Goal: Task Accomplishment & Management: Manage account settings

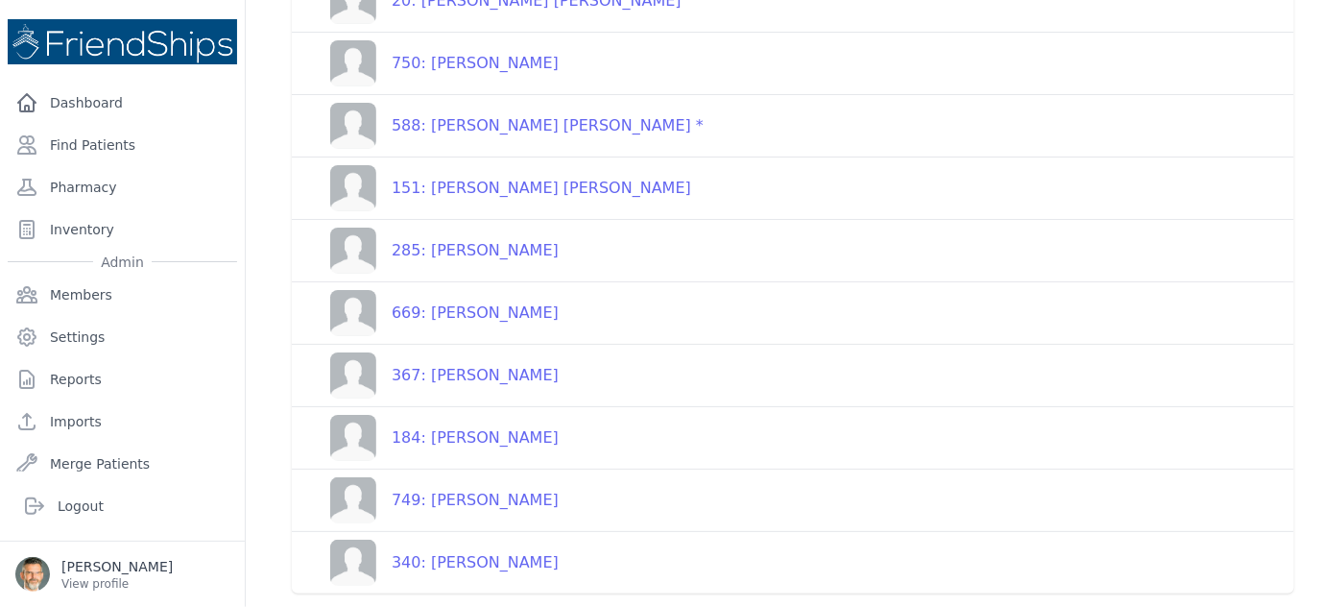
scroll to position [363, 0]
click at [459, 309] on div "669: Eid Jassim Ali" at bounding box center [467, 313] width 182 height 23
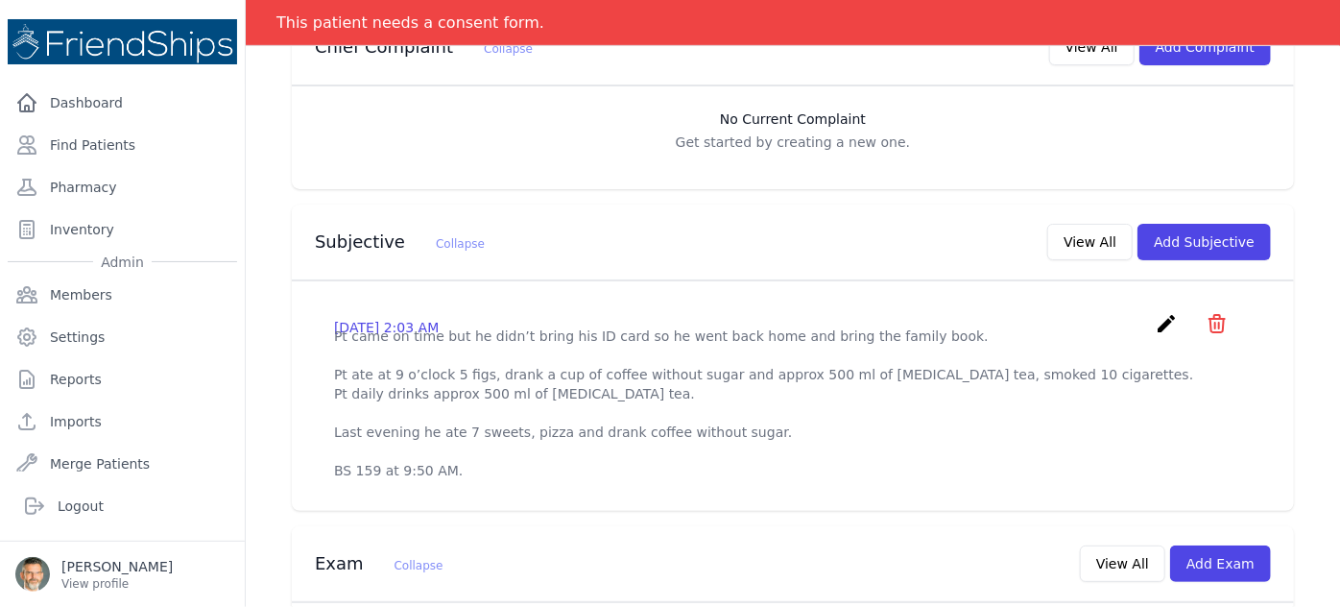
scroll to position [470, 0]
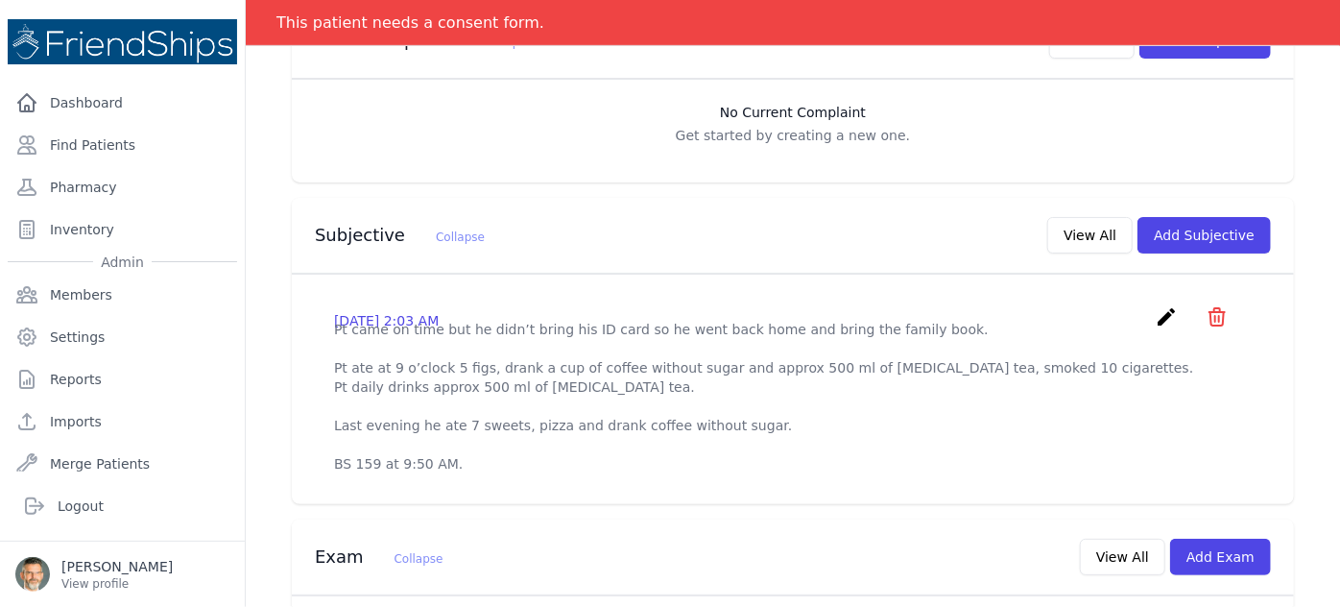
drag, startPoint x: 745, startPoint y: 350, endPoint x: 681, endPoint y: 363, distance: 65.7
click at [681, 363] on p "Pt came on time but he didn’t bring his ID card so he went back home and bring …" at bounding box center [793, 397] width 918 height 154
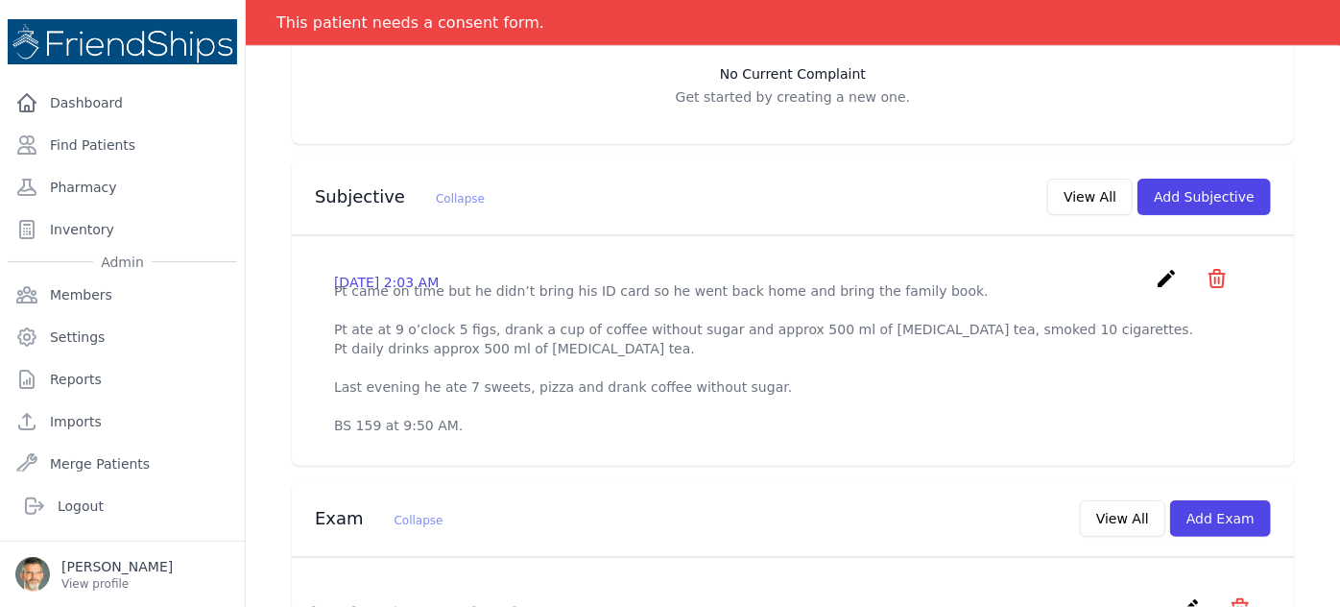
scroll to position [507, 0]
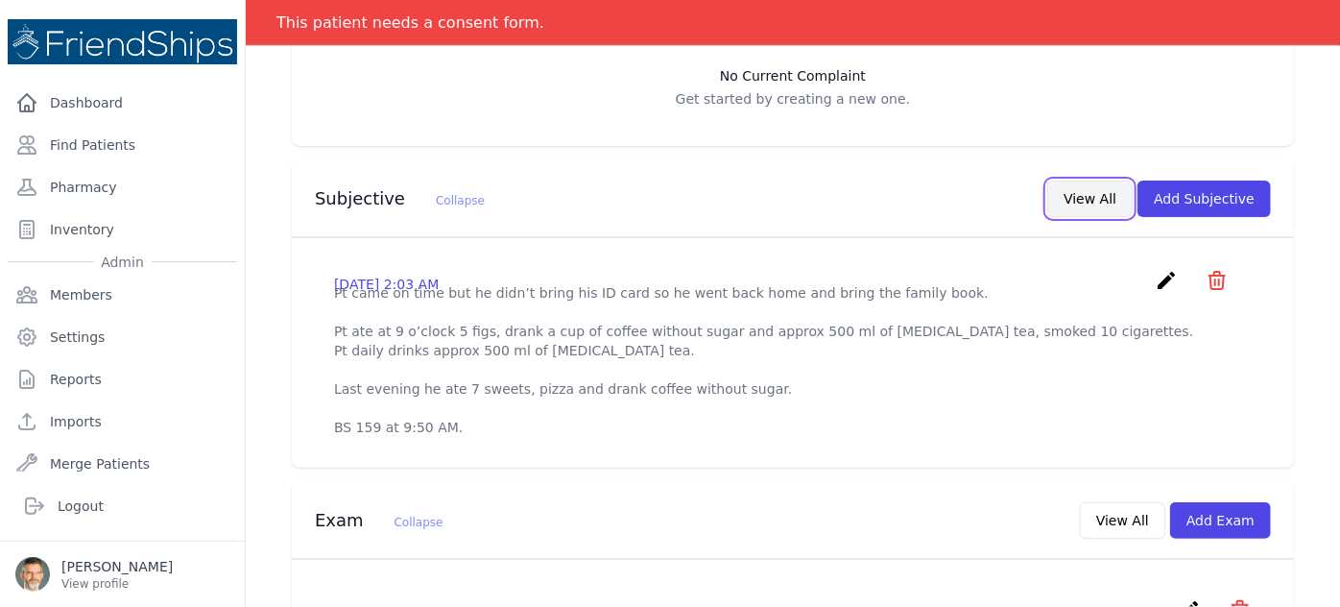
click at [1090, 181] on button "View All" at bounding box center [1090, 199] width 85 height 36
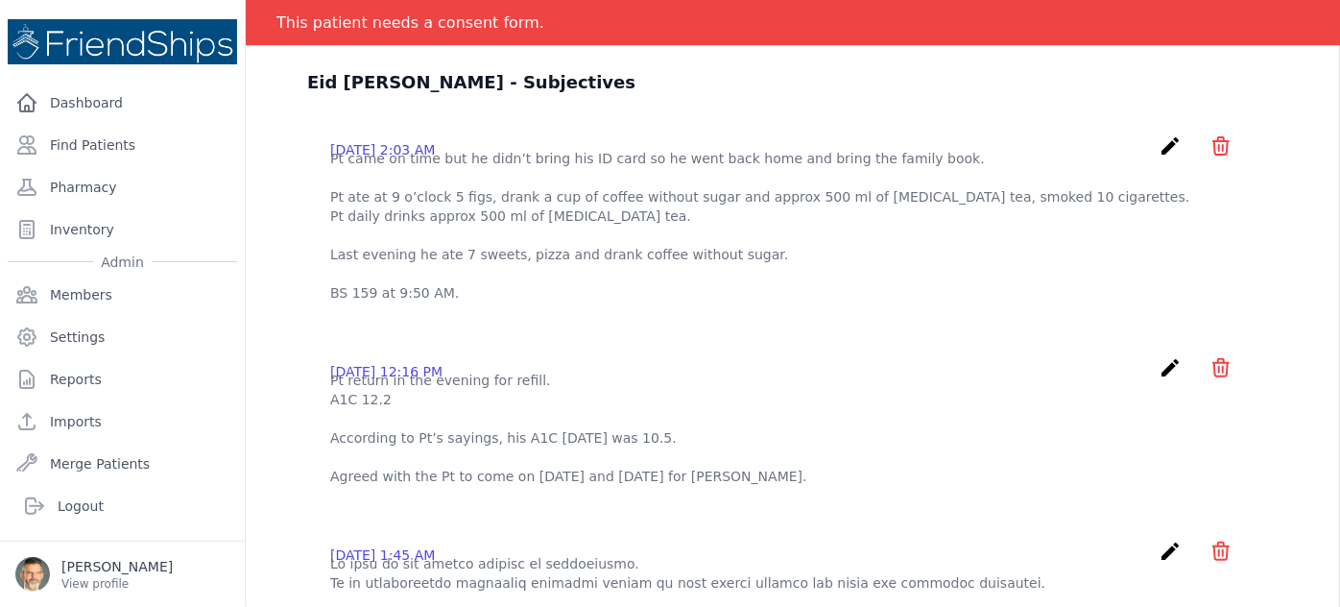
scroll to position [0, 0]
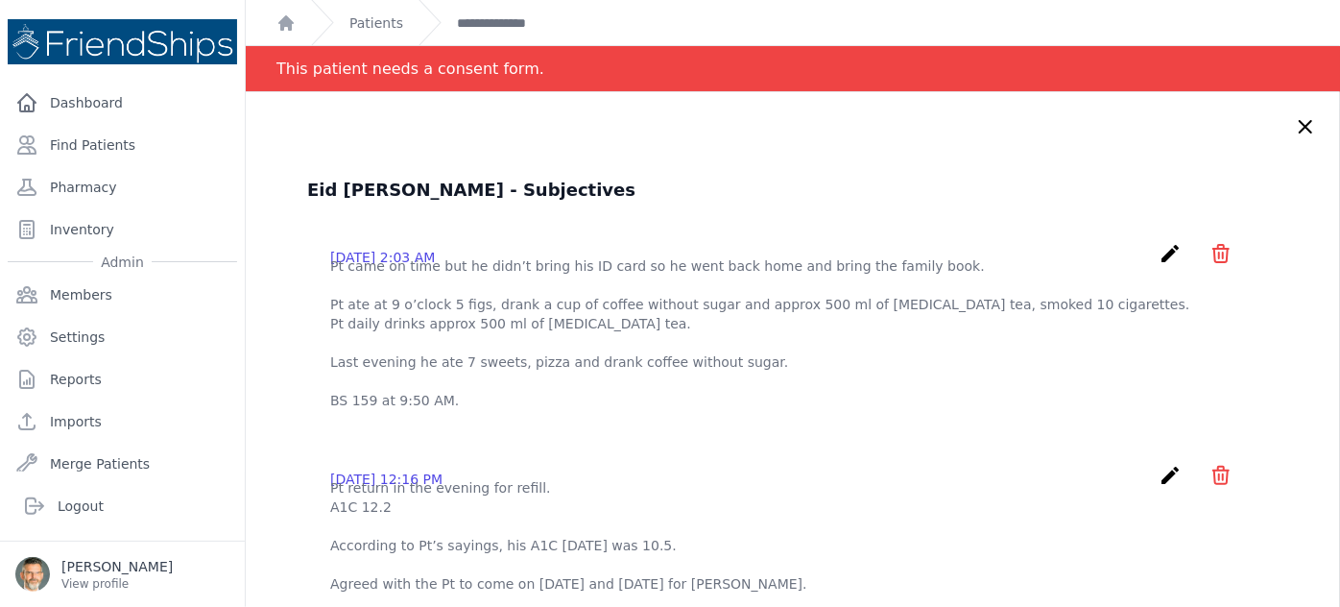
click at [1159, 252] on icon "create" at bounding box center [1170, 253] width 23 height 23
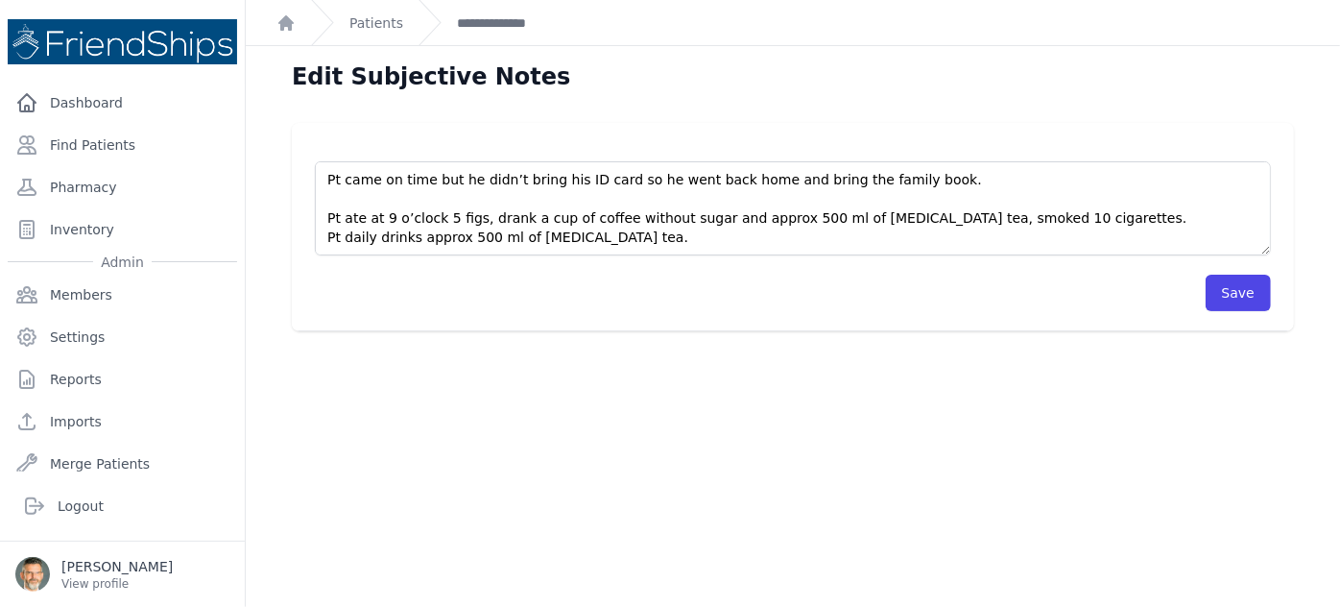
scroll to position [77, 0]
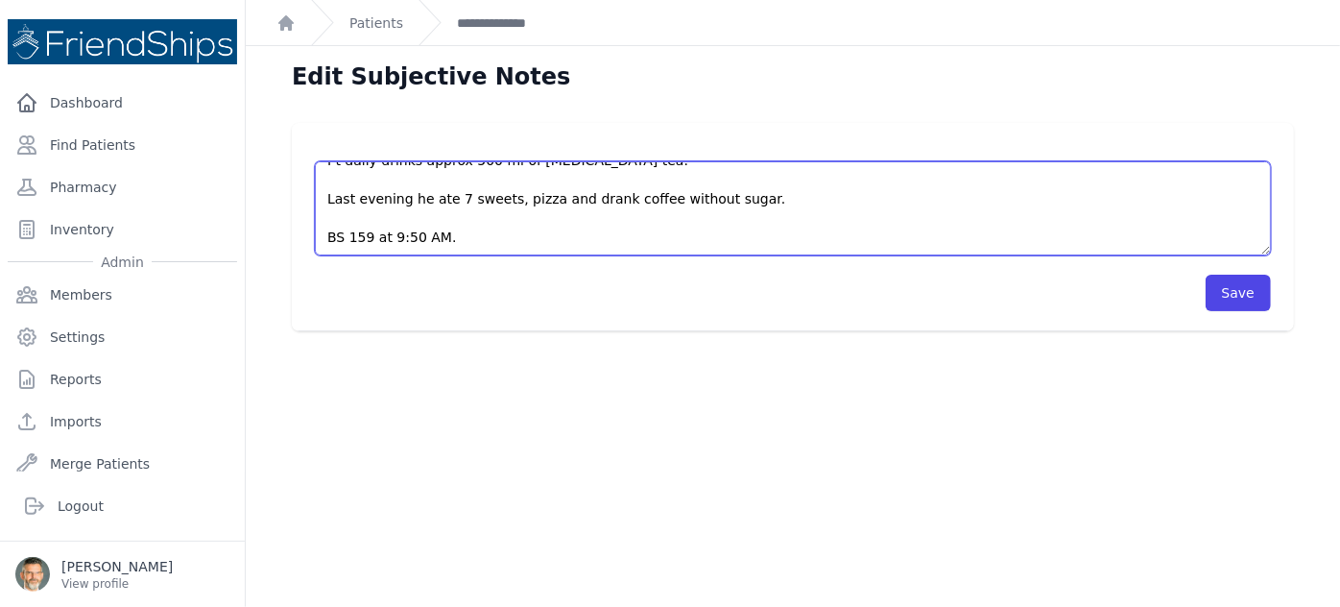
click at [450, 240] on textarea "Pt came on time but he didn’t bring his ID card so he went back home and bring …" at bounding box center [793, 208] width 956 height 94
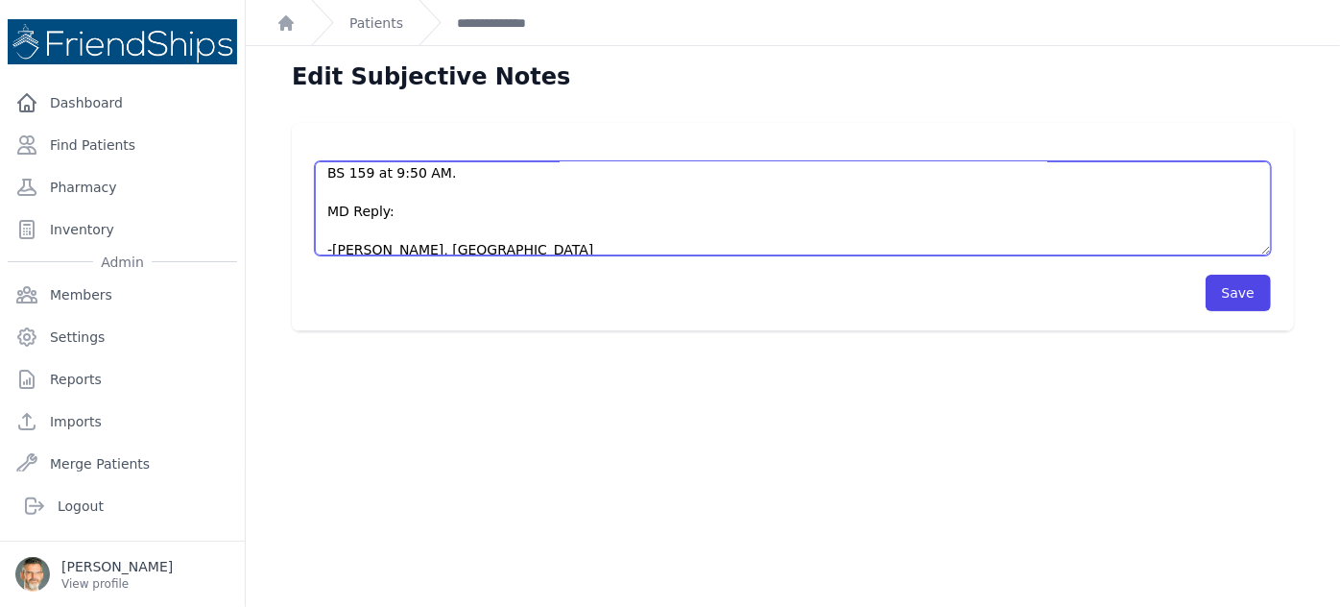
scroll to position [142, 0]
click at [331, 226] on textarea "Pt came on time but he didn’t bring his ID card so he went back home and bring …" at bounding box center [793, 208] width 956 height 94
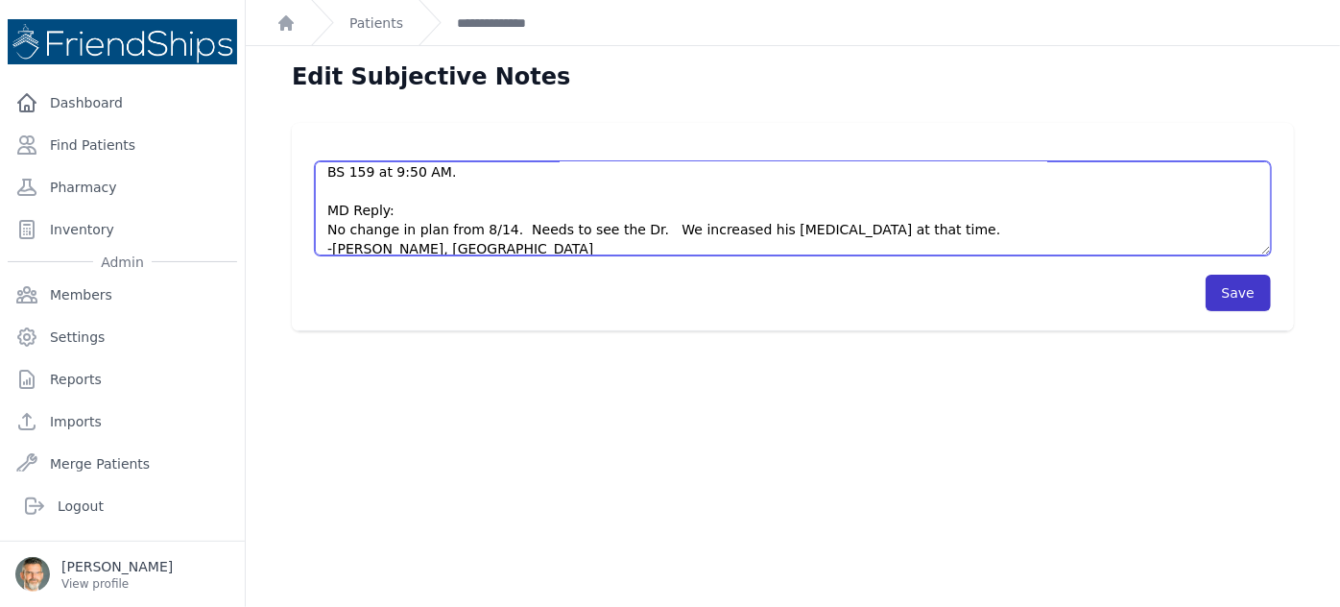
type textarea "Pt came on time but he didn’t bring his ID card so he went back home and bring …"
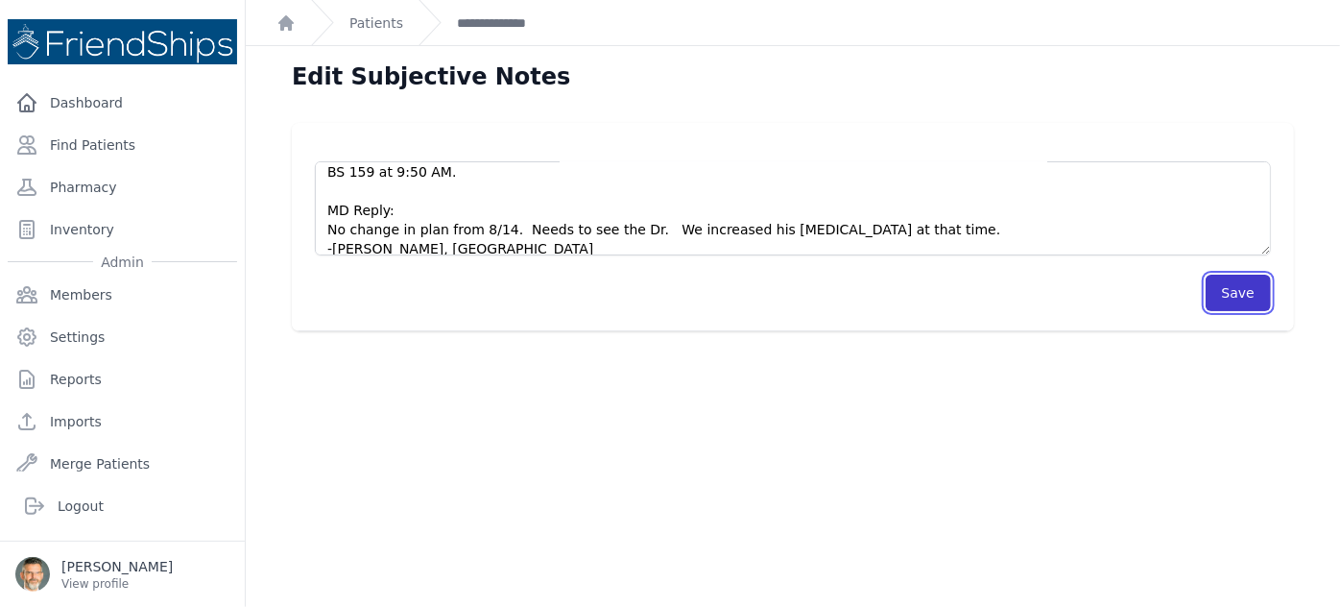
click at [1235, 287] on button "Save" at bounding box center [1238, 293] width 65 height 36
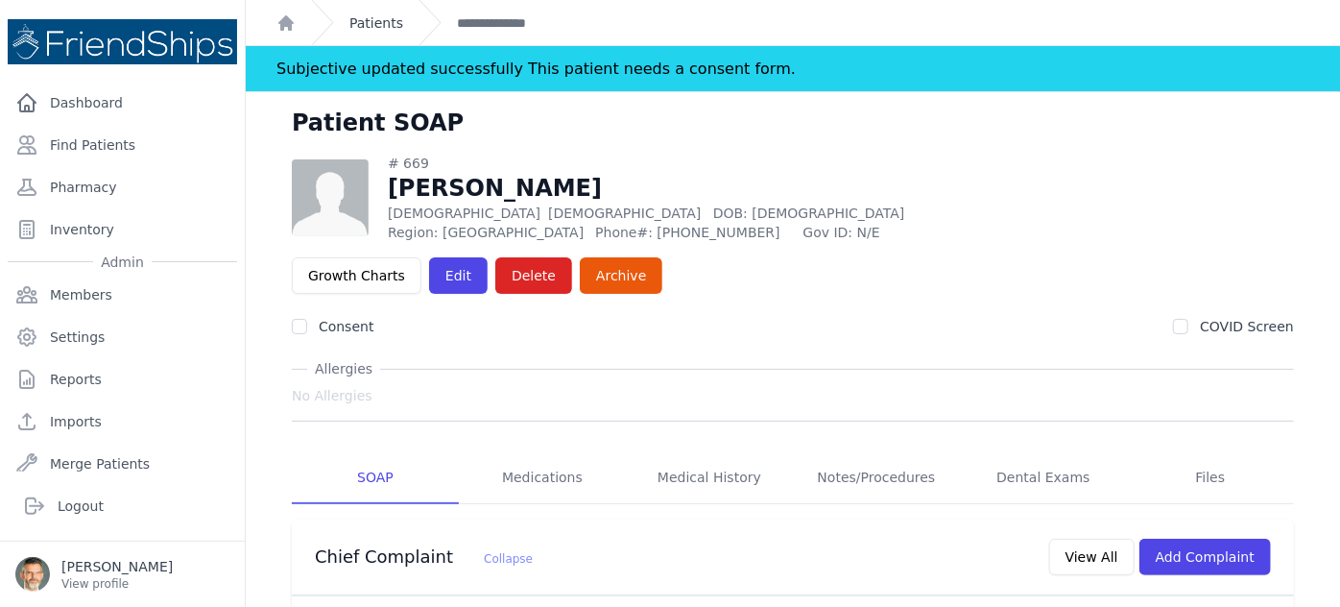
click at [363, 27] on link "Patients" at bounding box center [377, 22] width 54 height 19
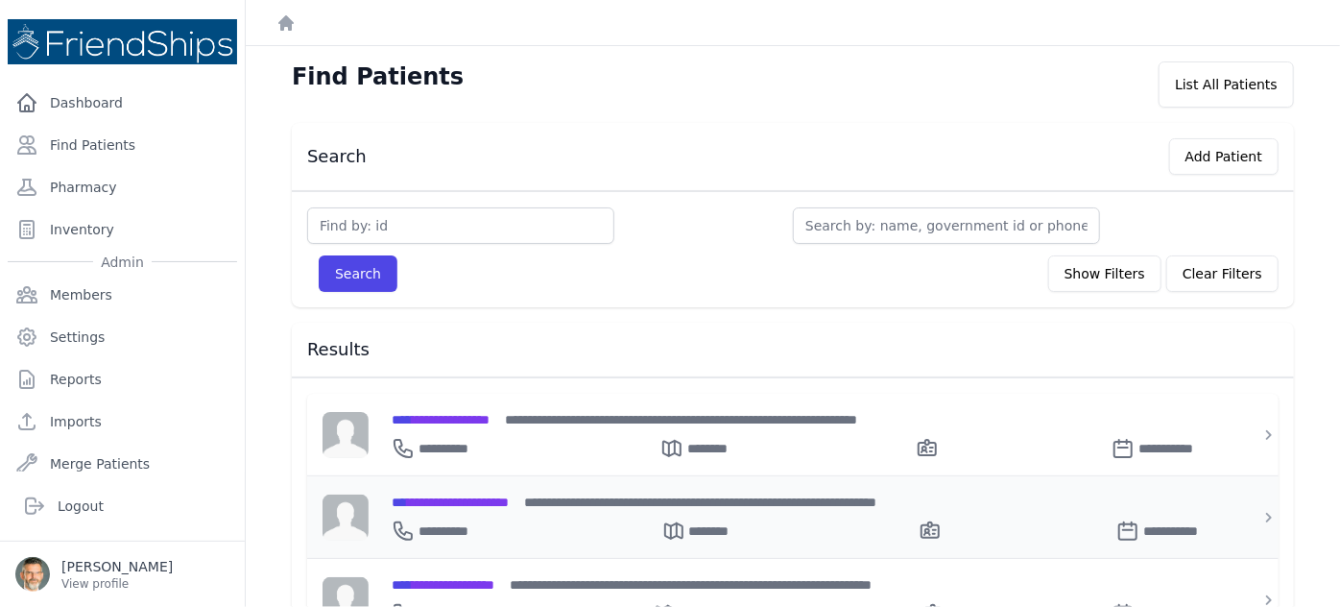
click at [489, 495] on span "**********" at bounding box center [450, 501] width 117 height 13
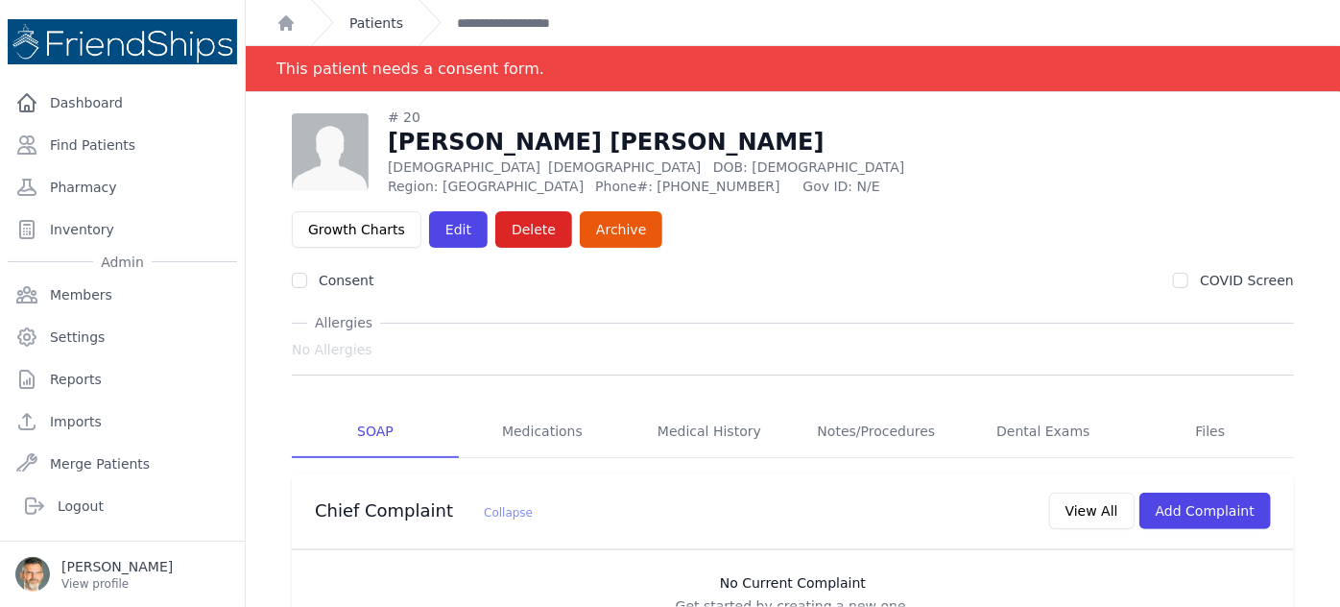
click at [370, 16] on link "Patients" at bounding box center [377, 22] width 54 height 19
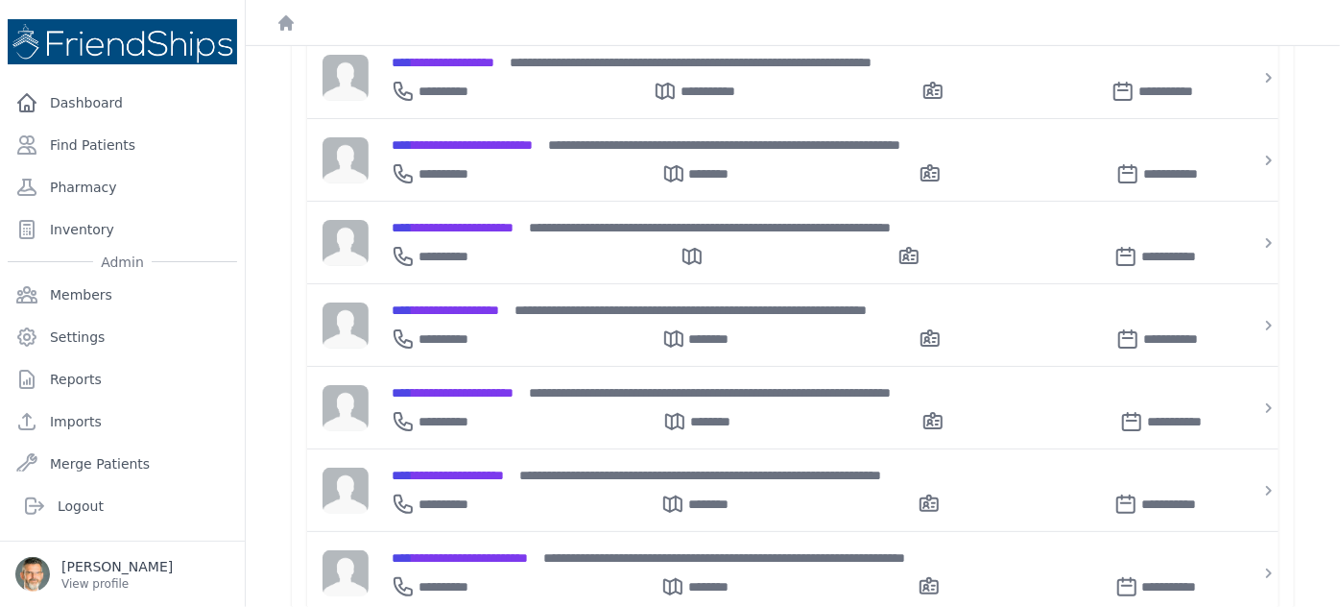
scroll to position [523, 0]
click at [476, 302] on span "**********" at bounding box center [446, 308] width 108 height 13
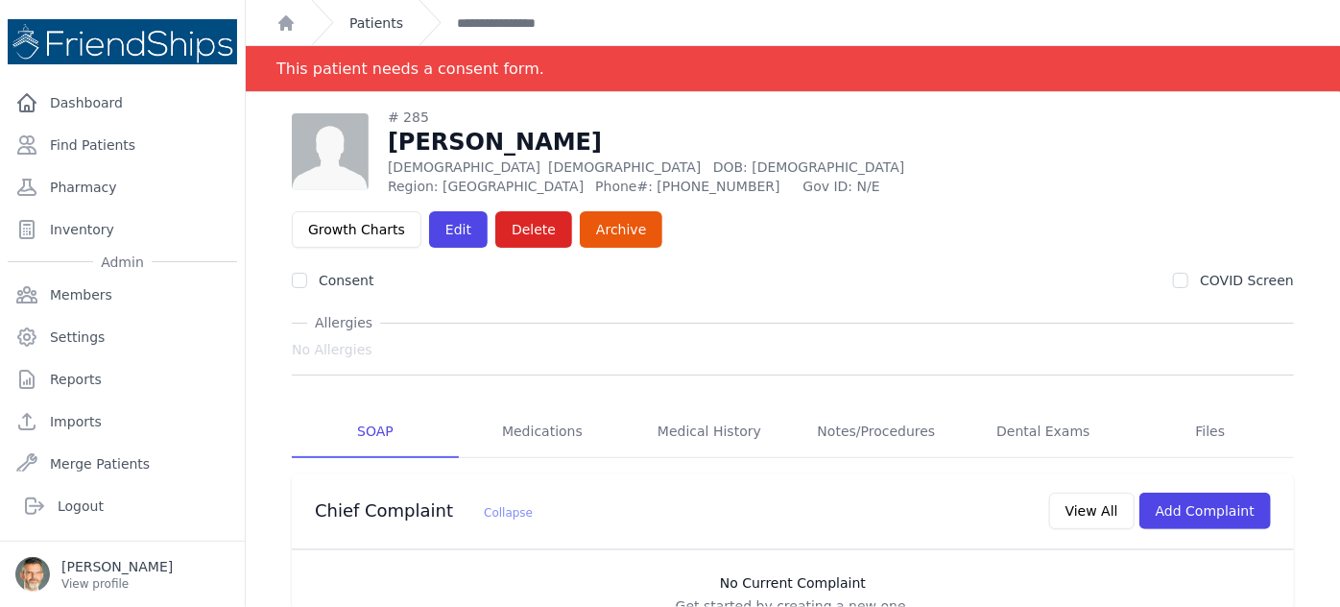
click at [389, 26] on link "Patients" at bounding box center [377, 22] width 54 height 19
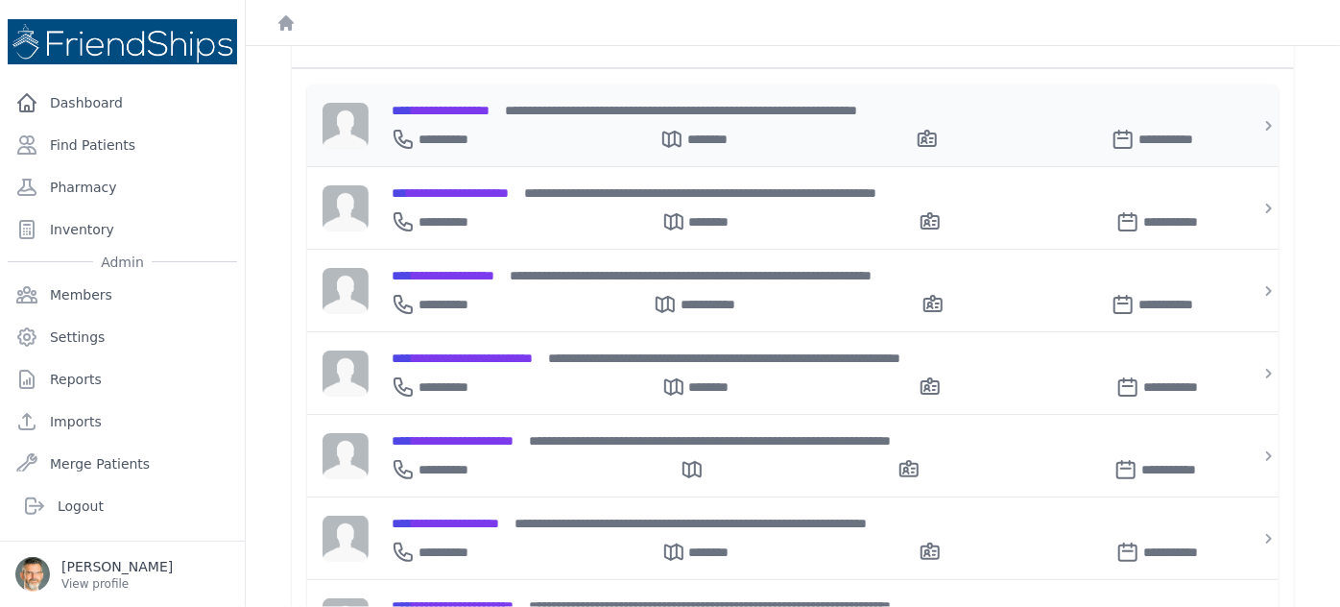
scroll to position [309, 0]
click at [486, 434] on span "**********" at bounding box center [453, 440] width 122 height 13
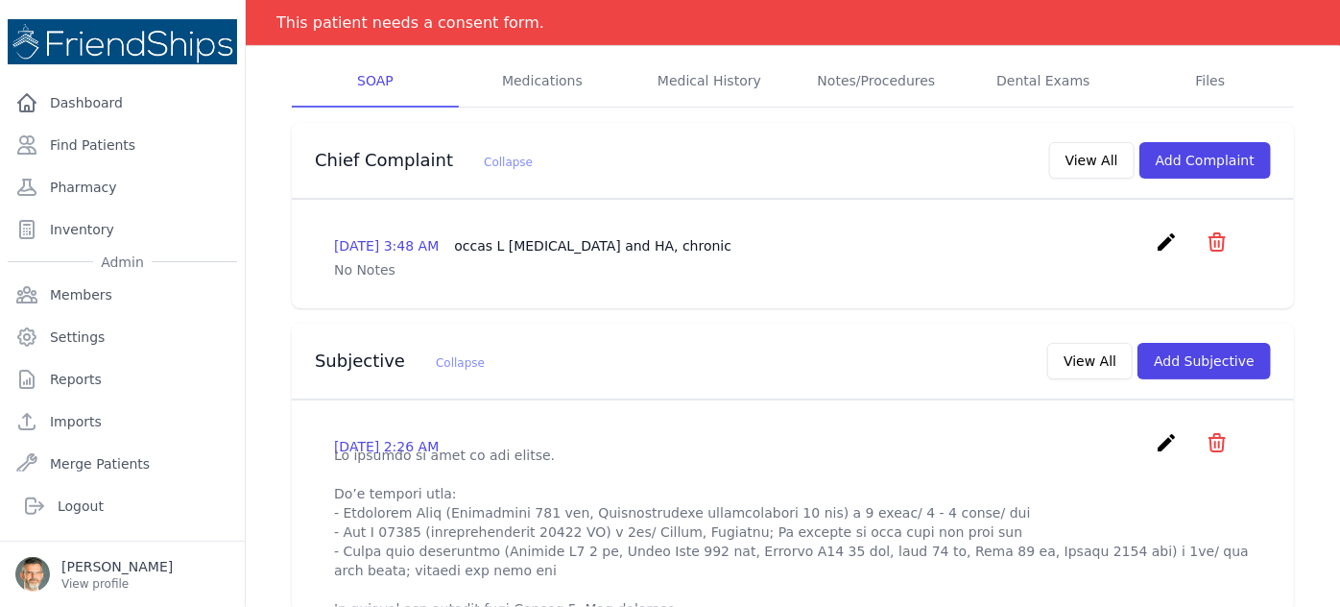
scroll to position [133, 0]
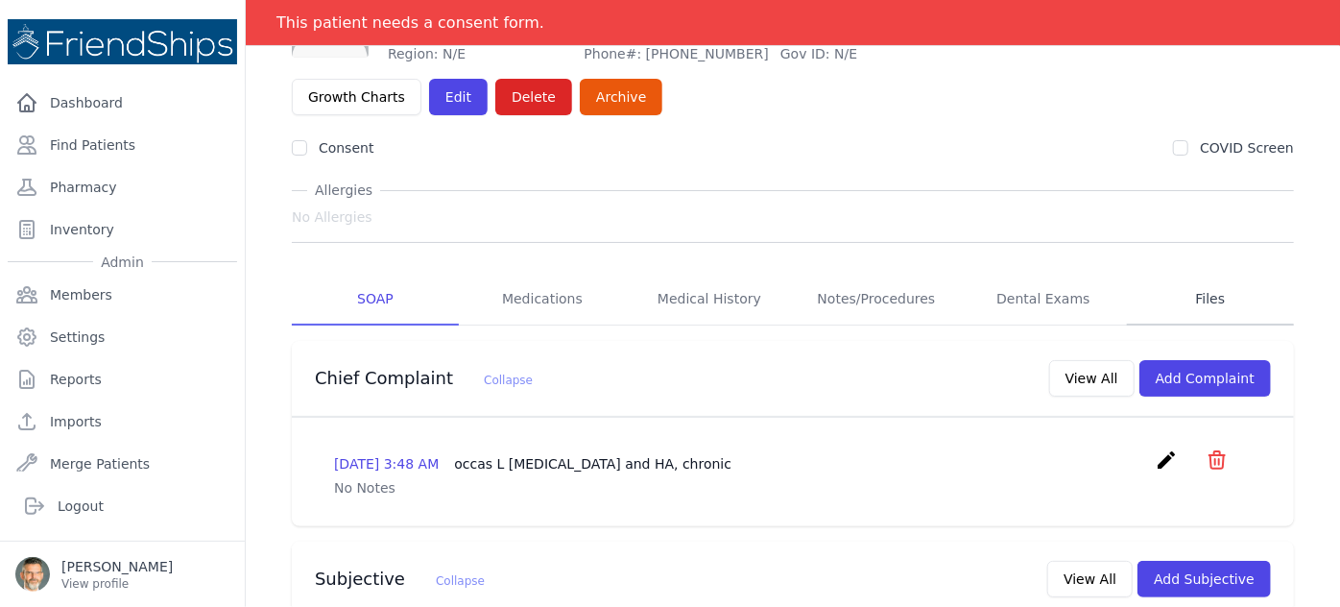
click at [1201, 274] on link "Files" at bounding box center [1210, 300] width 167 height 52
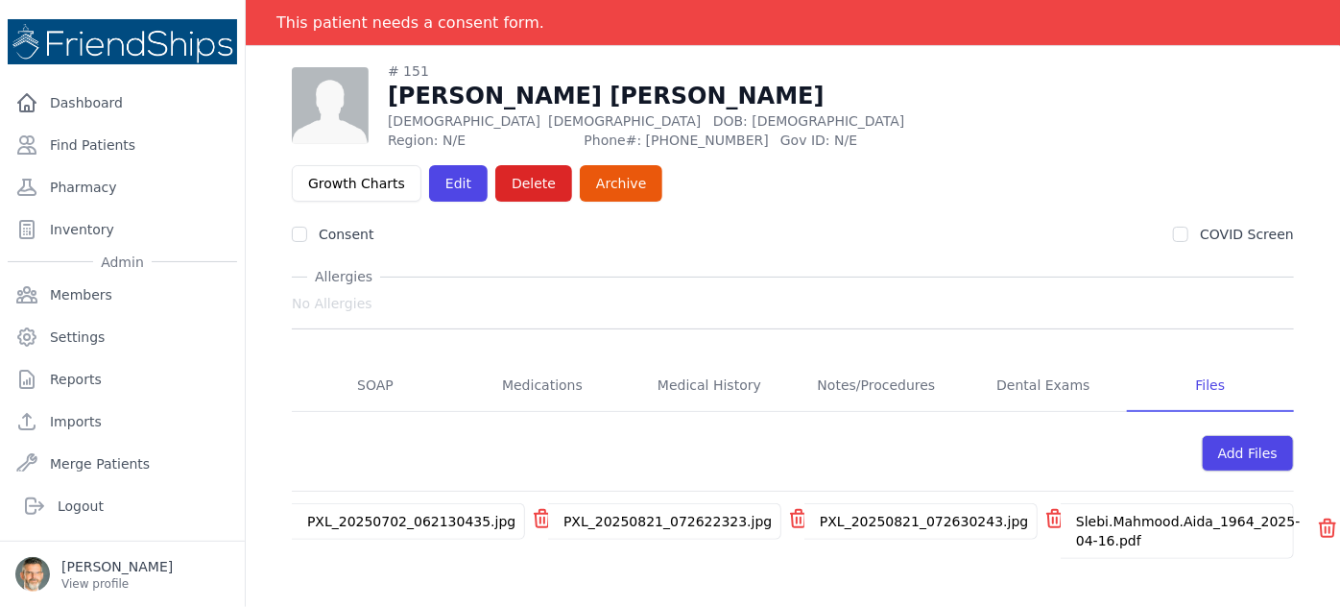
scroll to position [92, 0]
click at [1126, 504] on div "Slebi.Mahmood.Aida_1964_2025-04-16.pdf" at bounding box center [1188, 531] width 255 height 54
click at [1116, 514] on link "Slebi.Mahmood.Aida_1964_2025-04-16.pdf" at bounding box center [1188, 531] width 225 height 35
click at [885, 514] on link "PXL_20250821_072630243.jpg" at bounding box center [924, 521] width 208 height 15
click at [611, 514] on link "PXL_20250821_072622323.jpg" at bounding box center [668, 521] width 208 height 15
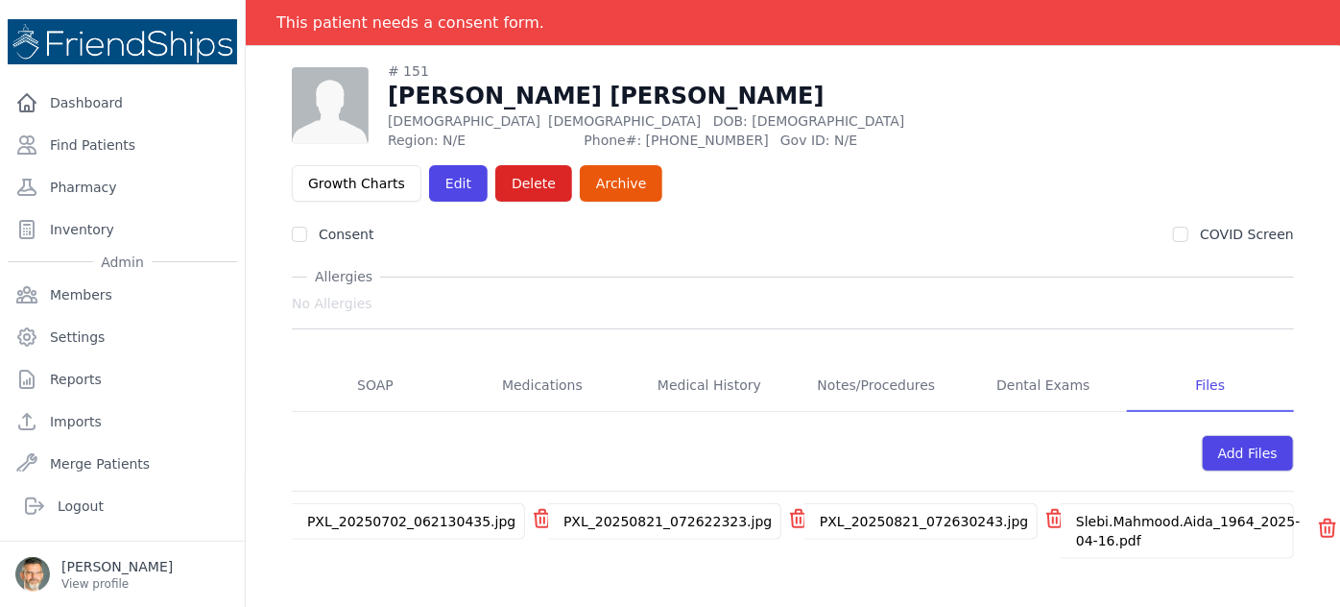
click at [443, 514] on link "PXL_20250702_062130435.jpg" at bounding box center [411, 521] width 208 height 15
click at [607, 514] on link "PXL_20250821_072622323.jpg" at bounding box center [668, 521] width 208 height 15
click at [360, 360] on link "SOAP" at bounding box center [375, 386] width 167 height 52
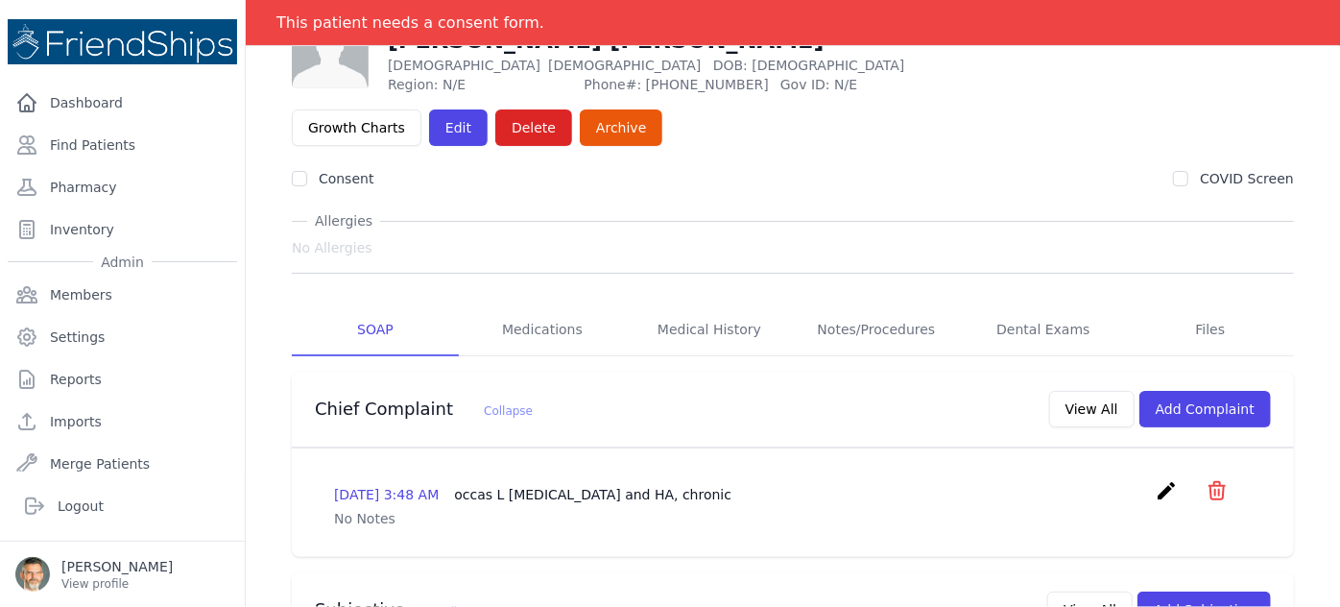
scroll to position [146, 0]
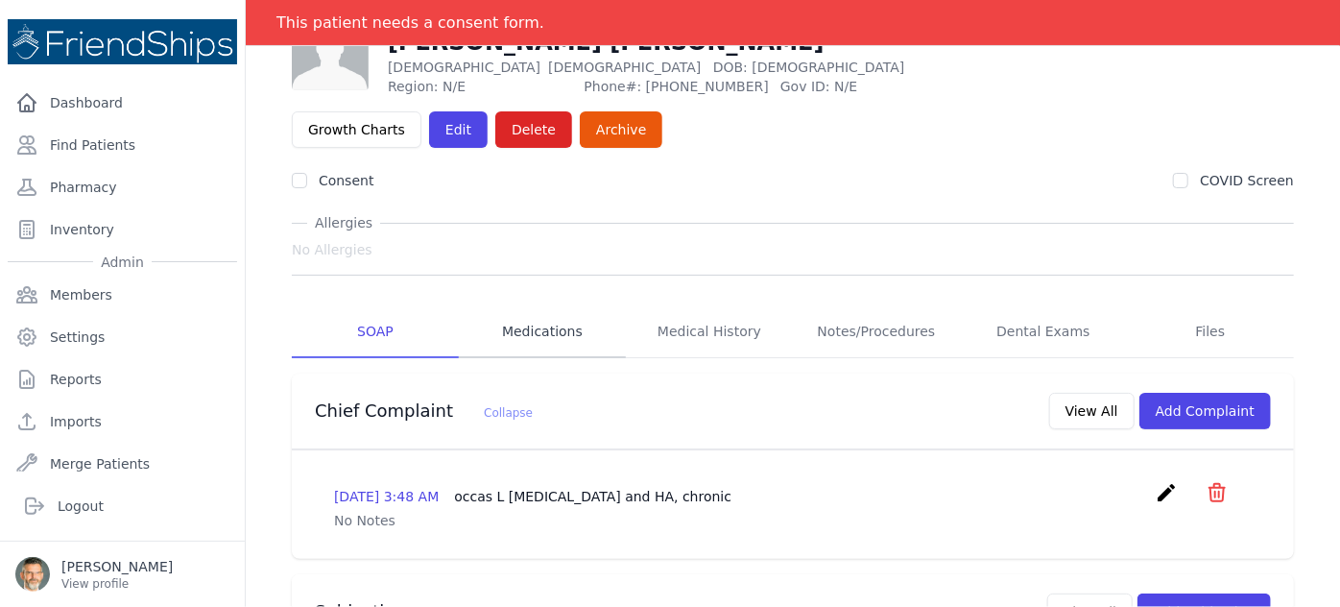
click at [538, 306] on link "Medications" at bounding box center [542, 332] width 167 height 52
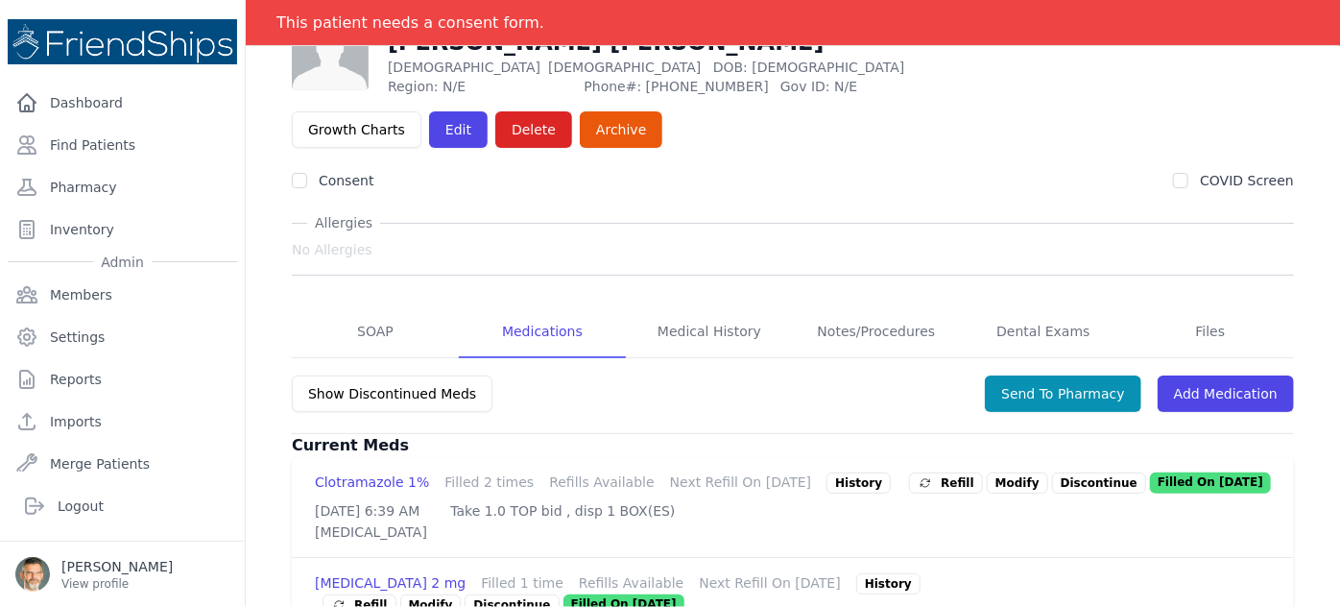
click at [538, 306] on link "Medications" at bounding box center [542, 332] width 167 height 52
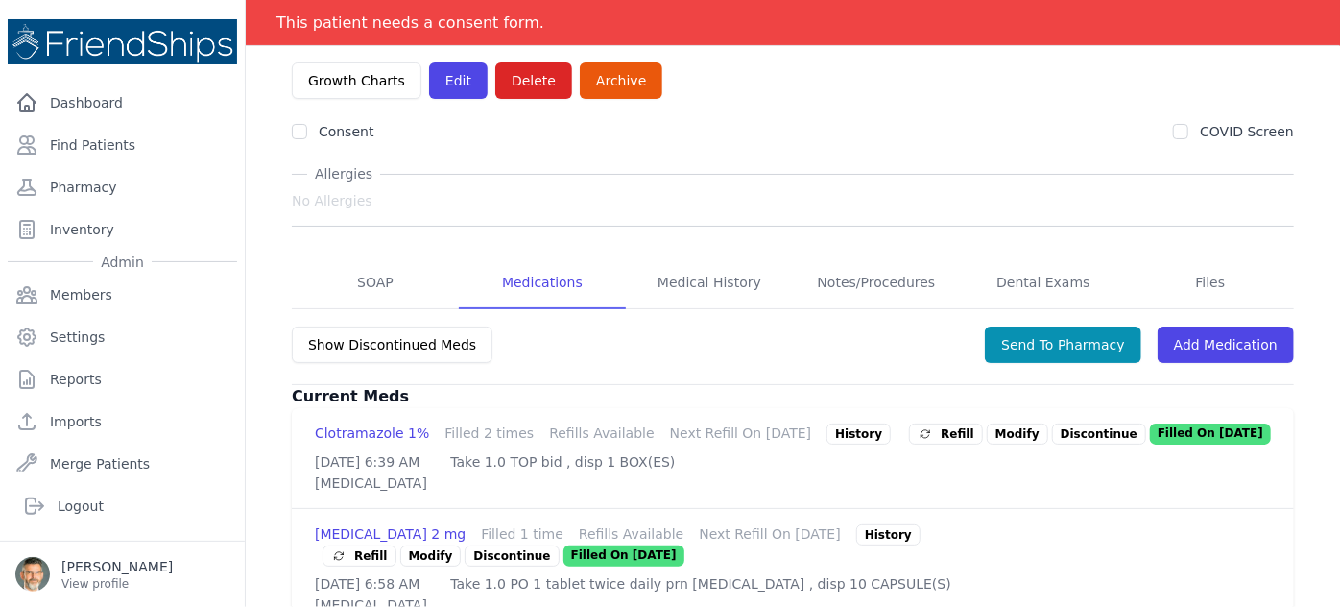
click at [1085, 423] on p "Discontinue" at bounding box center [1099, 433] width 94 height 21
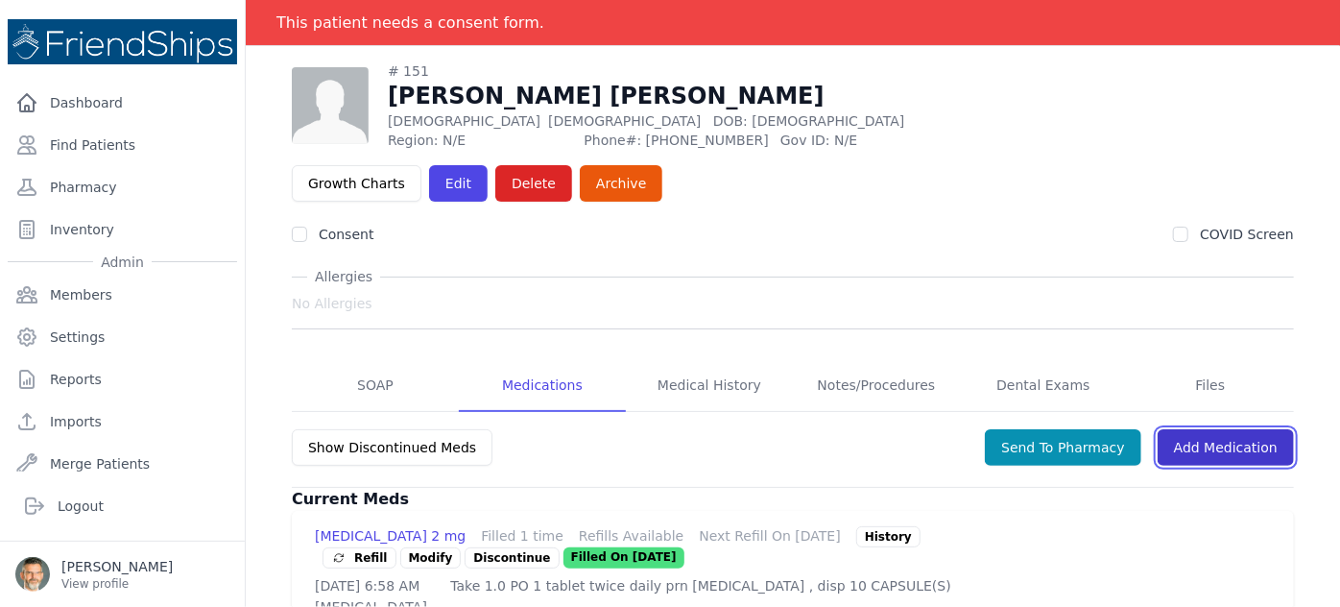
click at [1206, 429] on link "Add Medication" at bounding box center [1226, 447] width 136 height 36
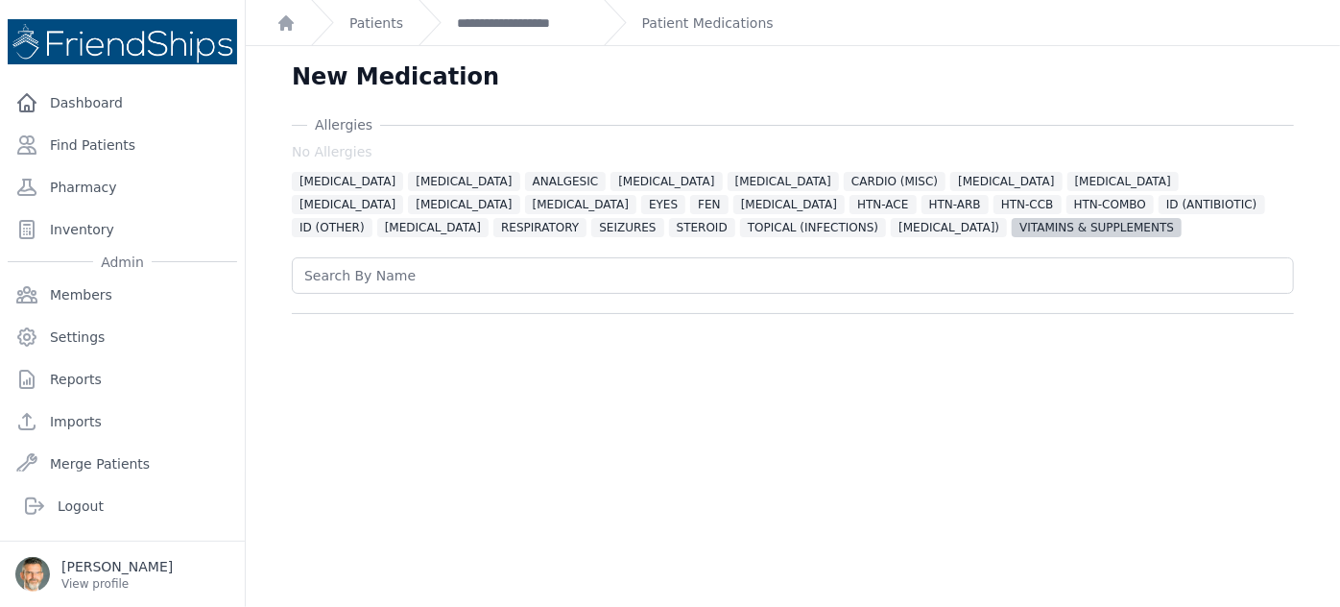
click at [1012, 220] on span "VITAMINS & SUPPLEMENTS" at bounding box center [1097, 227] width 170 height 19
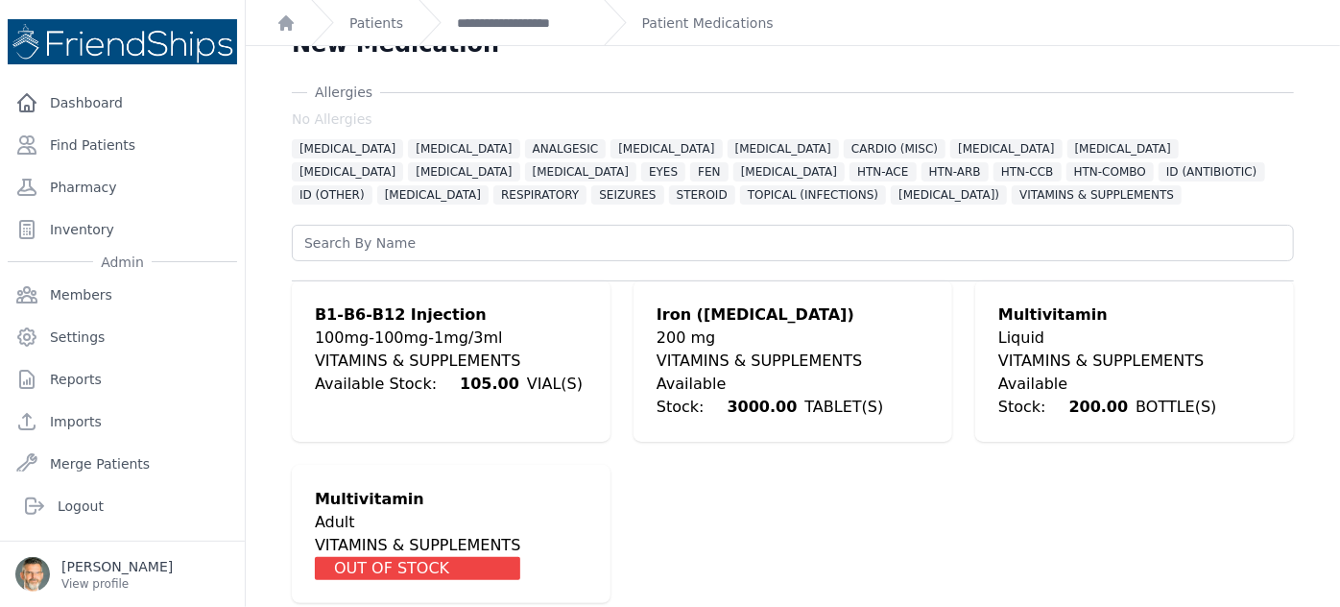
scroll to position [46, 0]
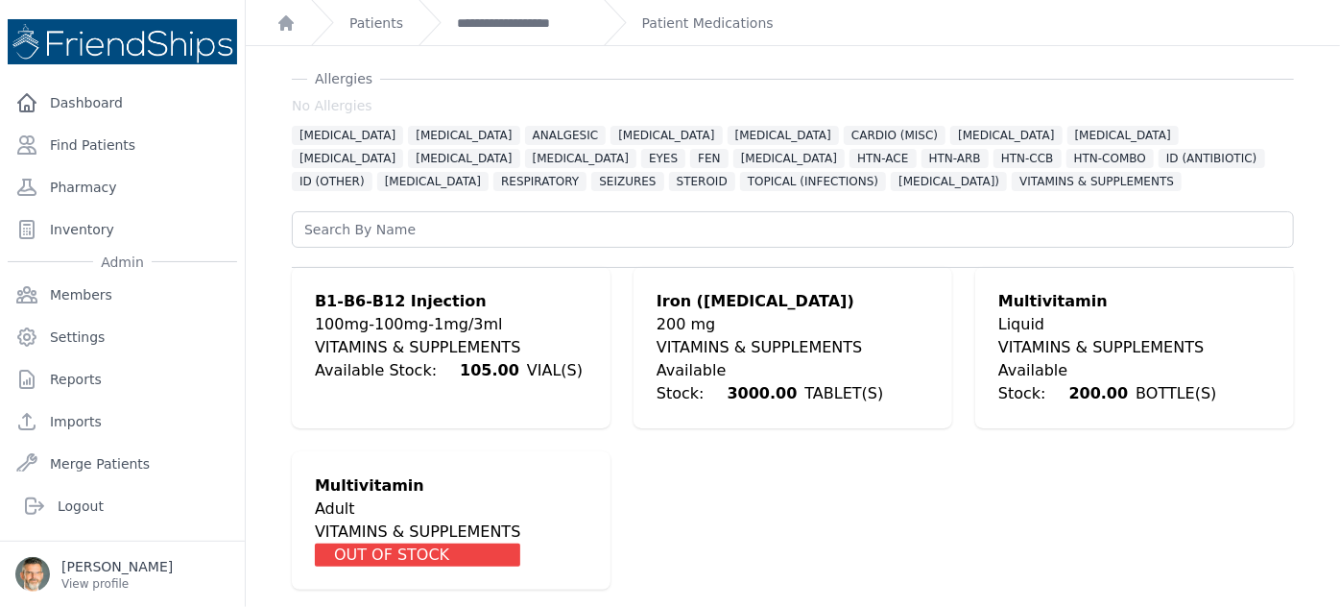
click at [719, 325] on div "200 mg" at bounding box center [793, 324] width 273 height 23
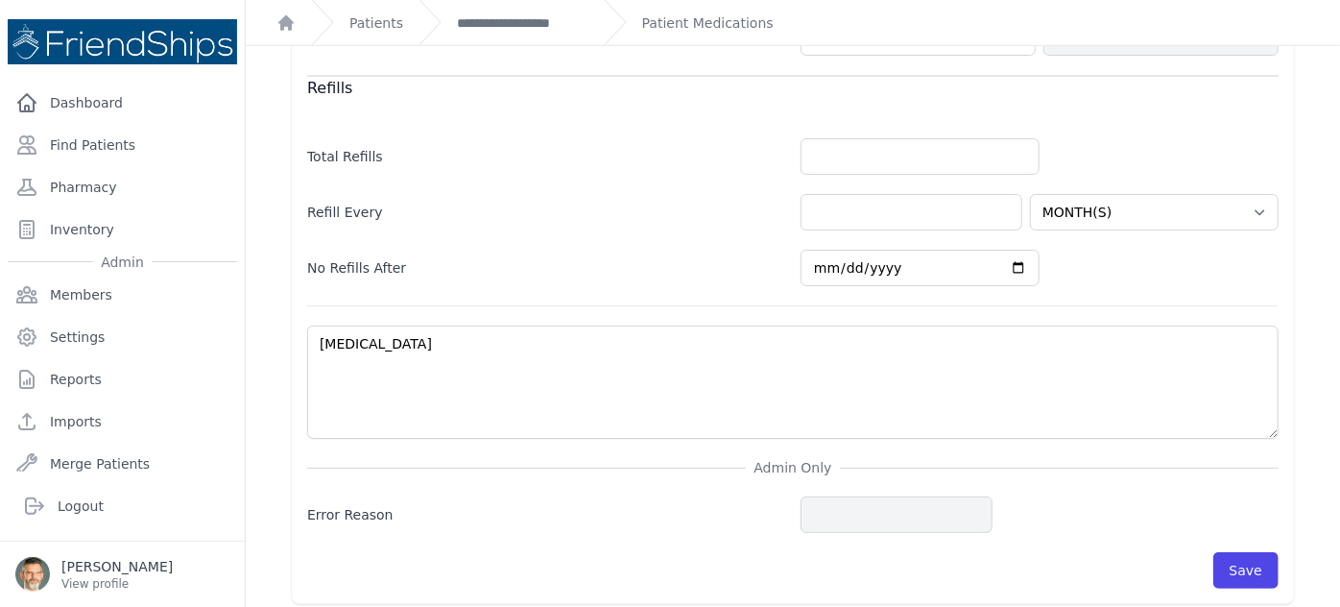
scroll to position [760, 0]
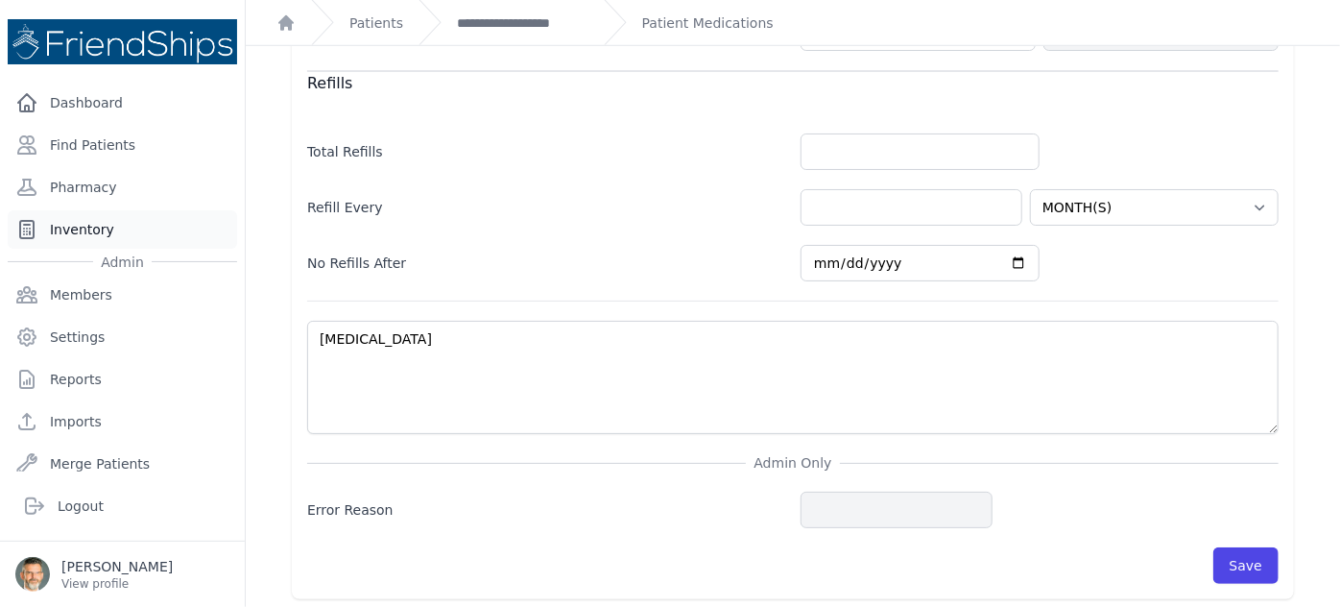
click at [77, 217] on link "Inventory" at bounding box center [122, 229] width 229 height 38
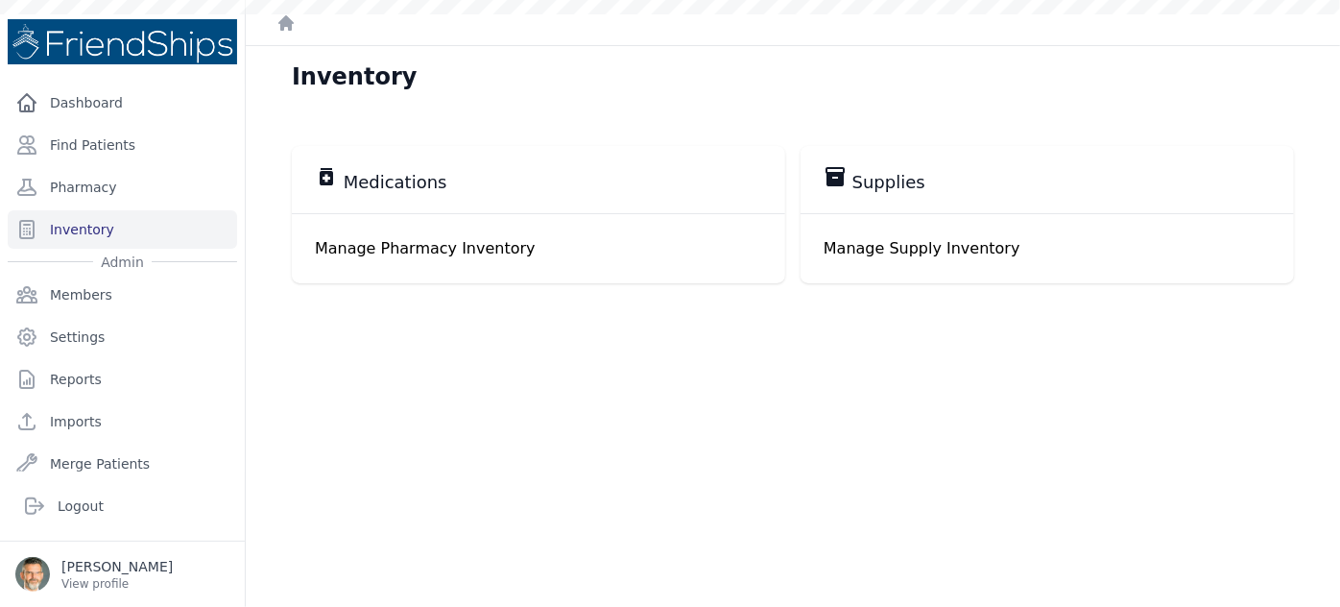
click at [383, 250] on p "Manage Pharmacy Inventory" at bounding box center [538, 248] width 447 height 23
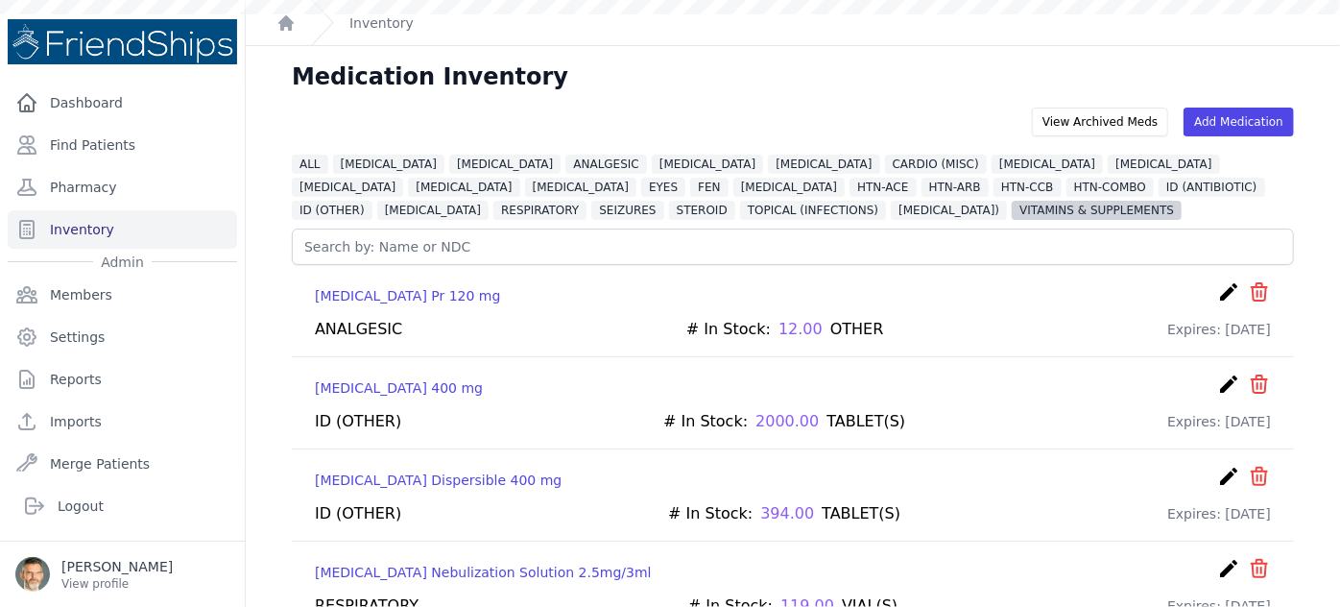
click at [1012, 207] on span "VITAMINS & SUPPLEMENTS" at bounding box center [1097, 210] width 170 height 19
click at [1012, 209] on span "VITAMINS & SUPPLEMENTS" at bounding box center [1097, 210] width 170 height 19
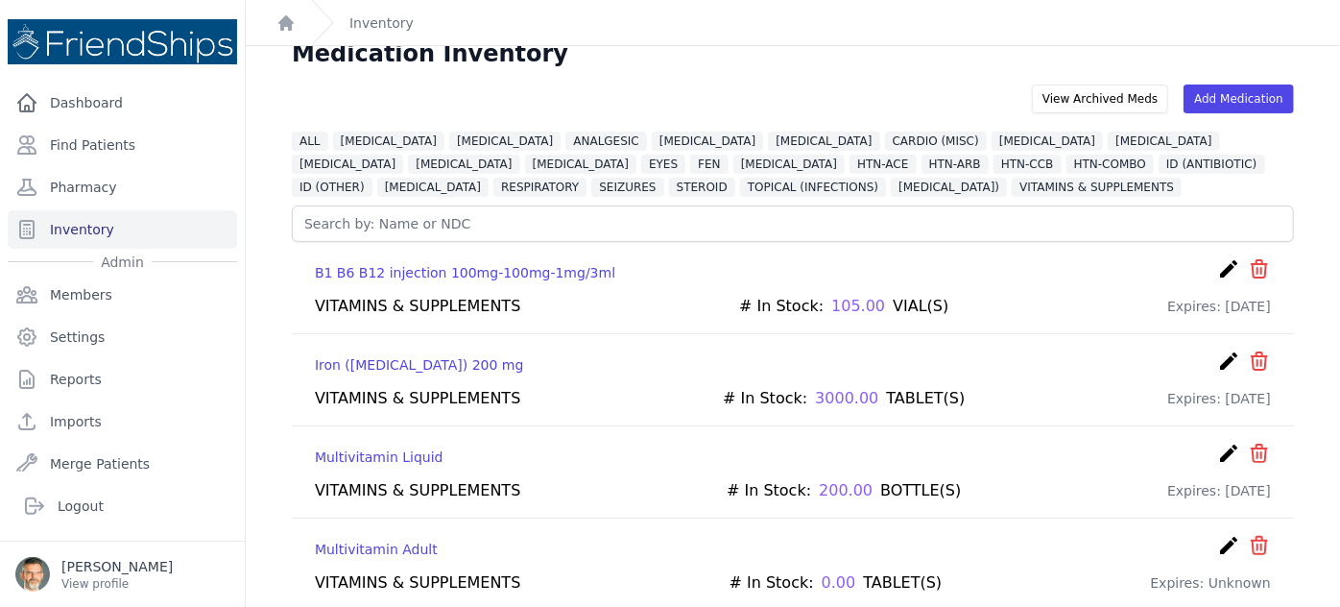
scroll to position [23, 0]
click at [433, 392] on div "VITAMINS & SUPPLEMENTS" at bounding box center [417, 398] width 205 height 23
click at [435, 359] on p "Iron (ferrous Sulfate) 200 mg" at bounding box center [419, 364] width 209 height 19
click at [124, 136] on link "Find Patients" at bounding box center [122, 145] width 229 height 38
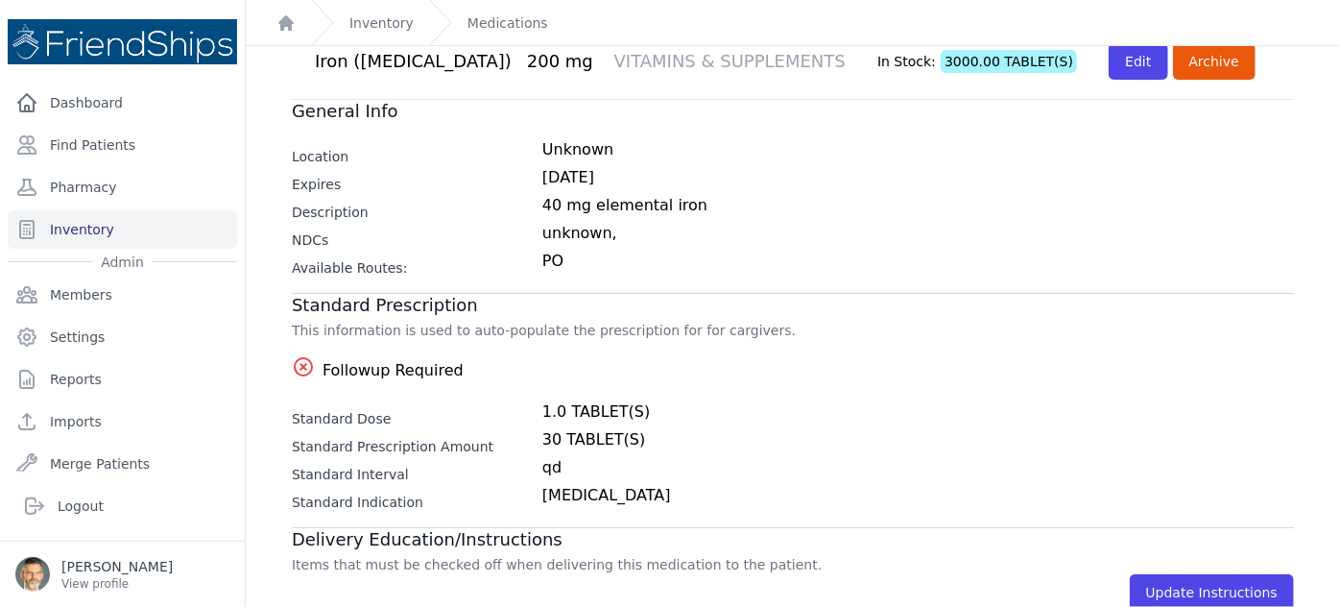
scroll to position [100, 0]
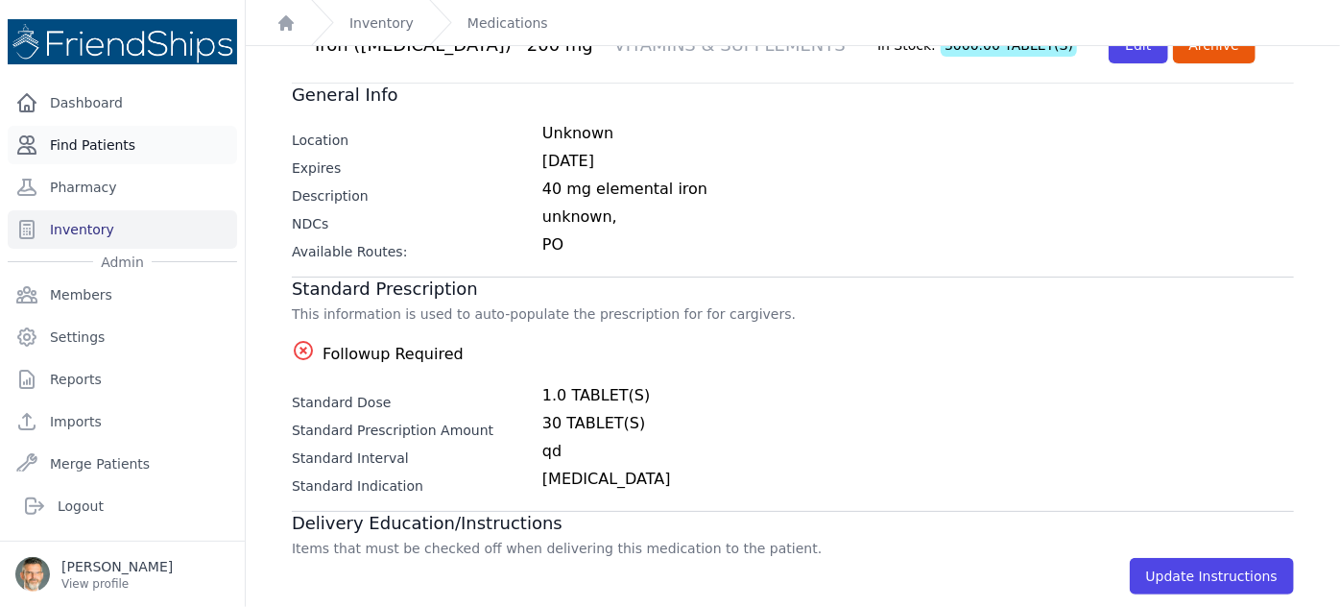
click at [91, 142] on link "Find Patients" at bounding box center [122, 145] width 229 height 38
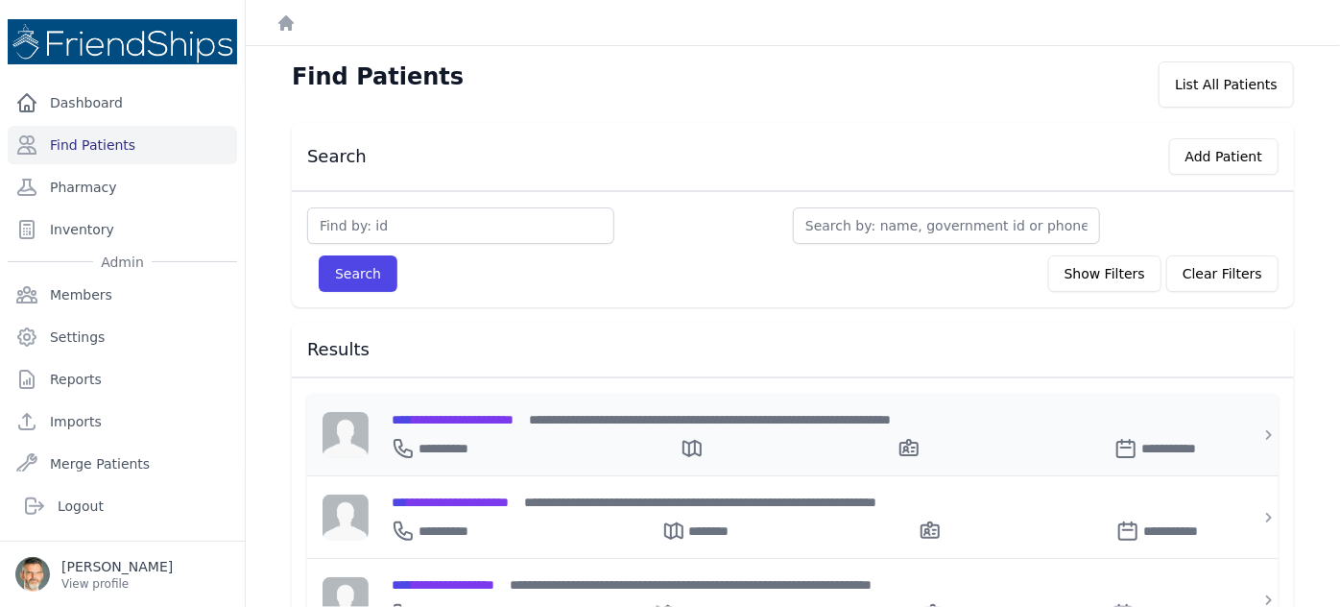
click at [476, 417] on span "**********" at bounding box center [453, 419] width 122 height 13
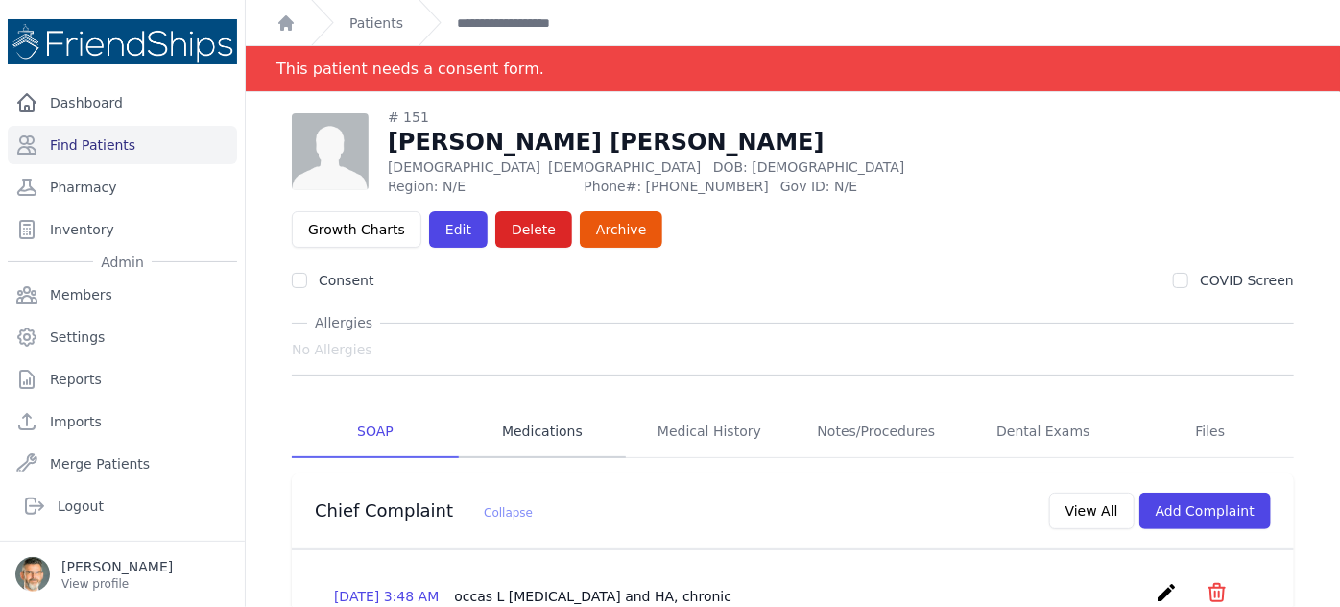
click at [552, 406] on link "Medications" at bounding box center [542, 432] width 167 height 52
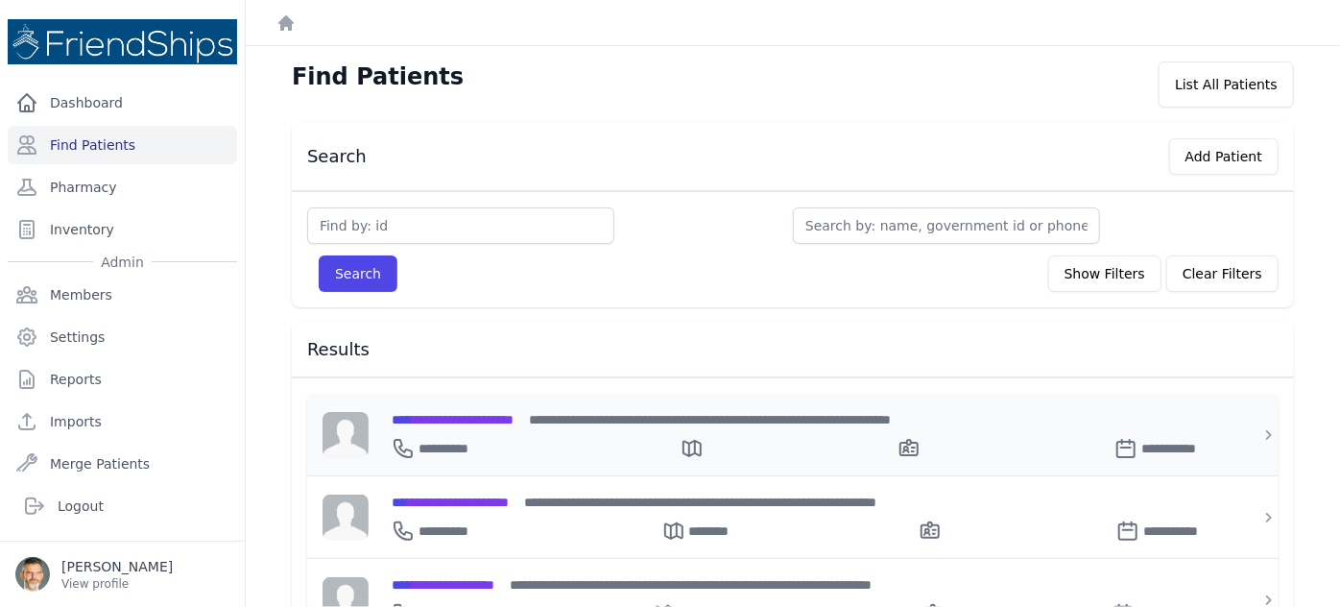
click at [453, 413] on span "**********" at bounding box center [453, 419] width 122 height 13
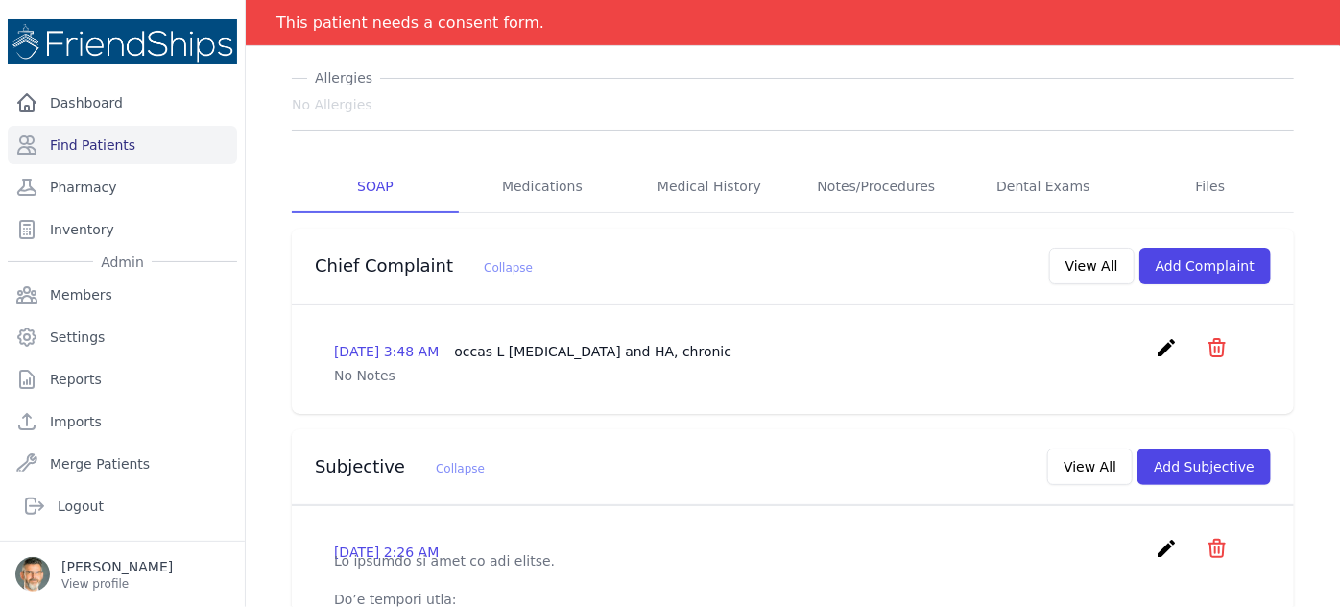
scroll to position [256, 0]
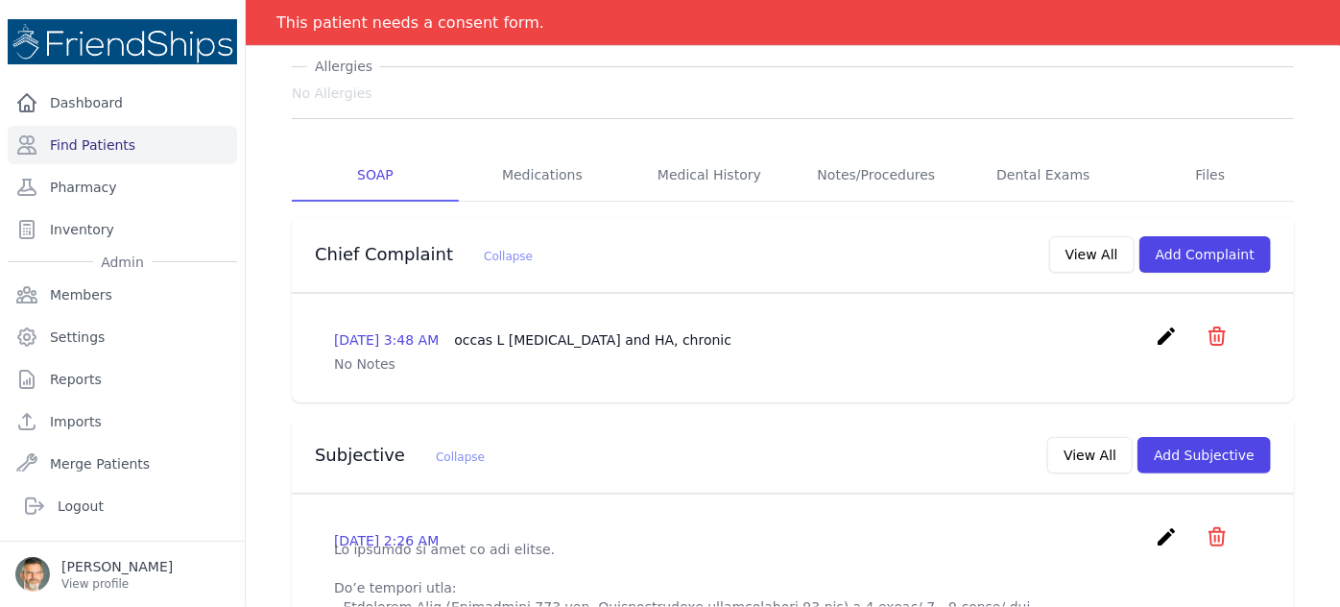
click at [1155, 325] on icon "create" at bounding box center [1166, 336] width 23 height 23
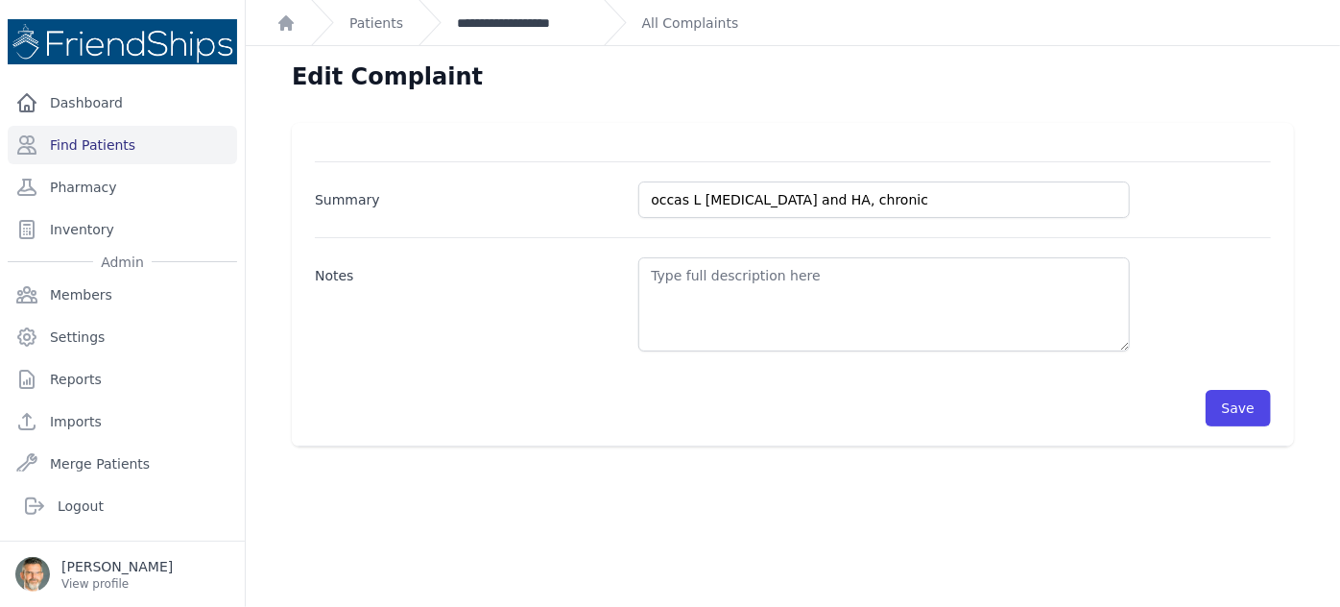
click at [501, 22] on link "**********" at bounding box center [523, 22] width 132 height 19
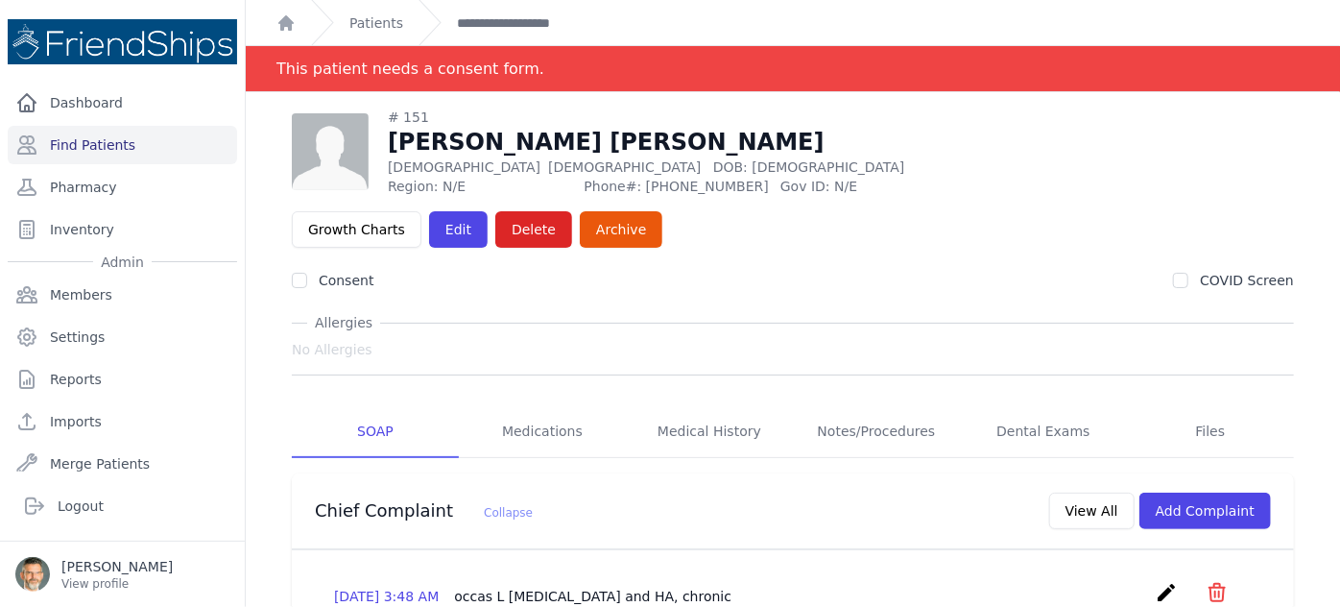
click at [1209, 581] on icon "icon" at bounding box center [1217, 592] width 23 height 23
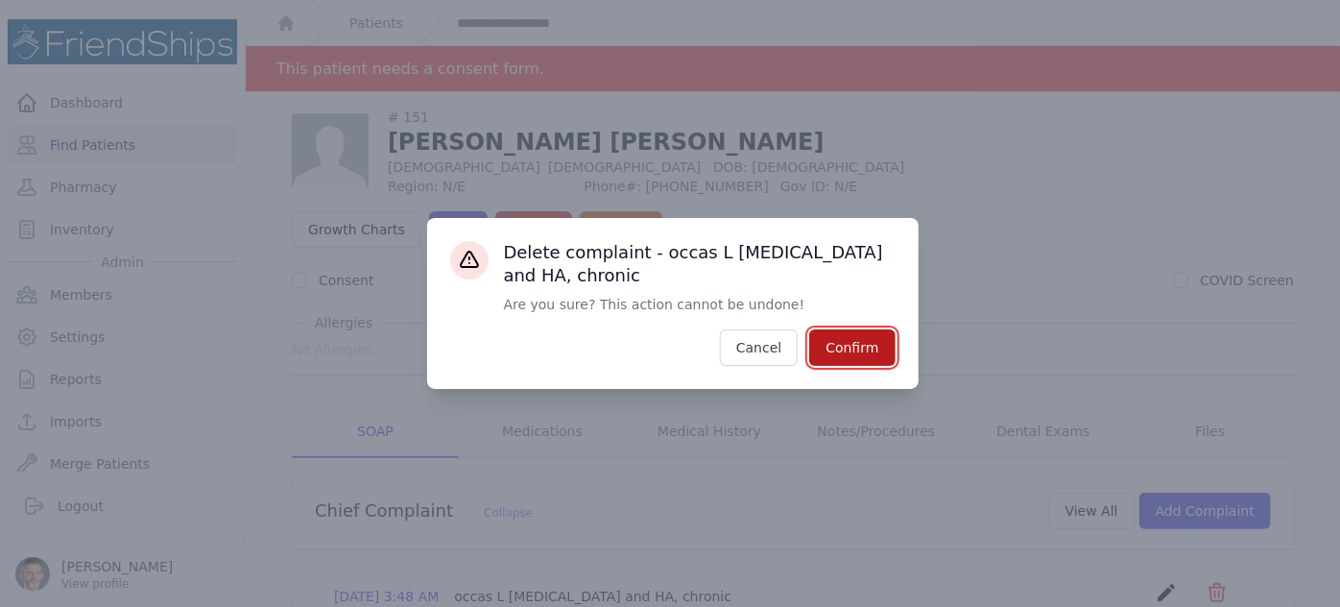
click at [857, 350] on button "Confirm" at bounding box center [851, 347] width 85 height 36
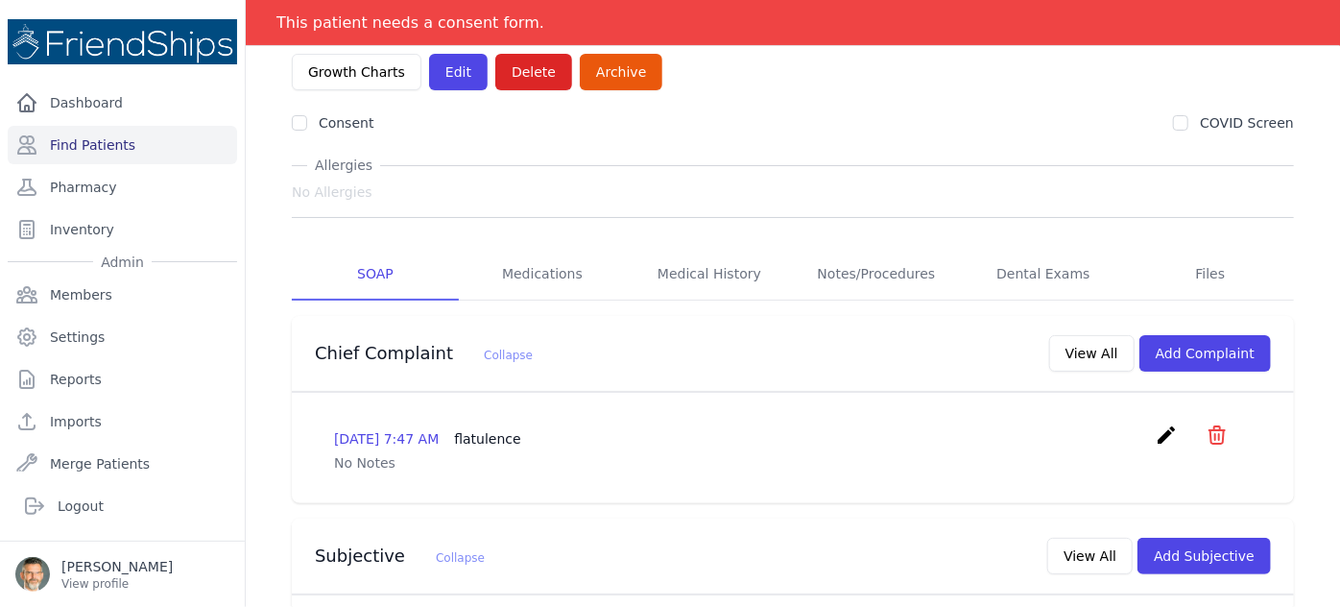
scroll to position [159, 0]
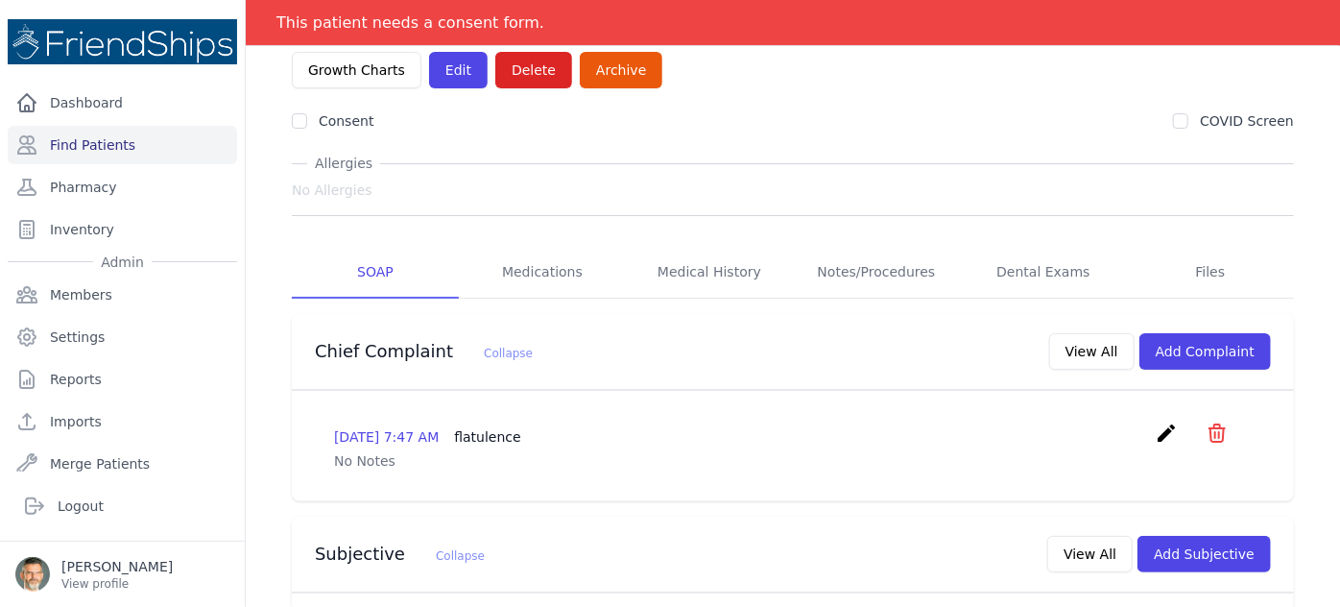
click at [1210, 424] on icon "icon" at bounding box center [1217, 432] width 15 height 17
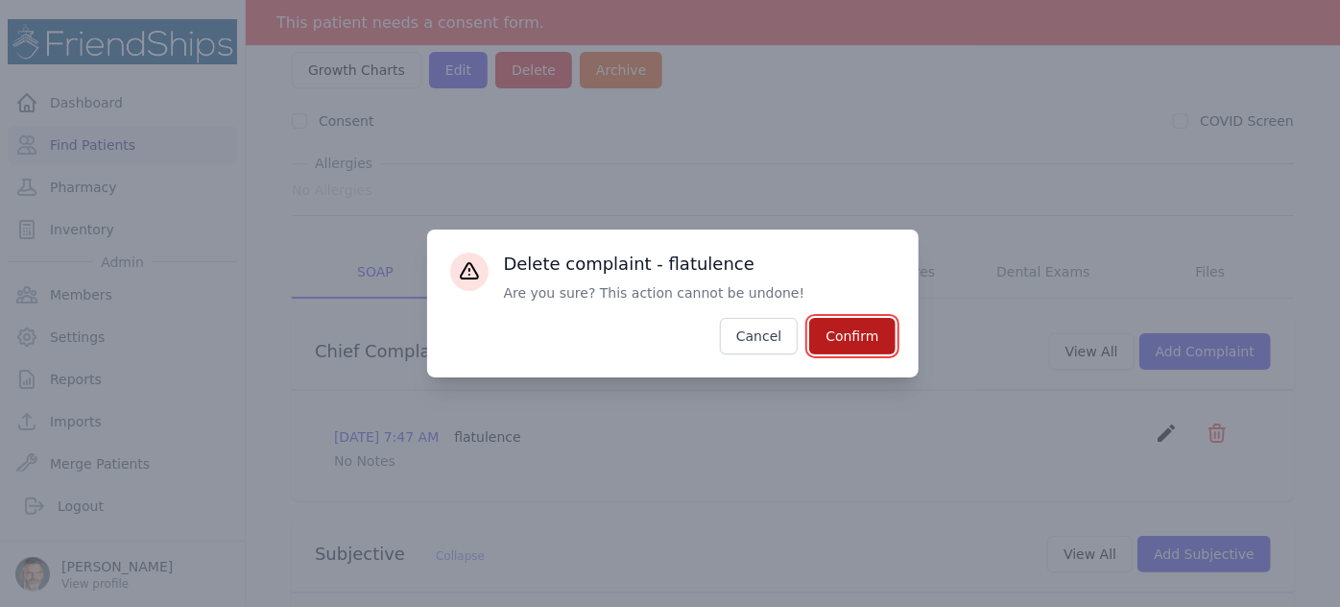
click at [828, 333] on button "Confirm" at bounding box center [851, 336] width 85 height 36
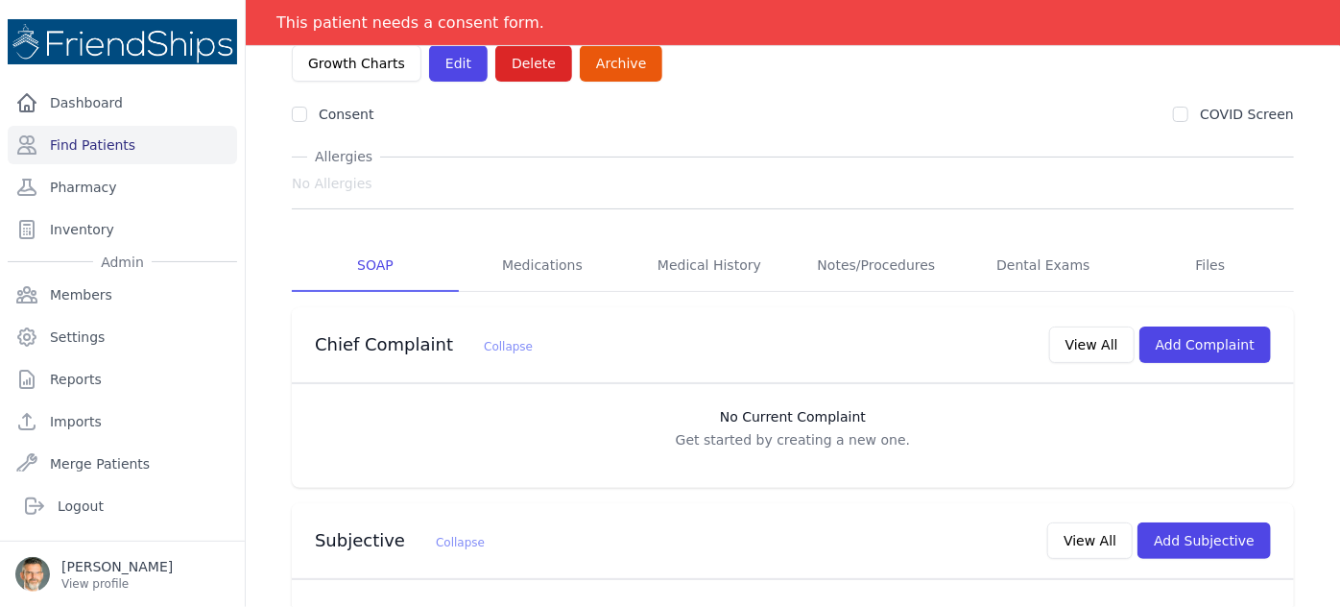
scroll to position [164, 0]
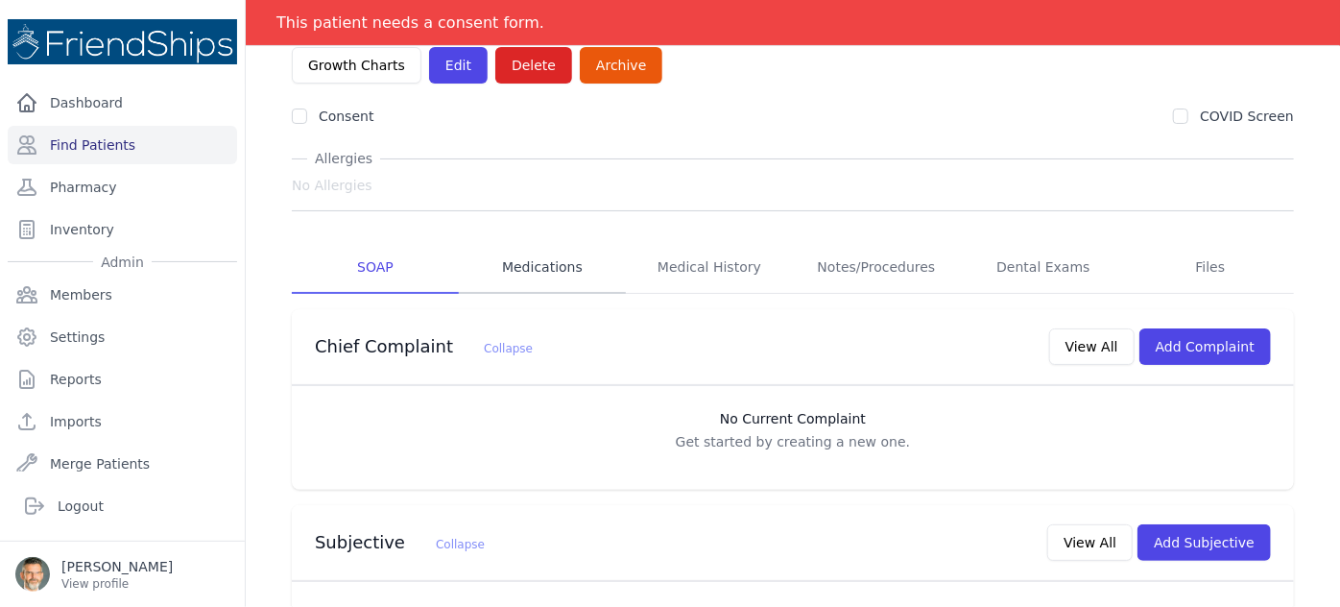
click at [544, 242] on link "Medications" at bounding box center [542, 268] width 167 height 52
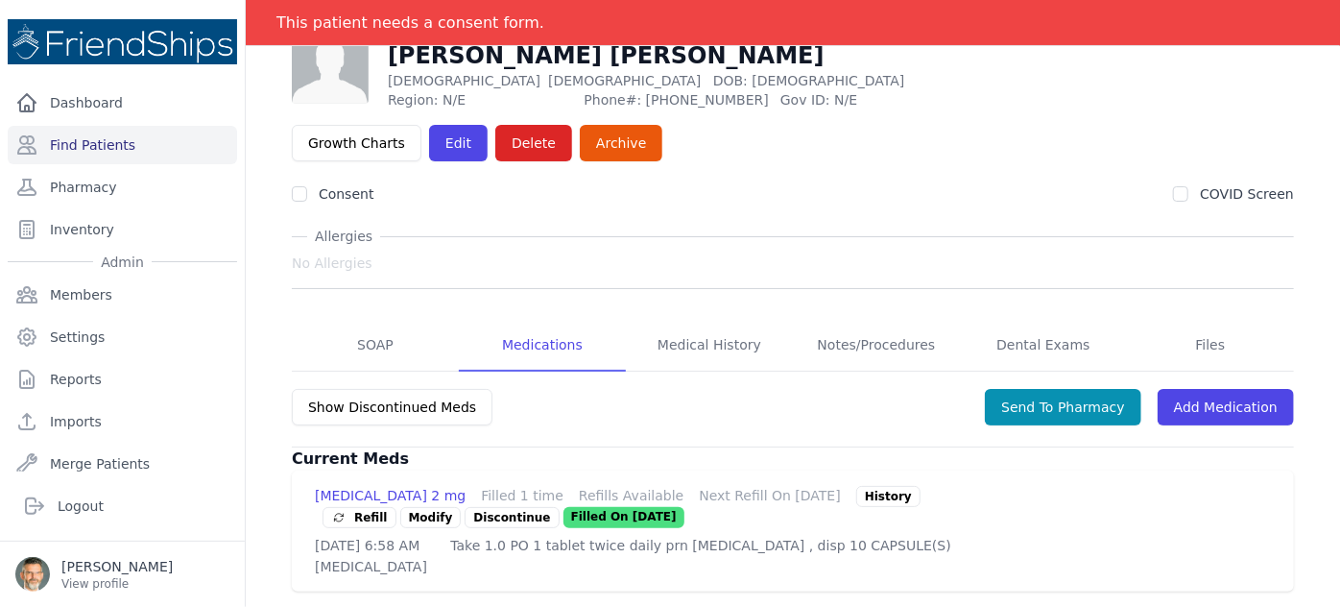
scroll to position [92, 0]
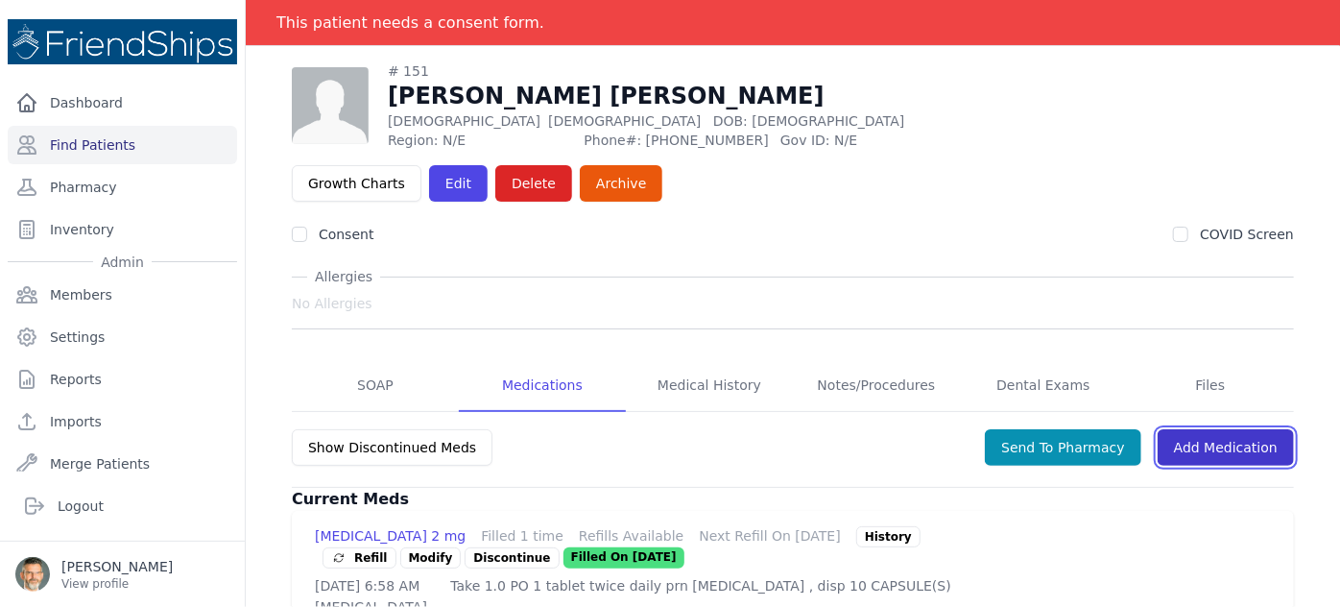
click at [1195, 429] on link "Add Medication" at bounding box center [1226, 447] width 136 height 36
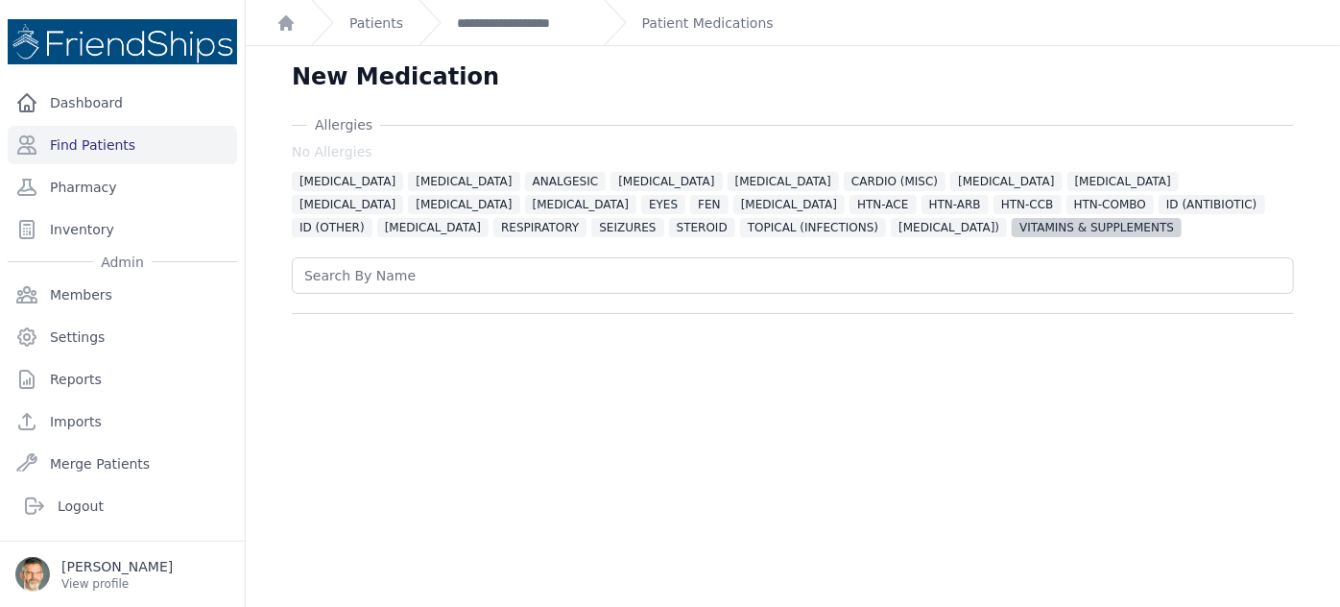
click at [1012, 227] on span "VITAMINS & SUPPLEMENTS" at bounding box center [1097, 227] width 170 height 19
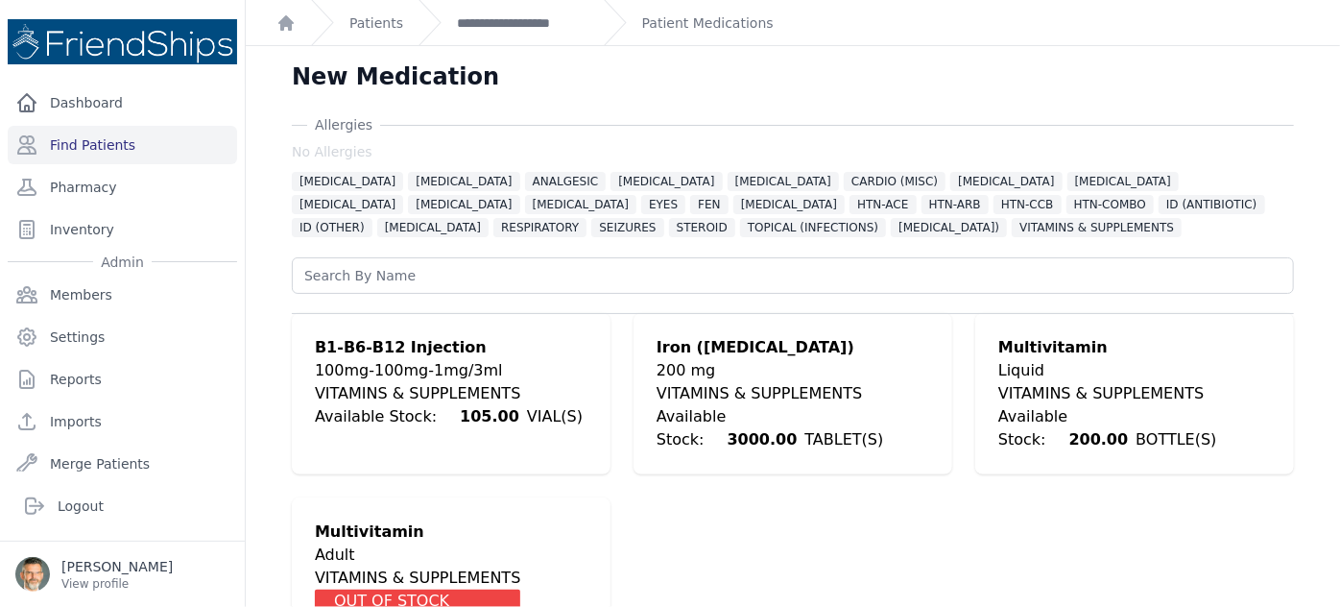
click at [757, 382] on div "VITAMINS & SUPPLEMENTS" at bounding box center [793, 393] width 273 height 23
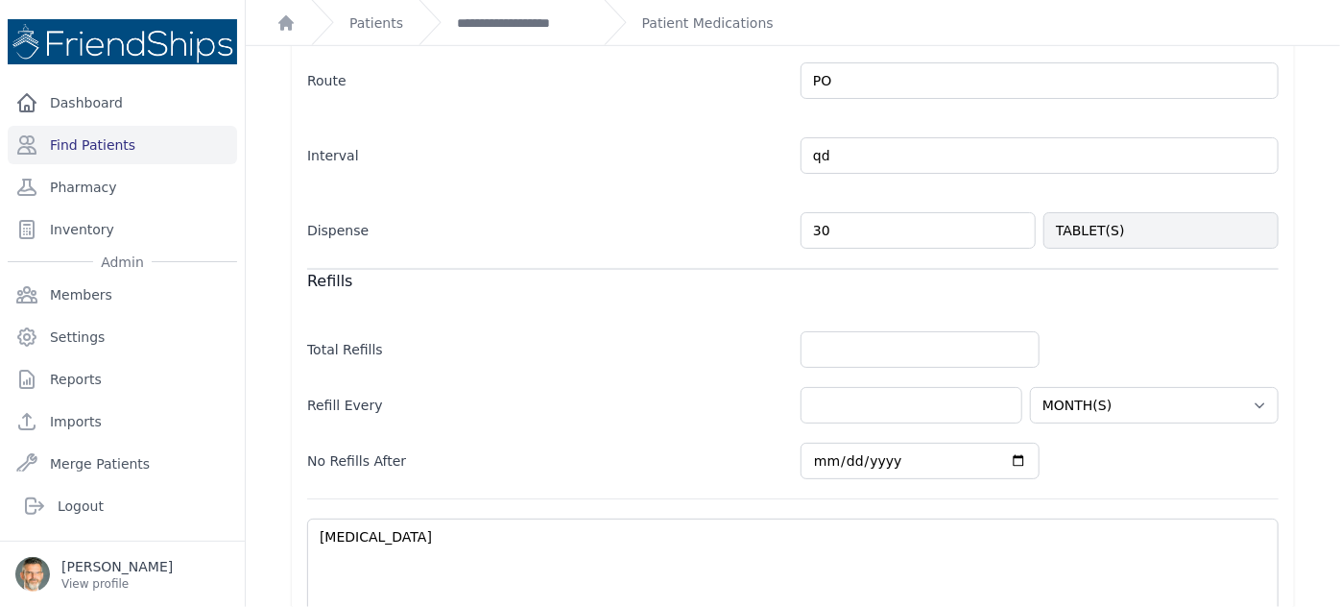
scroll to position [563, 0]
click at [858, 348] on input "number" at bounding box center [920, 349] width 239 height 36
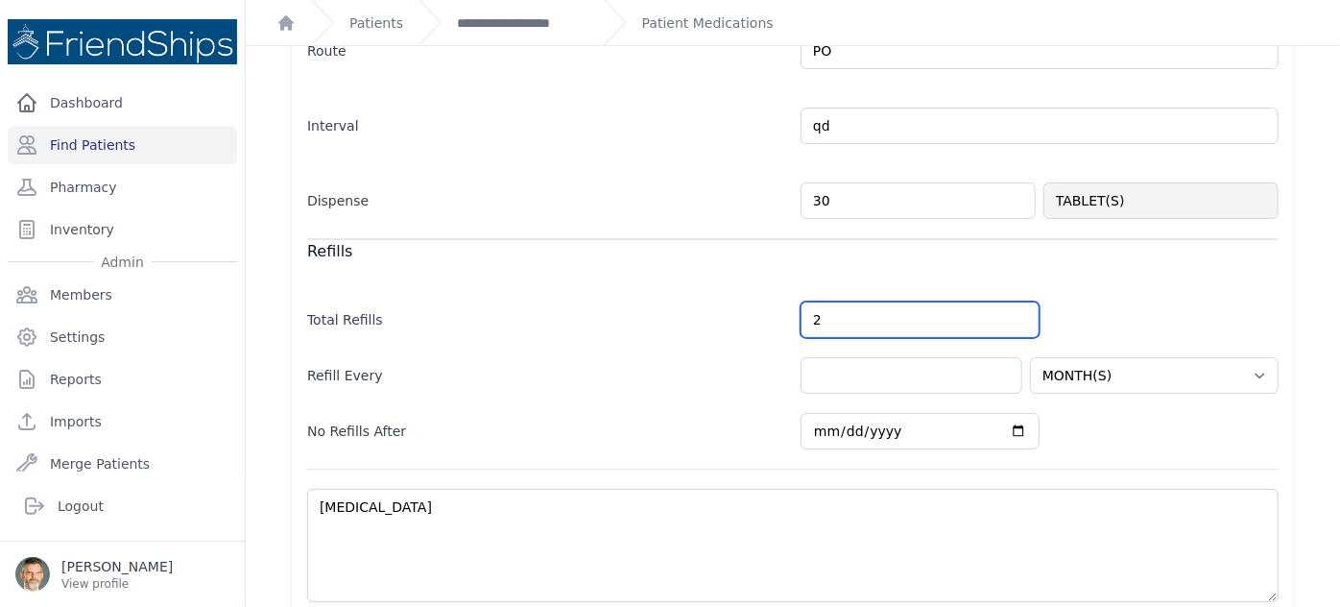
type input "2"
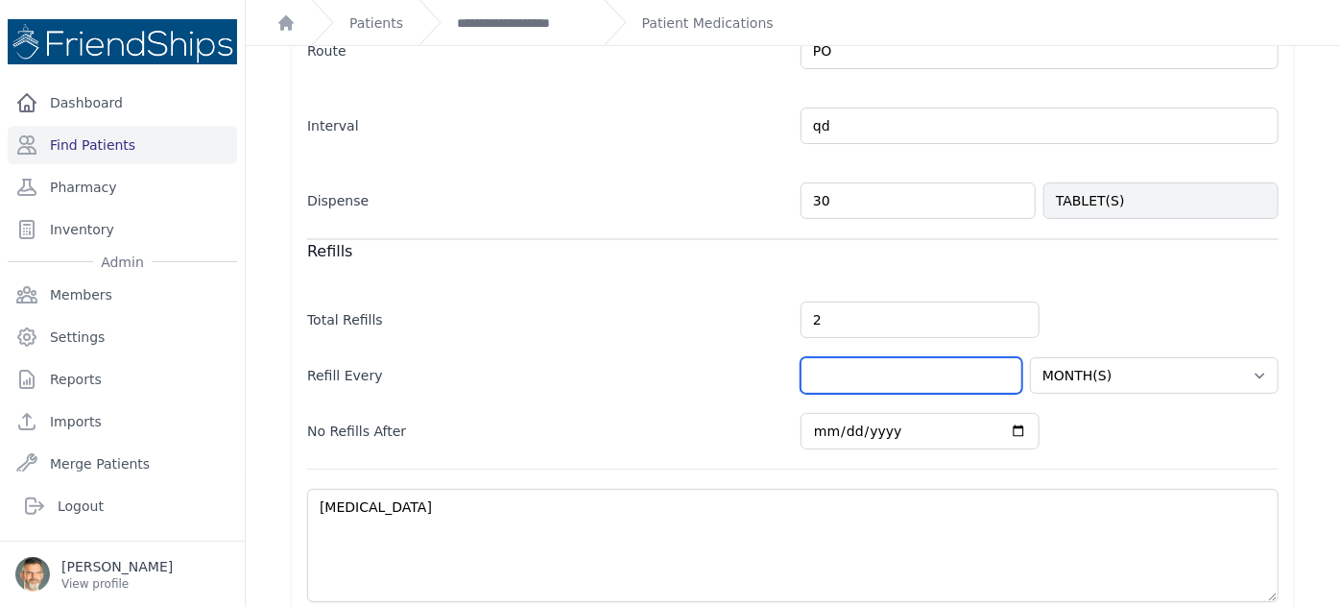
select select "MONTH(S)"
click at [851, 369] on input "number" at bounding box center [912, 375] width 222 height 36
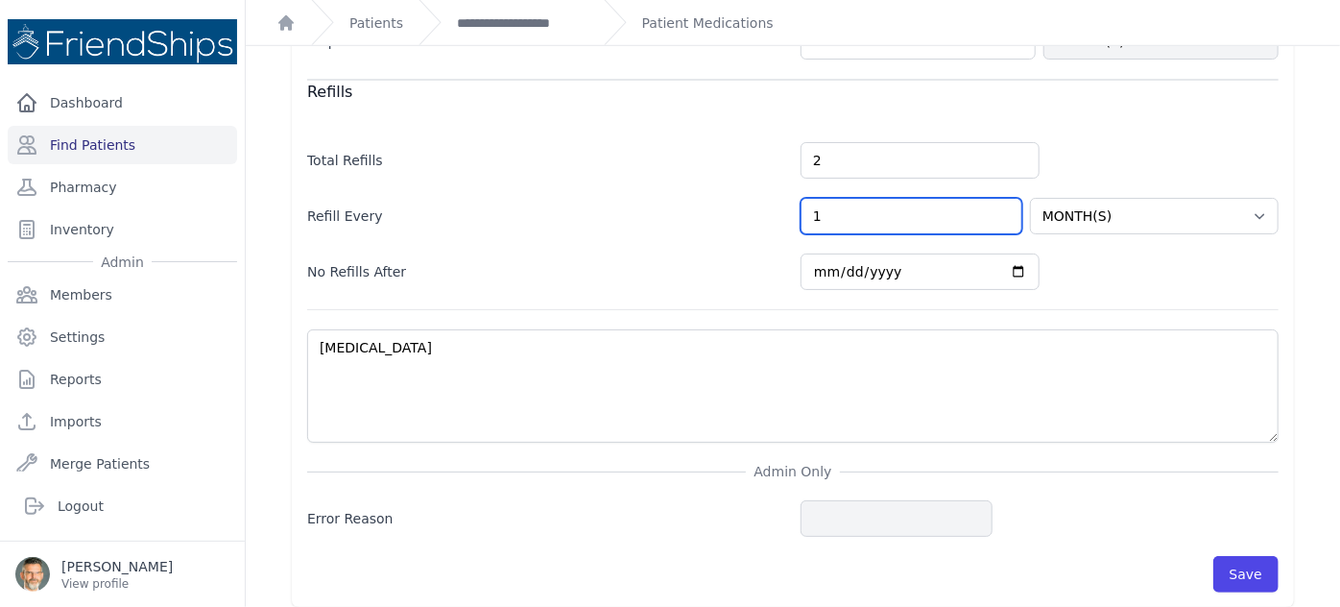
scroll to position [758, 0]
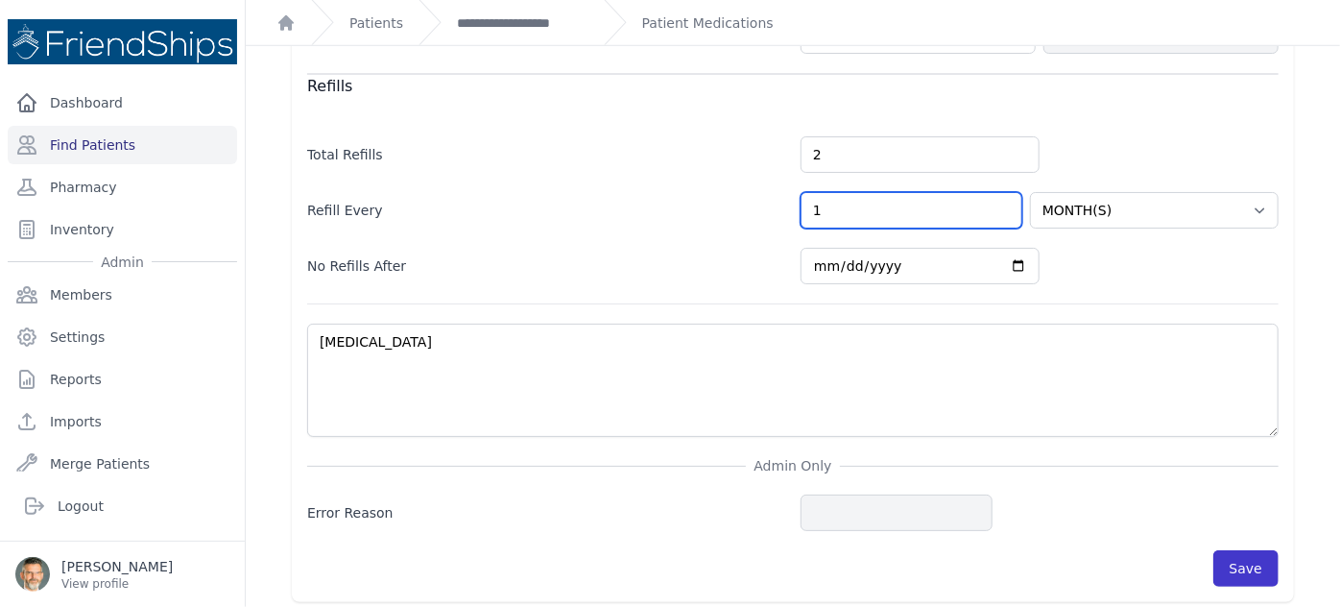
type input "1"
select select "MONTH(S)"
click at [1238, 567] on button "Save" at bounding box center [1246, 568] width 65 height 36
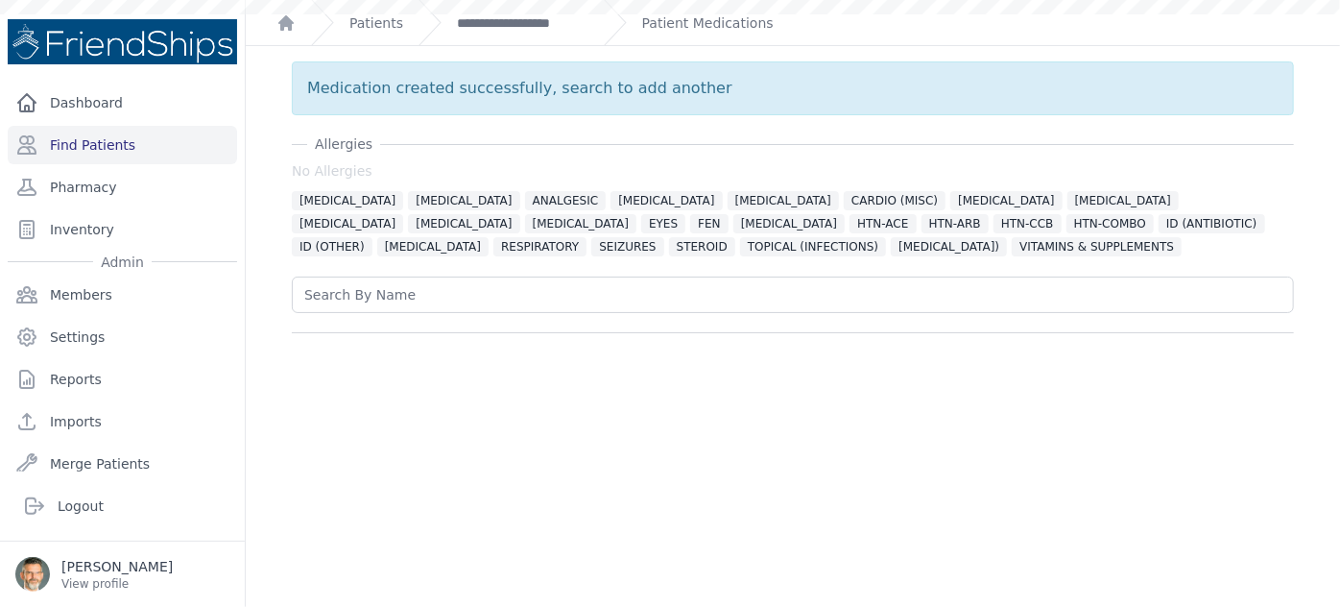
scroll to position [0, 0]
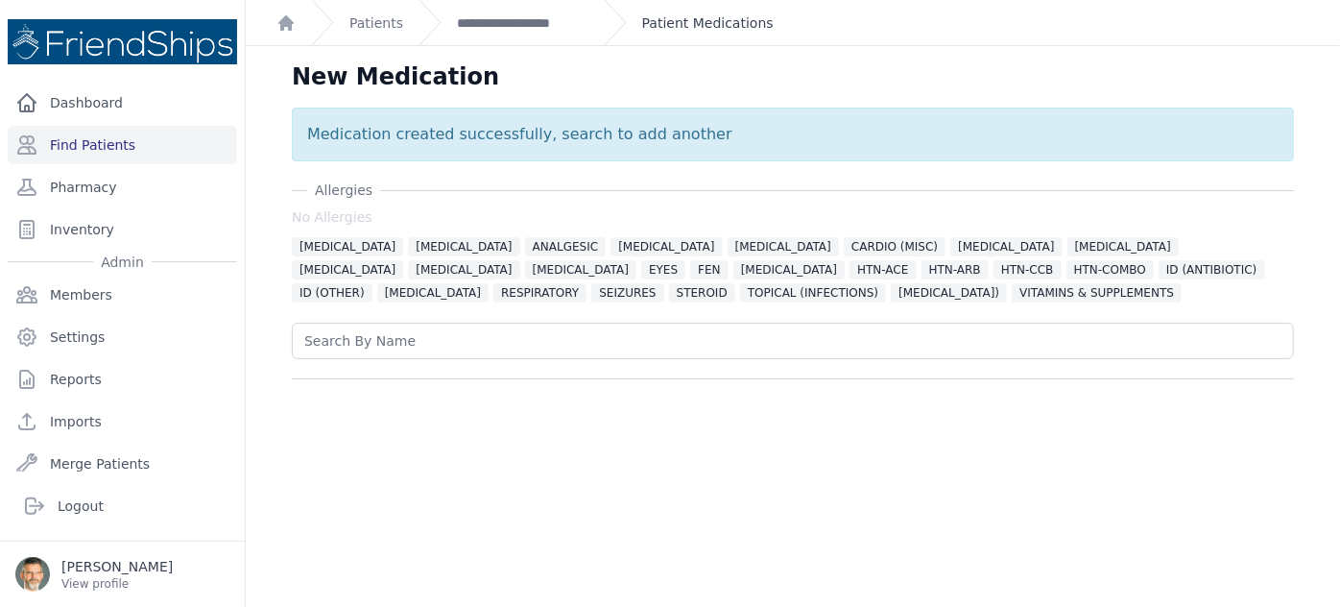
click at [654, 25] on link "Patient Medications" at bounding box center [708, 22] width 132 height 19
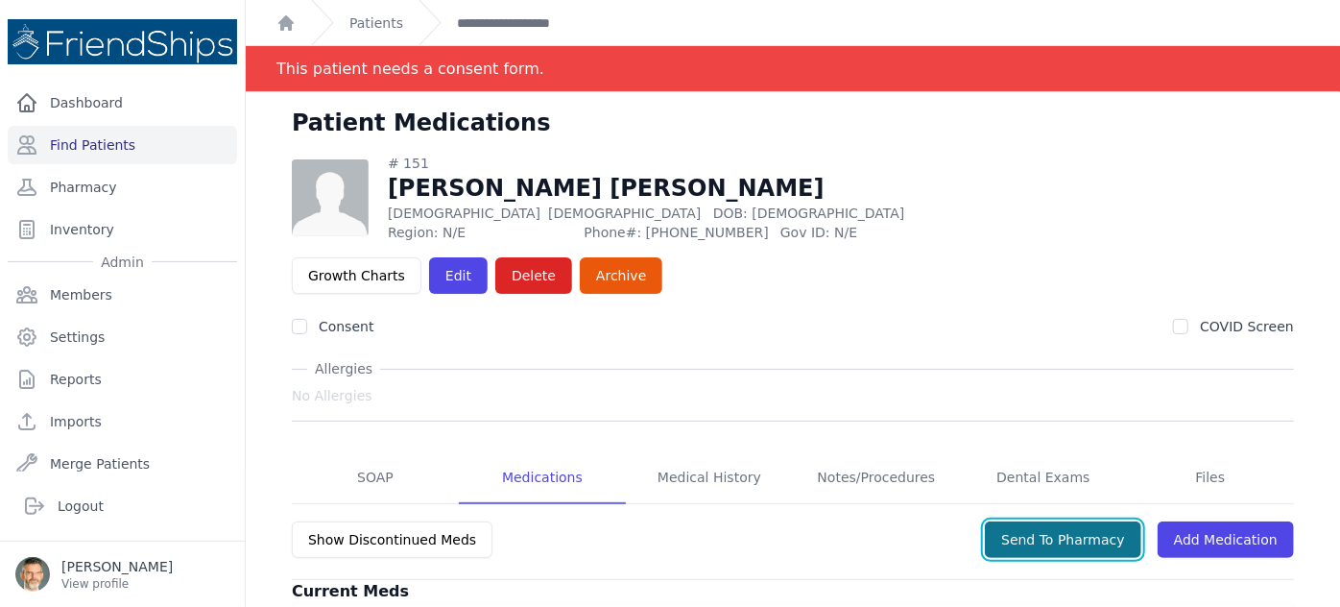
click at [1062, 521] on button "Send To Pharmacy" at bounding box center [1063, 539] width 157 height 36
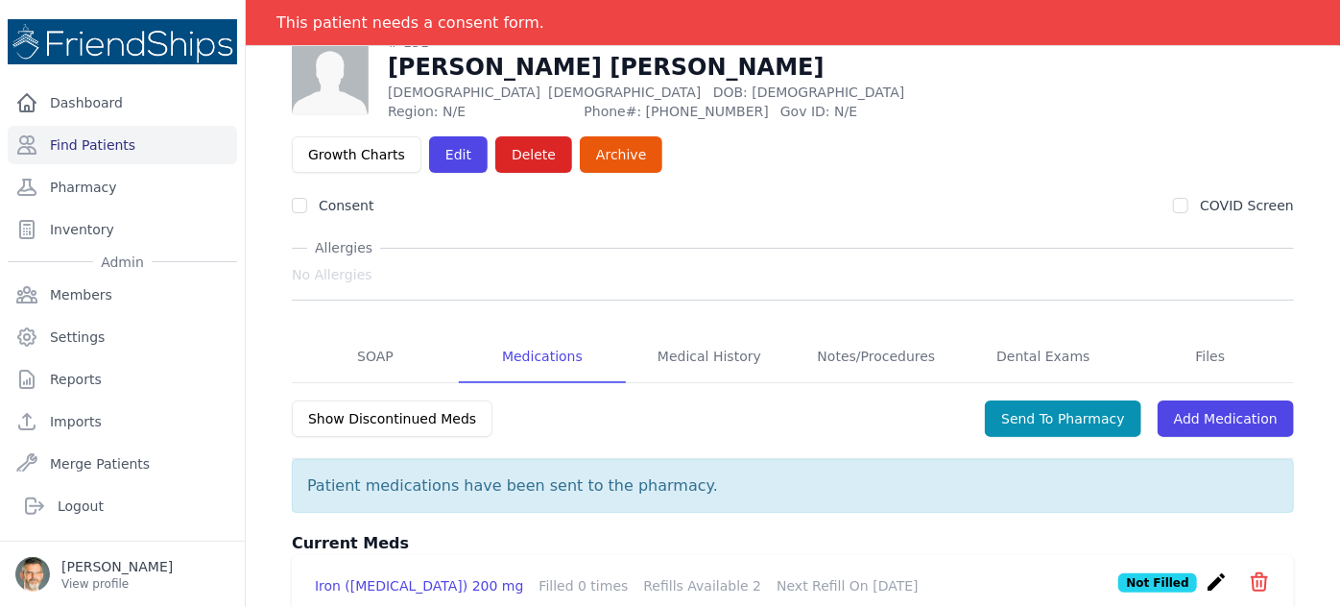
scroll to position [276, 0]
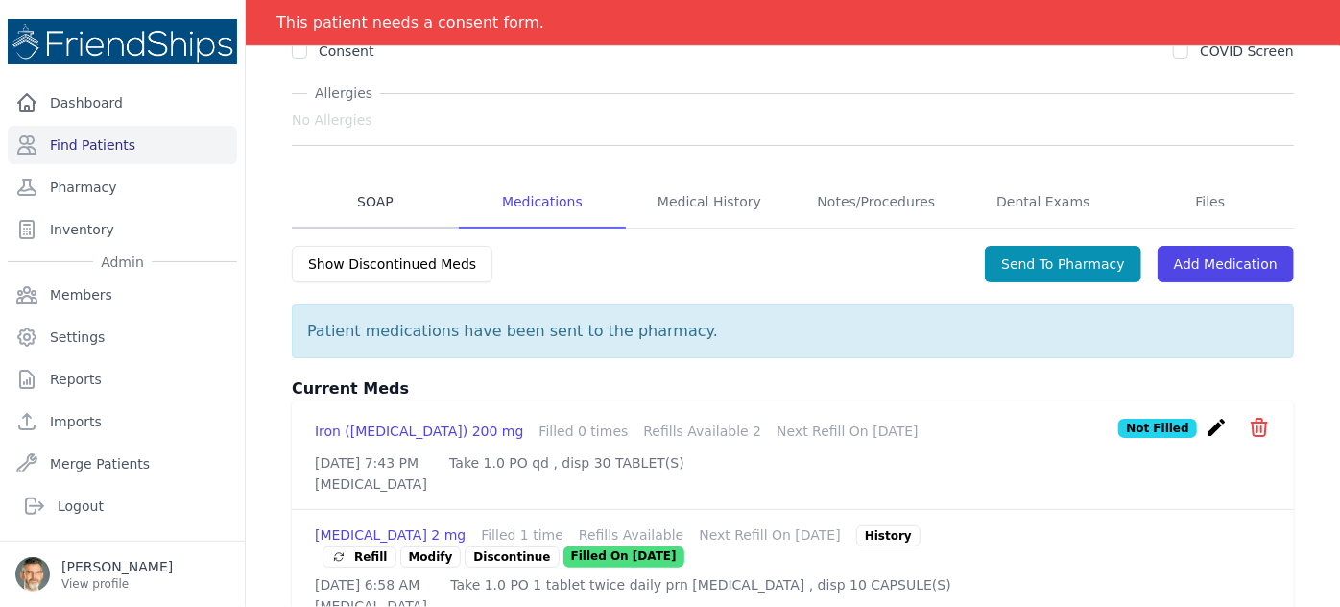
click at [365, 177] on link "SOAP" at bounding box center [375, 203] width 167 height 52
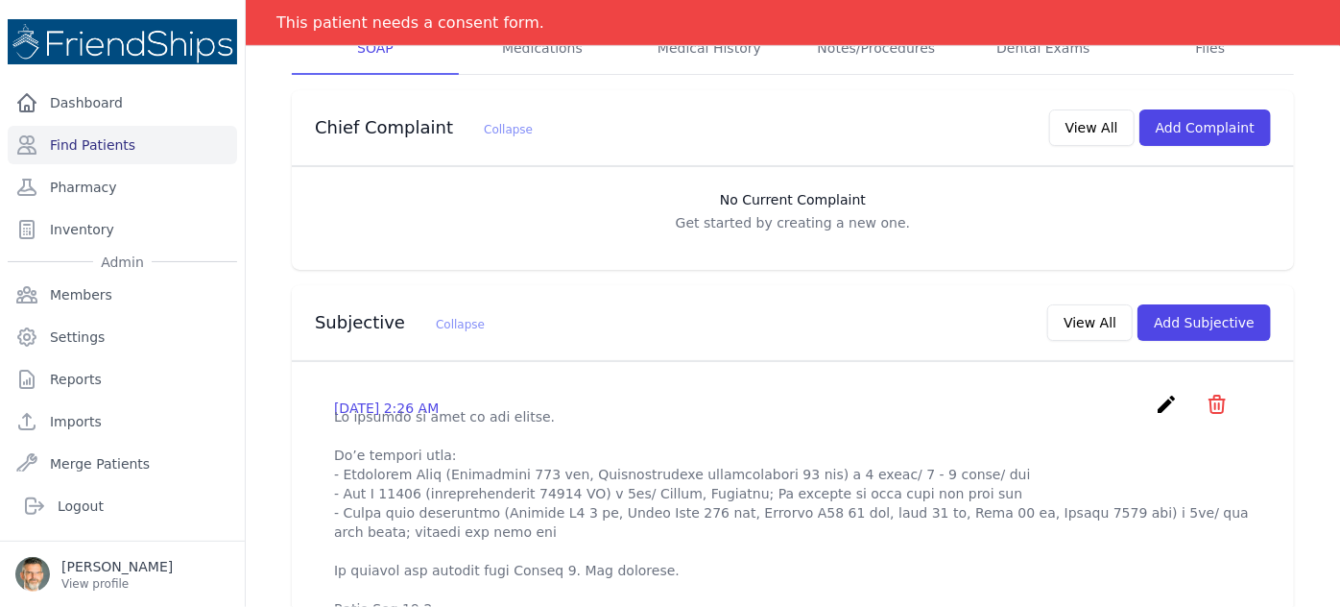
scroll to position [551, 0]
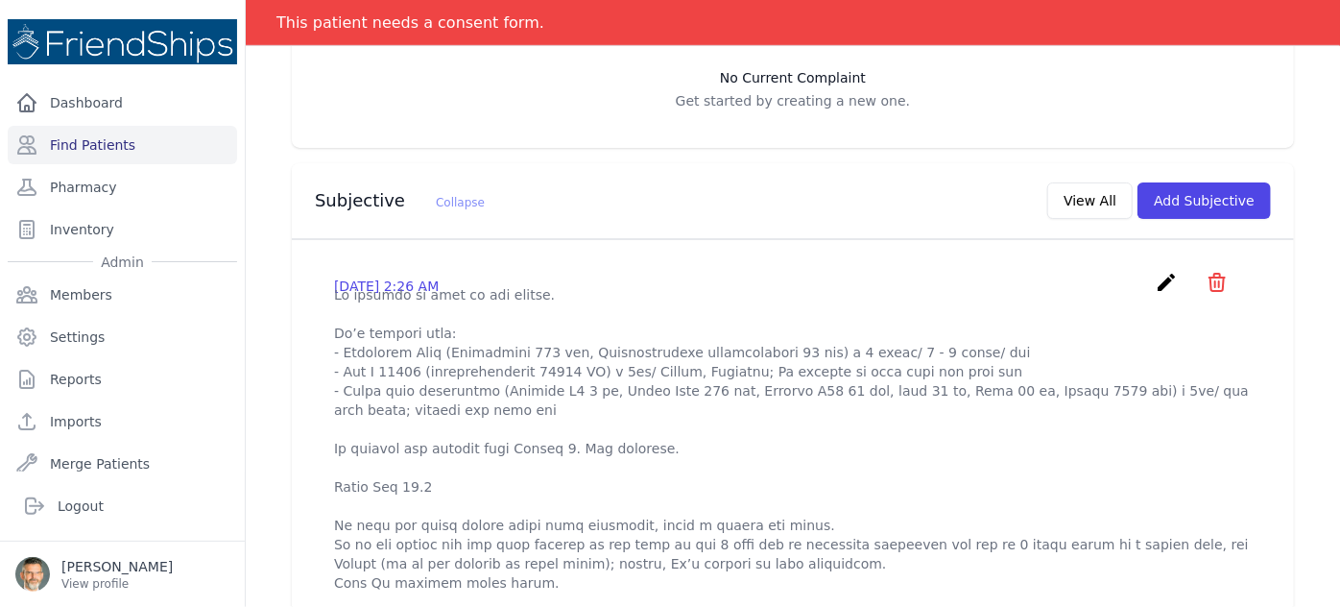
click at [1155, 271] on icon "create" at bounding box center [1166, 282] width 23 height 23
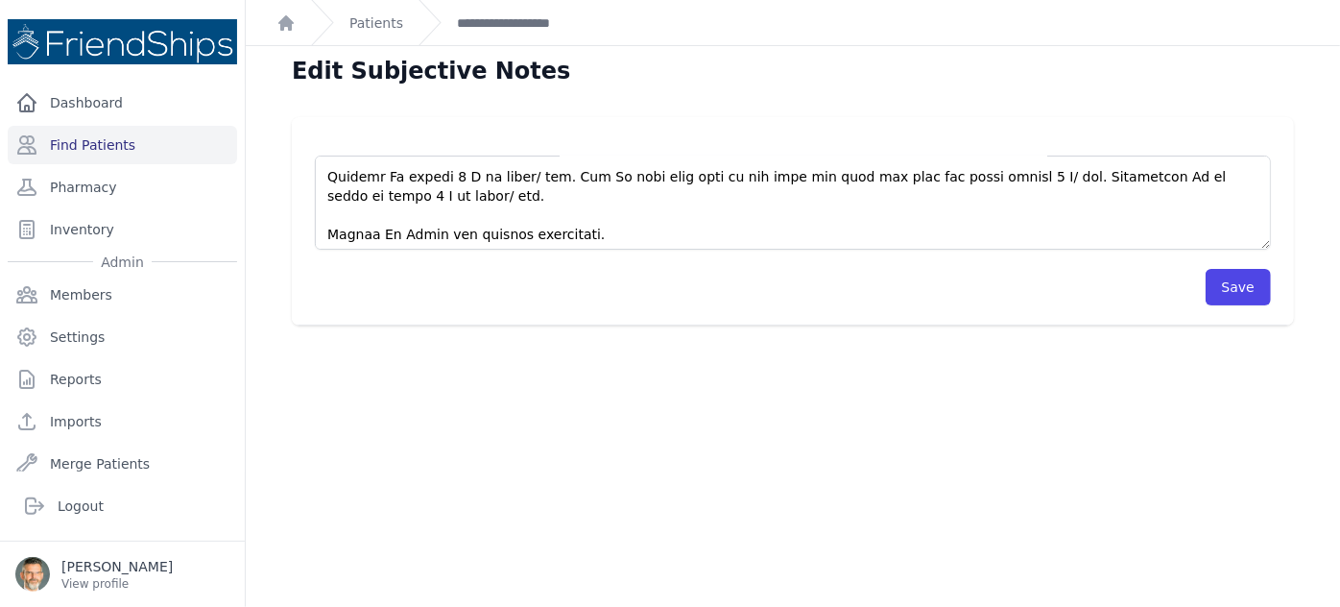
scroll to position [326, 0]
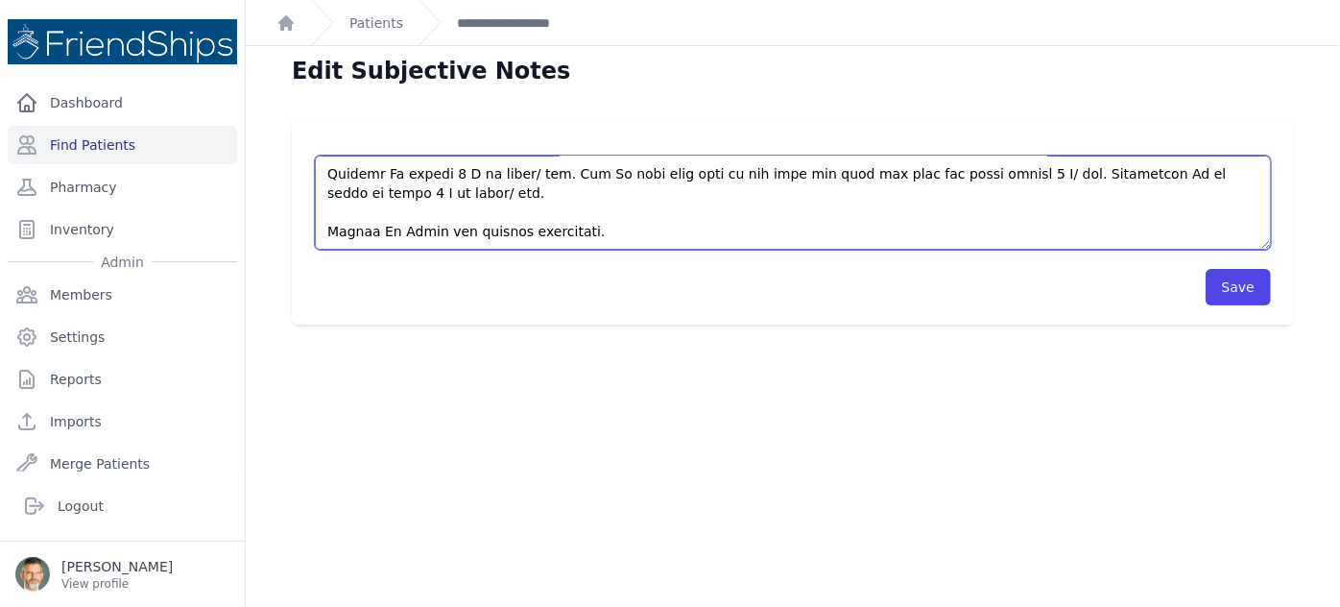
click at [584, 230] on textarea at bounding box center [793, 203] width 956 height 94
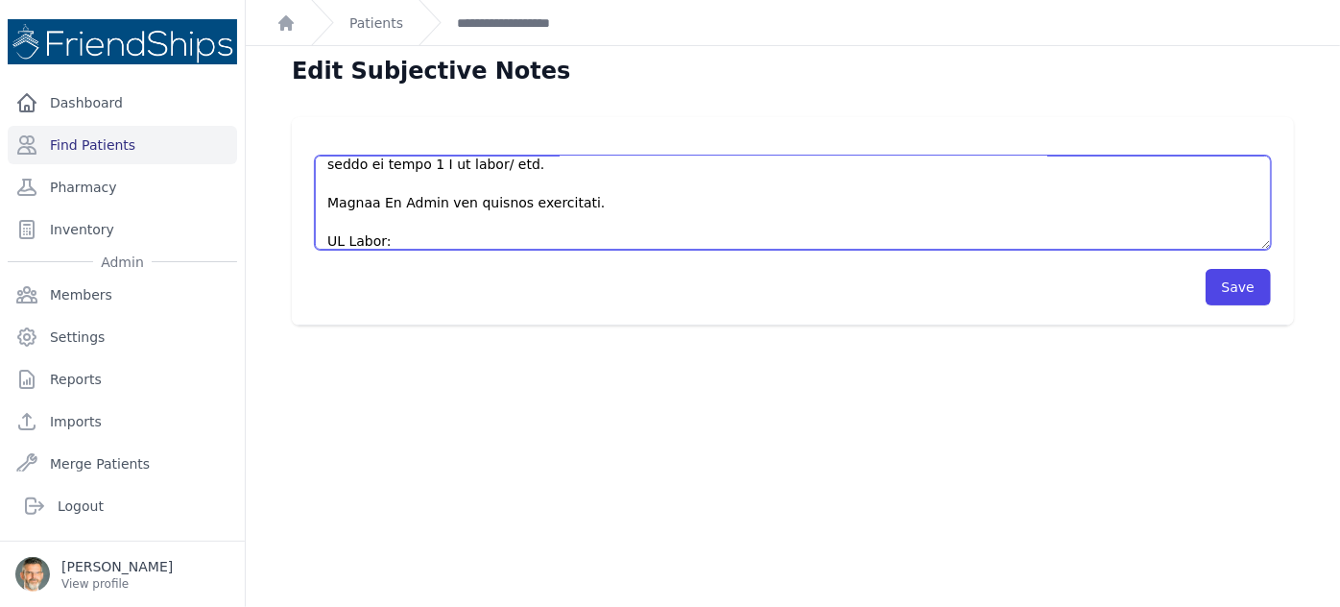
scroll to position [422, 0]
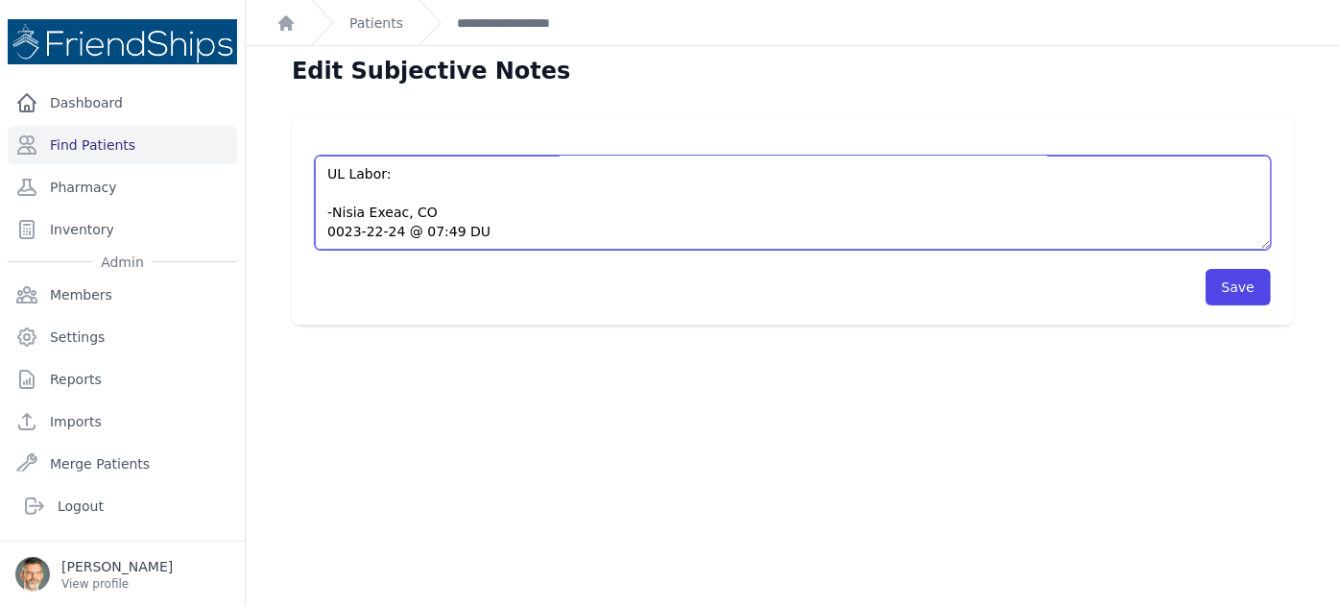
click at [339, 194] on textarea at bounding box center [793, 203] width 956 height 94
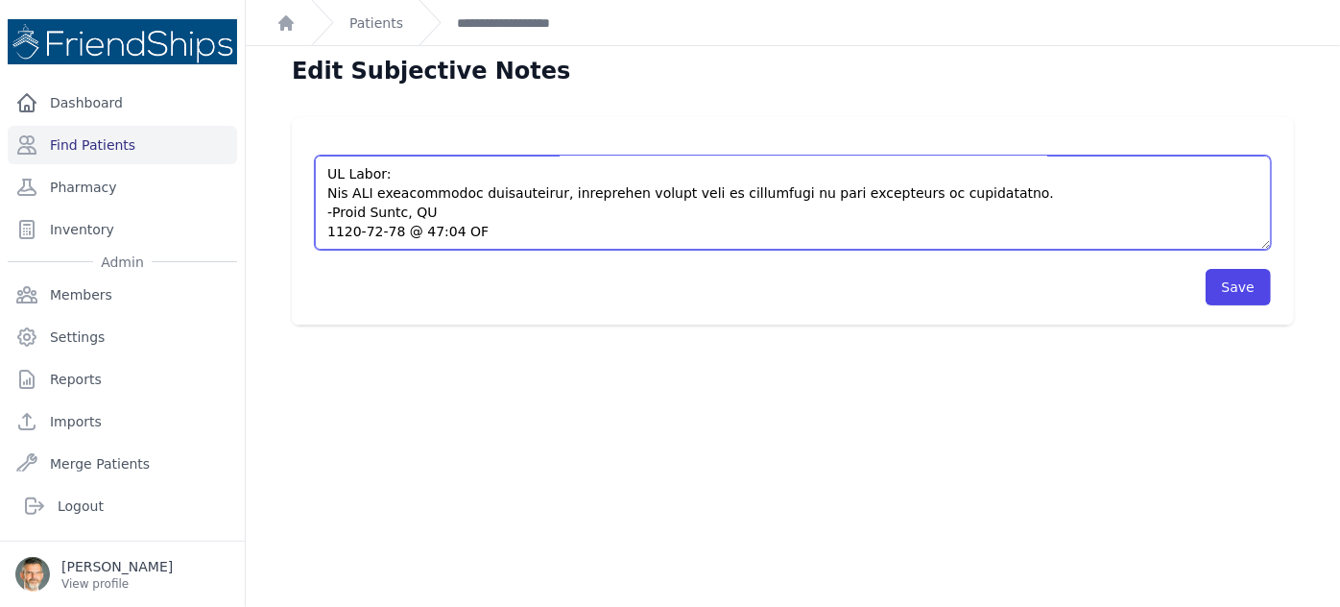
click at [977, 192] on textarea at bounding box center [793, 203] width 956 height 94
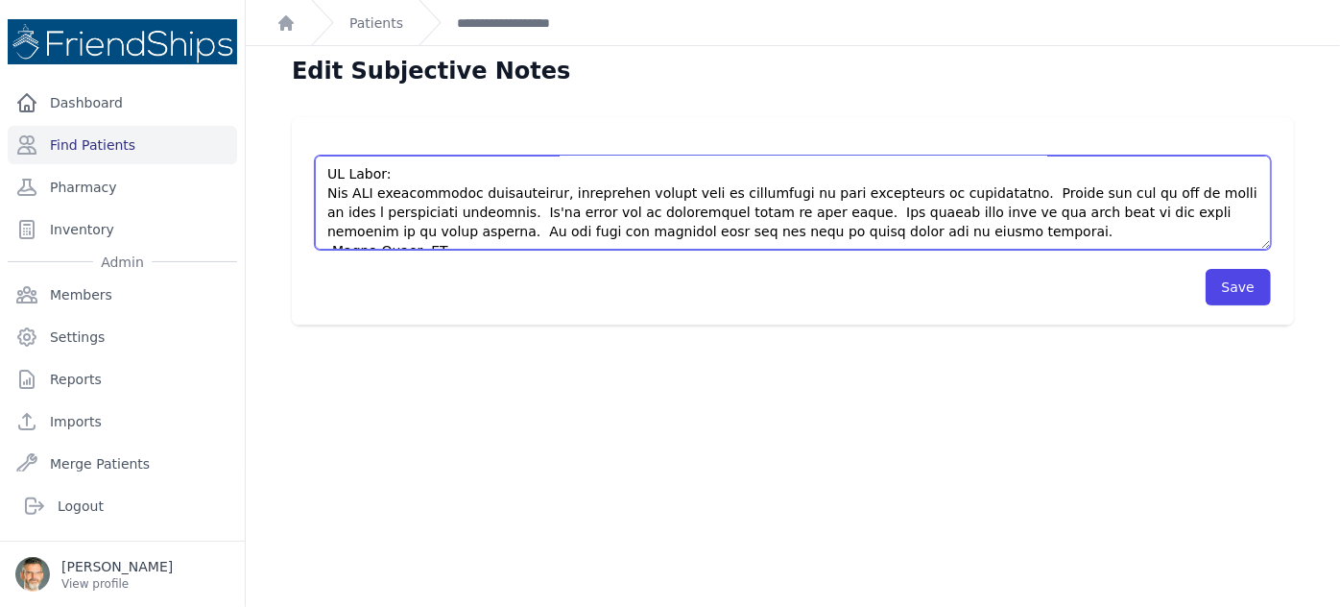
click at [552, 230] on textarea at bounding box center [793, 203] width 956 height 94
click at [890, 232] on textarea at bounding box center [793, 203] width 956 height 94
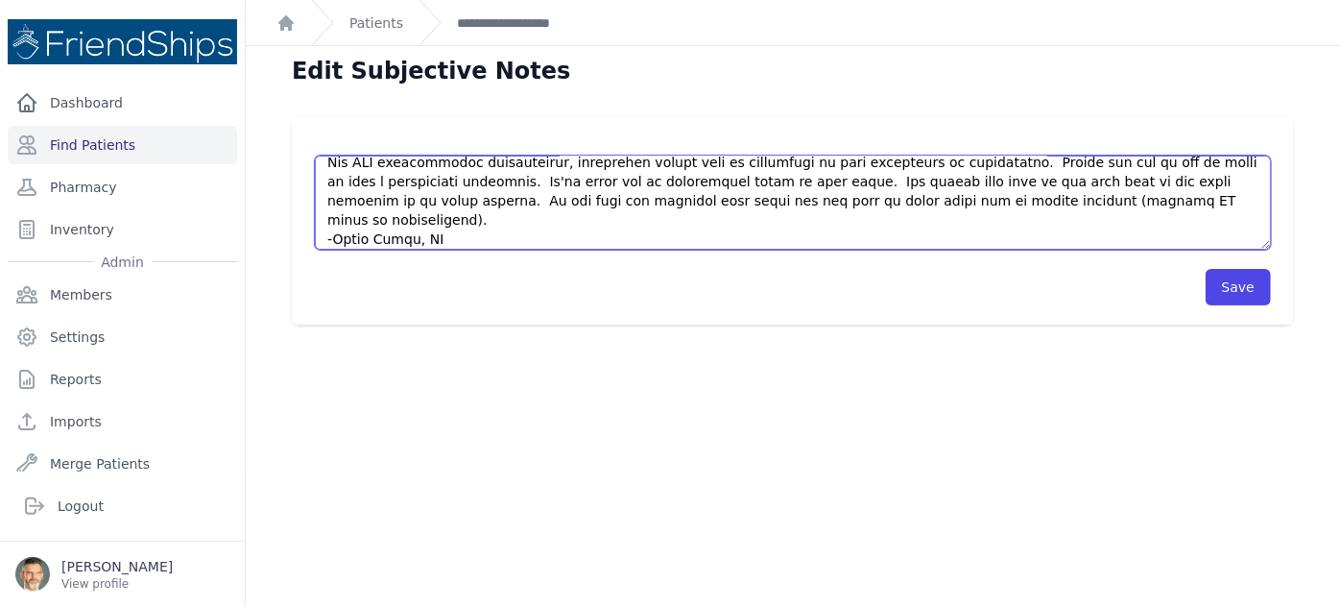
scroll to position [461, 0]
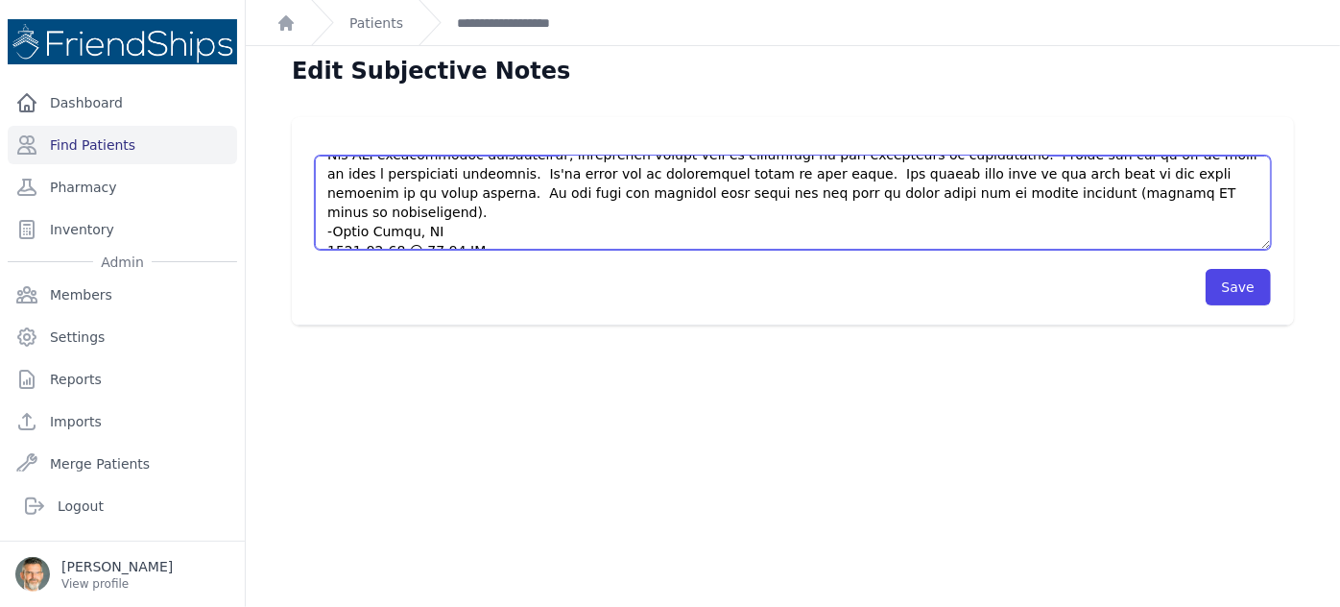
drag, startPoint x: 1118, startPoint y: 212, endPoint x: 1111, endPoint y: 194, distance: 19.4
click at [1111, 194] on textarea at bounding box center [793, 203] width 956 height 94
click at [1100, 194] on textarea at bounding box center [793, 203] width 956 height 94
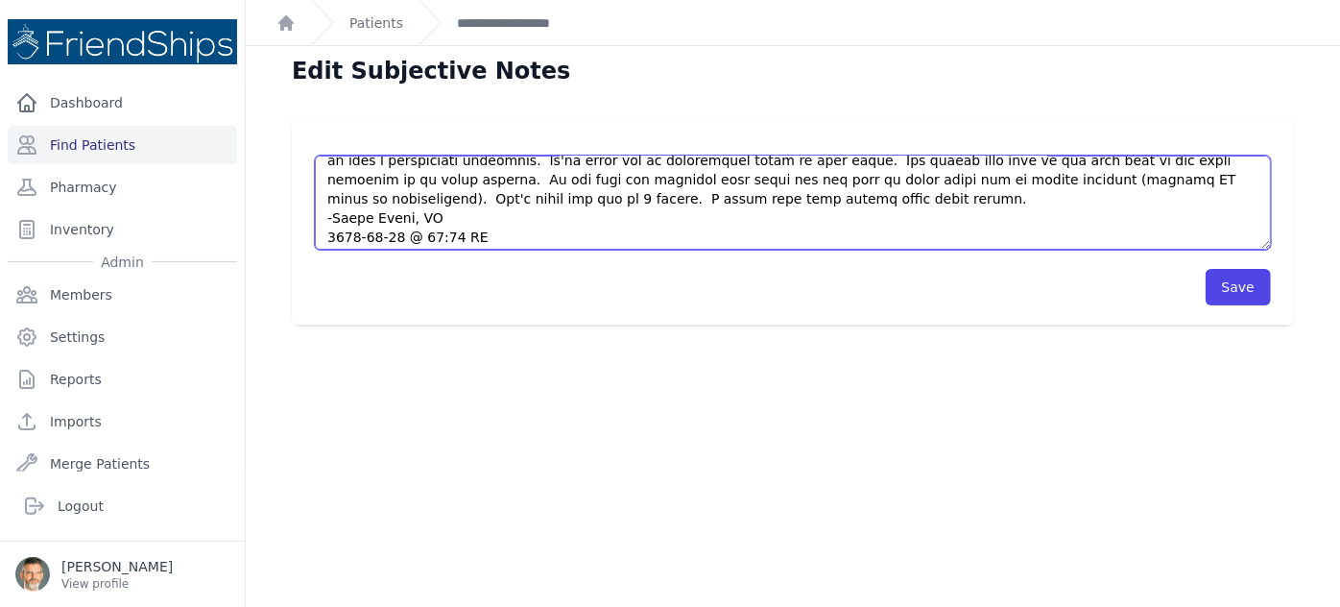
scroll to position [475, 0]
type textarea "Pt arrived on time to the clinic. Pt’s current meds: - Univental Plus (Salbutam…"
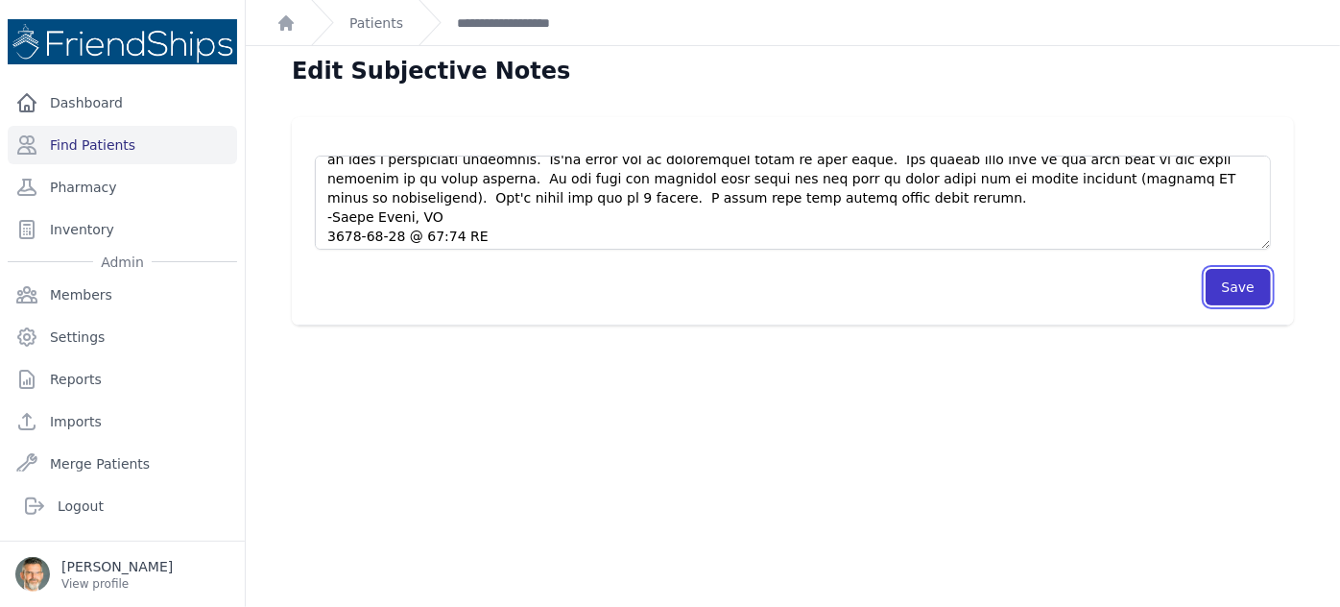
click at [1230, 286] on button "Save" at bounding box center [1238, 287] width 65 height 36
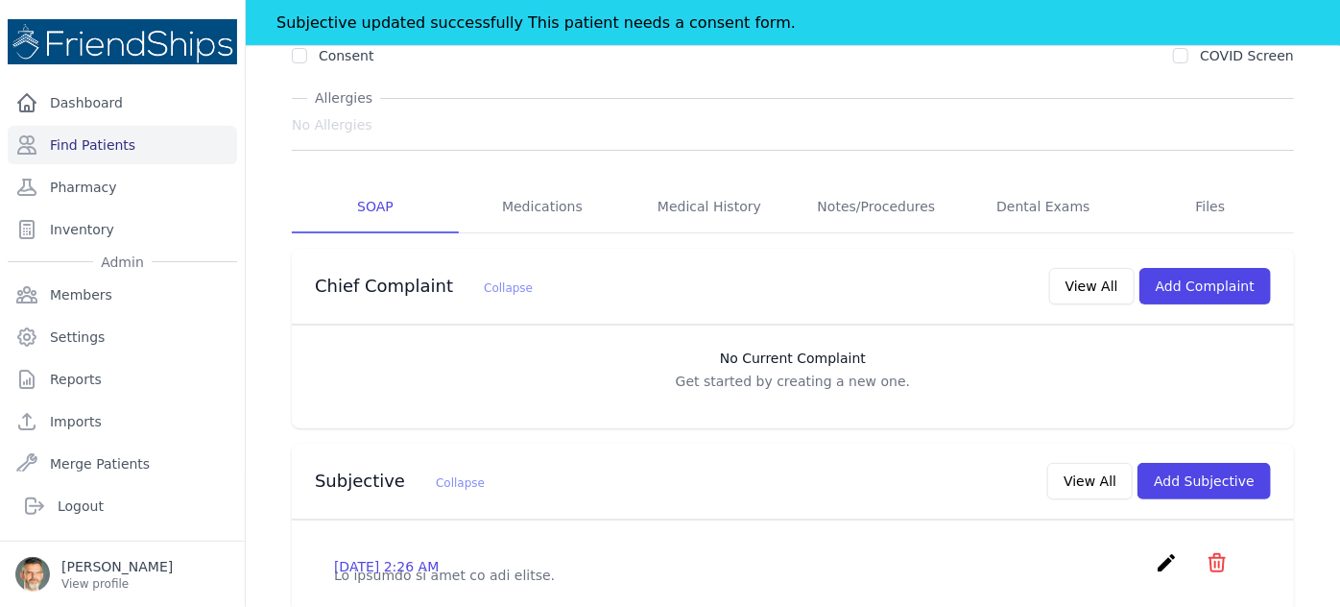
scroll to position [277, 0]
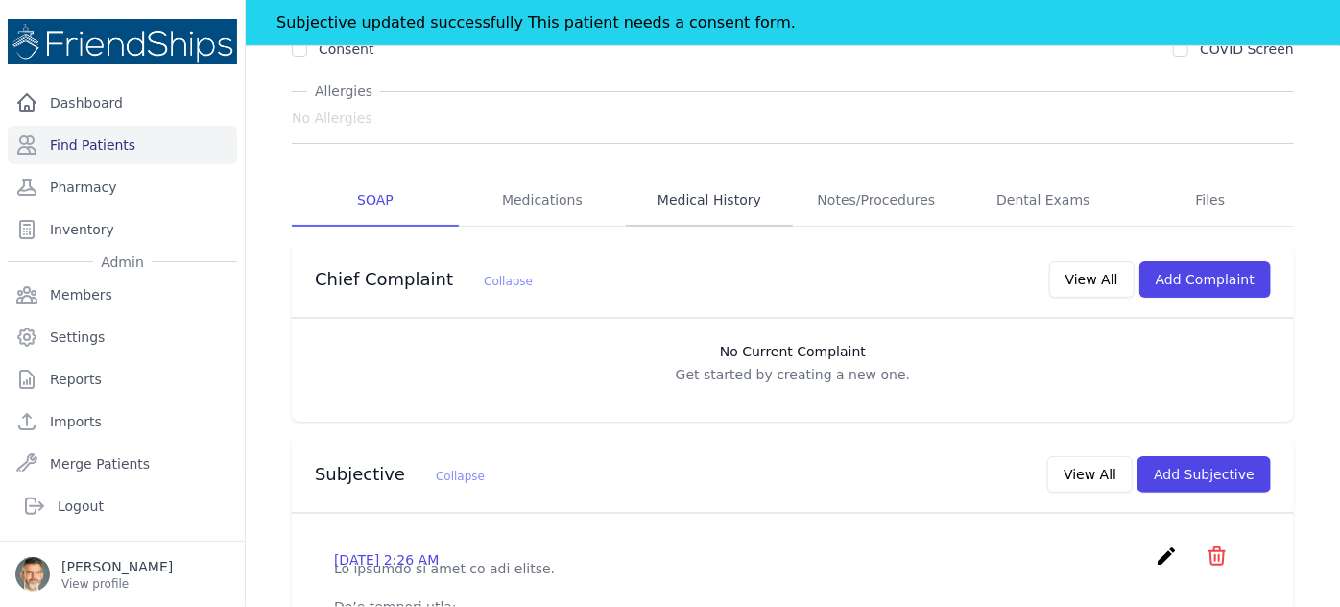
click at [688, 175] on link "Medical History" at bounding box center [709, 201] width 167 height 52
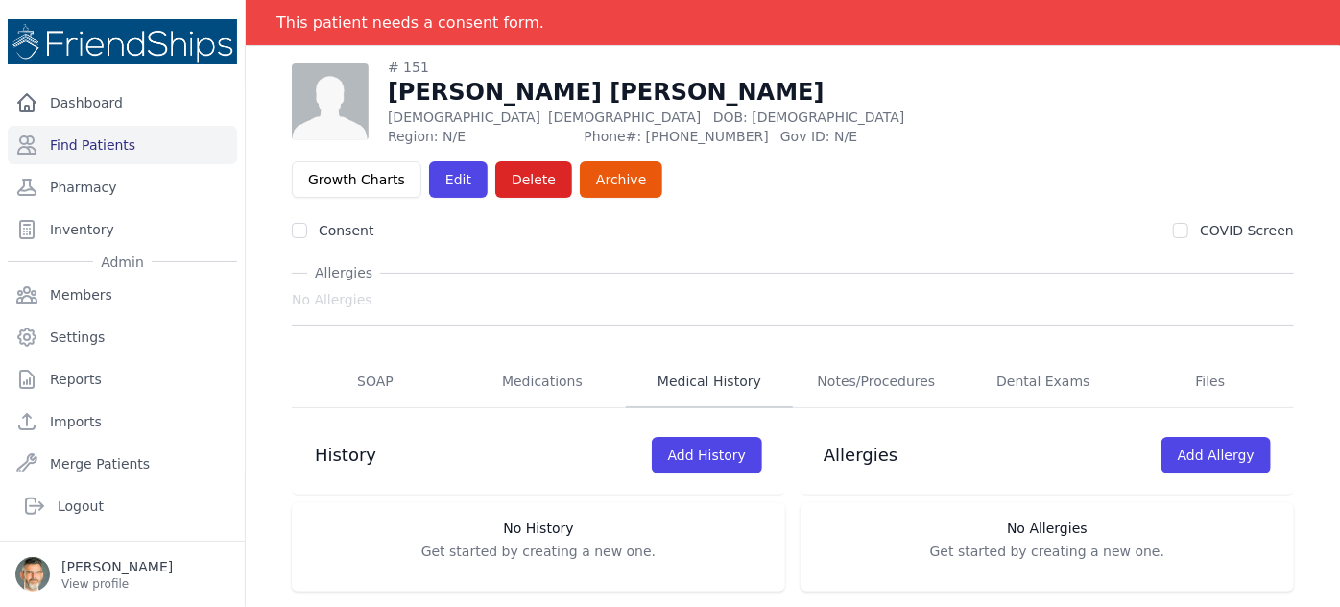
scroll to position [92, 0]
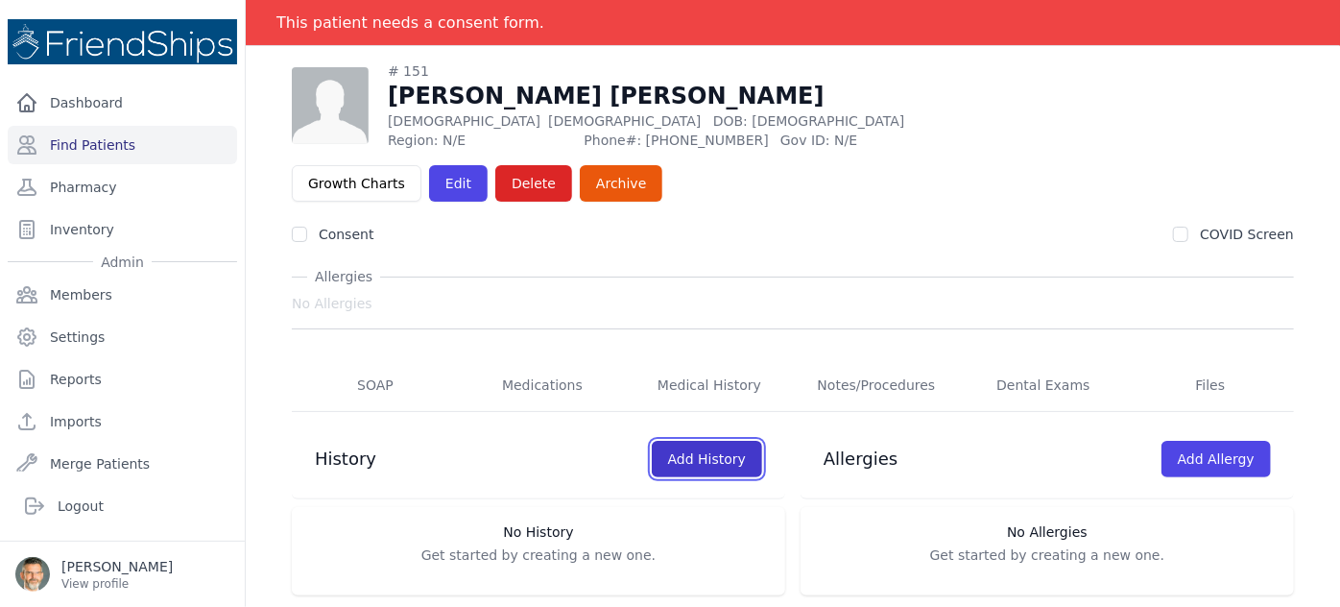
click at [692, 441] on link "Add History" at bounding box center [707, 459] width 110 height 36
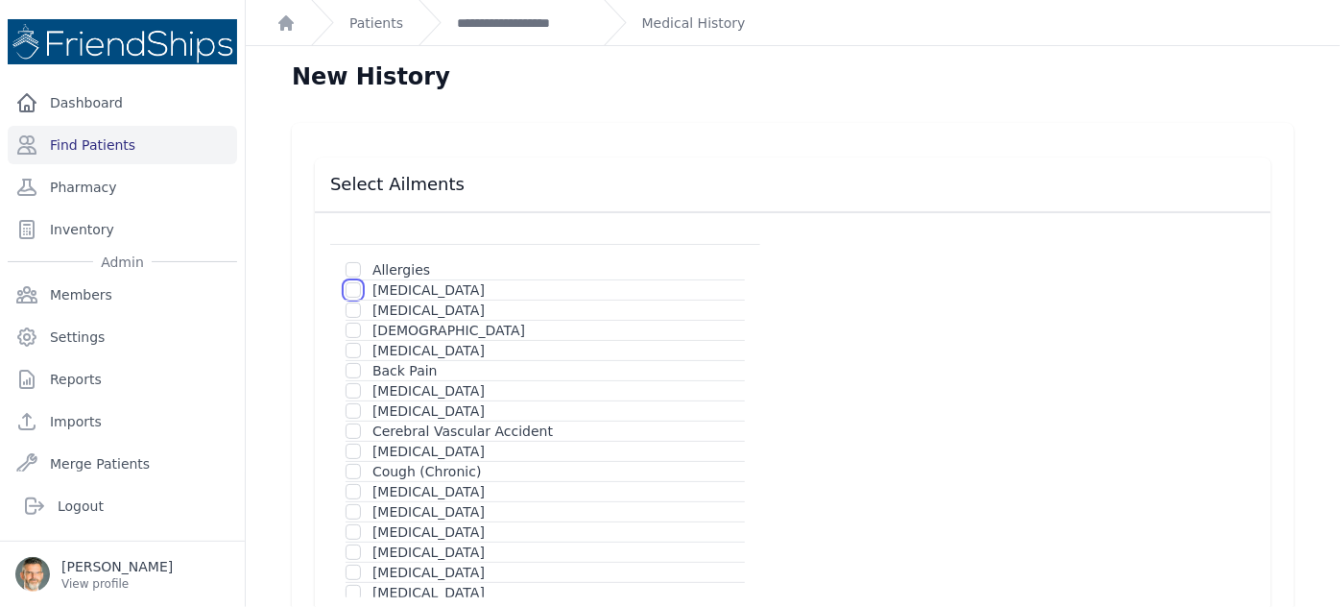
click at [350, 291] on input "checkbox" at bounding box center [353, 289] width 15 height 15
checkbox input "true"
click at [502, 28] on link "**********" at bounding box center [523, 22] width 132 height 19
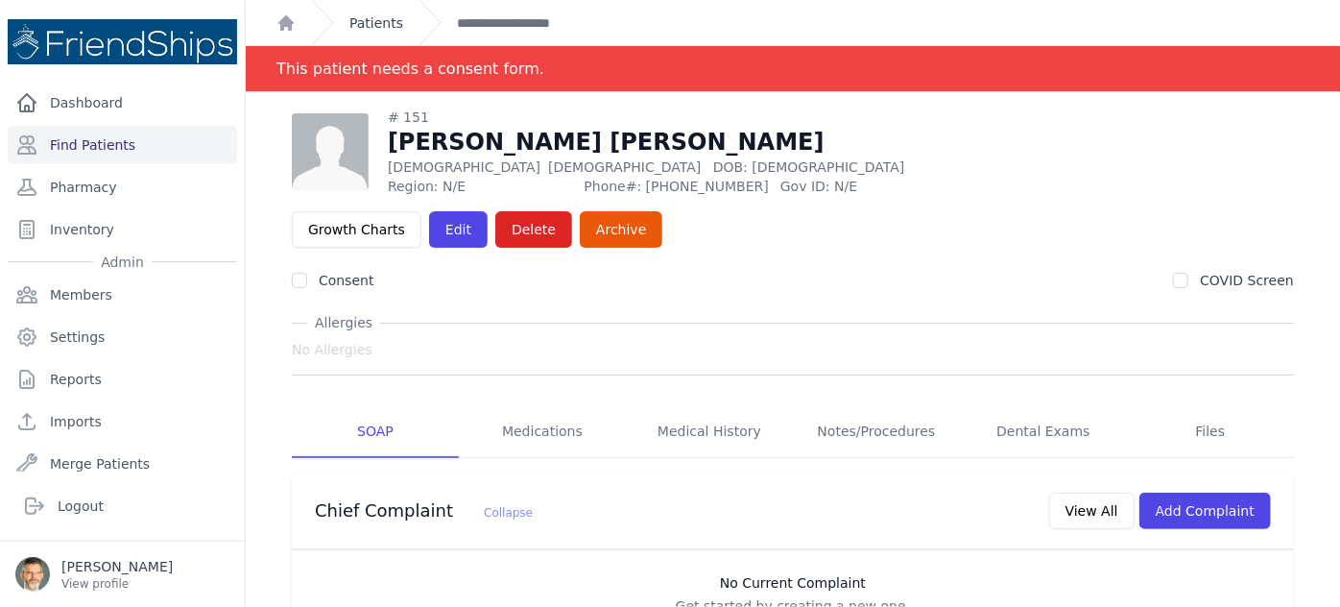
click at [367, 26] on link "Patients" at bounding box center [377, 22] width 54 height 19
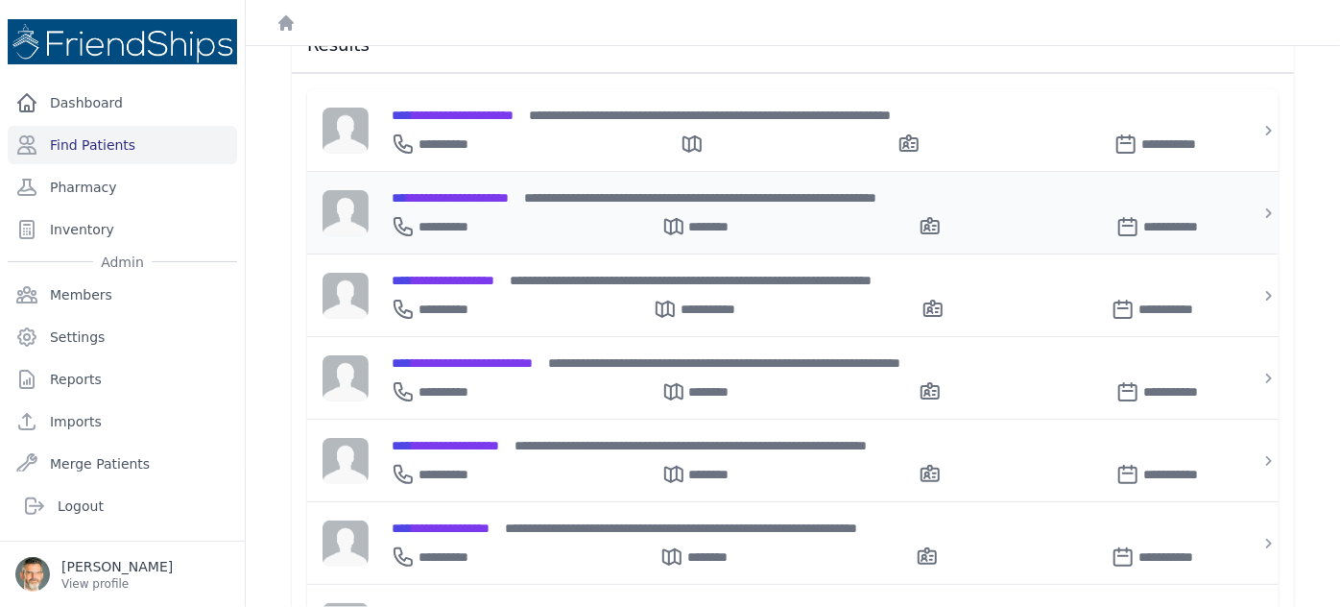
scroll to position [313, 0]
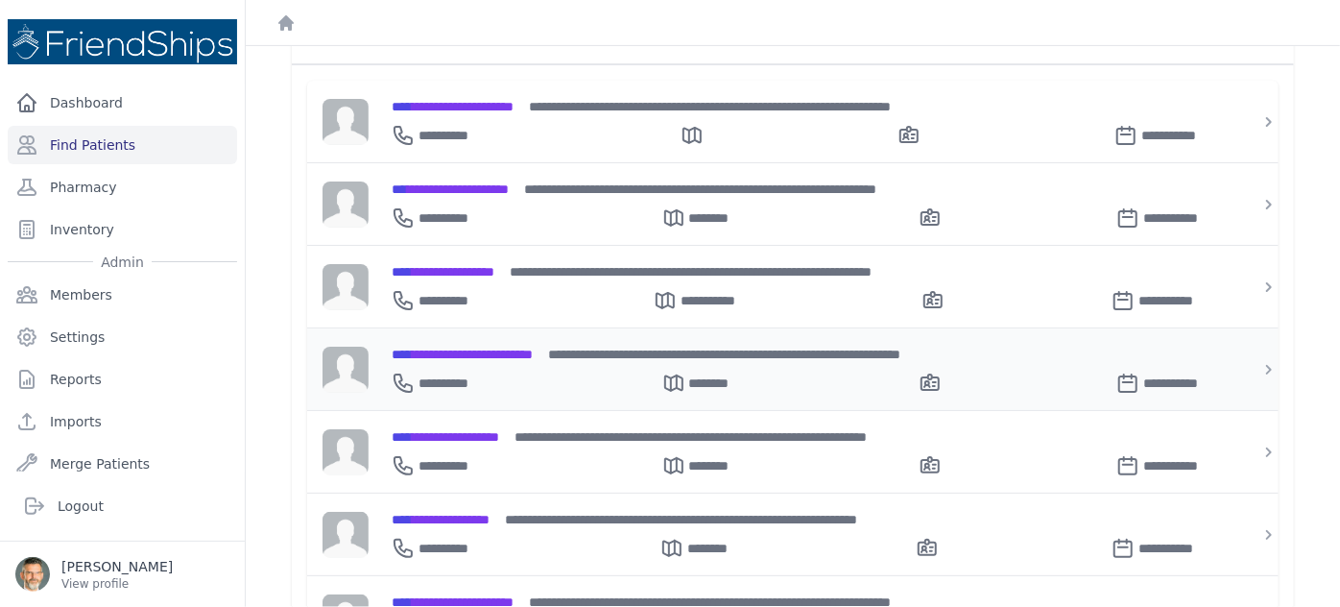
click at [477, 348] on span "**********" at bounding box center [462, 354] width 141 height 13
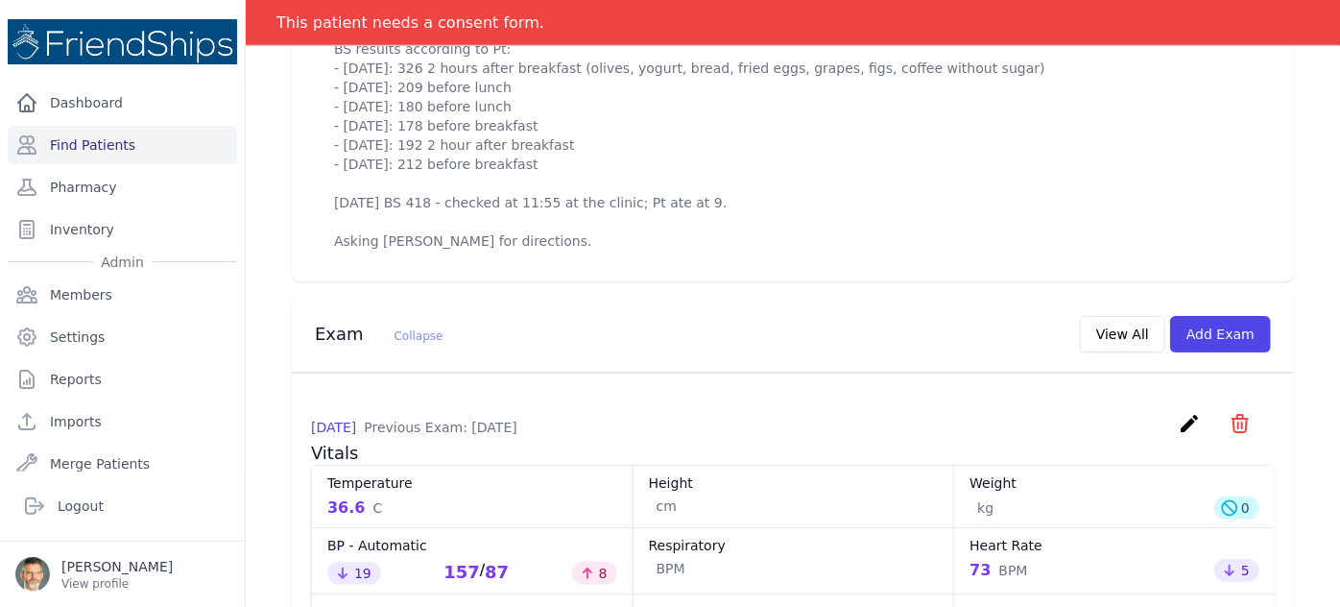
scroll to position [901, 0]
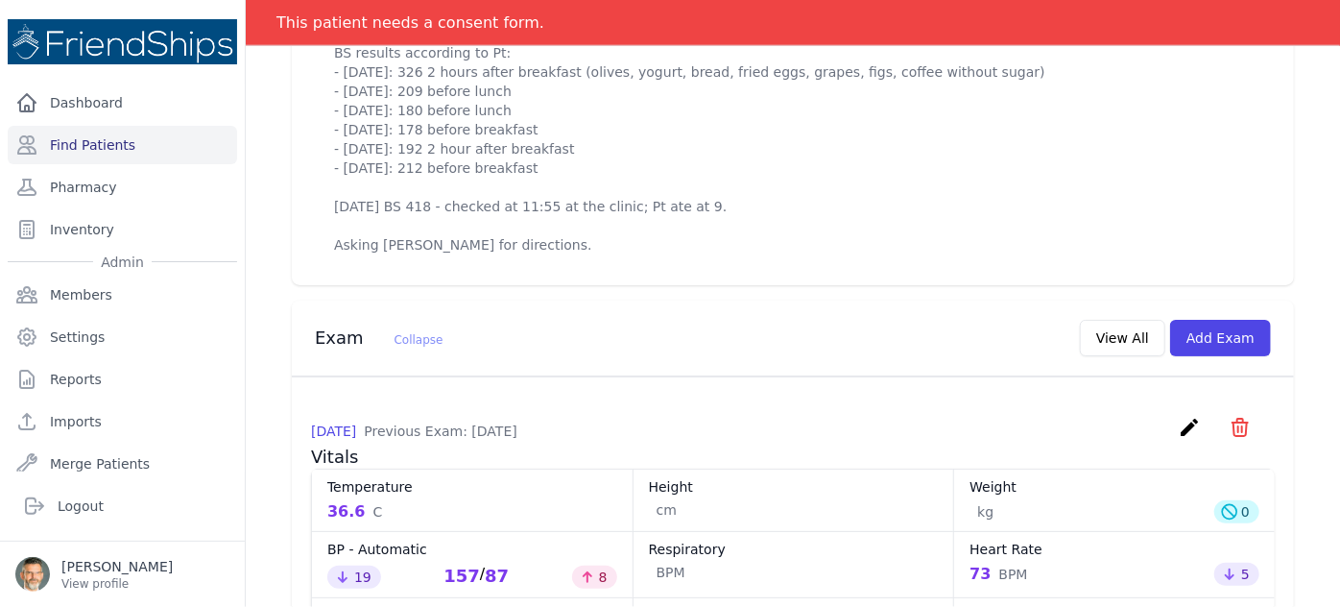
click at [1178, 416] on icon "create" at bounding box center [1189, 427] width 23 height 23
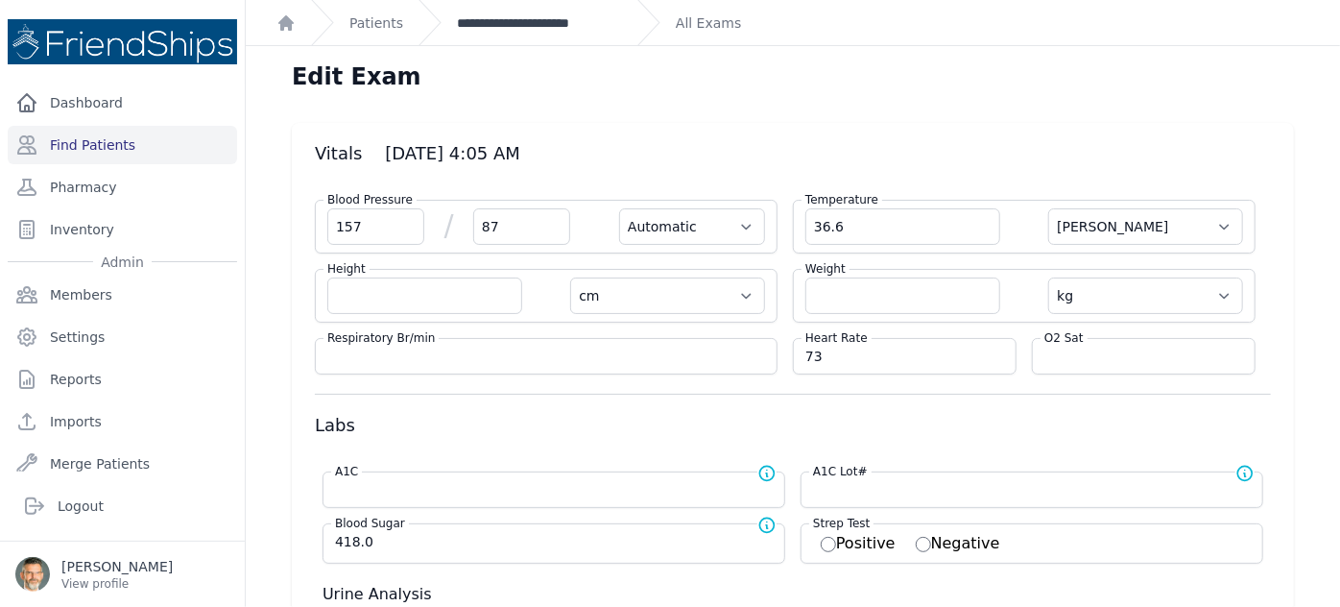
click at [561, 19] on link "**********" at bounding box center [539, 22] width 165 height 19
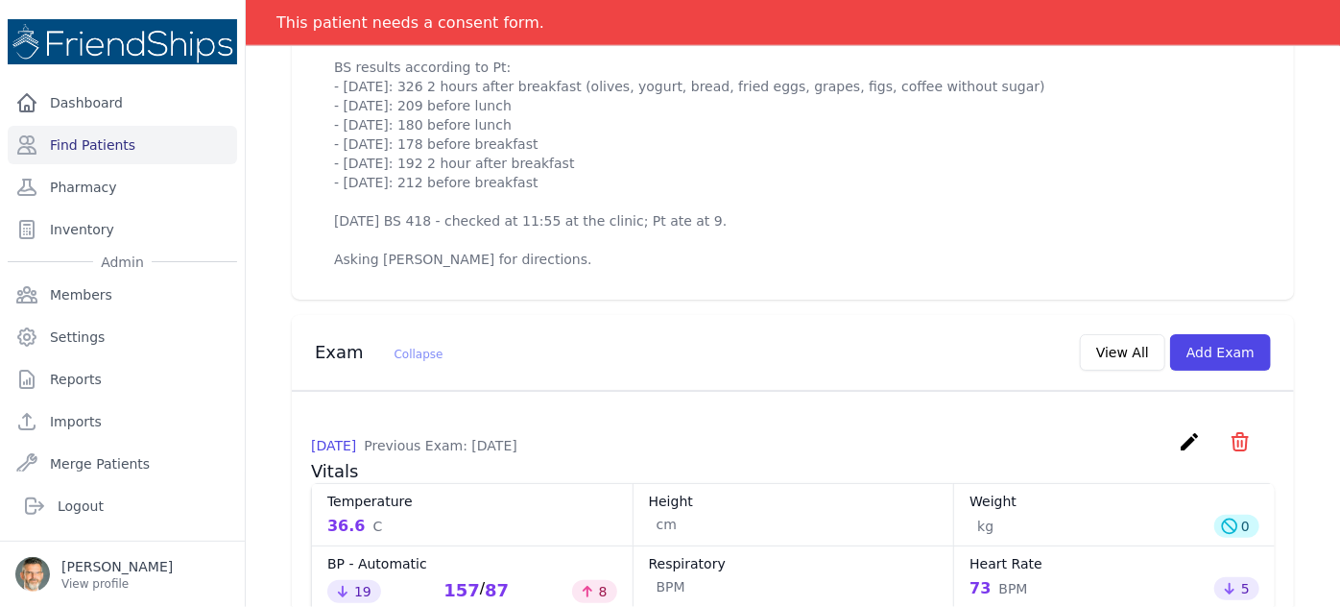
scroll to position [924, 0]
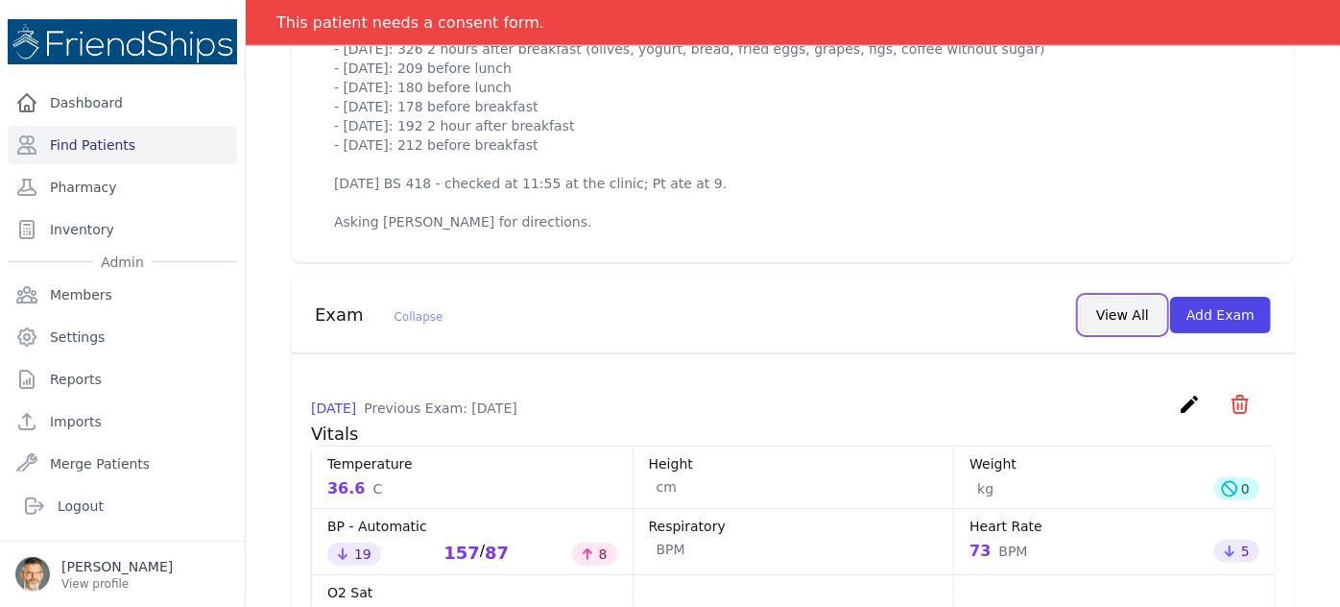
click at [1123, 297] on button "View All" at bounding box center [1122, 315] width 85 height 36
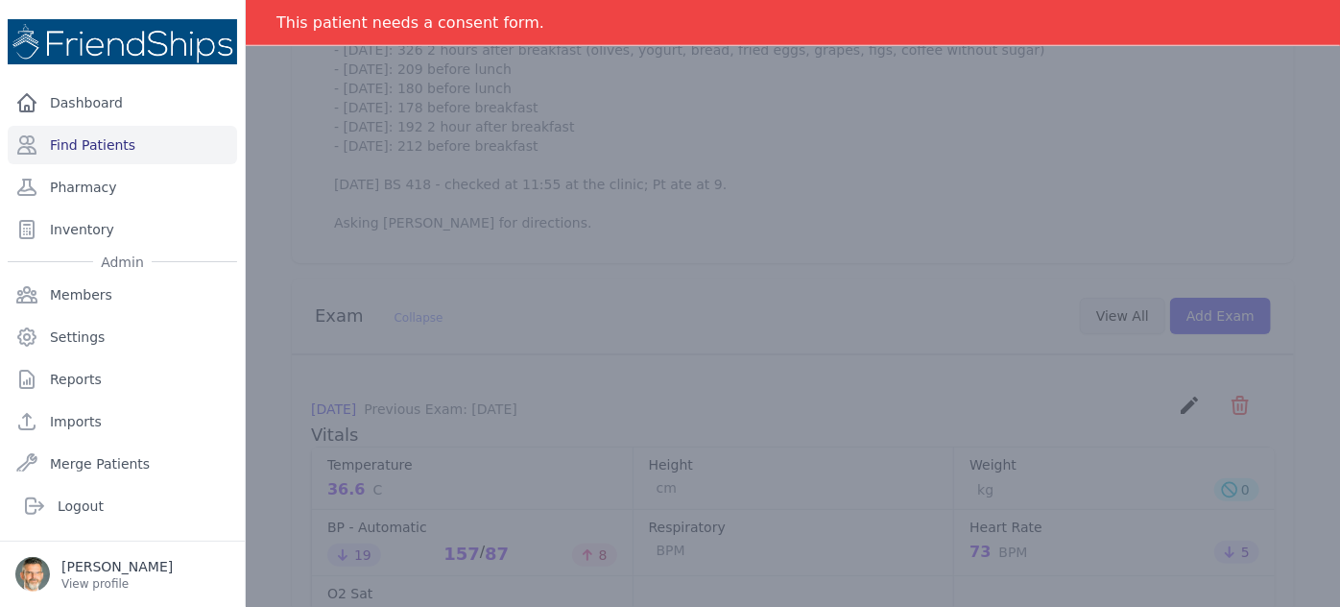
scroll to position [0, 0]
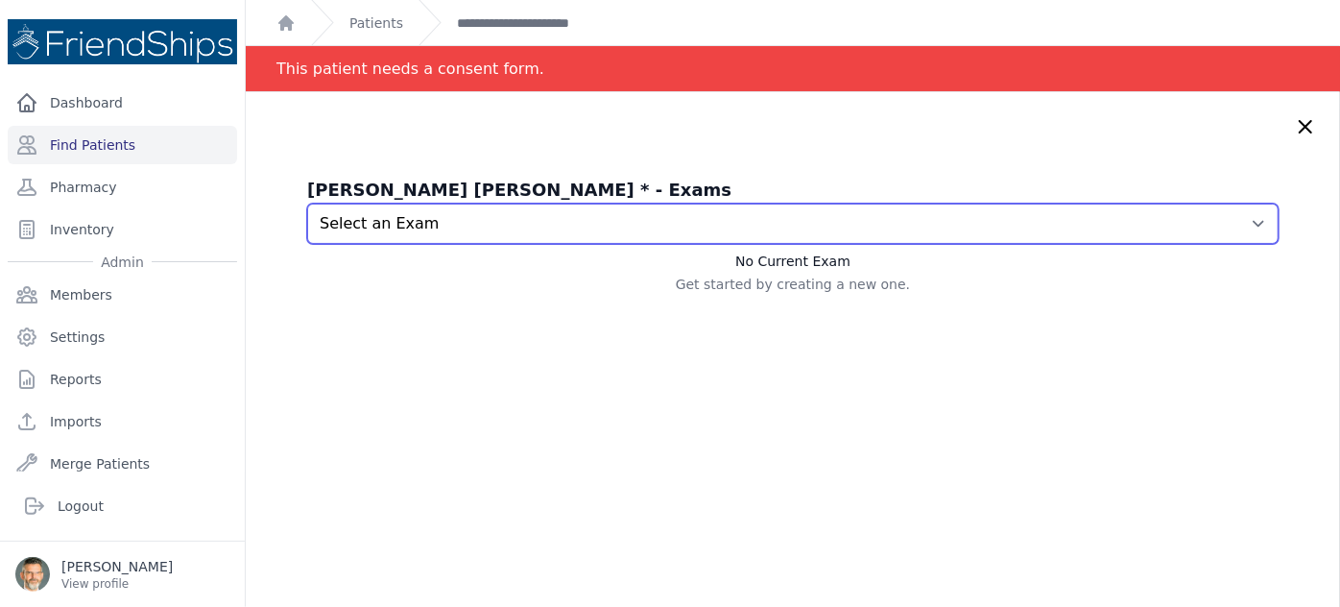
click at [1160, 226] on select "Select an Exam 2025-Aug-21 4:05 AM 2025-Jul-17 1:53 AM 2025-Jul-09 1:09 AM 2025…" at bounding box center [793, 224] width 972 height 40
click at [307, 204] on select "Select an Exam 2025-Aug-21 4:05 AM 2025-Jul-17 1:53 AM 2025-Jul-09 1:09 AM 2025…" at bounding box center [793, 224] width 972 height 40
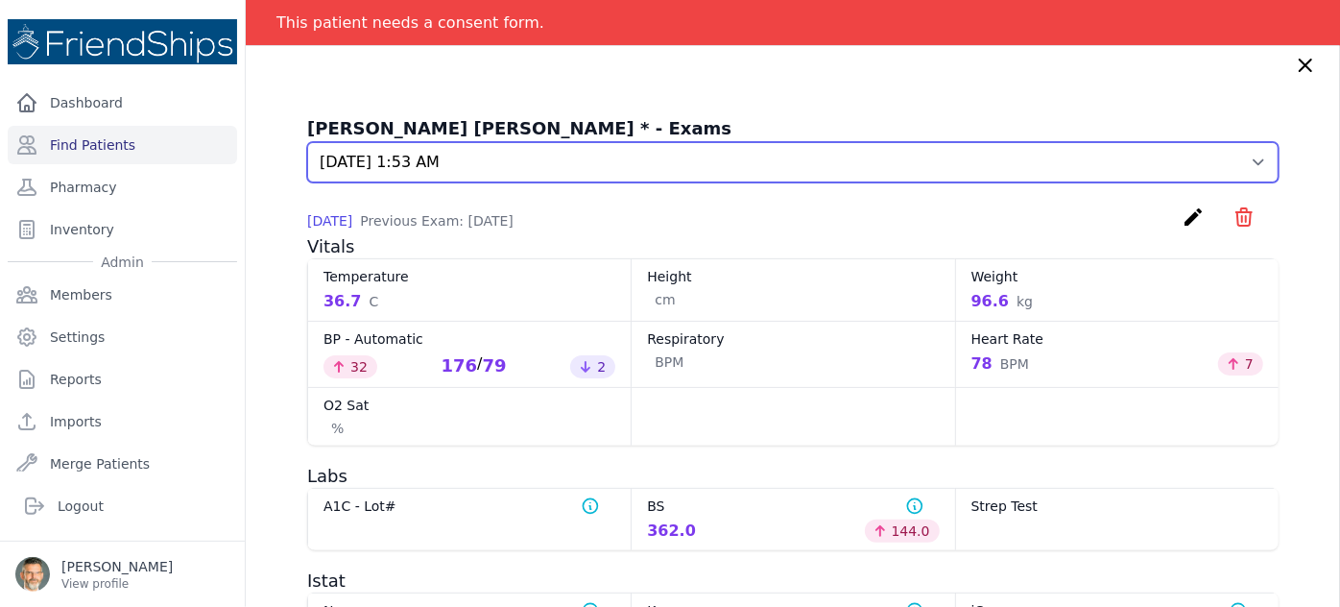
scroll to position [13, 0]
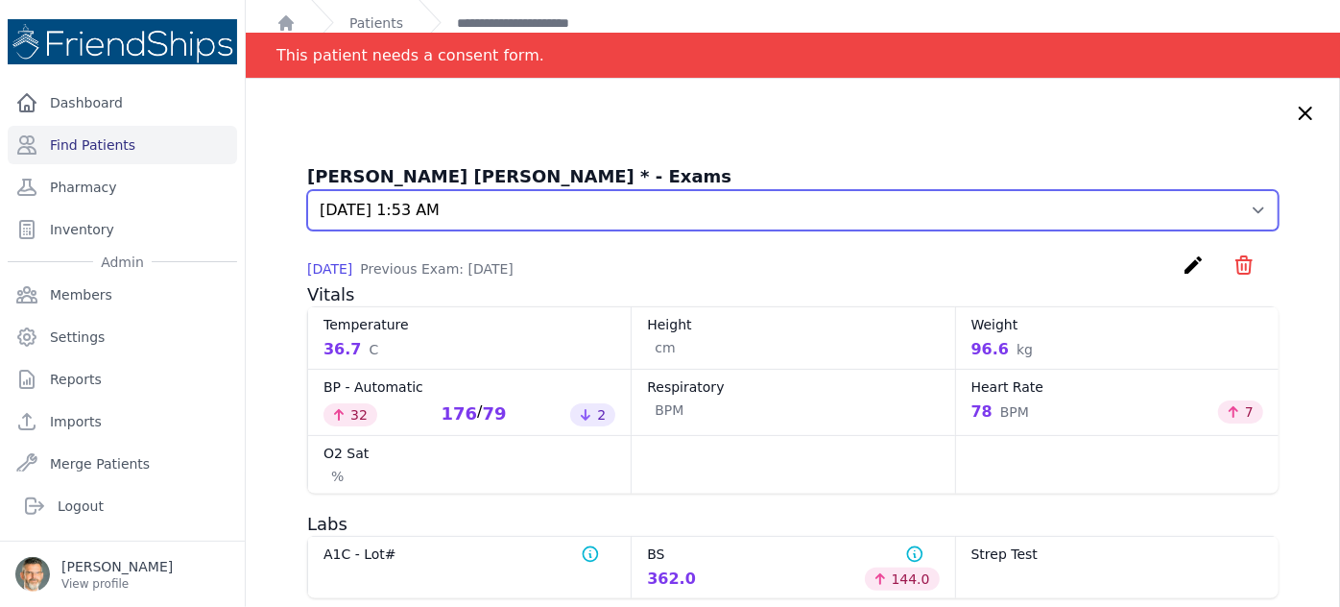
click at [1098, 211] on select "Select an Exam 2025-Aug-21 4:05 AM 2025-Jul-17 1:53 AM 2025-Jul-09 1:09 AM 2025…" at bounding box center [793, 210] width 972 height 40
click at [307, 190] on select "Select an Exam 2025-Aug-21 4:05 AM 2025-Jul-17 1:53 AM 2025-Jul-09 1:09 AM 2025…" at bounding box center [793, 210] width 972 height 40
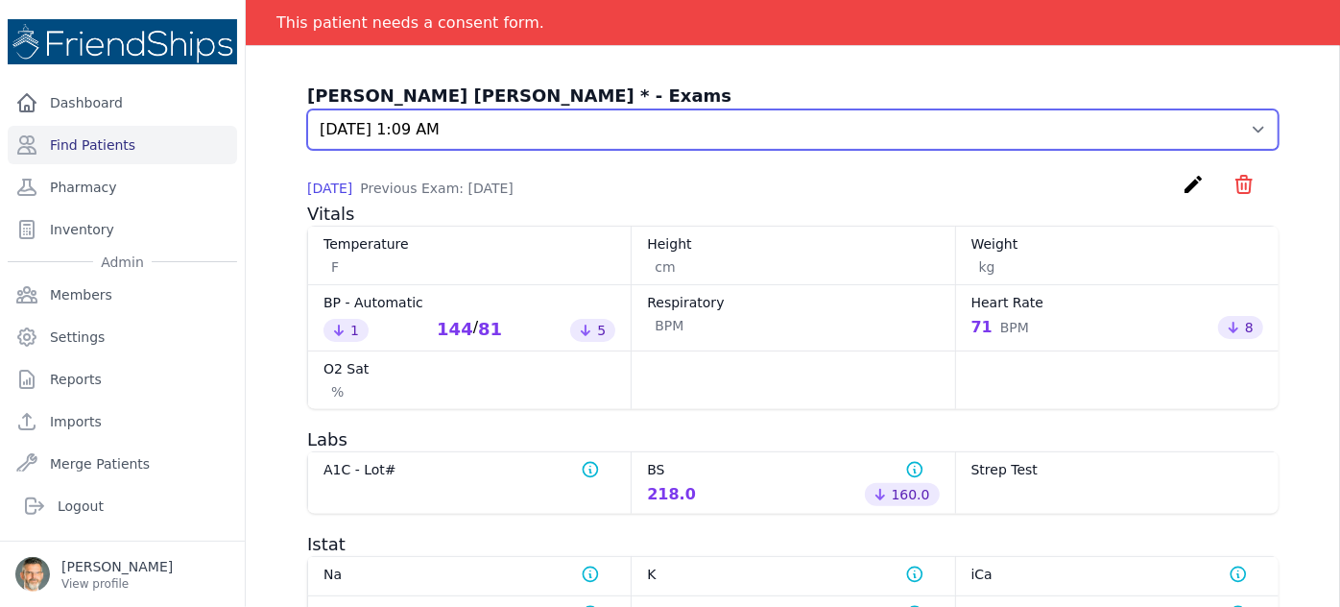
scroll to position [89, 0]
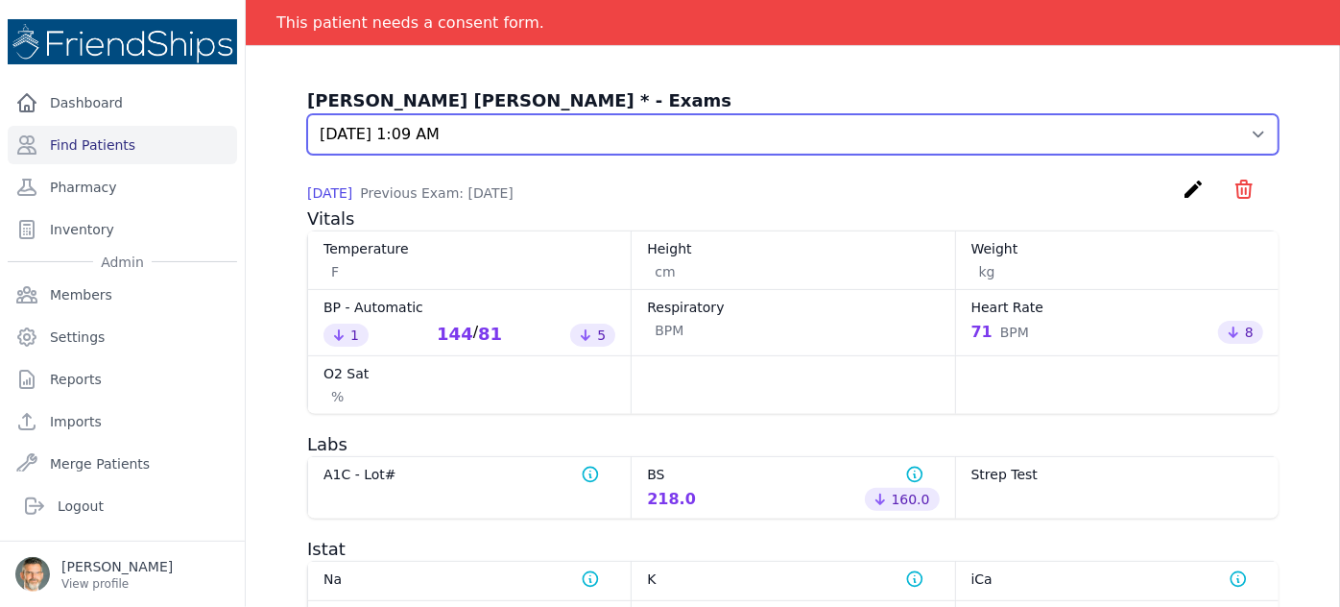
click at [1171, 137] on select "Select an Exam 2025-Aug-21 4:05 AM 2025-Jul-17 1:53 AM 2025-Jul-09 1:09 AM 2025…" at bounding box center [793, 134] width 972 height 40
click at [307, 114] on select "Select an Exam 2025-Aug-21 4:05 AM 2025-Jul-17 1:53 AM 2025-Jul-09 1:09 AM 2025…" at bounding box center [793, 134] width 972 height 40
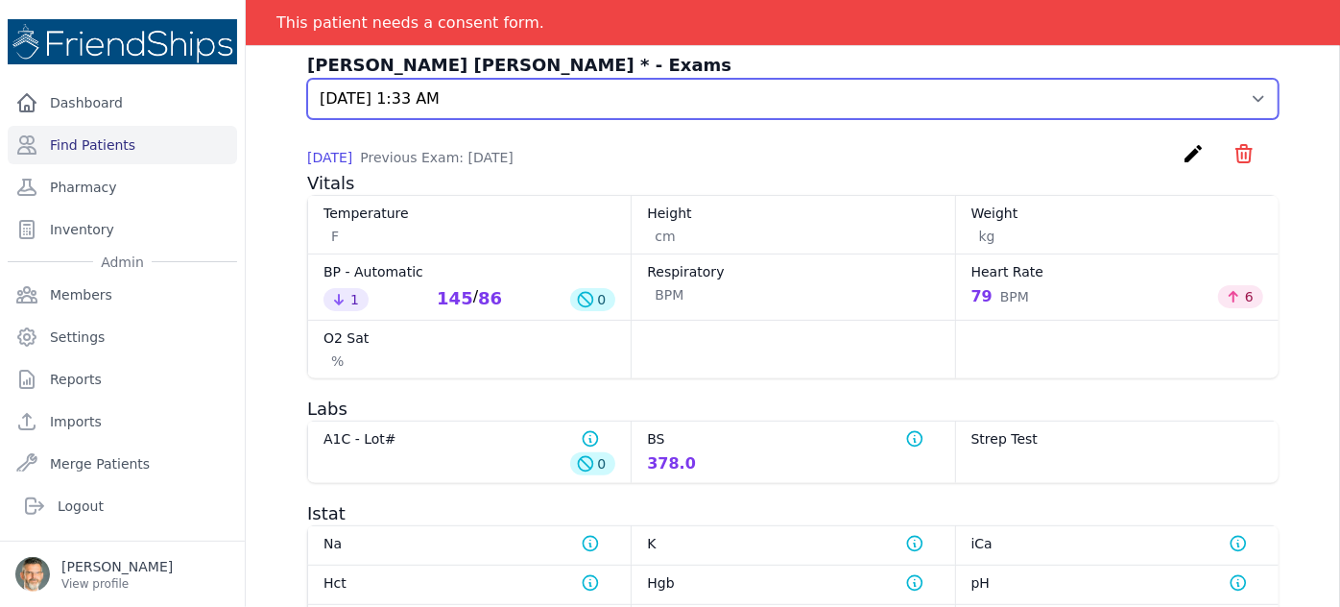
scroll to position [108, 0]
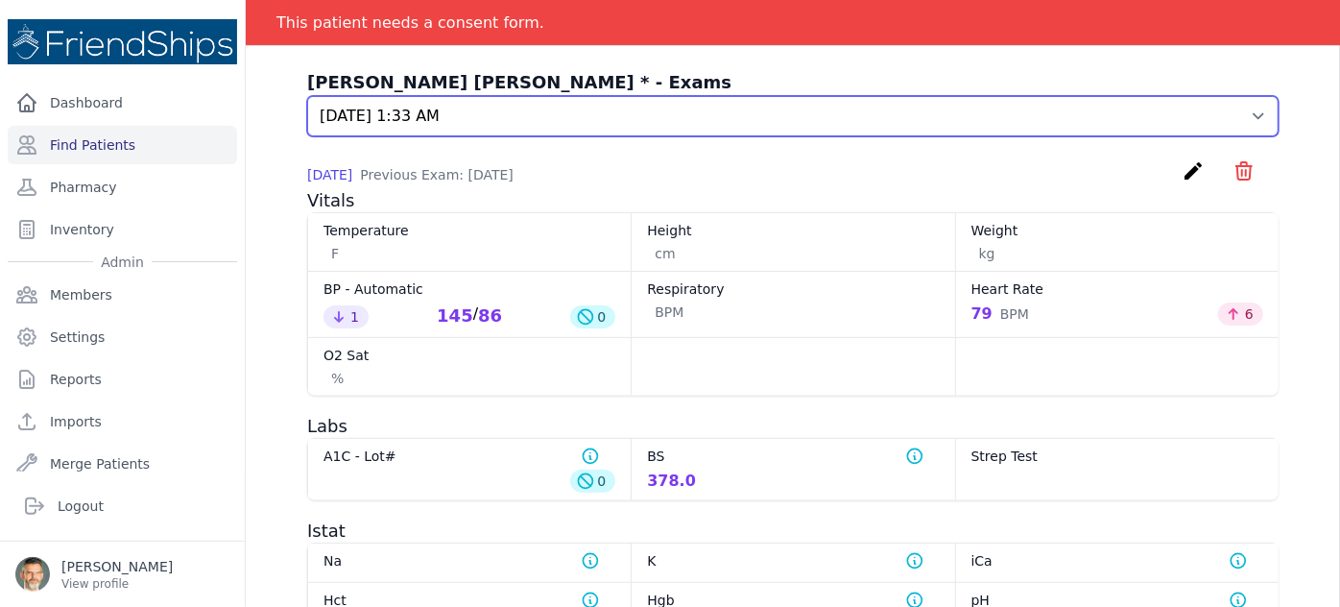
click at [1183, 113] on select "Select an Exam 2025-Aug-21 4:05 AM 2025-Jul-17 1:53 AM 2025-Jul-09 1:09 AM 2025…" at bounding box center [793, 116] width 972 height 40
select select "607"
click at [307, 96] on select "Select an Exam 2025-Aug-21 4:05 AM 2025-Jul-17 1:53 AM 2025-Jul-09 1:09 AM 2025…" at bounding box center [793, 116] width 972 height 40
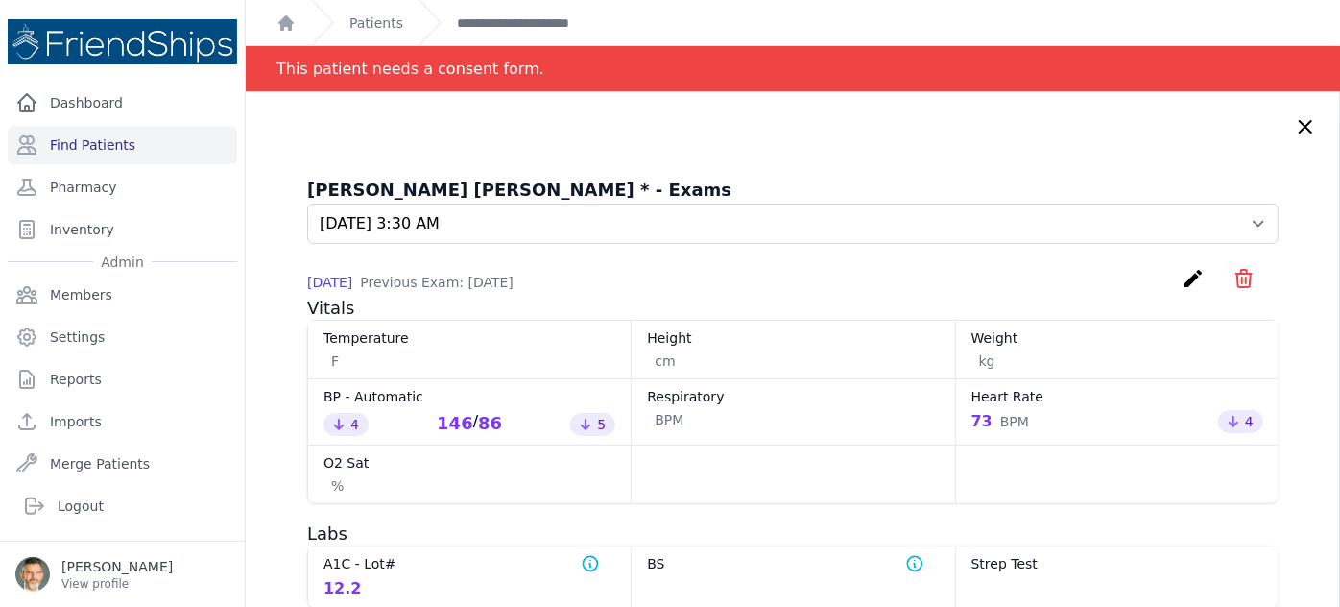
click at [1294, 122] on icon at bounding box center [1305, 126] width 23 height 23
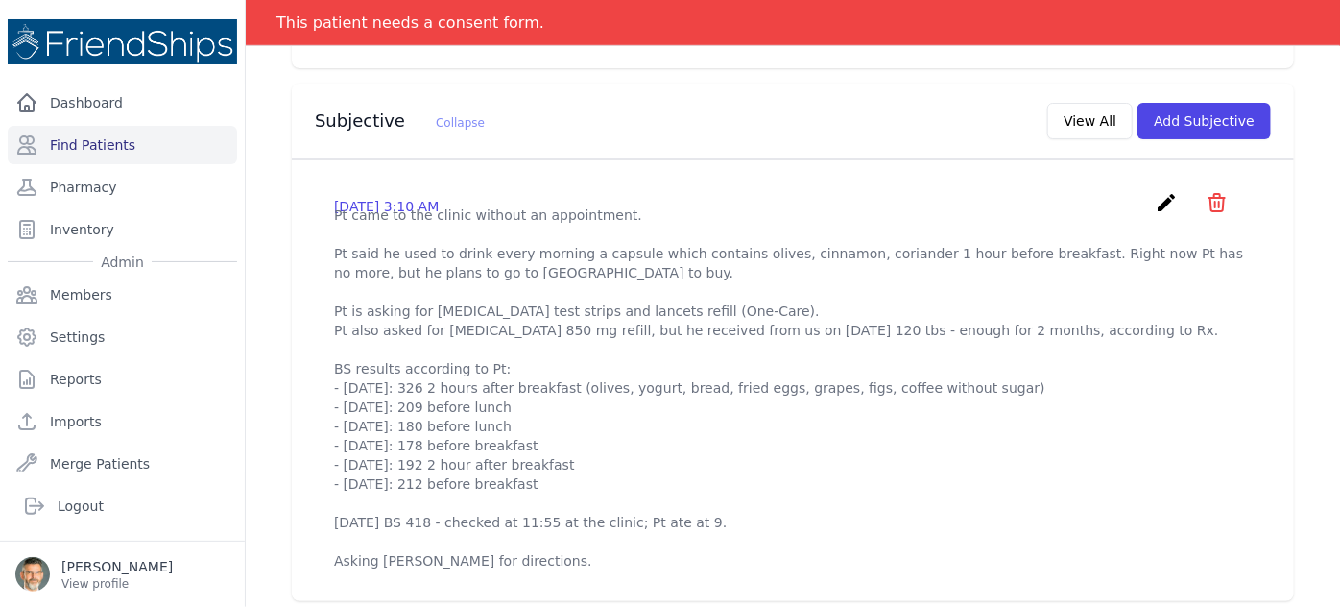
scroll to position [565, 0]
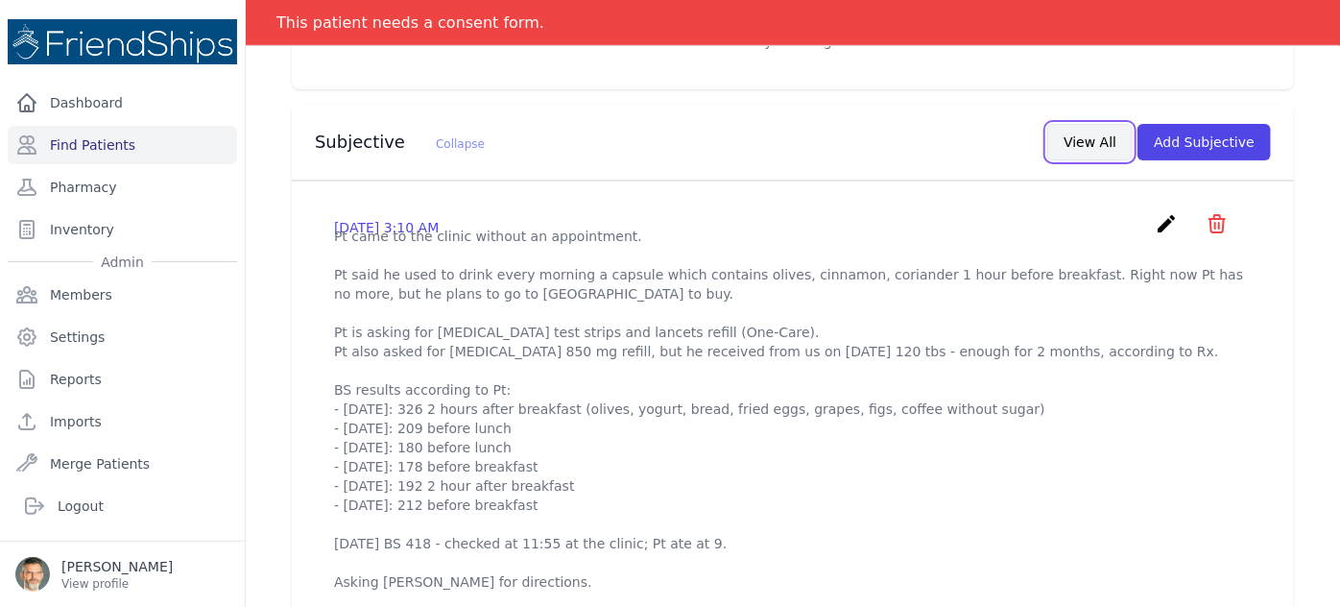
click at [1085, 124] on button "View All" at bounding box center [1090, 142] width 85 height 36
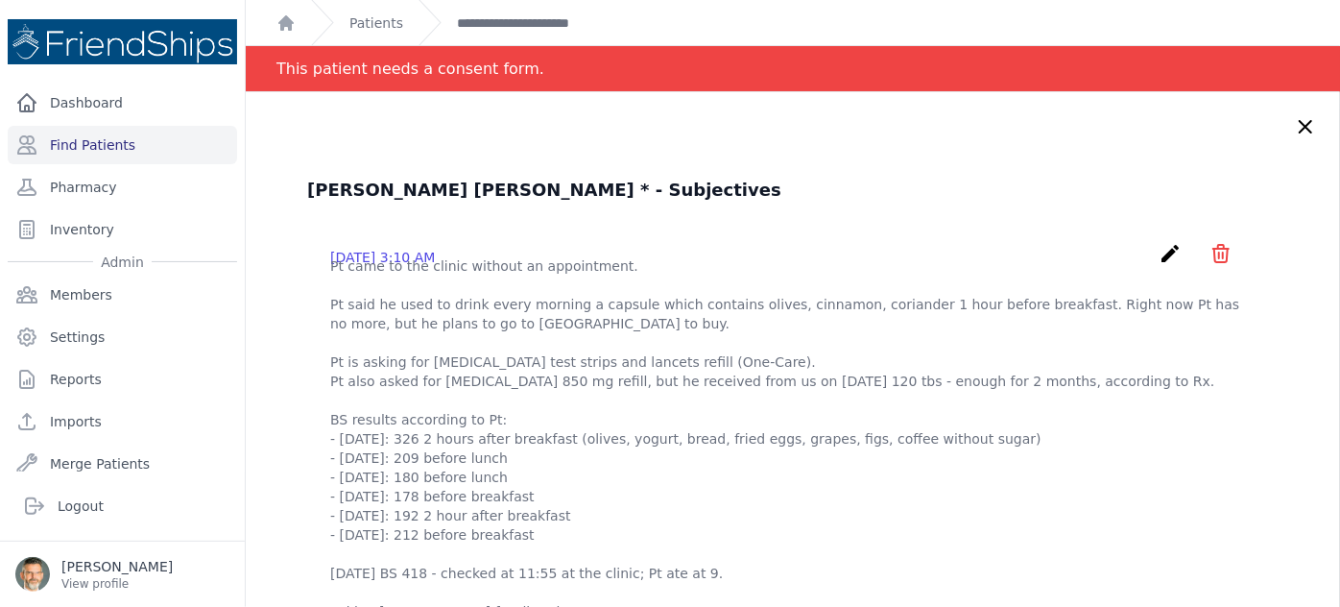
scroll to position [0, 0]
click at [520, 26] on link "**********" at bounding box center [539, 22] width 165 height 19
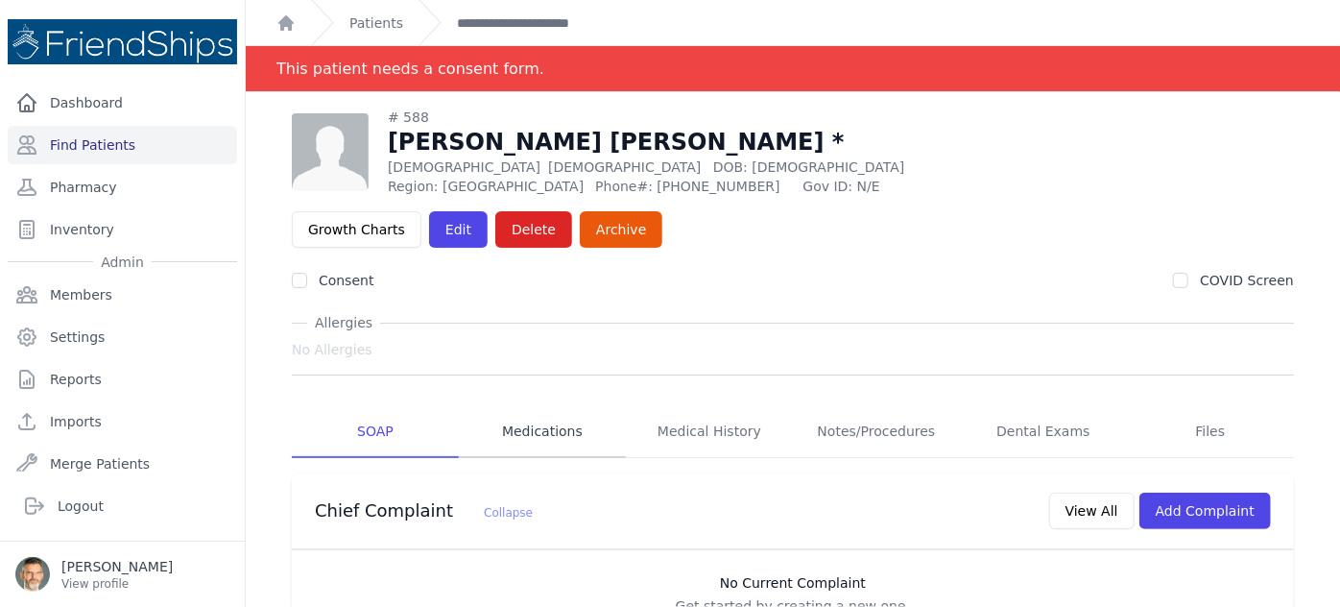
click at [543, 406] on link "Medications" at bounding box center [542, 432] width 167 height 52
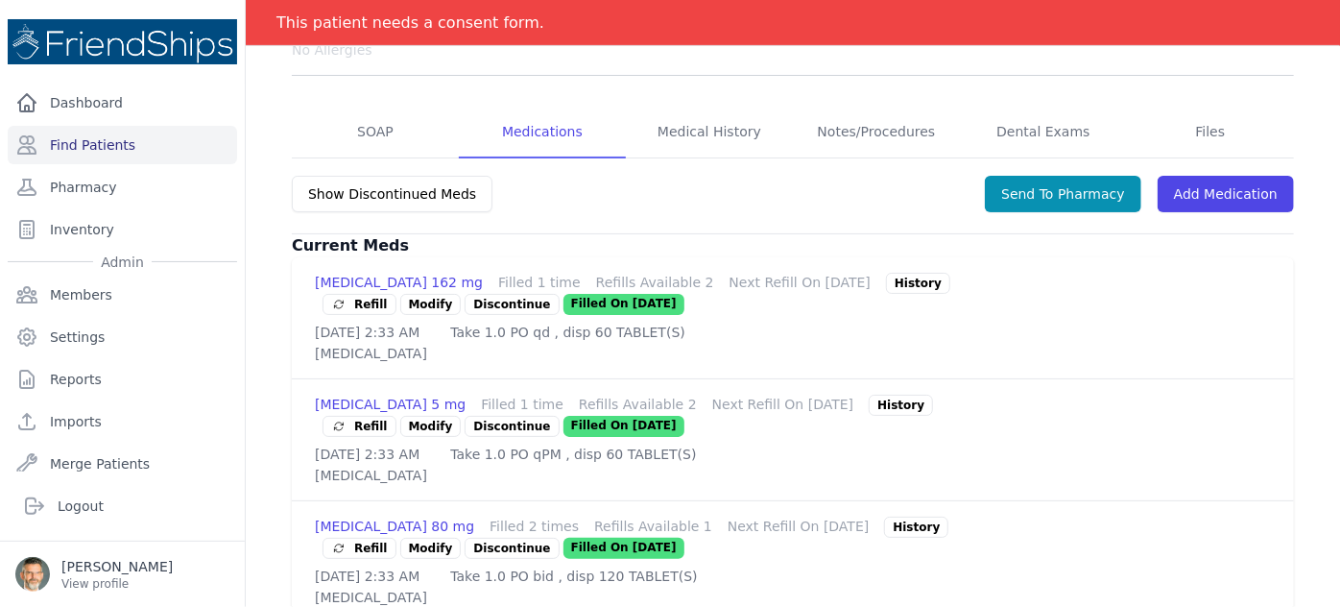
scroll to position [345, 0]
click at [374, 108] on link "SOAP" at bounding box center [375, 134] width 167 height 52
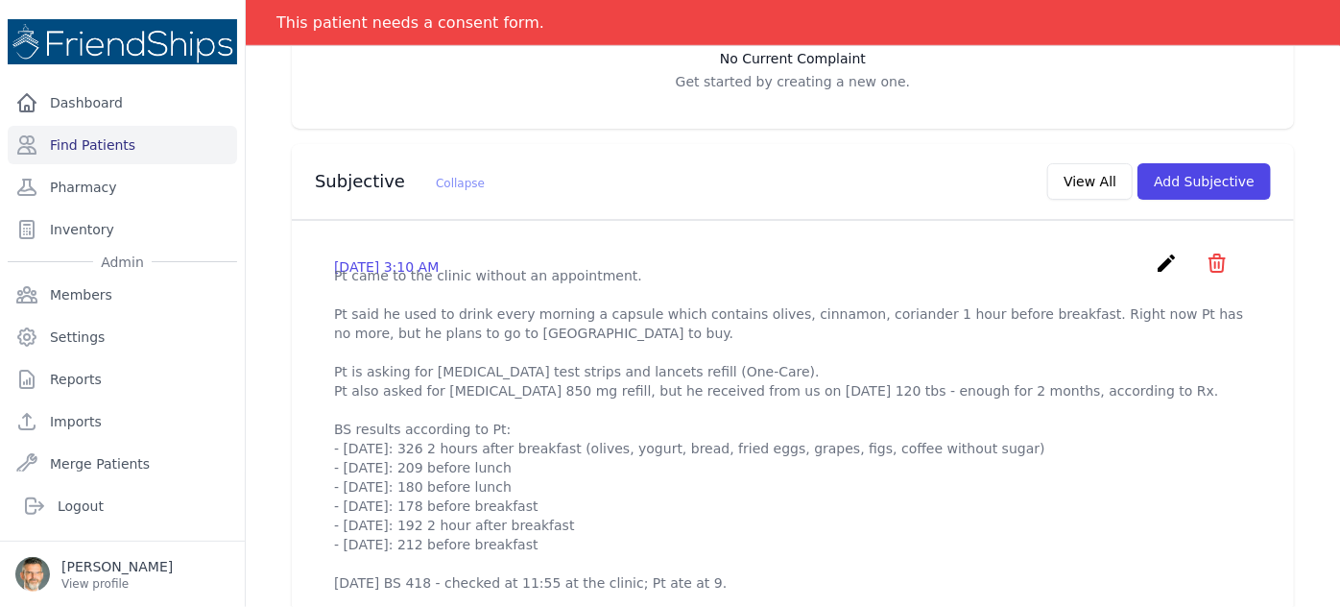
scroll to position [572, 0]
click at [1072, 161] on button "View All" at bounding box center [1090, 179] width 85 height 36
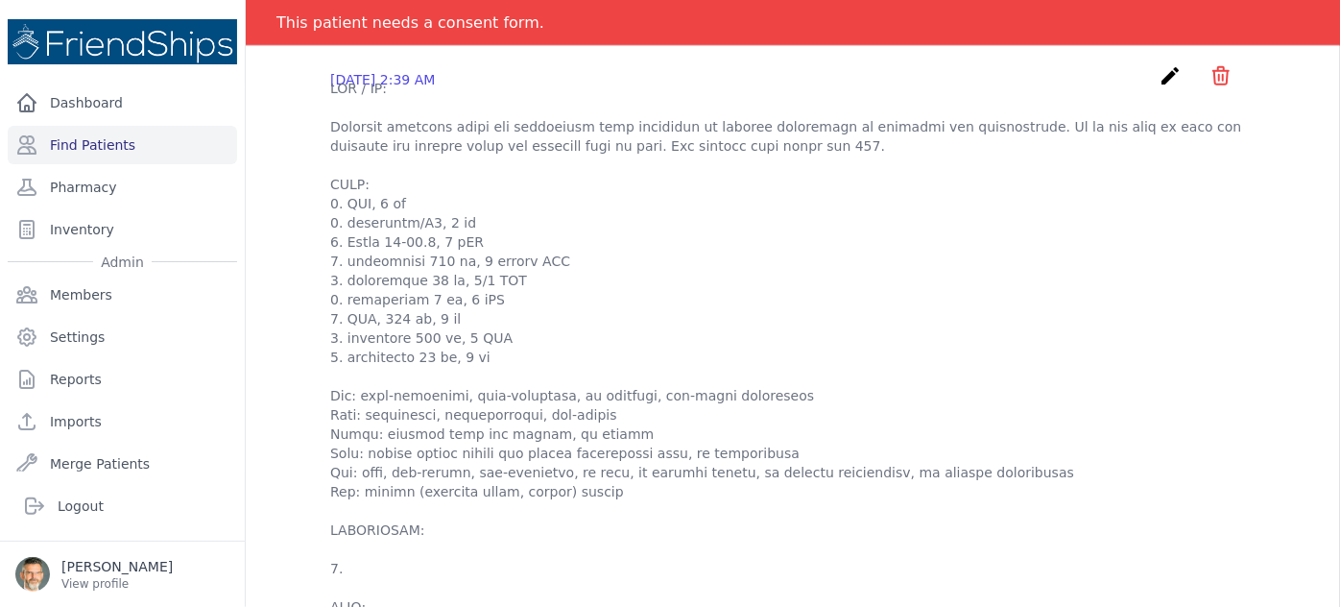
scroll to position [612, 0]
drag, startPoint x: 346, startPoint y: 294, endPoint x: 412, endPoint y: 294, distance: 66.3
click at [412, 294] on p at bounding box center [793, 414] width 926 height 672
copy p "nimesulide"
drag, startPoint x: 344, startPoint y: 335, endPoint x: 404, endPoint y: 335, distance: 60.5
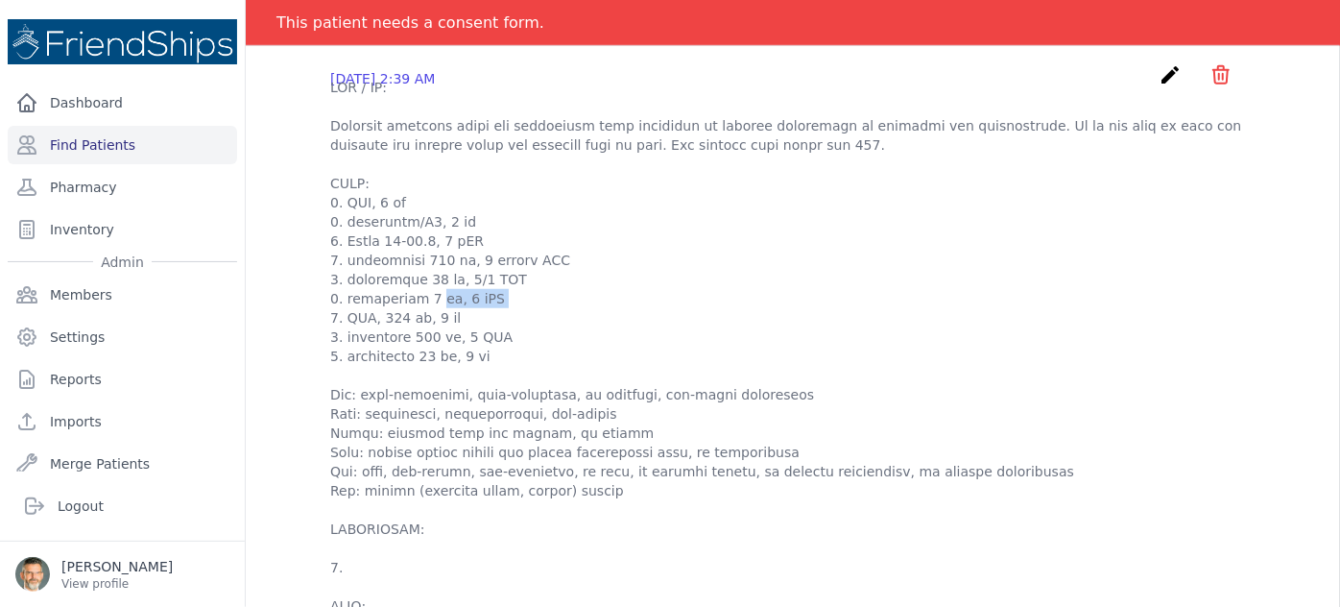
click at [404, 335] on p at bounding box center [793, 414] width 926 height 672
copy p "bisoprolol"
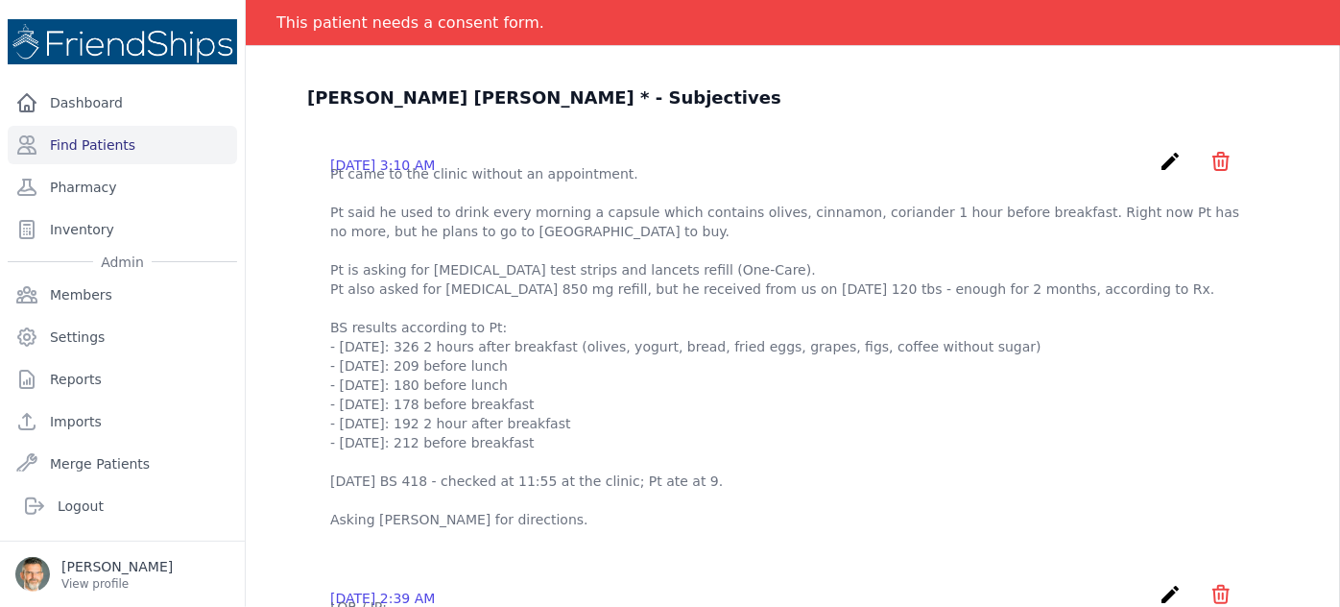
scroll to position [0, 0]
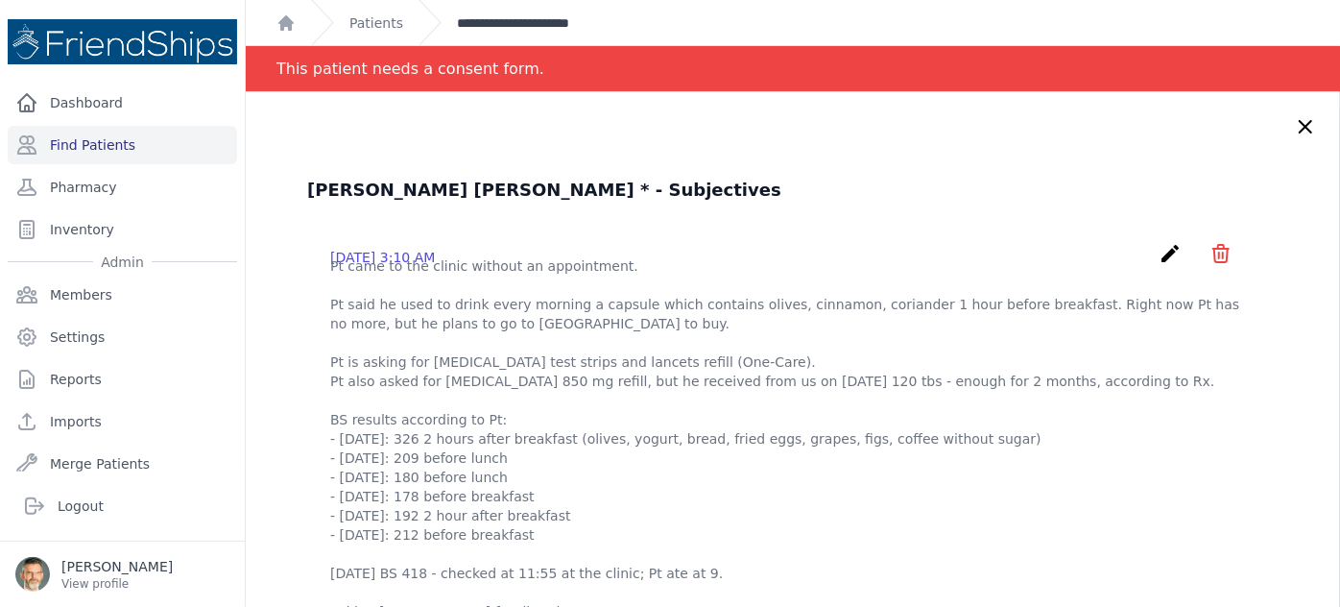
click at [522, 22] on link "**********" at bounding box center [539, 22] width 165 height 19
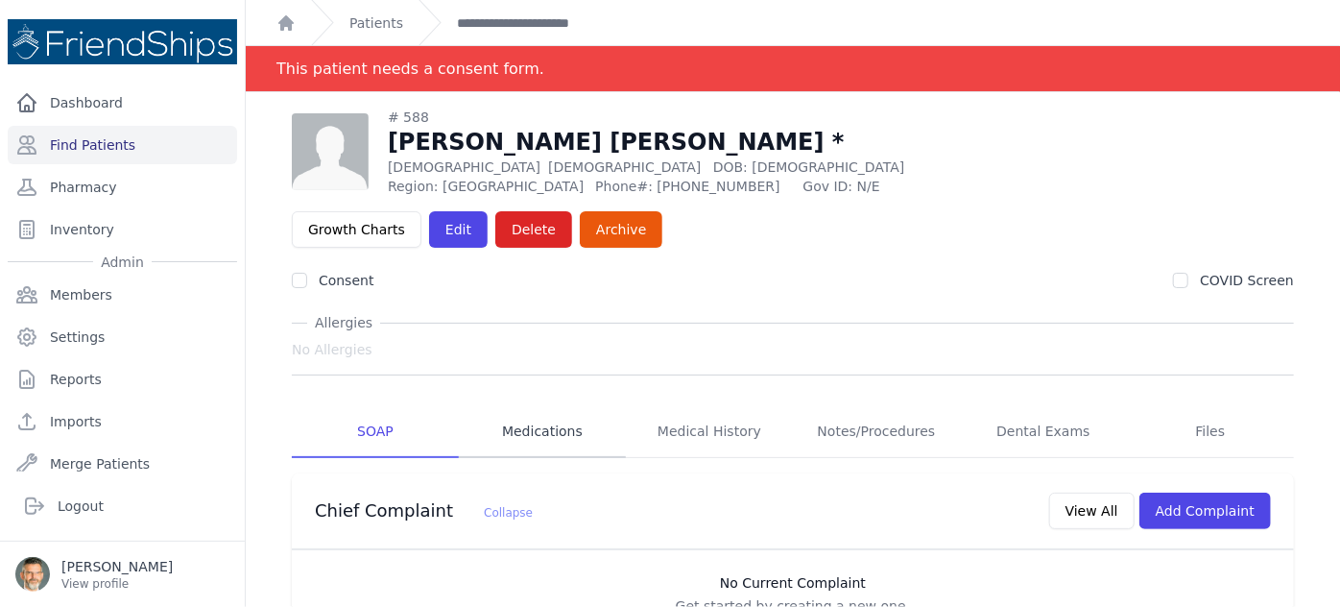
click at [539, 406] on link "Medications" at bounding box center [542, 432] width 167 height 52
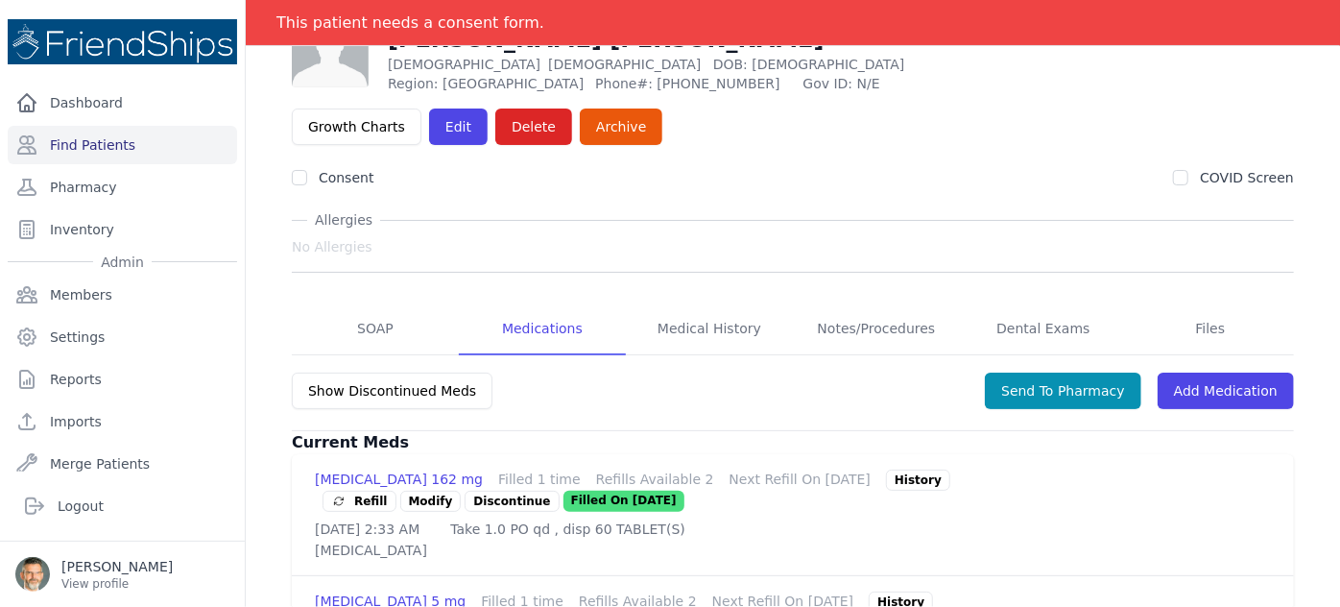
scroll to position [150, 0]
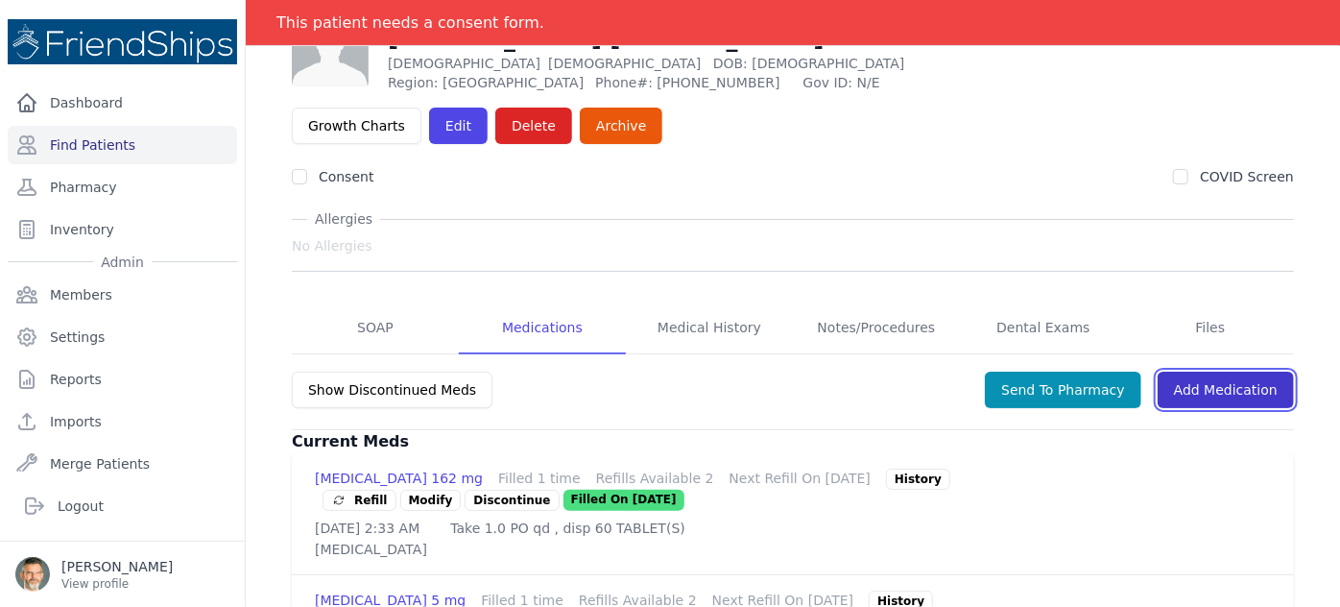
click at [1201, 372] on link "Add Medication" at bounding box center [1226, 390] width 136 height 36
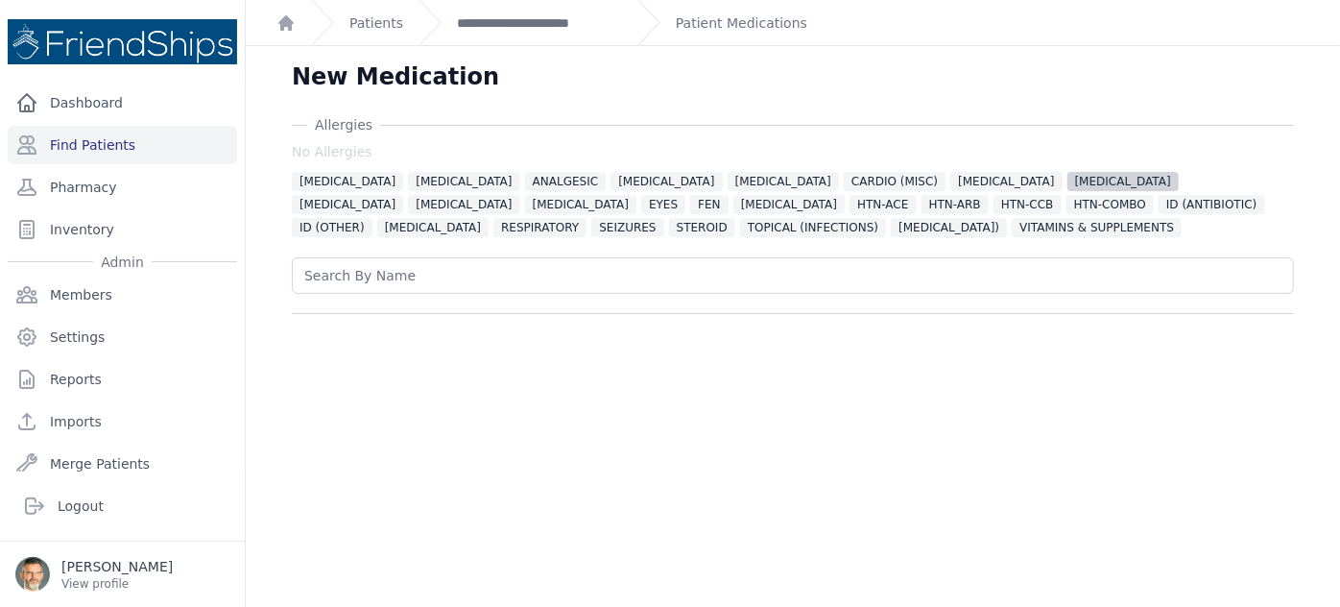
click at [1068, 186] on span "DIABETES" at bounding box center [1123, 181] width 111 height 19
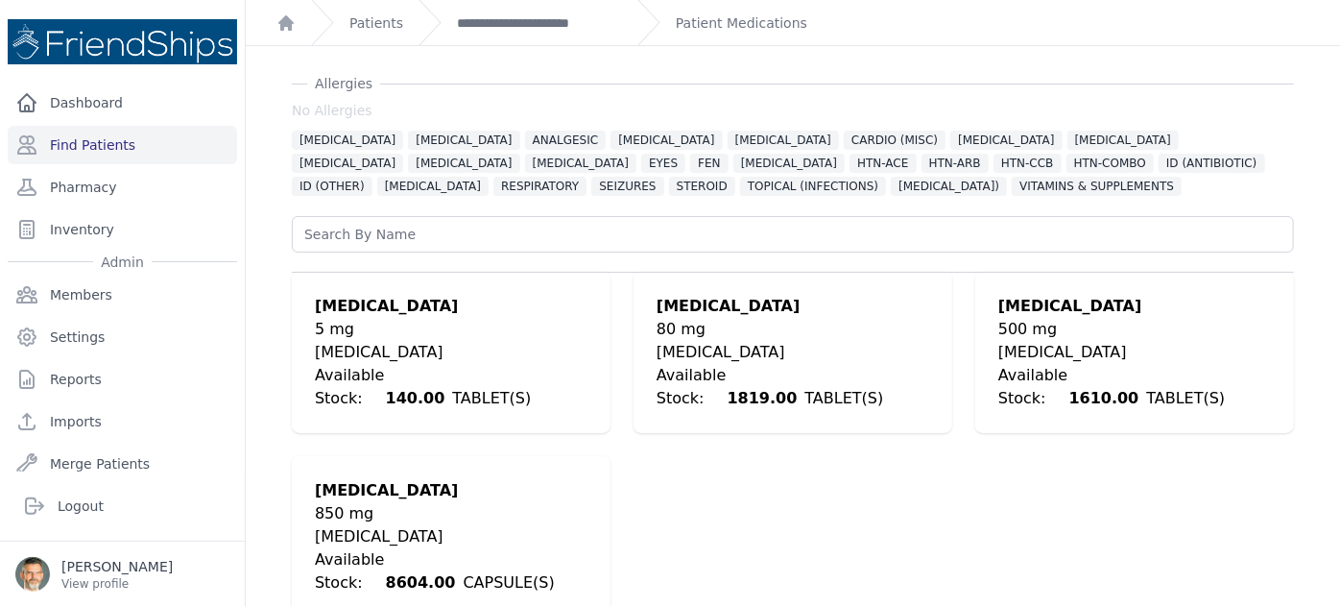
scroll to position [46, 0]
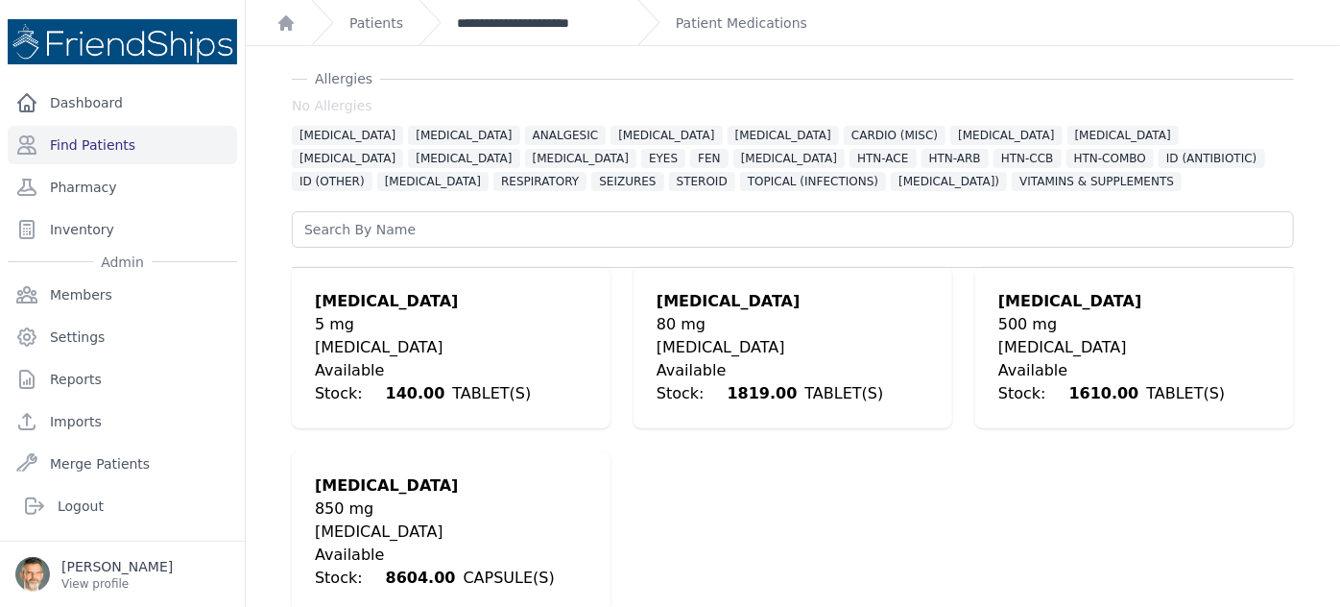
click at [496, 25] on link "**********" at bounding box center [539, 22] width 165 height 19
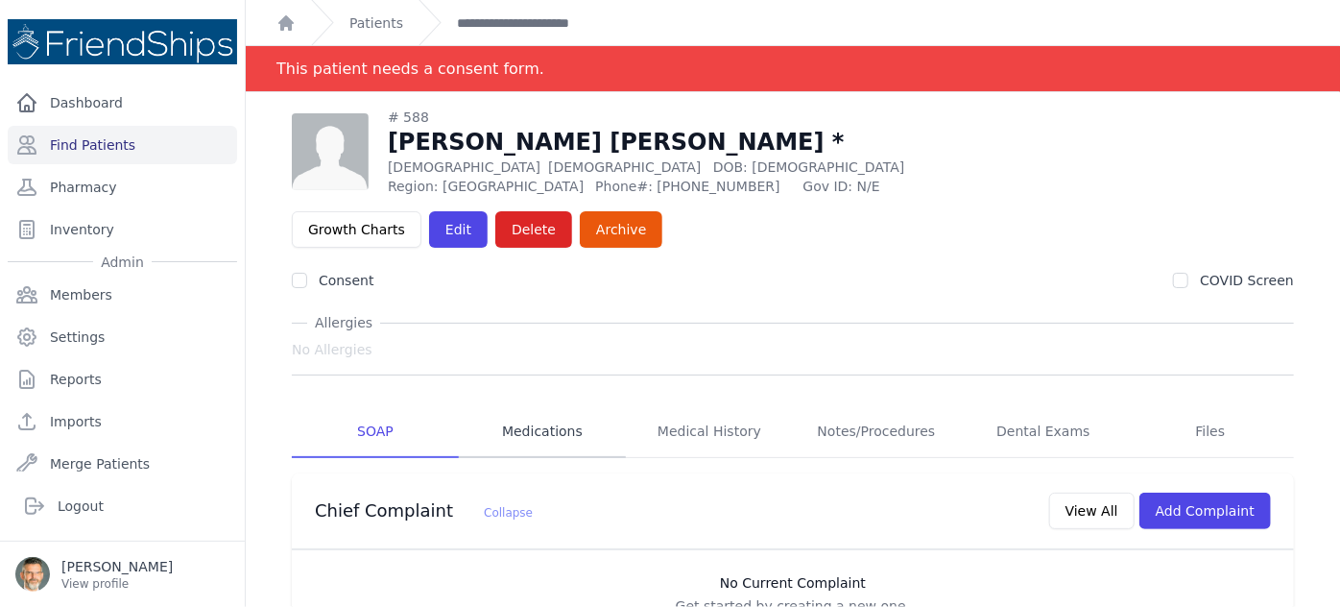
click at [504, 406] on link "Medications" at bounding box center [542, 432] width 167 height 52
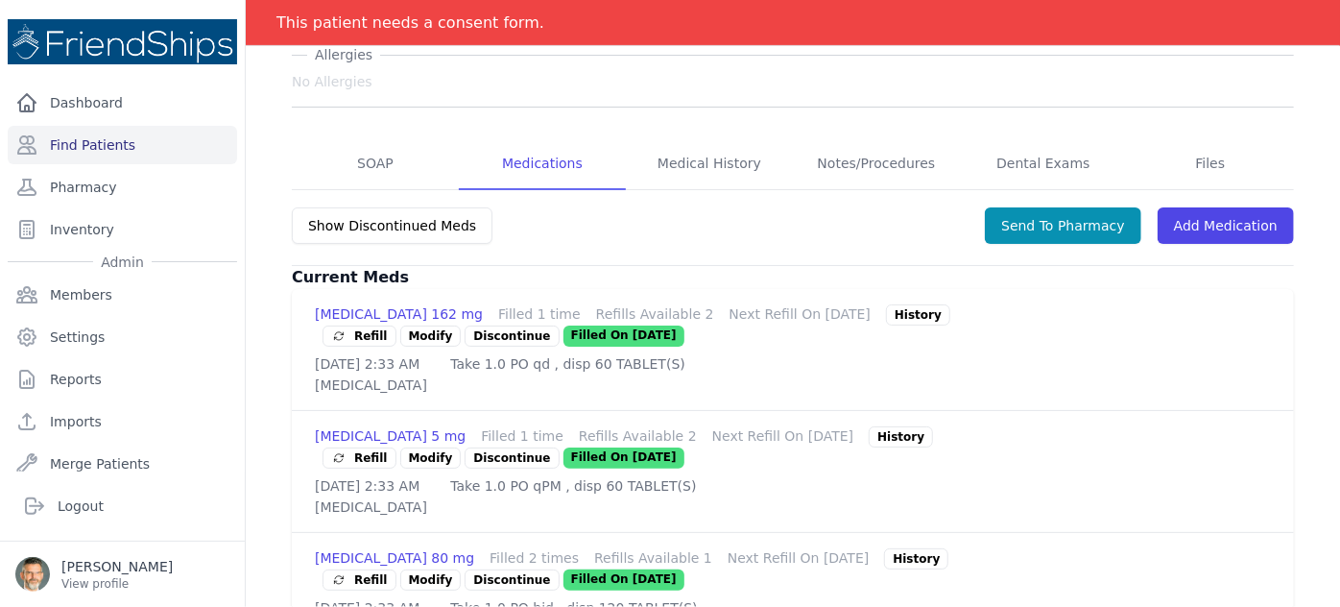
scroll to position [313, 0]
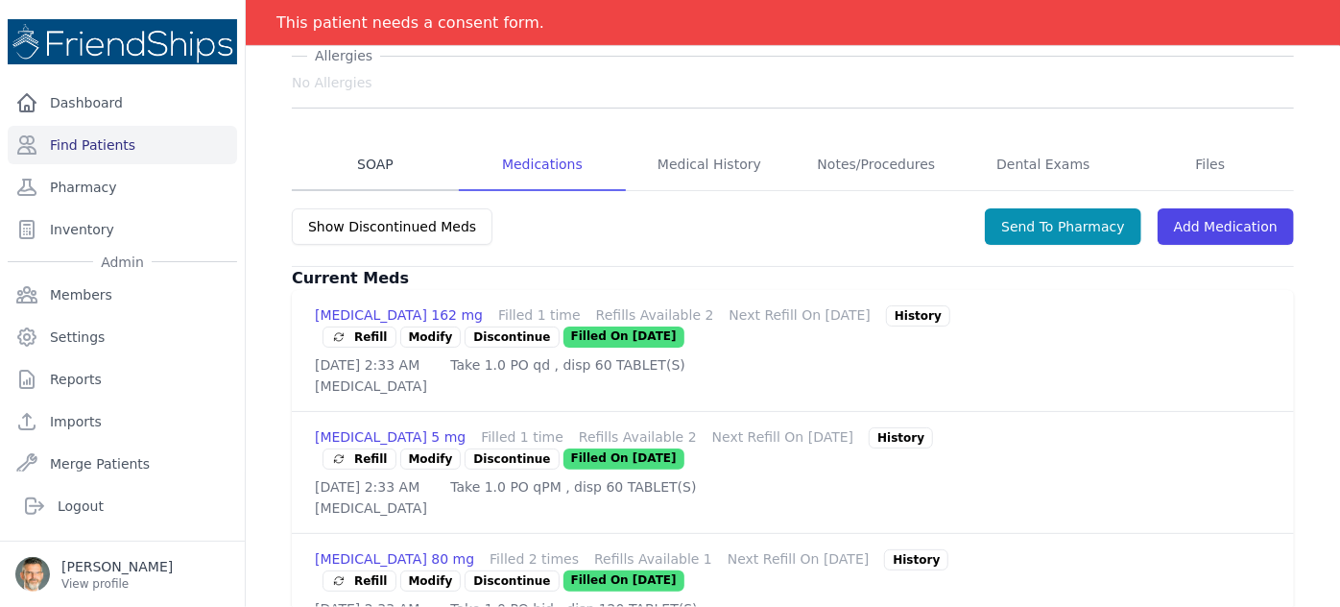
click at [370, 139] on link "SOAP" at bounding box center [375, 165] width 167 height 52
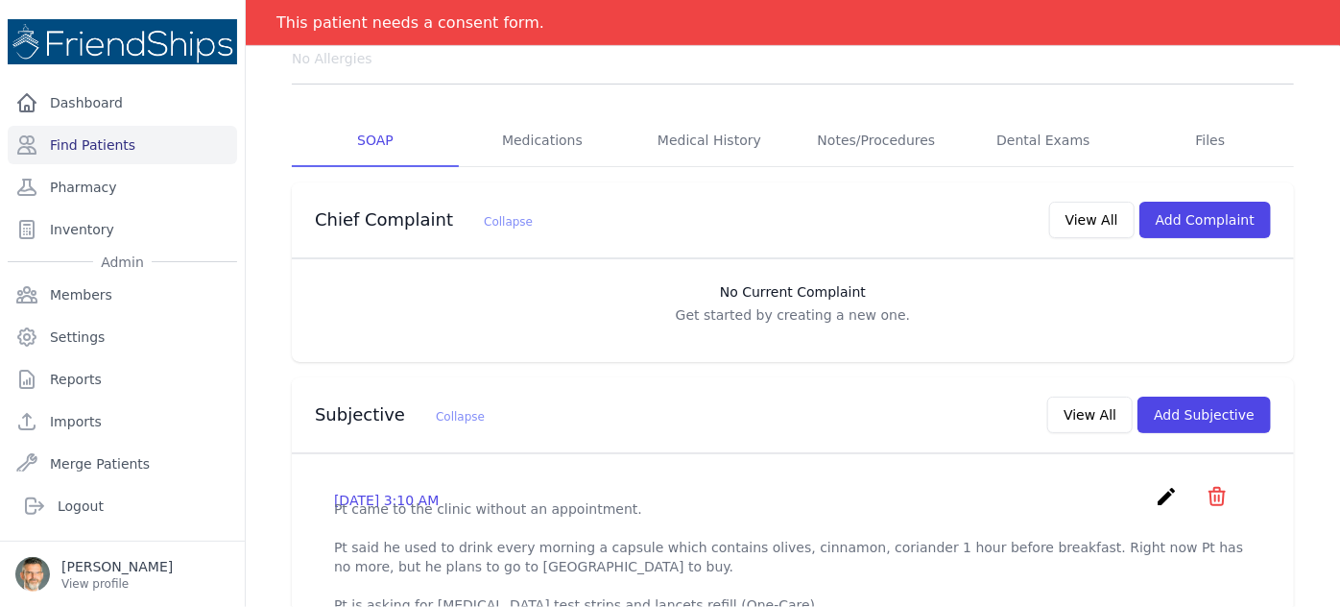
scroll to position [335, 0]
click at [540, 117] on link "Medications" at bounding box center [542, 143] width 167 height 52
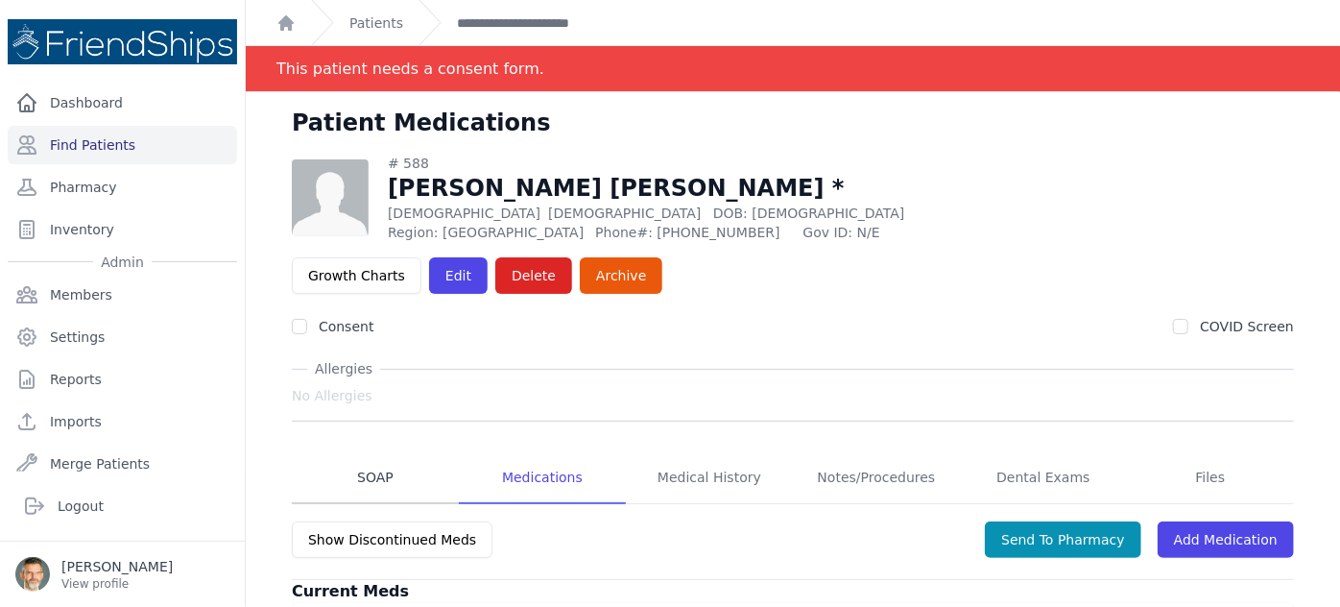
click at [371, 452] on link "SOAP" at bounding box center [375, 478] width 167 height 52
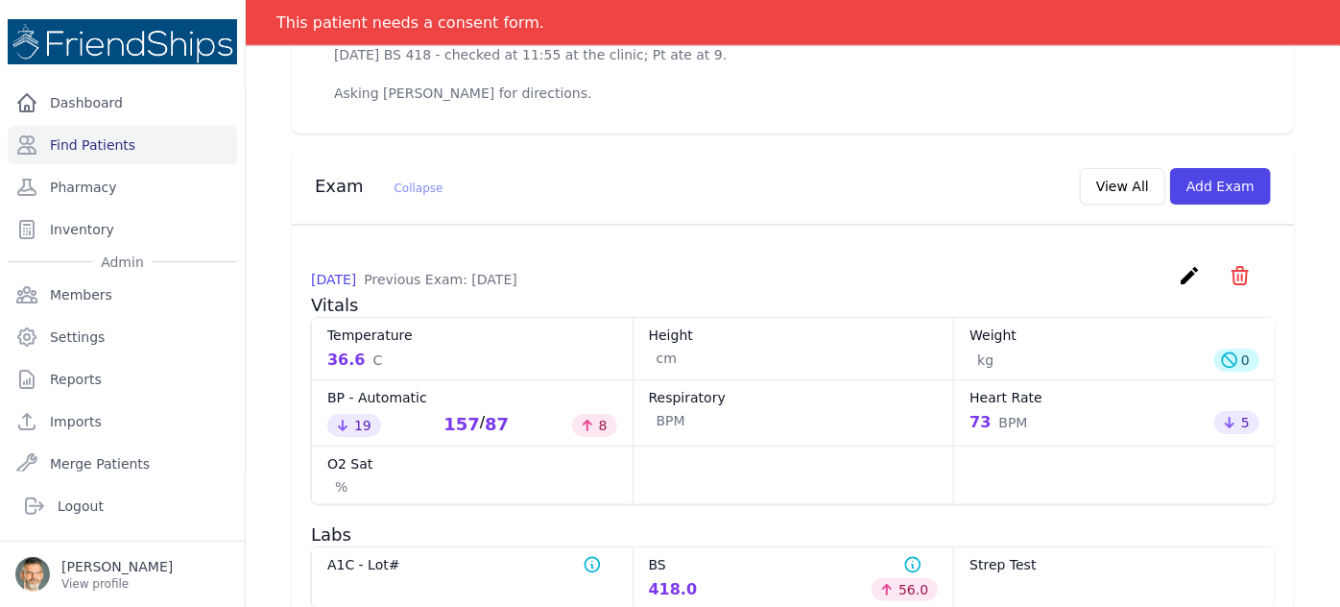
scroll to position [1098, 0]
click at [1123, 168] on button "View All" at bounding box center [1122, 186] width 85 height 36
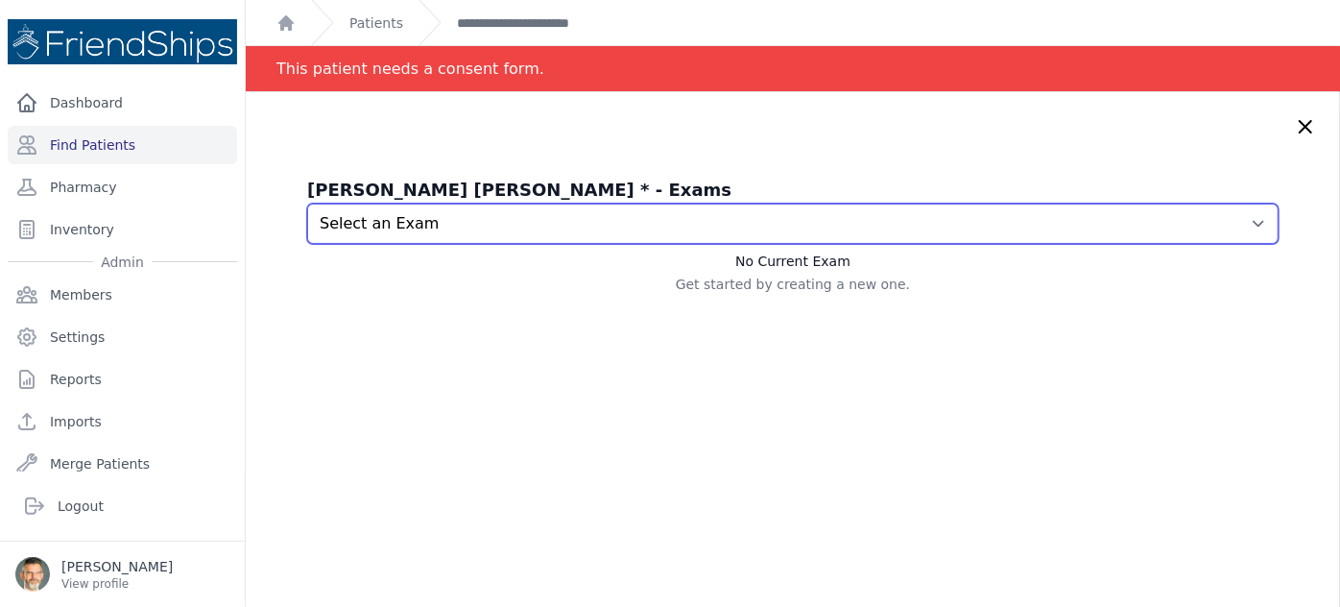
click at [1051, 234] on select "Select an Exam 2025-Aug-21 4:05 AM 2025-Jul-17 1:53 AM 2025-Jul-09 1:09 AM 2025…" at bounding box center [793, 224] width 972 height 40
click at [307, 204] on select "Select an Exam 2025-Aug-21 4:05 AM 2025-Jul-17 1:53 AM 2025-Jul-09 1:09 AM 2025…" at bounding box center [793, 224] width 972 height 40
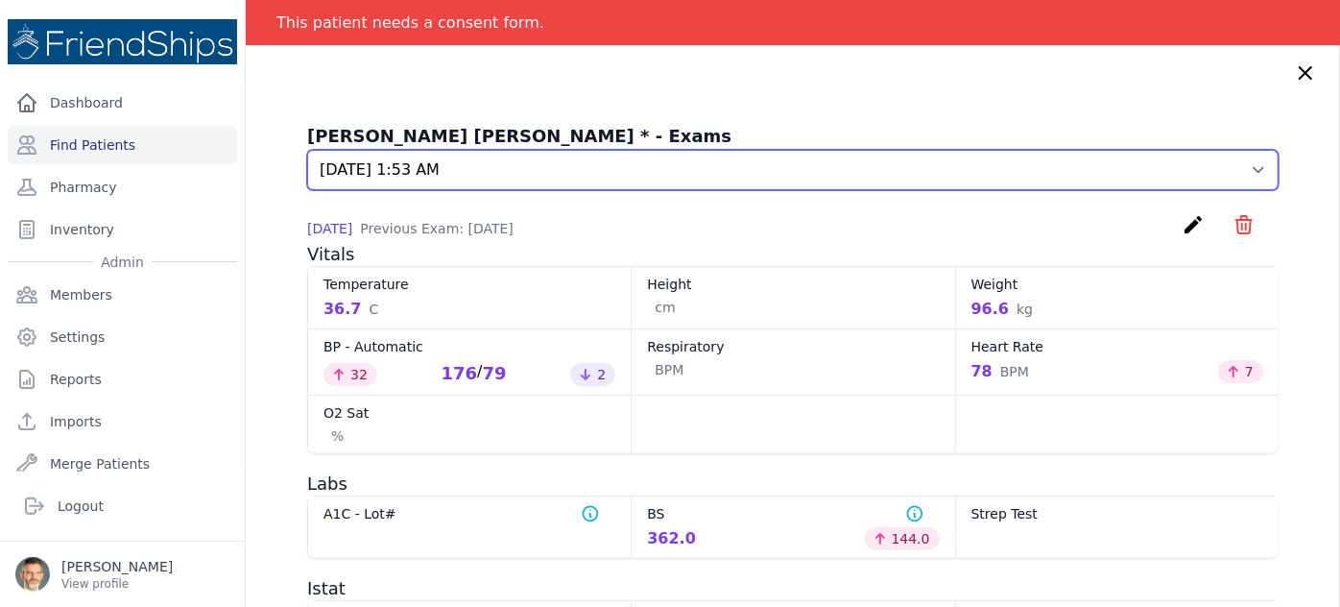
scroll to position [66, 0]
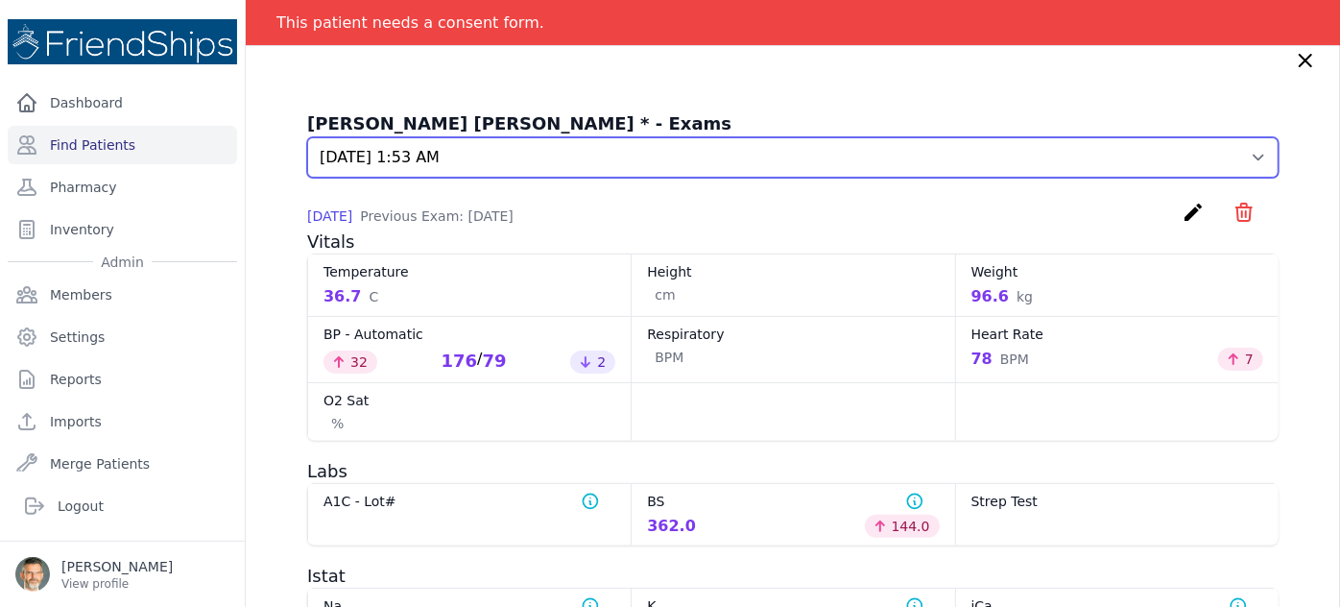
click at [1107, 160] on select "Select an Exam 2025-Aug-21 4:05 AM 2025-Jul-17 1:53 AM 2025-Jul-09 1:09 AM 2025…" at bounding box center [793, 157] width 972 height 40
click at [307, 137] on select "Select an Exam 2025-Aug-21 4:05 AM 2025-Jul-17 1:53 AM 2025-Jul-09 1:09 AM 2025…" at bounding box center [793, 157] width 972 height 40
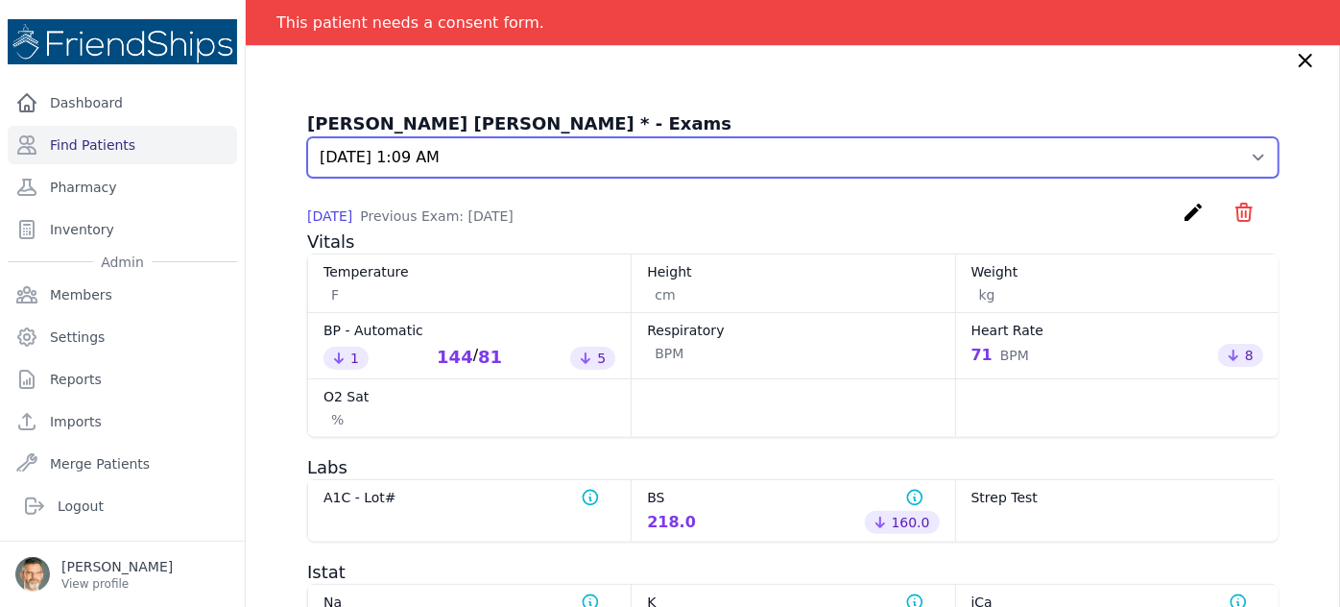
click at [1025, 165] on select "Select an Exam 2025-Aug-21 4:05 AM 2025-Jul-17 1:53 AM 2025-Jul-09 1:09 AM 2025…" at bounding box center [793, 157] width 972 height 40
click at [307, 137] on select "Select an Exam 2025-Aug-21 4:05 AM 2025-Jul-17 1:53 AM 2025-Jul-09 1:09 AM 2025…" at bounding box center [793, 157] width 972 height 40
click at [966, 159] on select "Select an Exam 2025-Aug-21 4:05 AM 2025-Jul-17 1:53 AM 2025-Jul-09 1:09 AM 2025…" at bounding box center [793, 157] width 972 height 40
click at [307, 137] on select "Select an Exam 2025-Aug-21 4:05 AM 2025-Jul-17 1:53 AM 2025-Jul-09 1:09 AM 2025…" at bounding box center [793, 157] width 972 height 40
click at [938, 145] on select "Select an Exam 2025-Aug-21 4:05 AM 2025-Jul-17 1:53 AM 2025-Jul-09 1:09 AM 2025…" at bounding box center [793, 157] width 972 height 40
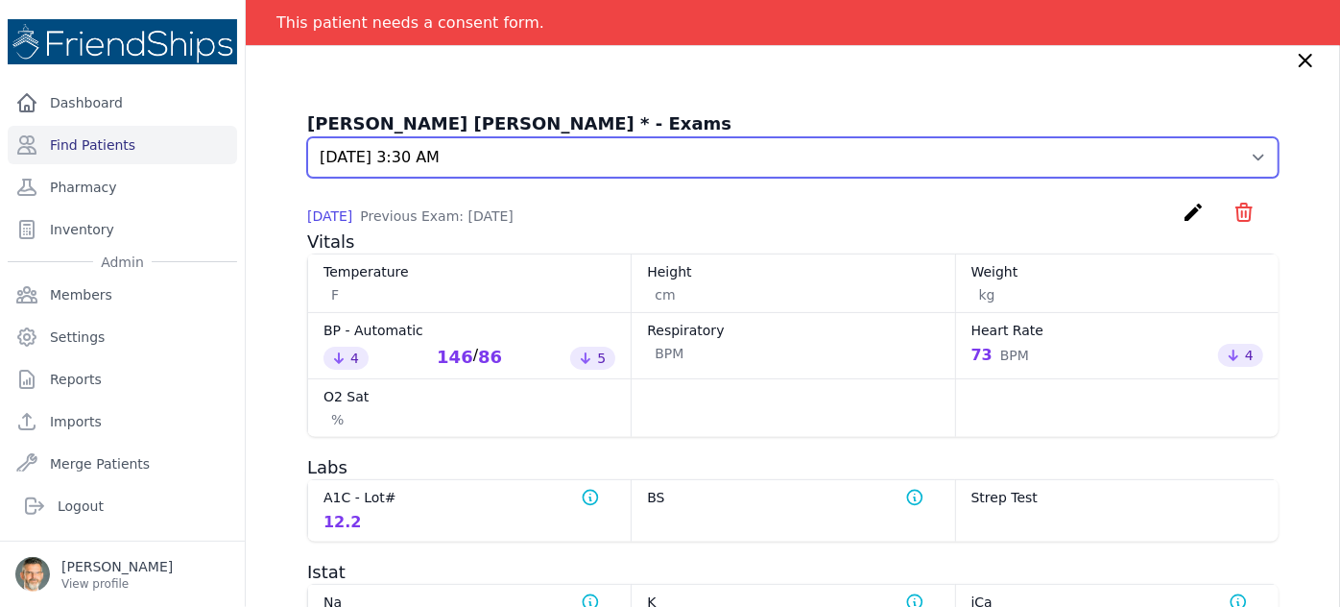
click at [307, 137] on select "Select an Exam 2025-Aug-21 4:05 AM 2025-Jul-17 1:53 AM 2025-Jul-09 1:09 AM 2025…" at bounding box center [793, 157] width 972 height 40
click at [893, 152] on select "Select an Exam 2025-Aug-21 4:05 AM 2025-Jul-17 1:53 AM 2025-Jul-09 1:09 AM 2025…" at bounding box center [793, 157] width 972 height 40
click at [307, 137] on select "Select an Exam 2025-Aug-21 4:05 AM 2025-Jul-17 1:53 AM 2025-Jul-09 1:09 AM 2025…" at bounding box center [793, 157] width 972 height 40
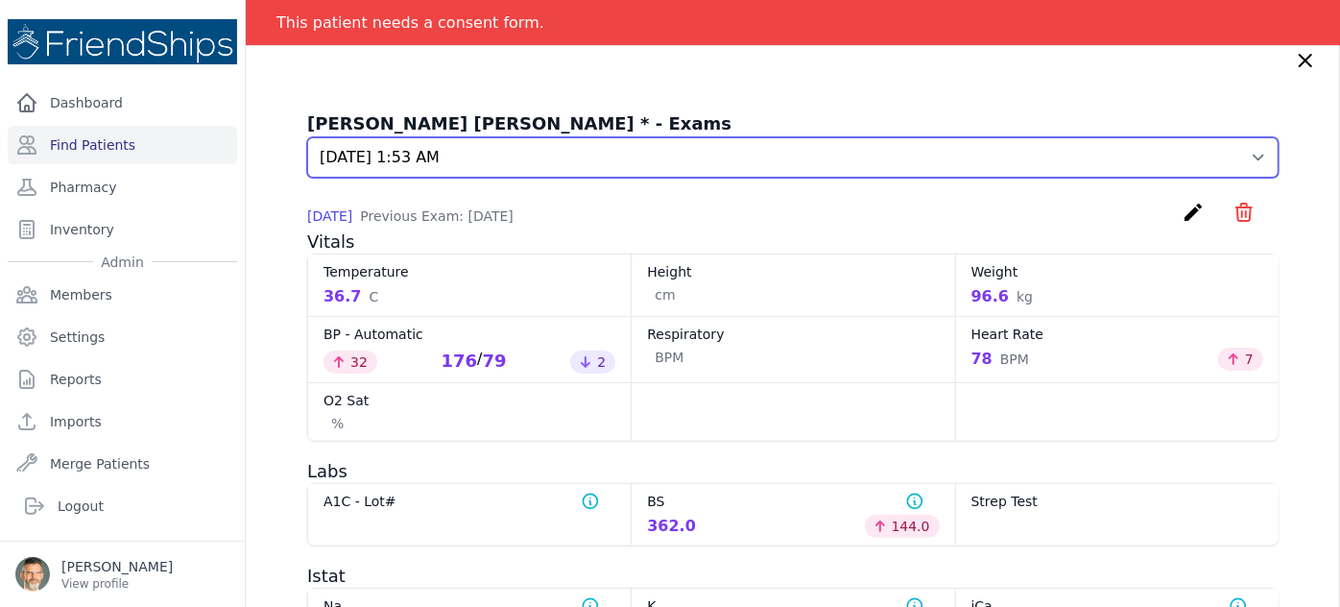
click at [857, 150] on select "Select an Exam 2025-Aug-21 4:05 AM 2025-Jul-17 1:53 AM 2025-Jul-09 1:09 AM 2025…" at bounding box center [793, 157] width 972 height 40
click at [307, 137] on select "Select an Exam 2025-Aug-21 4:05 AM 2025-Jul-17 1:53 AM 2025-Jul-09 1:09 AM 2025…" at bounding box center [793, 157] width 972 height 40
click at [862, 160] on select "Select an Exam 2025-Aug-21 4:05 AM 2025-Jul-17 1:53 AM 2025-Jul-09 1:09 AM 2025…" at bounding box center [793, 157] width 972 height 40
select select "802"
click at [307, 137] on select "Select an Exam 2025-Aug-21 4:05 AM 2025-Jul-17 1:53 AM 2025-Jul-09 1:09 AM 2025…" at bounding box center [793, 157] width 972 height 40
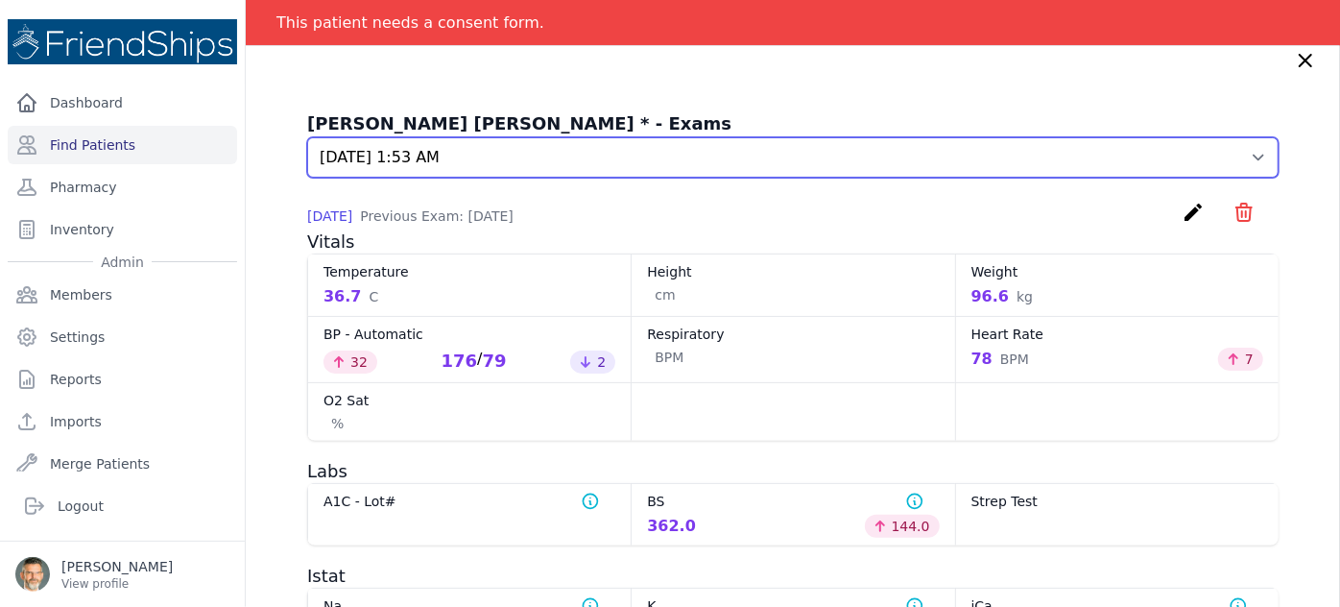
click at [835, 158] on select "Select an Exam 2025-Aug-21 4:05 AM 2025-Jul-17 1:53 AM 2025-Jul-09 1:09 AM 2025…" at bounding box center [793, 157] width 972 height 40
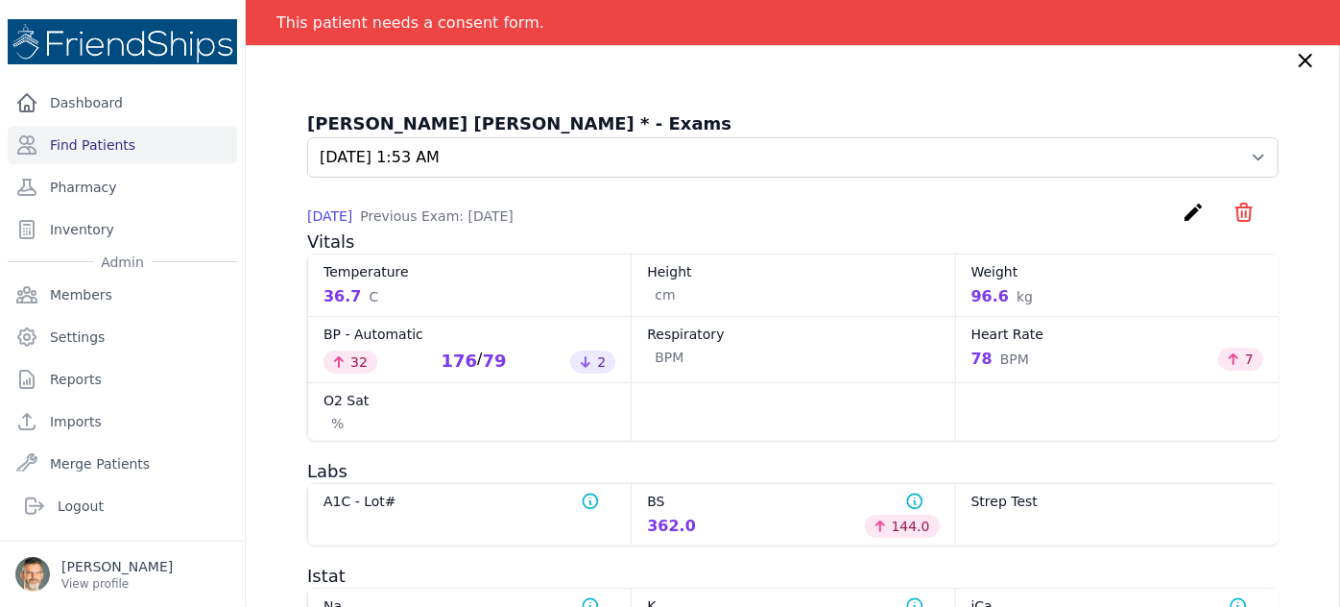
click at [1028, 77] on div "Atallah Hamoud Hamoud * - Exams Select an Exam 2025-Aug-21 4:05 AM 2025-Jul-17 …" at bounding box center [793, 527] width 1095 height 1003
click at [1300, 64] on icon at bounding box center [1306, 61] width 12 height 12
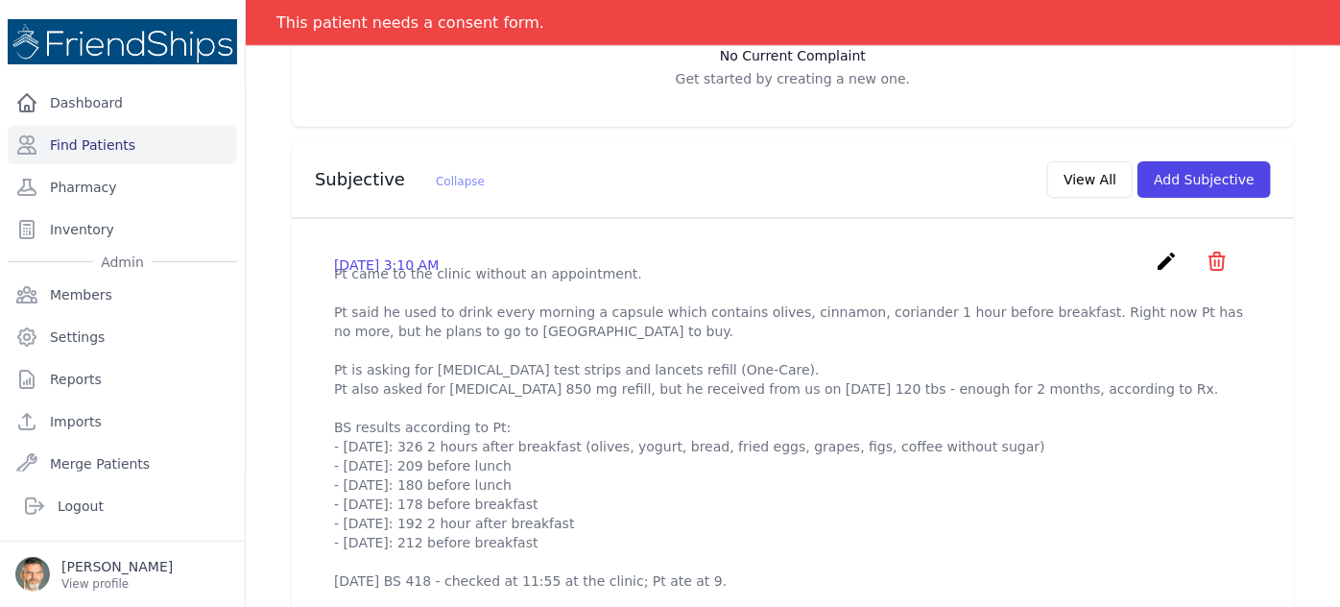
scroll to position [573, 0]
click at [1096, 161] on button "View All" at bounding box center [1090, 179] width 85 height 36
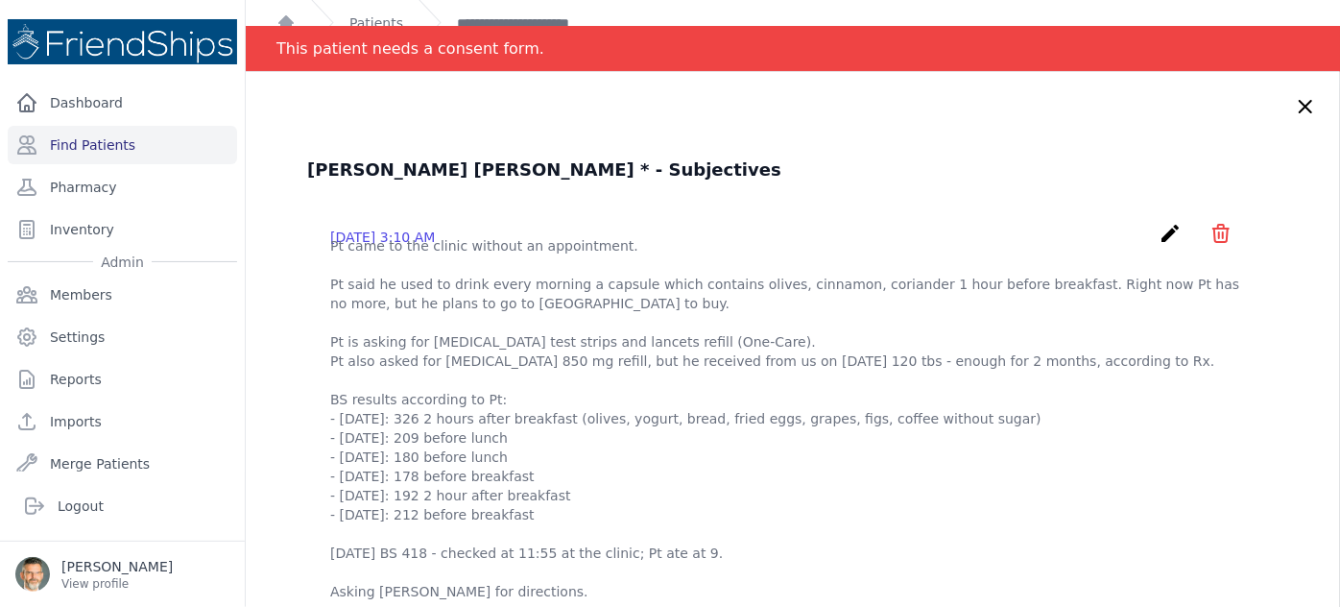
scroll to position [0, 0]
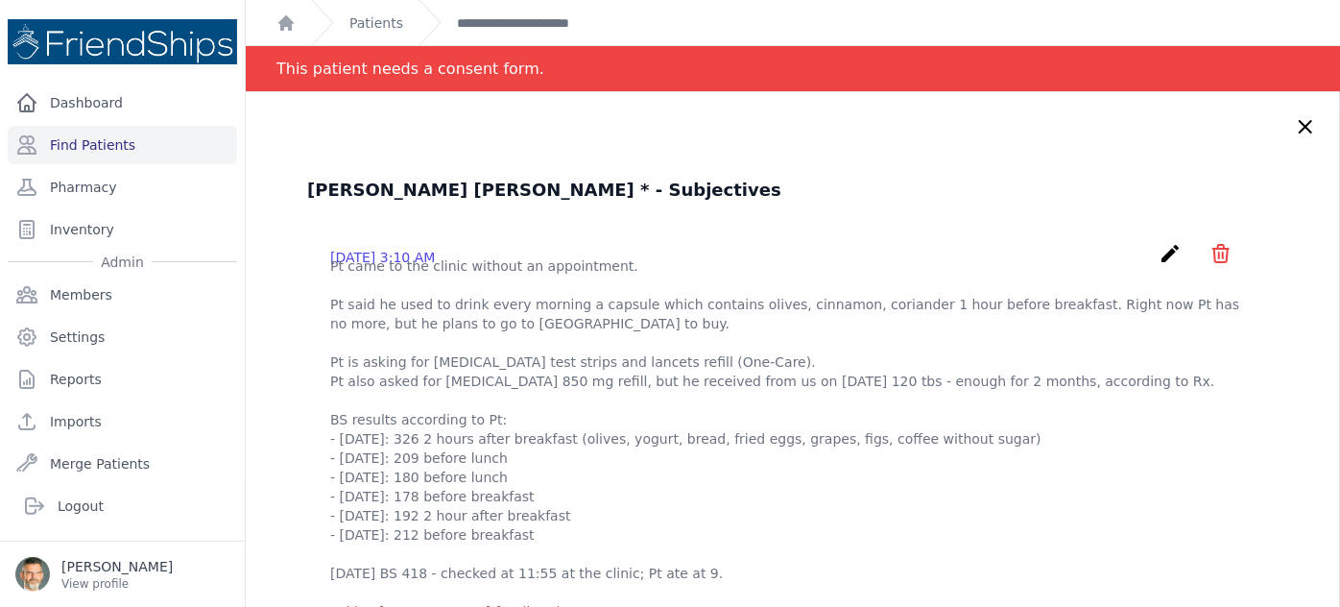
click at [1294, 124] on icon at bounding box center [1305, 126] width 23 height 23
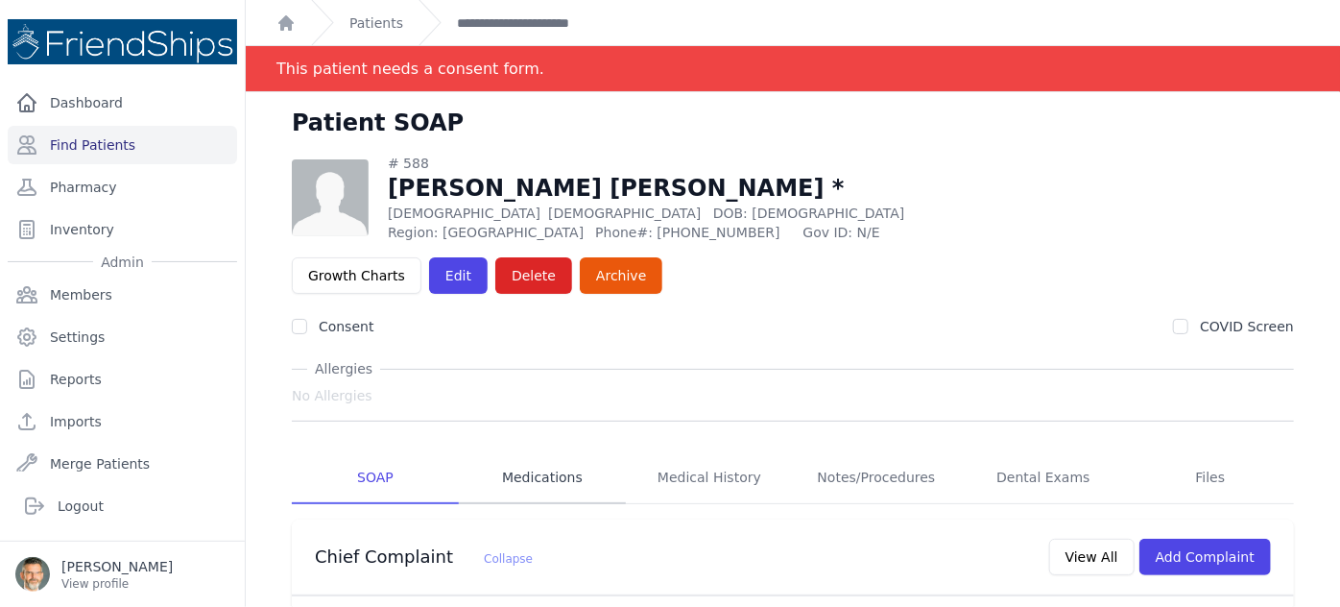
click at [545, 452] on link "Medications" at bounding box center [542, 478] width 167 height 52
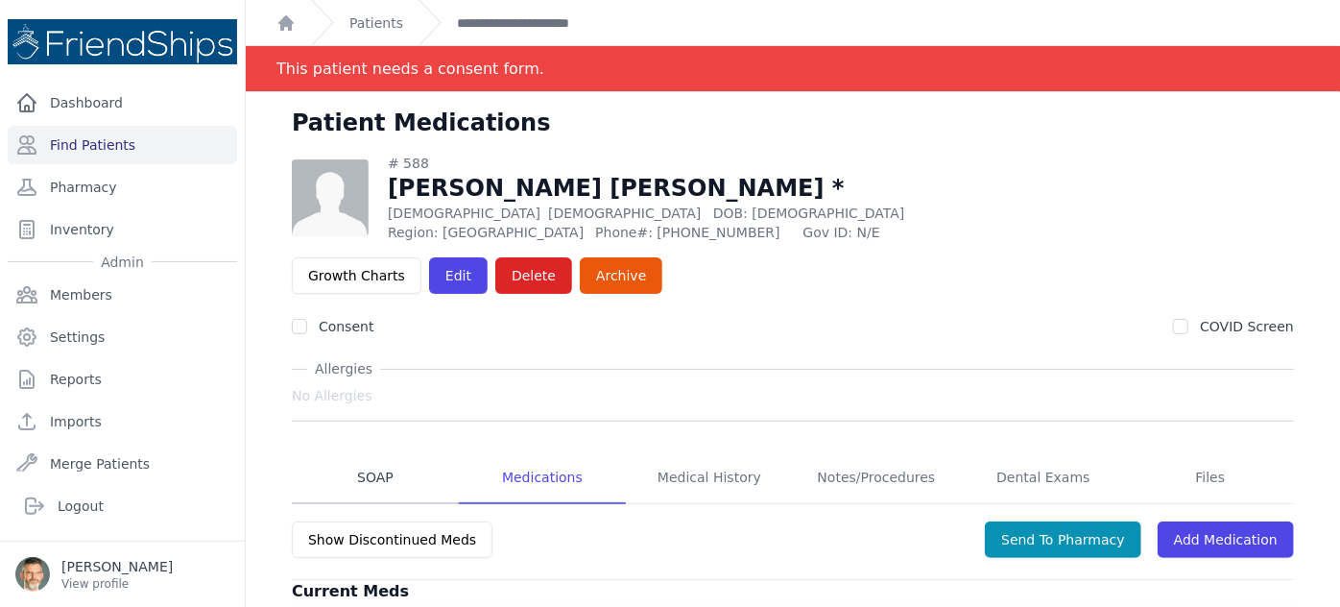
click at [374, 452] on link "SOAP" at bounding box center [375, 478] width 167 height 52
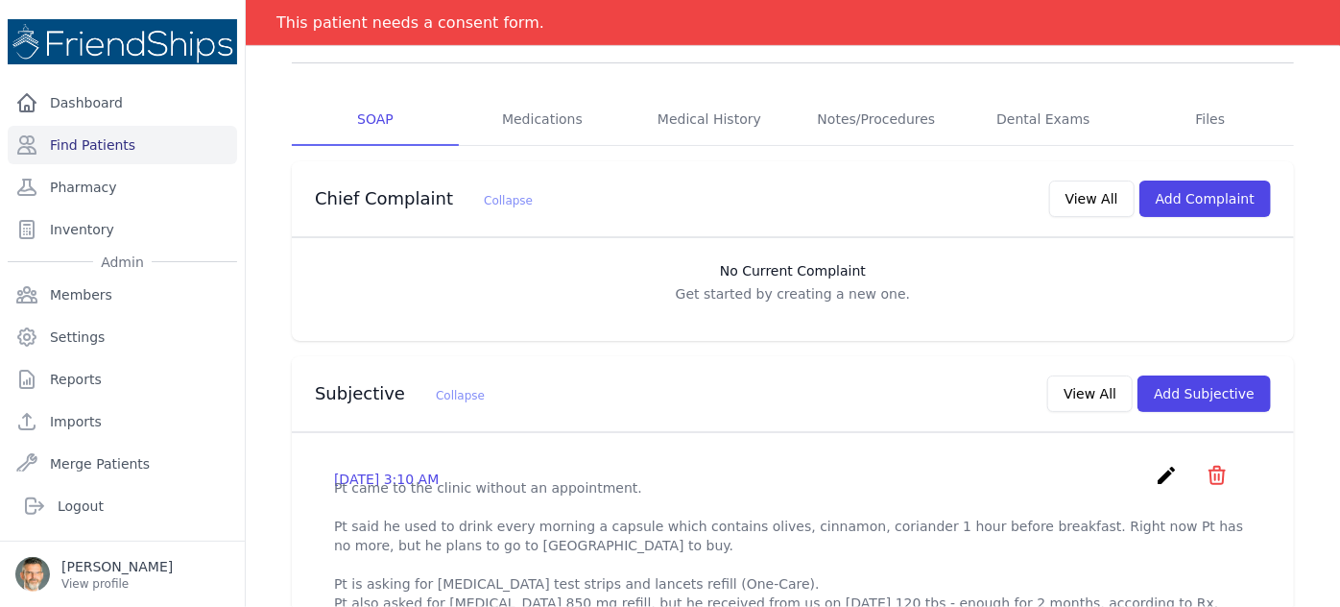
scroll to position [356, 0]
click at [1156, 466] on icon "create" at bounding box center [1166, 477] width 23 height 23
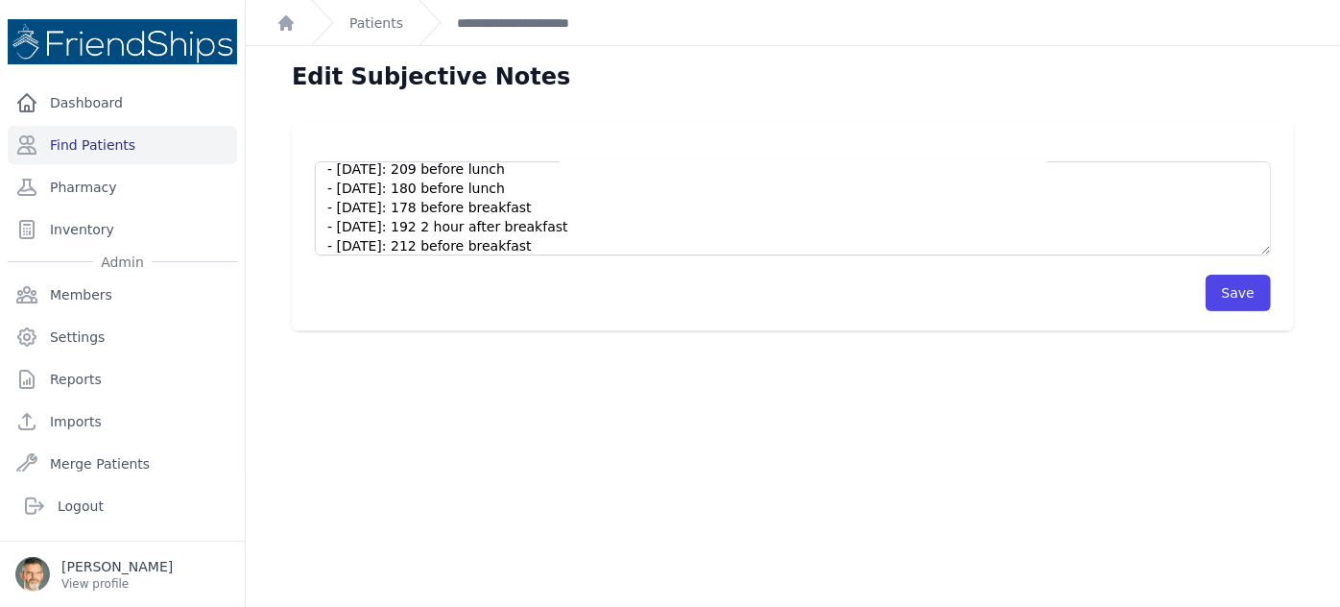
scroll to position [288, 0]
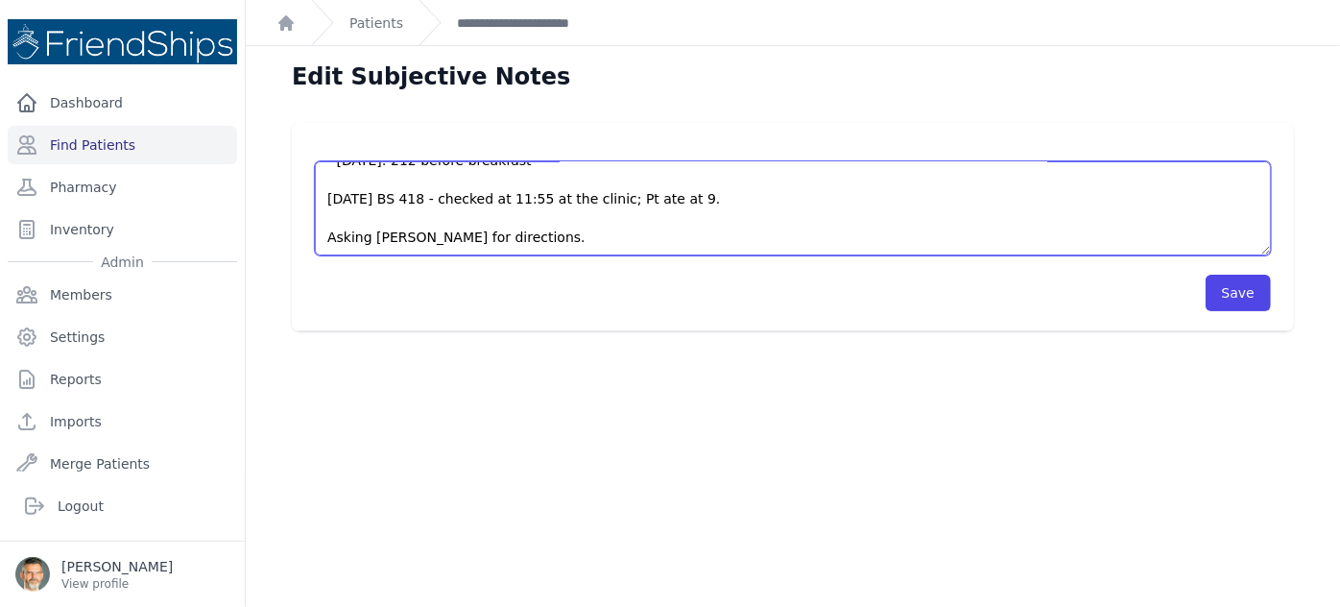
click at [572, 241] on textarea "Pt came to the clinic without an appointment. Pt said he used to drink every mo…" at bounding box center [793, 208] width 956 height 94
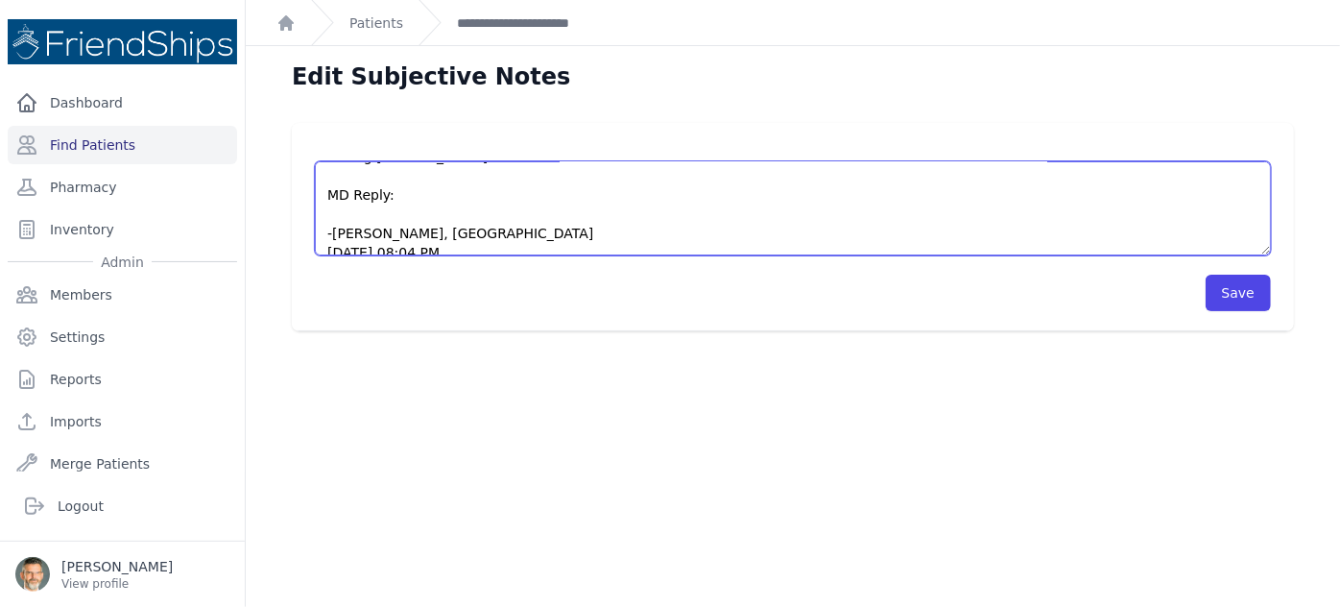
scroll to position [370, 0]
click at [341, 223] on textarea "Pt came to the clinic without an appointment. Pt said he used to drink every mo…" at bounding box center [793, 208] width 956 height 94
click at [325, 208] on textarea "Pt came to the clinic without an appointment. Pt said he used to drink every mo…" at bounding box center [793, 208] width 956 height 94
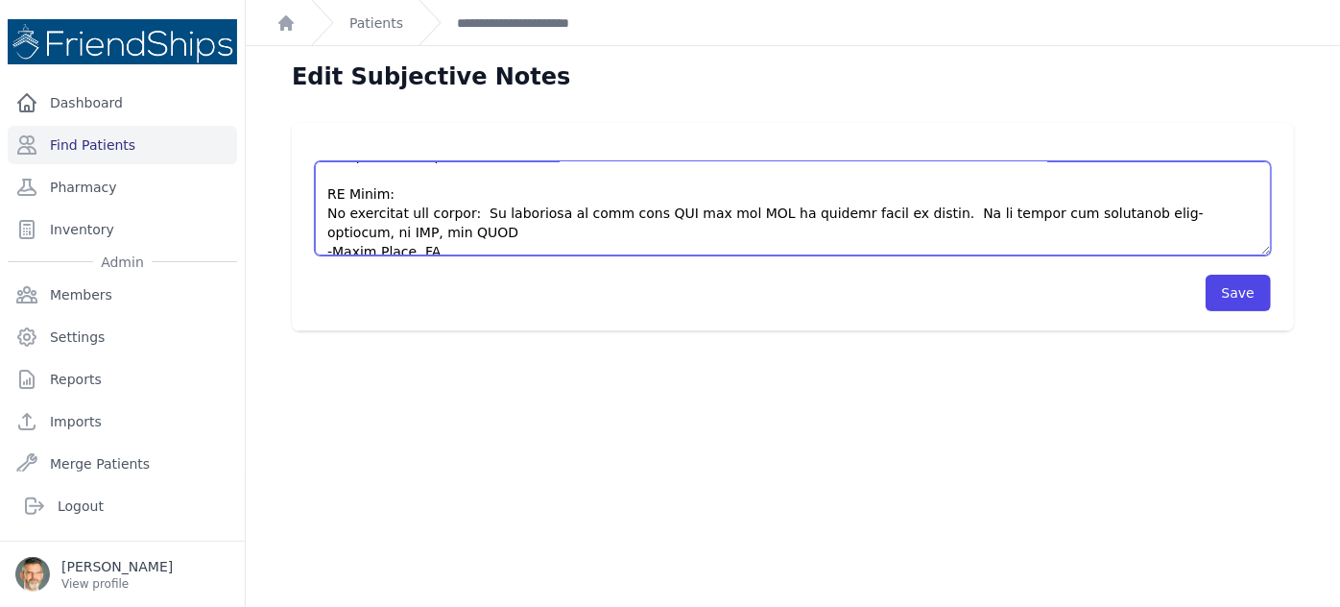
click at [1127, 215] on textarea "Pt came to the clinic without an appointment. Pt said he used to drink every mo…" at bounding box center [793, 208] width 956 height 94
click at [524, 235] on textarea "Pt came to the clinic without an appointment. Pt said he used to drink every mo…" at bounding box center [793, 208] width 956 height 94
click at [562, 229] on textarea "Pt came to the clinic without an appointment. Pt said he used to drink every mo…" at bounding box center [793, 208] width 956 height 94
click at [821, 235] on textarea "Pt came to the clinic without an appointment. Pt said he used to drink every mo…" at bounding box center [793, 208] width 956 height 94
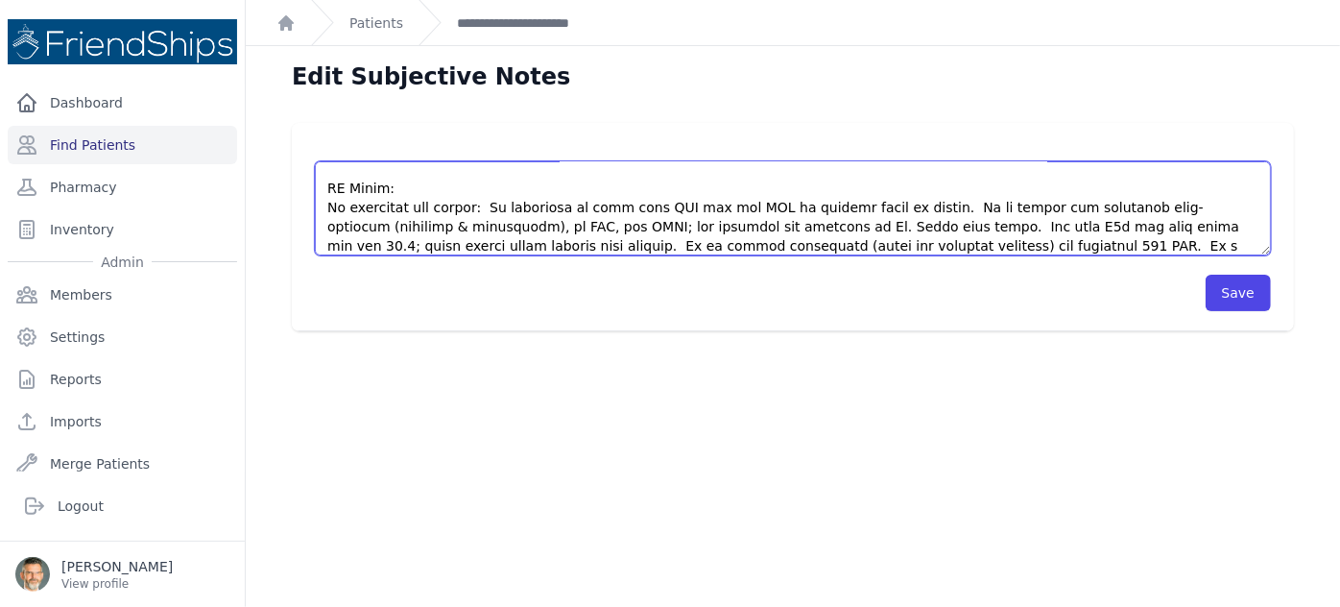
scroll to position [394, 0]
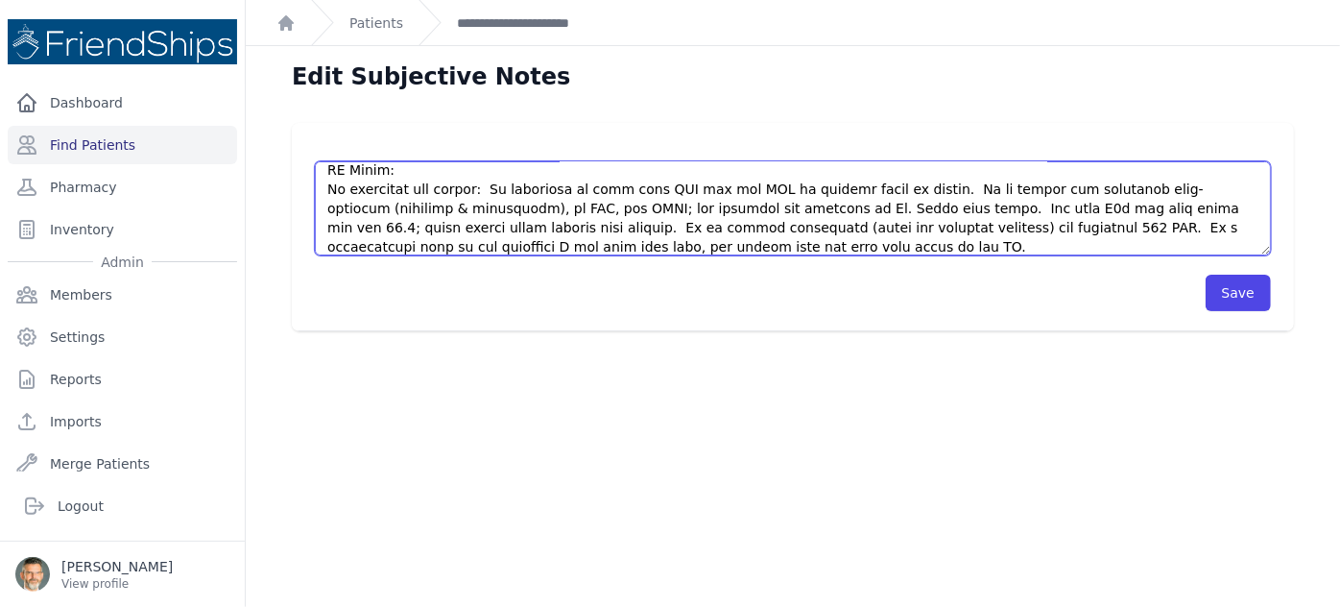
click at [1190, 188] on textarea "Pt came to the clinic without an appointment. Pt said he used to drink every mo…" at bounding box center [793, 208] width 956 height 94
click at [444, 207] on textarea "Pt came to the clinic without an appointment. Pt said he used to drink every mo…" at bounding box center [793, 208] width 956 height 94
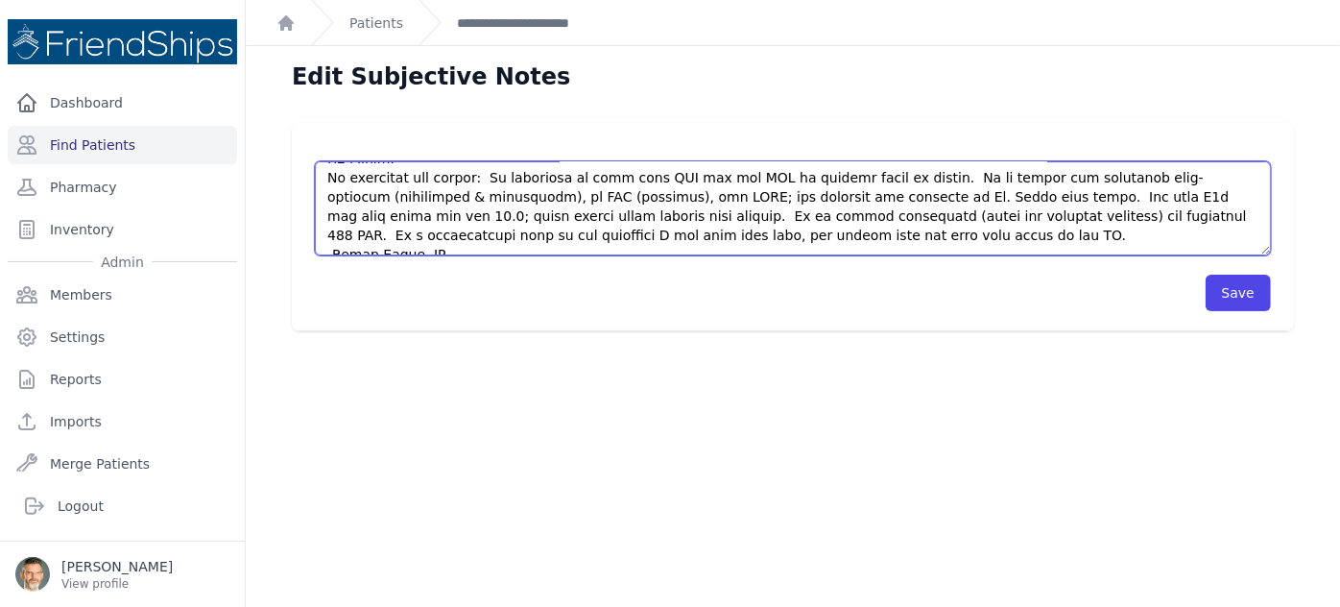
scroll to position [406, 0]
click at [746, 234] on textarea "Pt came to the clinic without an appointment. Pt said he used to drink every mo…" at bounding box center [793, 208] width 956 height 94
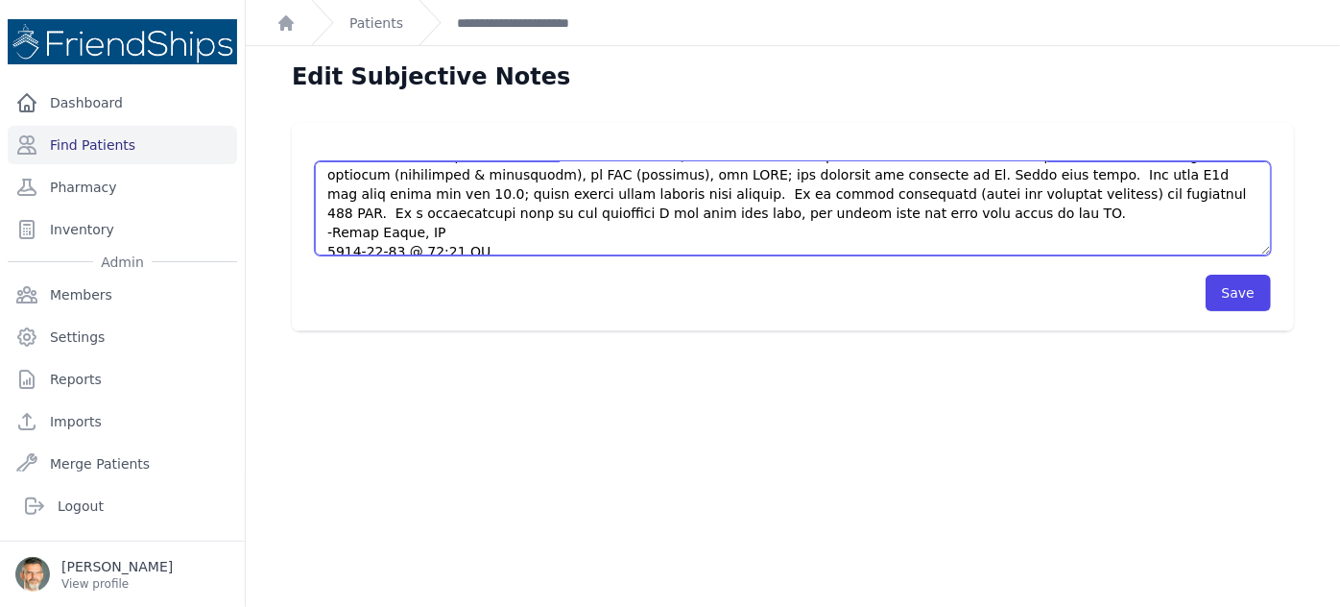
scroll to position [430, 0]
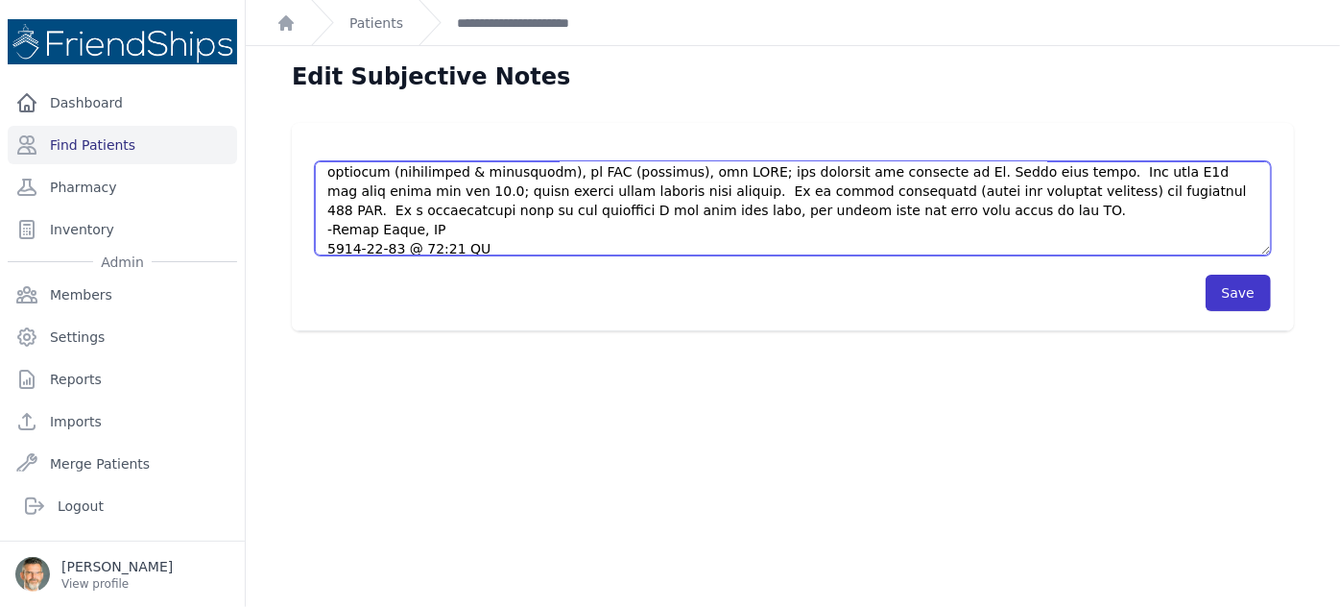
type textarea "Pt came to the clinic without an appointment. Pt said he used to drink every mo…"
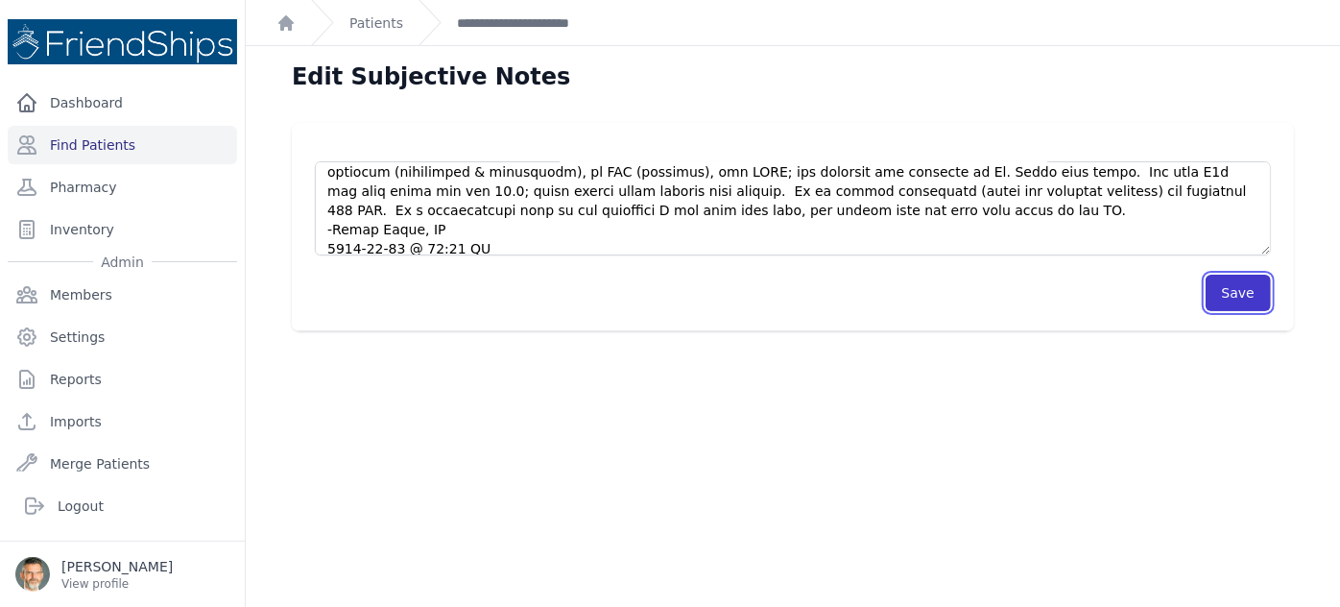
click at [1221, 293] on button "Save" at bounding box center [1238, 293] width 65 height 36
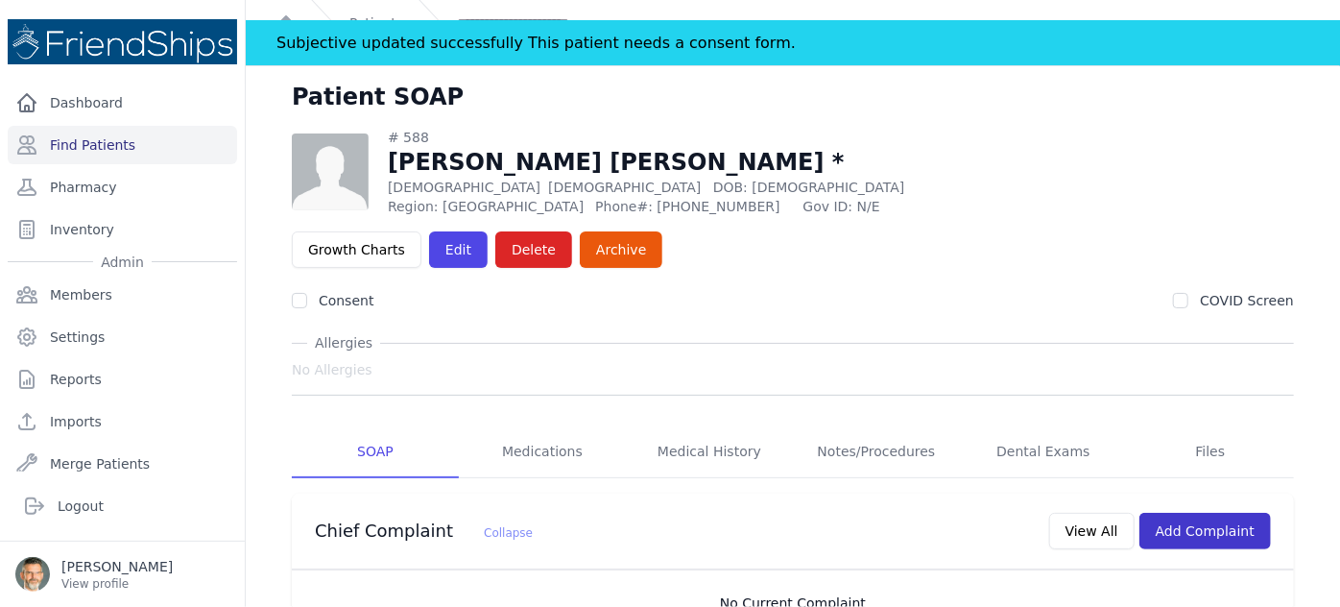
scroll to position [25, 0]
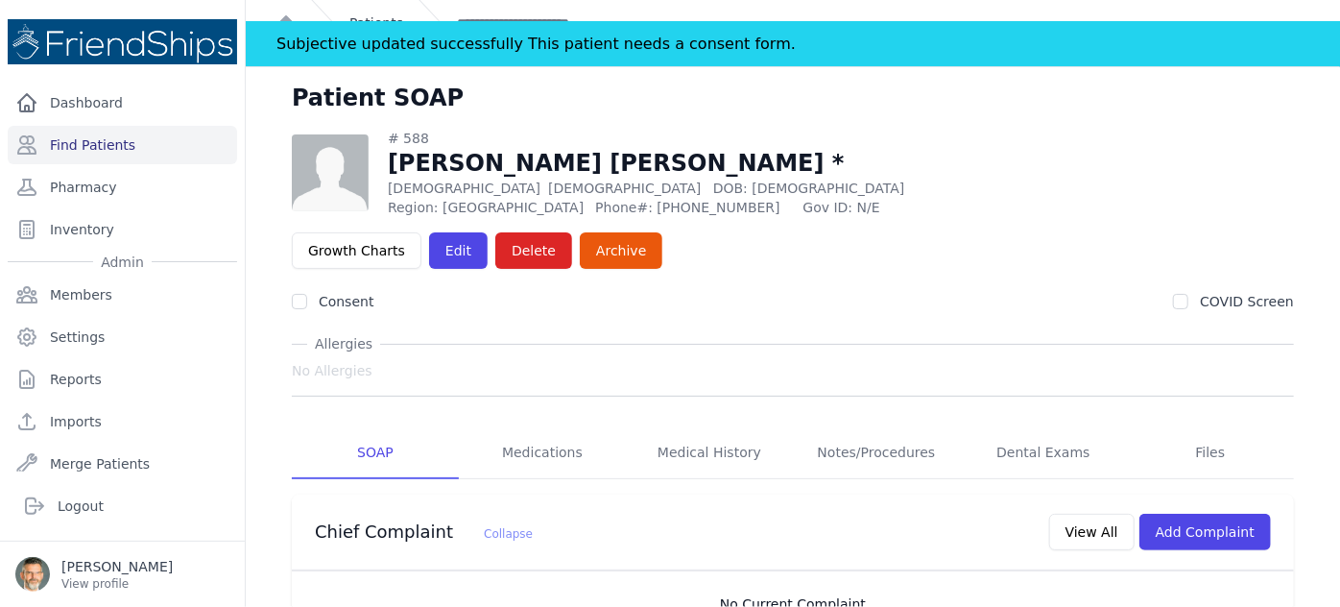
click at [364, 17] on link "Patients" at bounding box center [377, 22] width 54 height 19
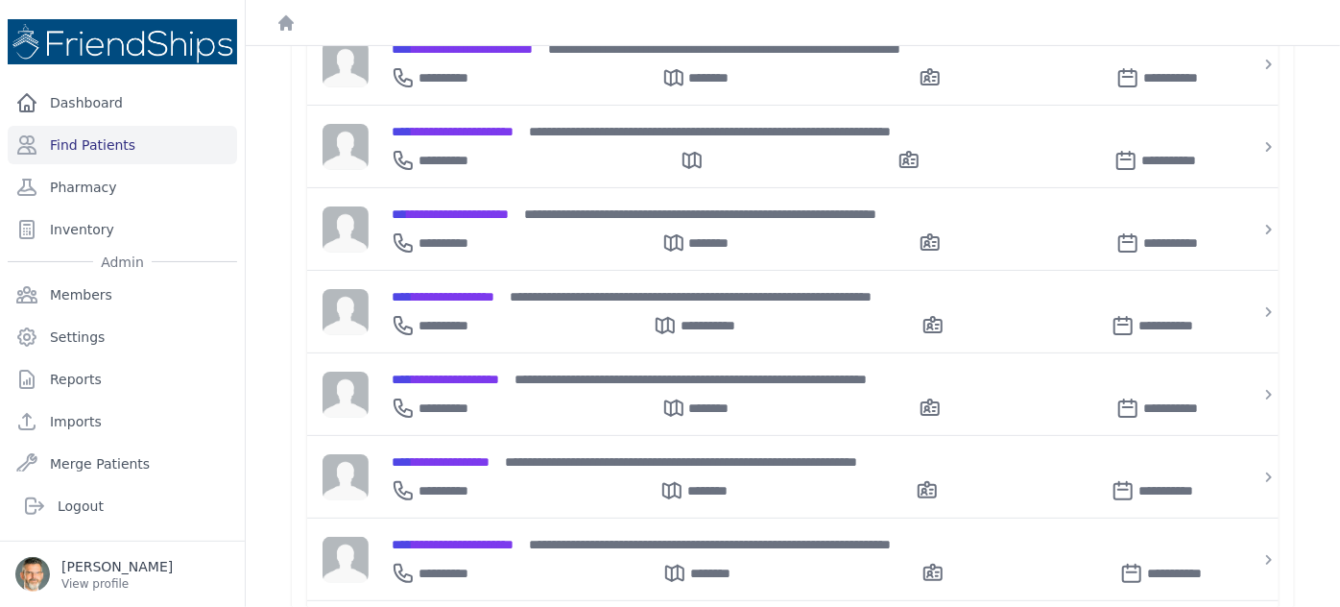
scroll to position [373, 0]
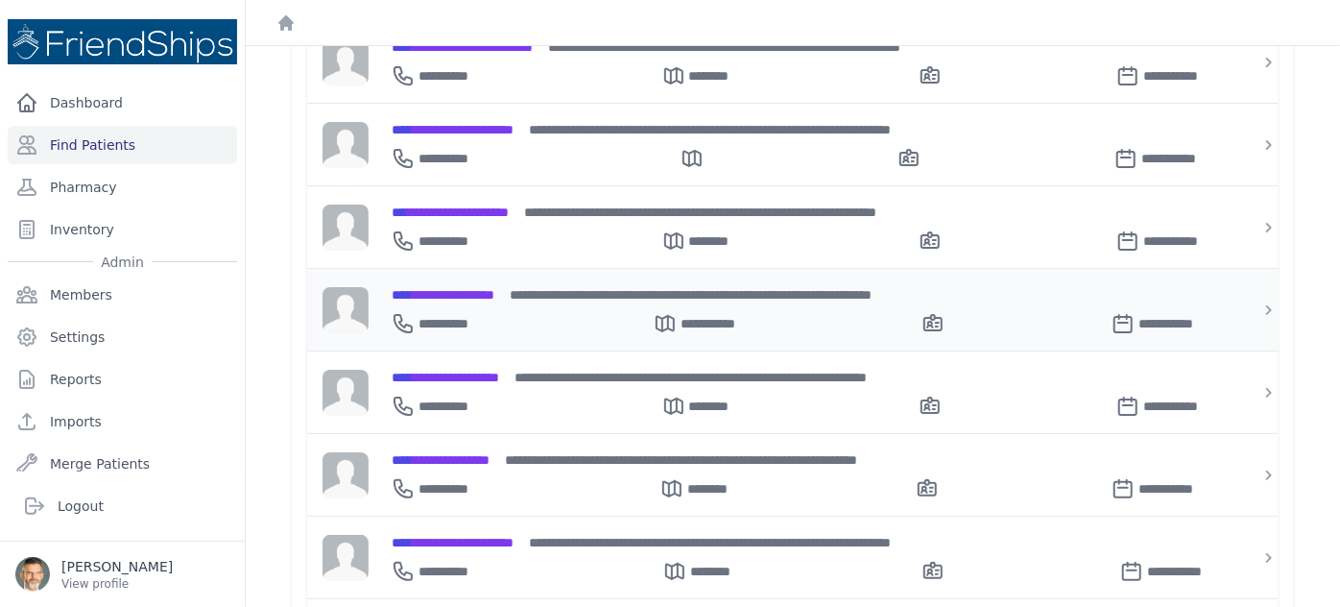
click at [469, 288] on span "**********" at bounding box center [443, 294] width 103 height 13
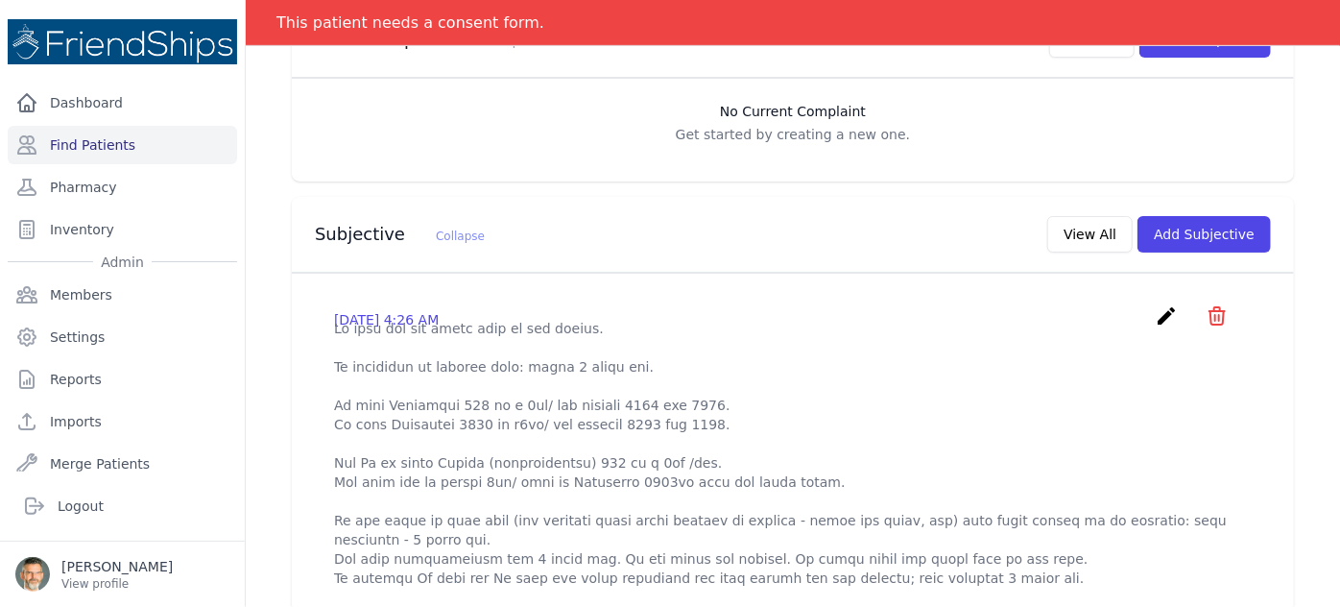
scroll to position [473, 0]
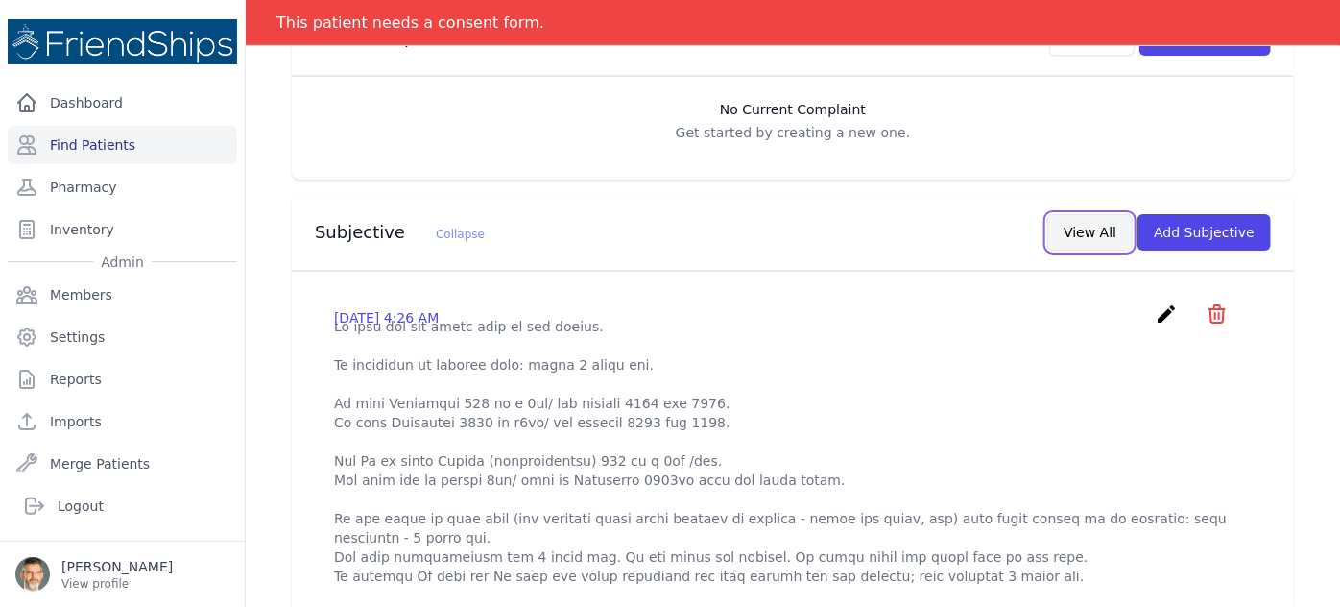
click at [1082, 214] on button "View All" at bounding box center [1090, 232] width 85 height 36
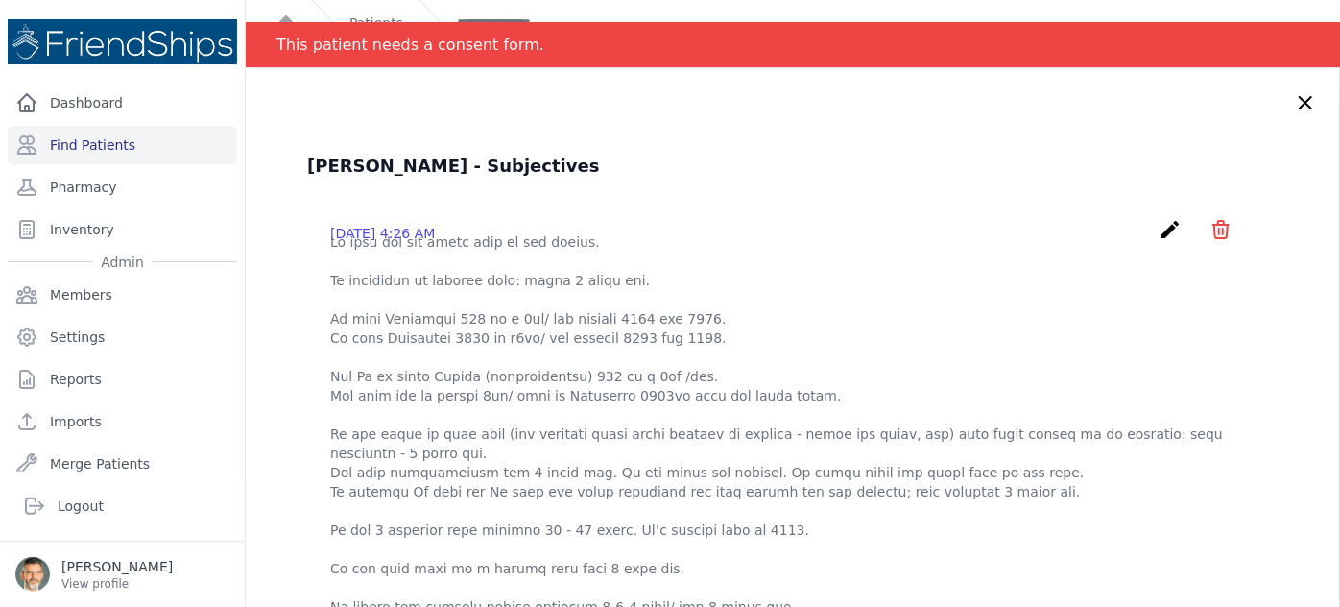
scroll to position [0, 0]
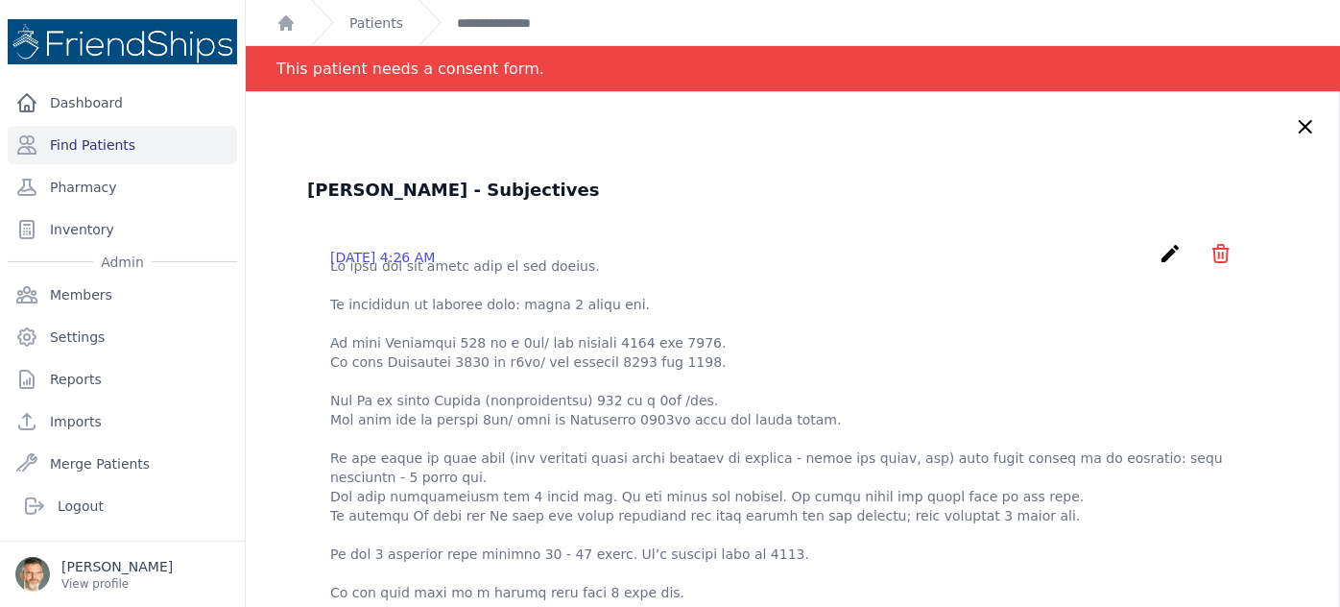
click at [1159, 258] on icon "create" at bounding box center [1170, 253] width 23 height 23
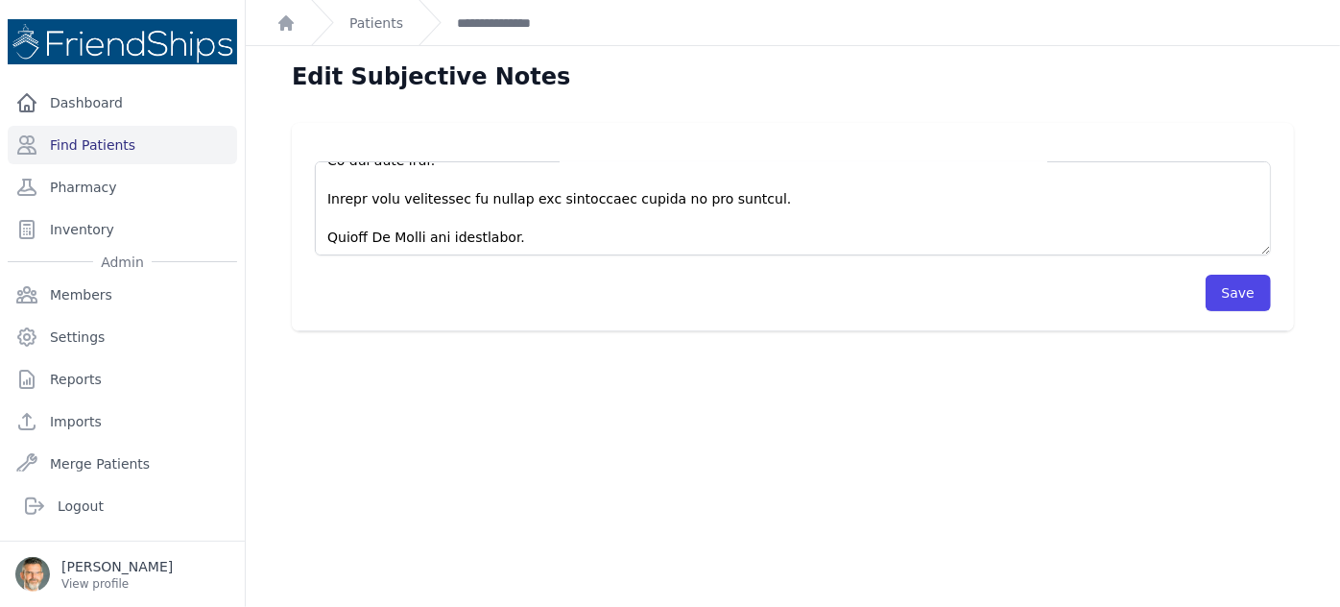
scroll to position [28, 0]
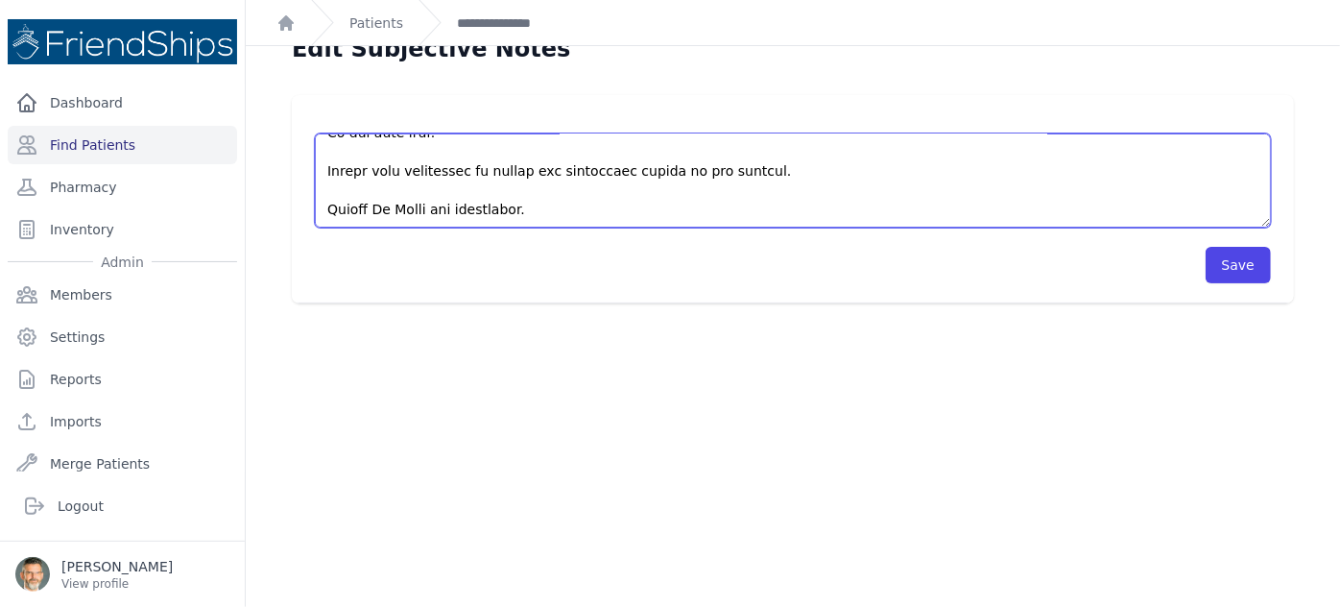
click at [540, 210] on textarea at bounding box center [793, 180] width 956 height 94
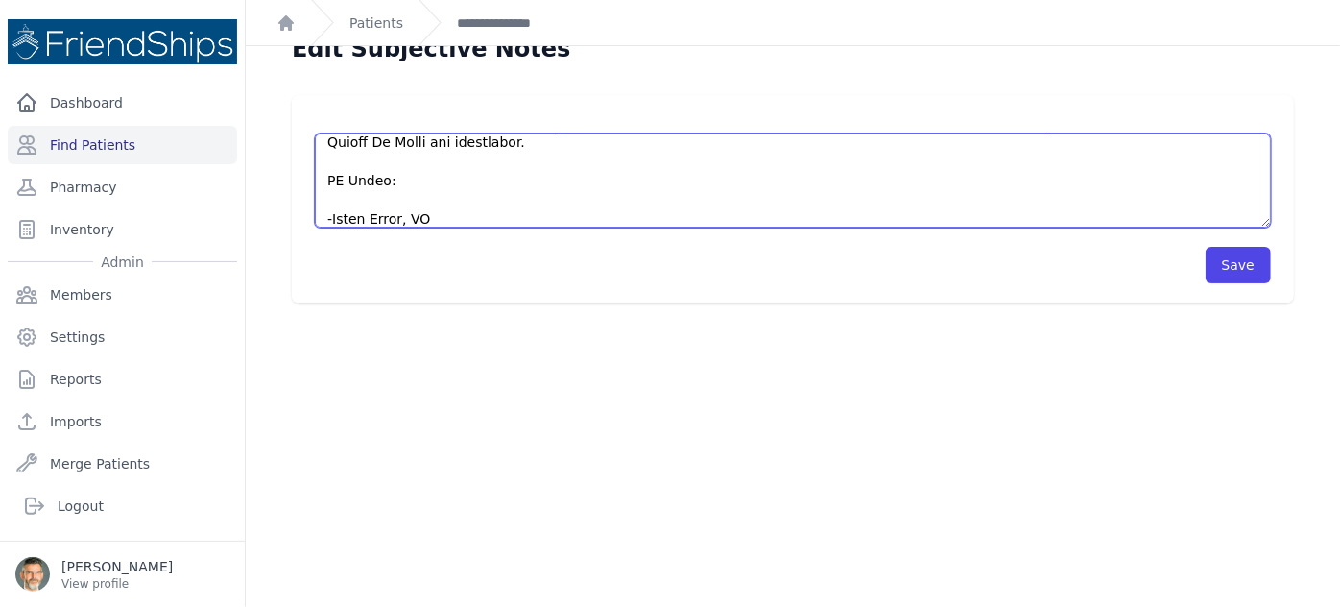
scroll to position [584, 0]
click at [343, 184] on textarea at bounding box center [793, 180] width 956 height 94
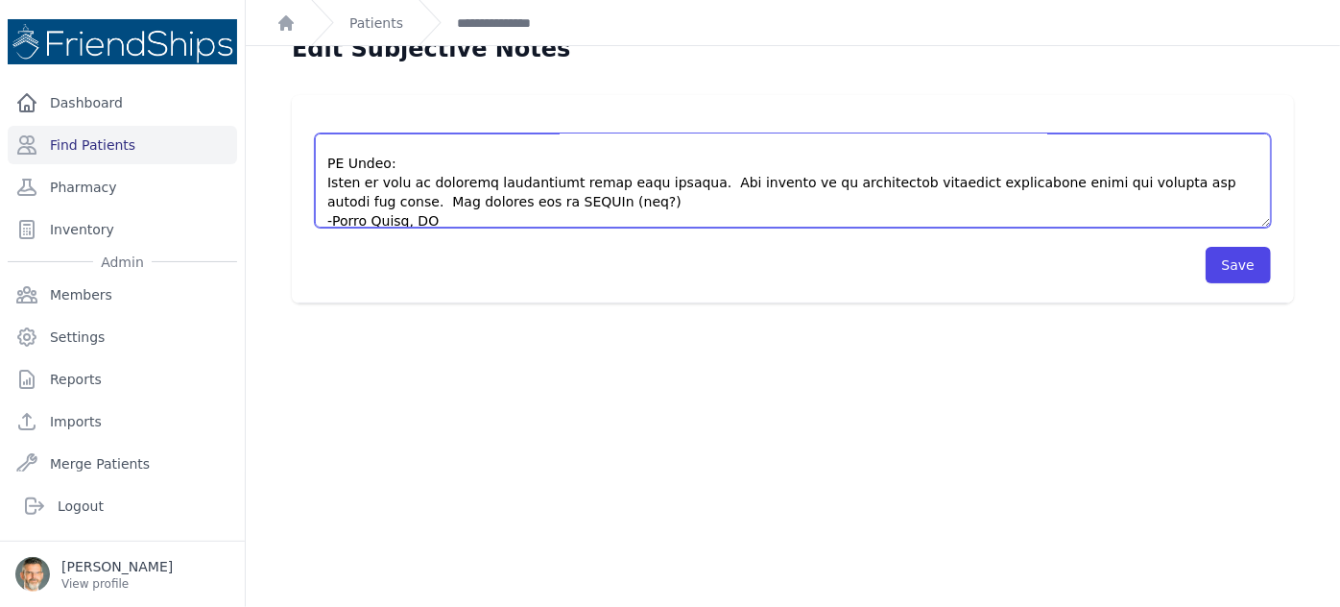
click at [968, 181] on textarea at bounding box center [793, 180] width 956 height 94
click at [602, 196] on textarea at bounding box center [793, 180] width 956 height 94
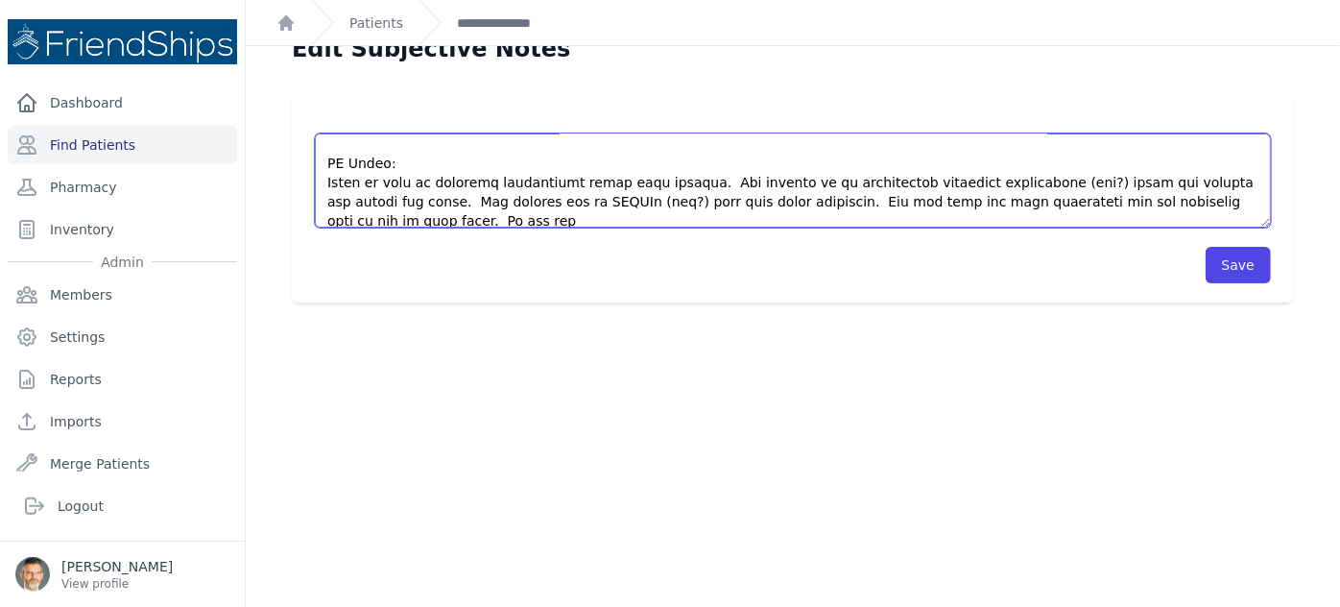
scroll to position [586, 0]
type textarea "Pt came for the first time to the clinic. Pt complains of stomach pain: since 3…"
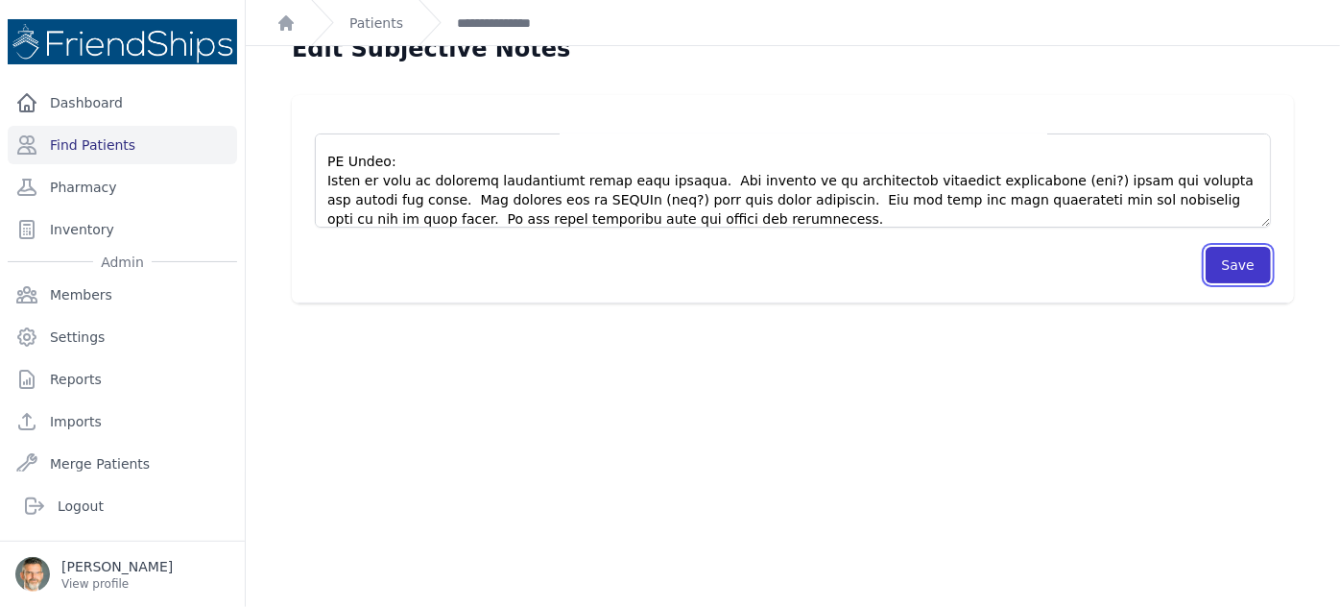
click at [1235, 269] on button "Save" at bounding box center [1238, 265] width 65 height 36
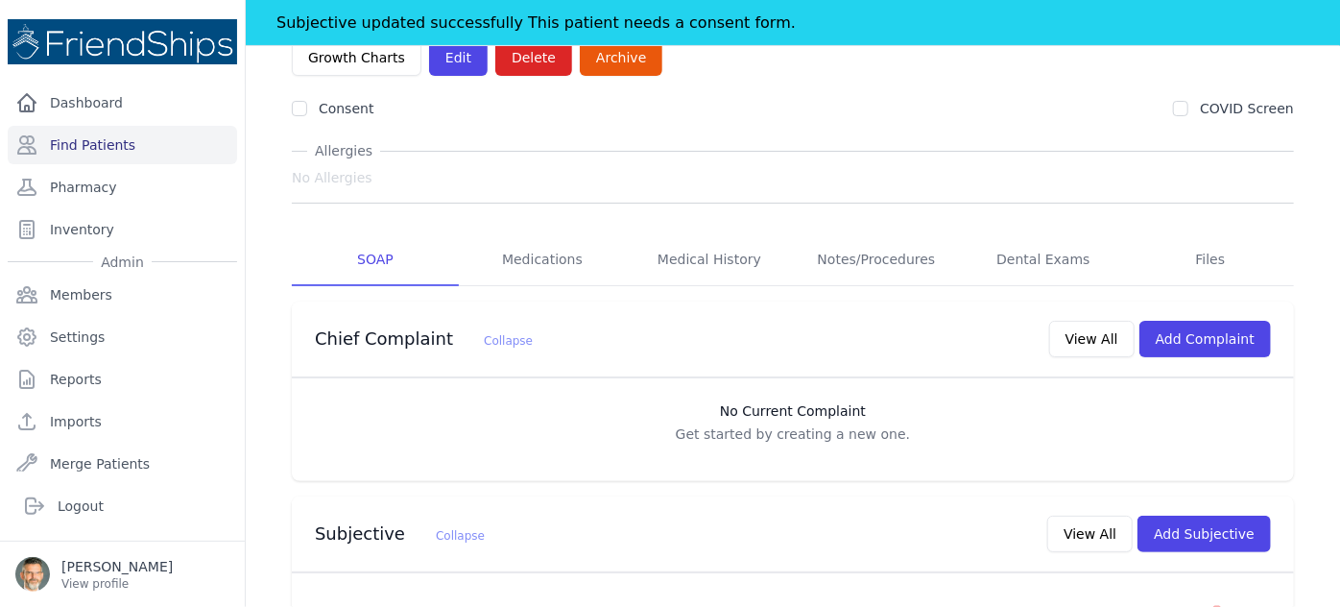
scroll to position [351, 0]
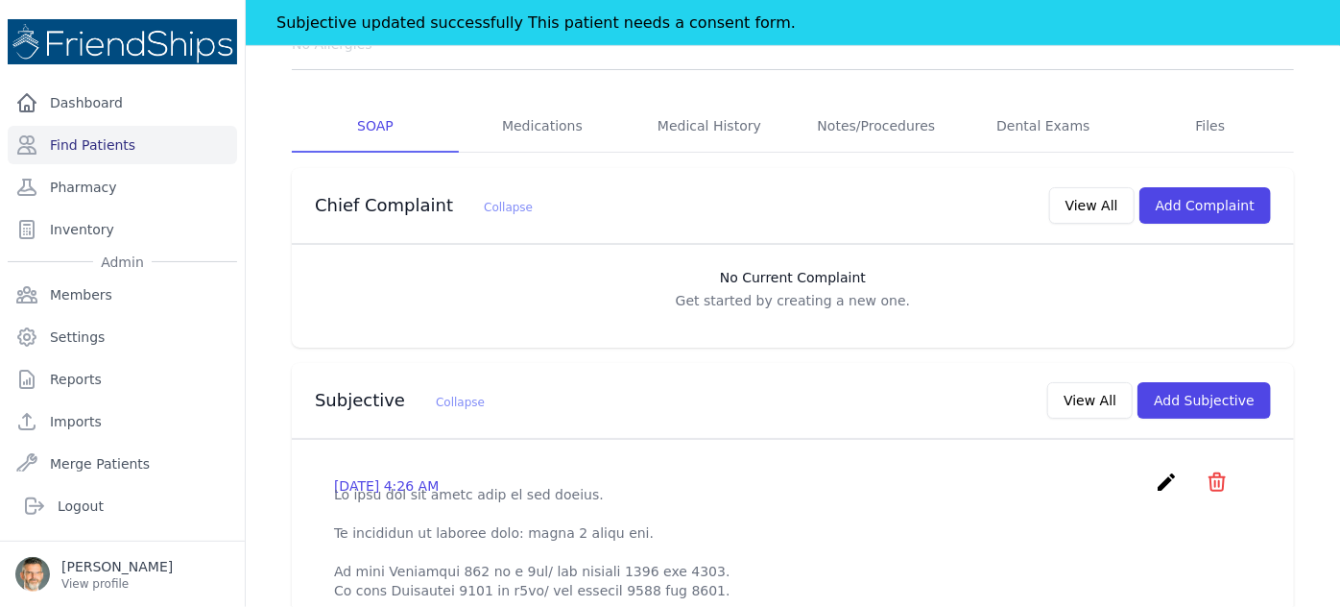
click at [1155, 470] on icon "create" at bounding box center [1166, 481] width 23 height 23
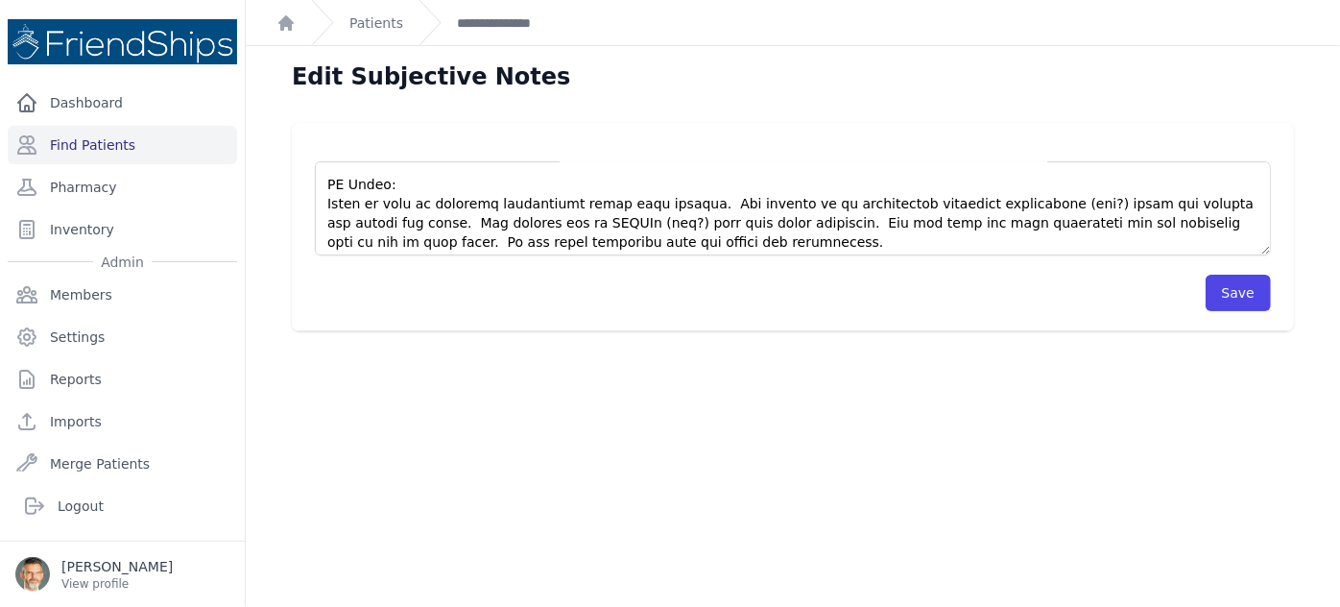
scroll to position [591, 0]
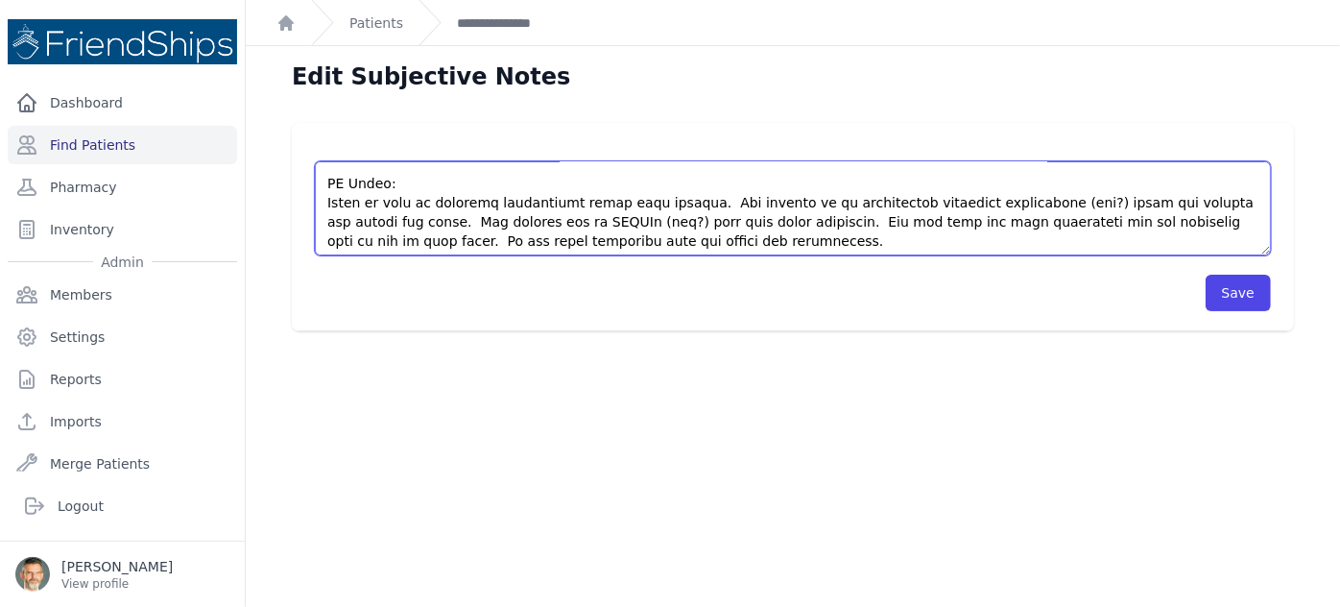
click at [654, 240] on textarea at bounding box center [793, 208] width 956 height 94
type textarea "Pt came for the first time to the clinic. Pt complains of stomach pain: since 3…"
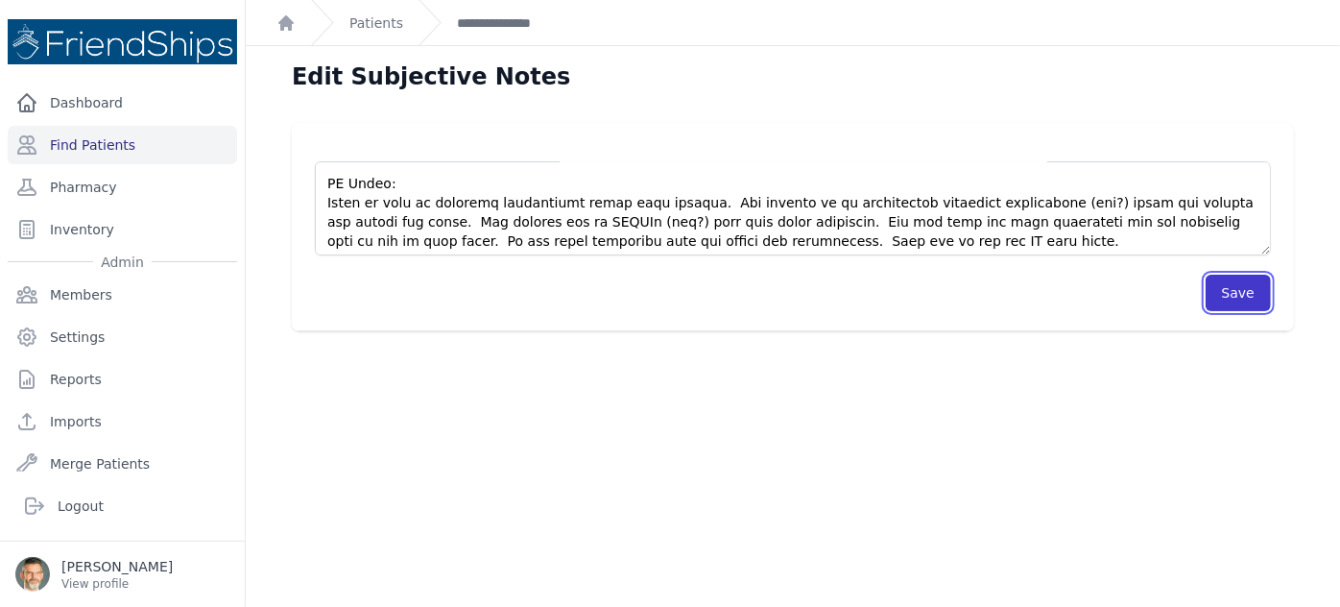
click at [1219, 296] on button "Save" at bounding box center [1238, 293] width 65 height 36
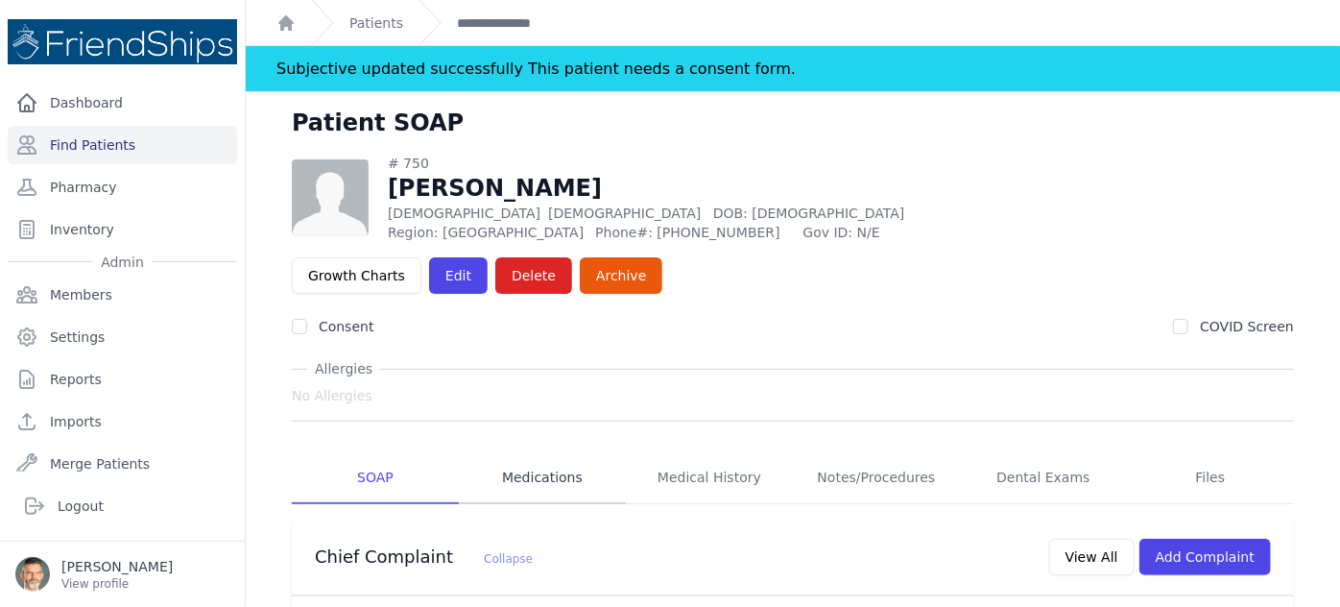
click at [541, 452] on link "Medications" at bounding box center [542, 478] width 167 height 52
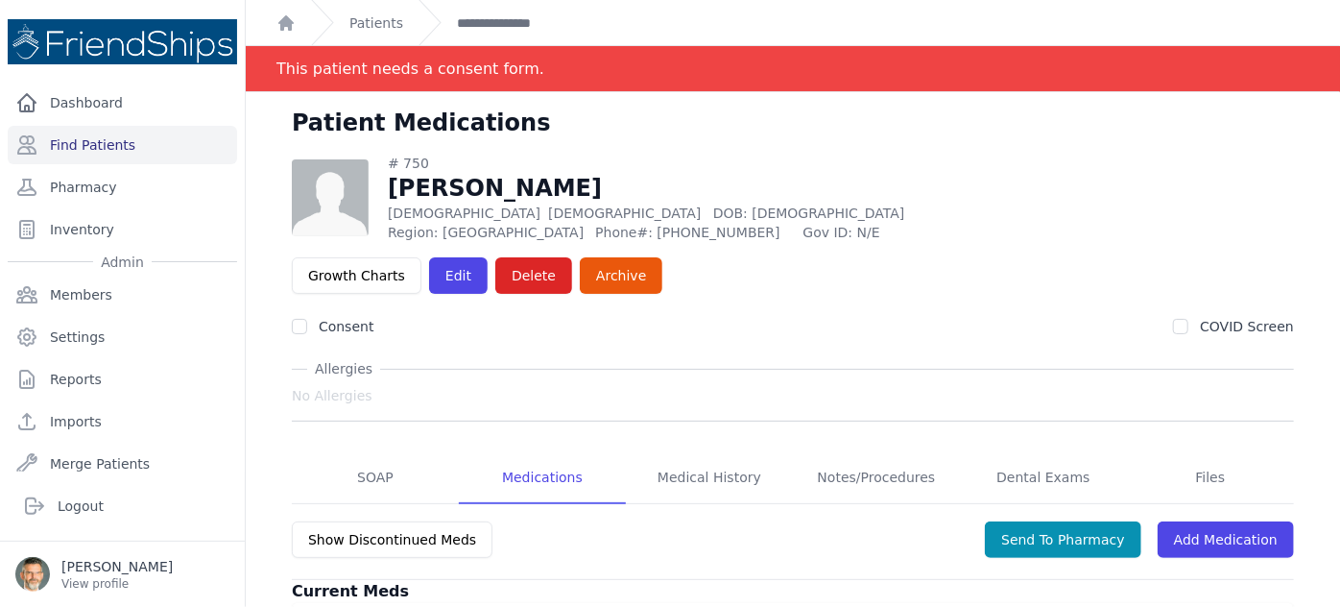
scroll to position [92, 0]
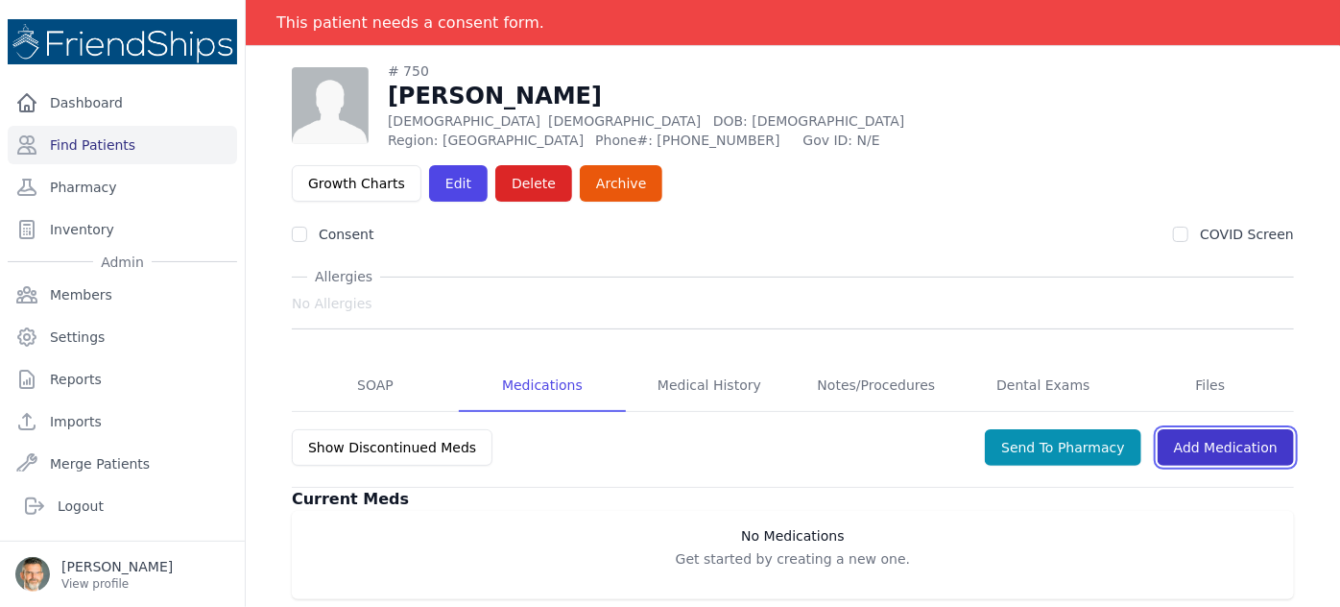
click at [1211, 429] on link "Add Medication" at bounding box center [1226, 447] width 136 height 36
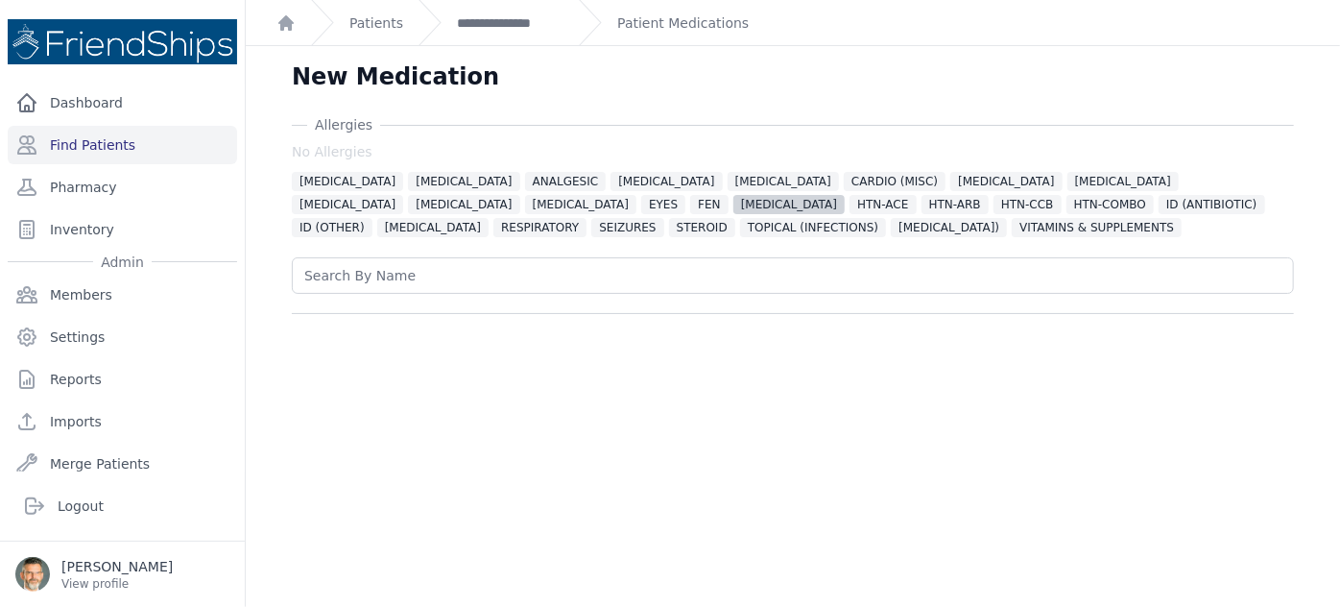
click at [734, 204] on span "GASTRO" at bounding box center [789, 204] width 111 height 19
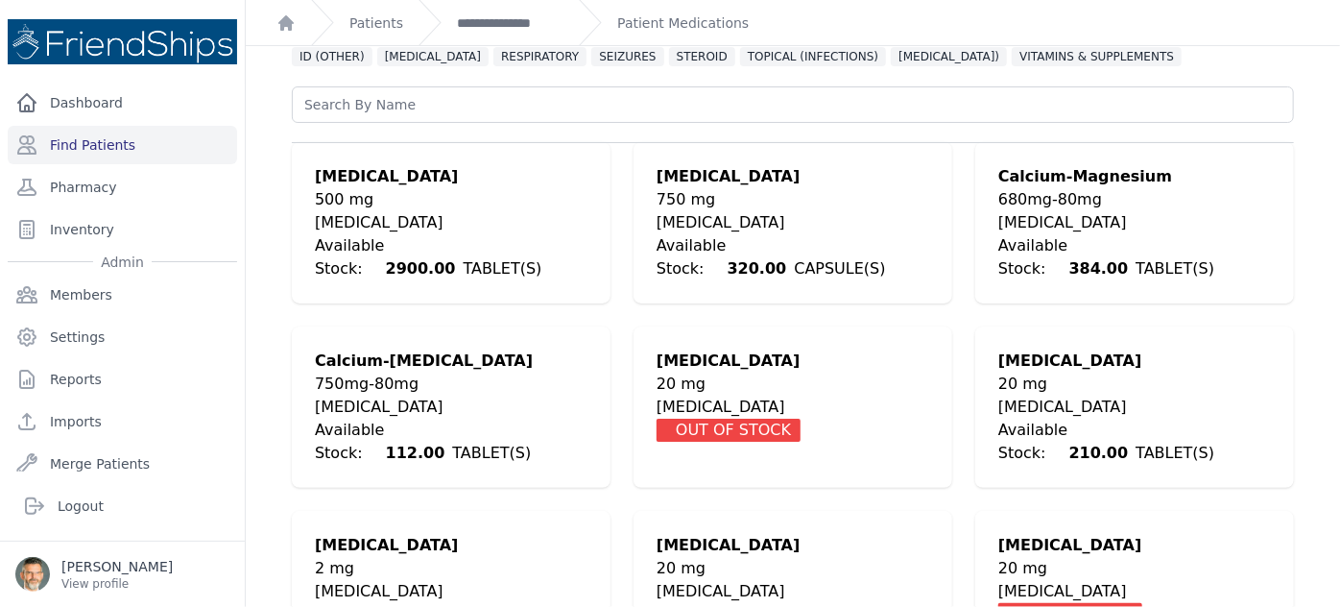
scroll to position [201, 0]
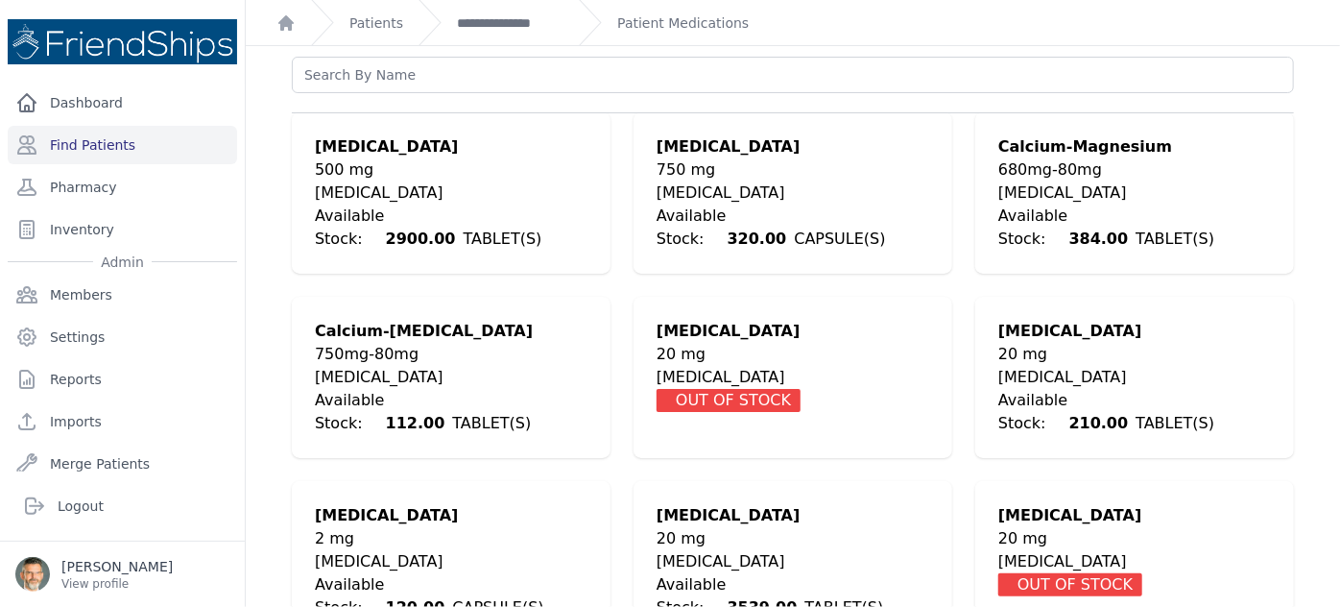
click at [703, 550] on div "GASTRO" at bounding box center [793, 561] width 273 height 23
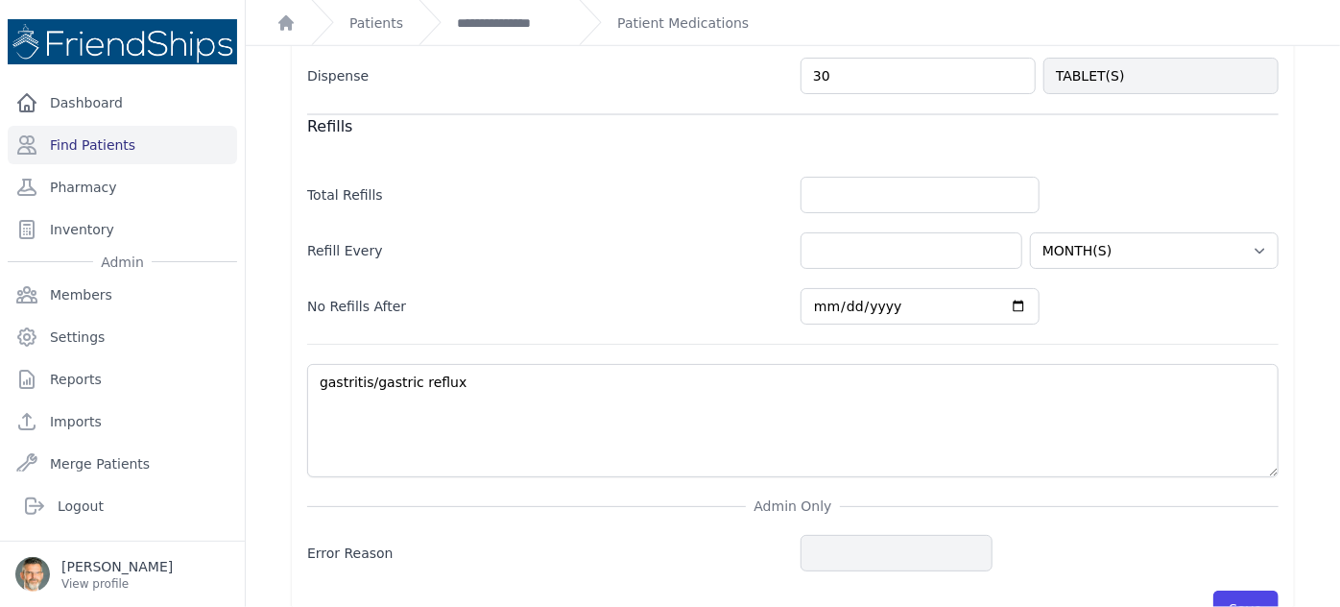
scroll to position [716, 0]
click at [830, 188] on input "number" at bounding box center [920, 196] width 239 height 36
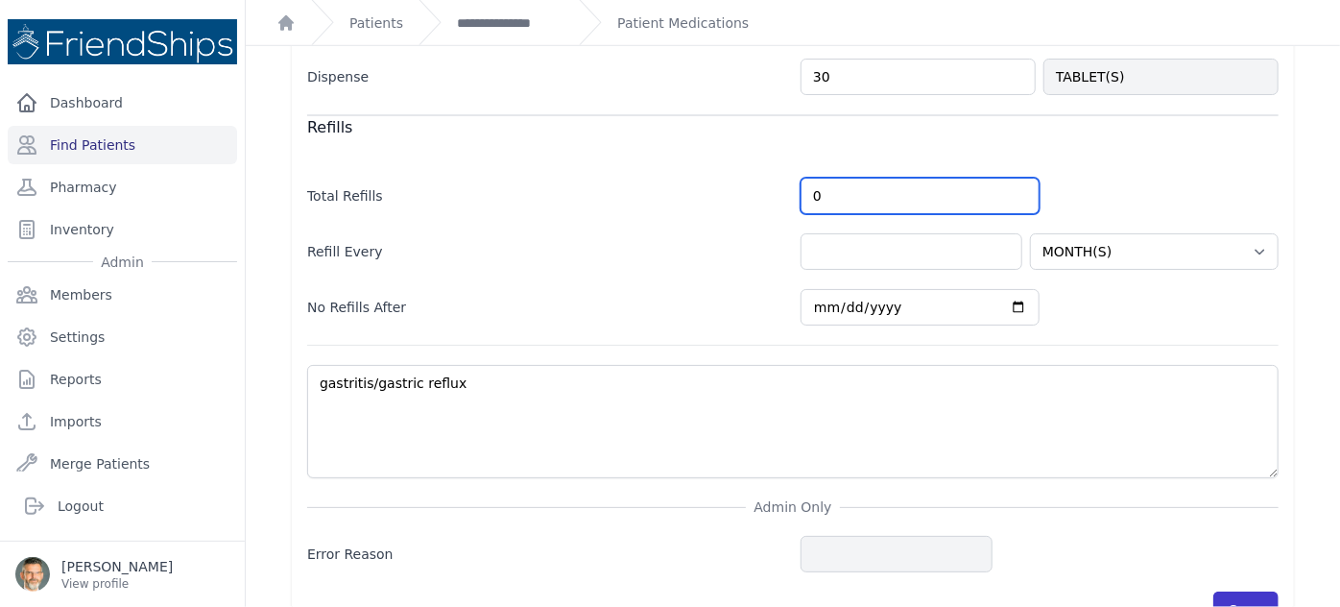
type input "0"
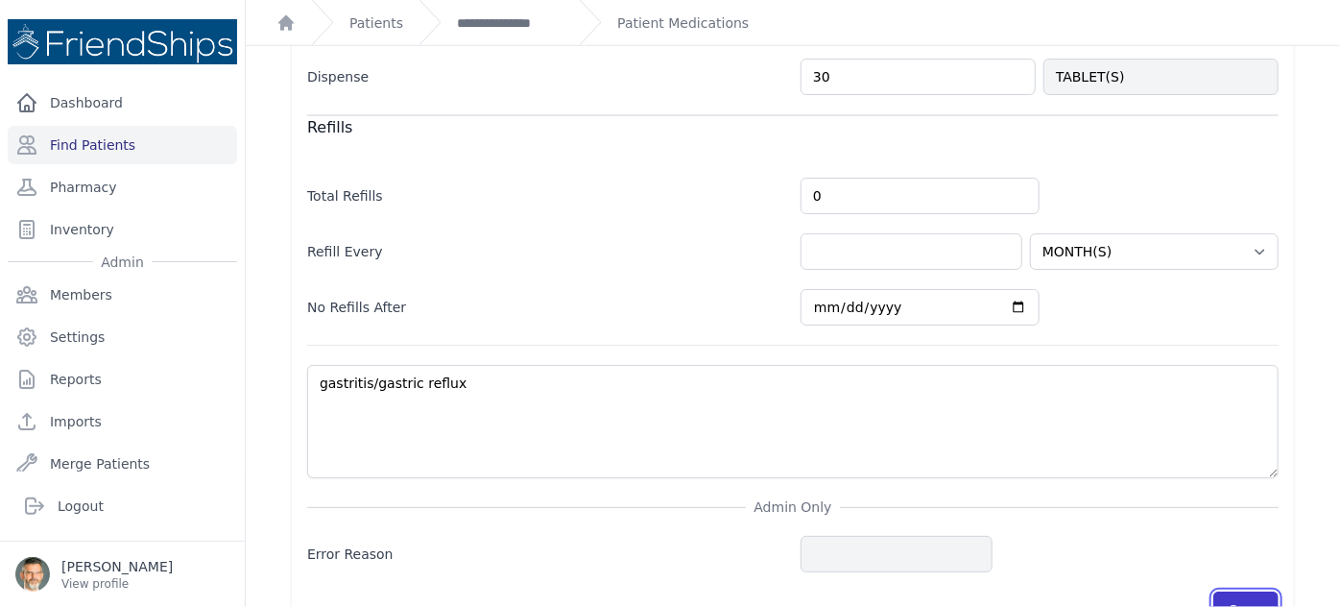
select select "MONTH(S)"
click at [1234, 596] on button "Save" at bounding box center [1246, 609] width 65 height 36
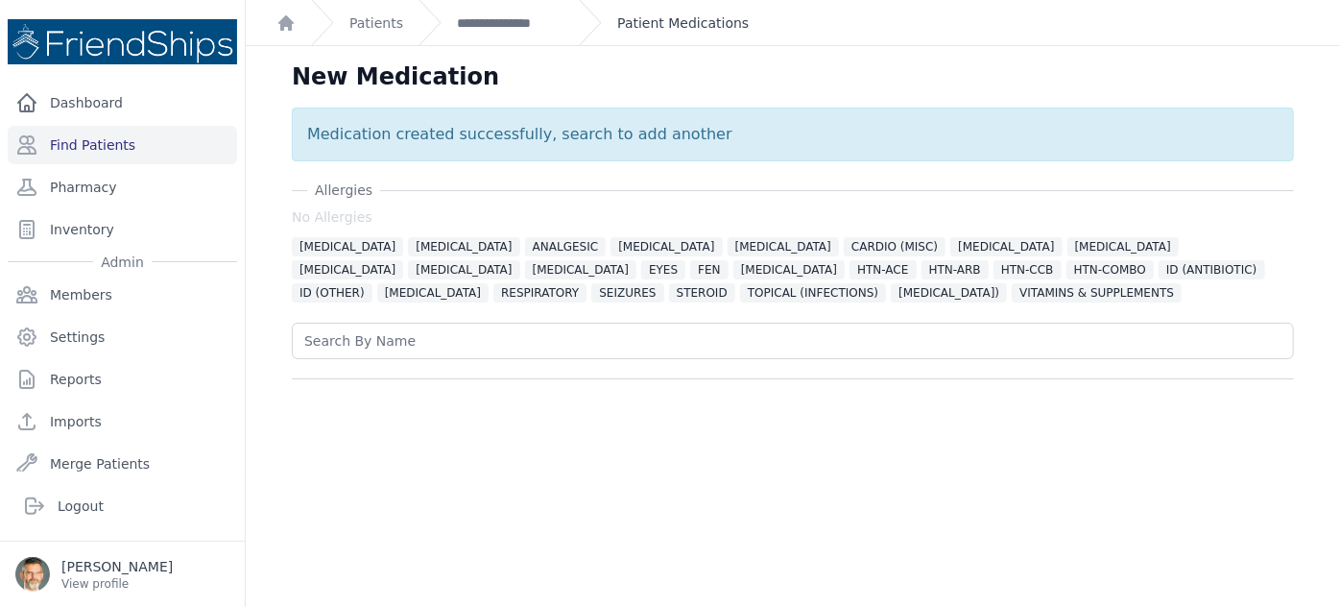
click at [655, 24] on link "Patient Medications" at bounding box center [683, 22] width 132 height 19
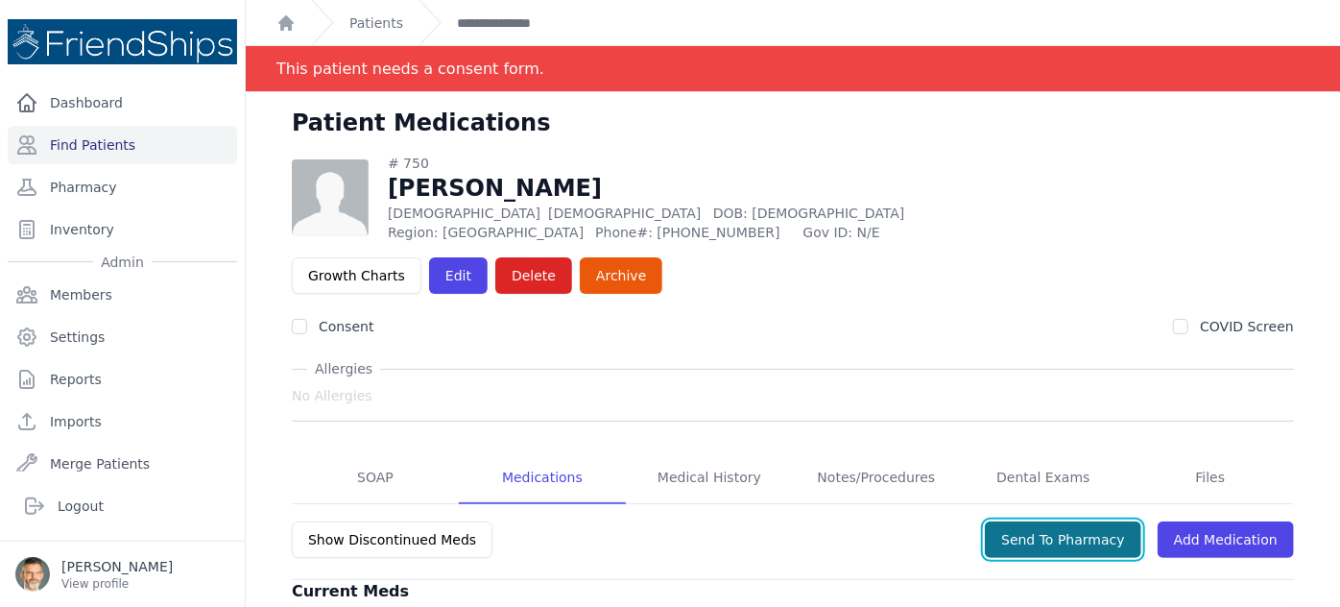
click at [1050, 521] on button "Send To Pharmacy" at bounding box center [1063, 539] width 157 height 36
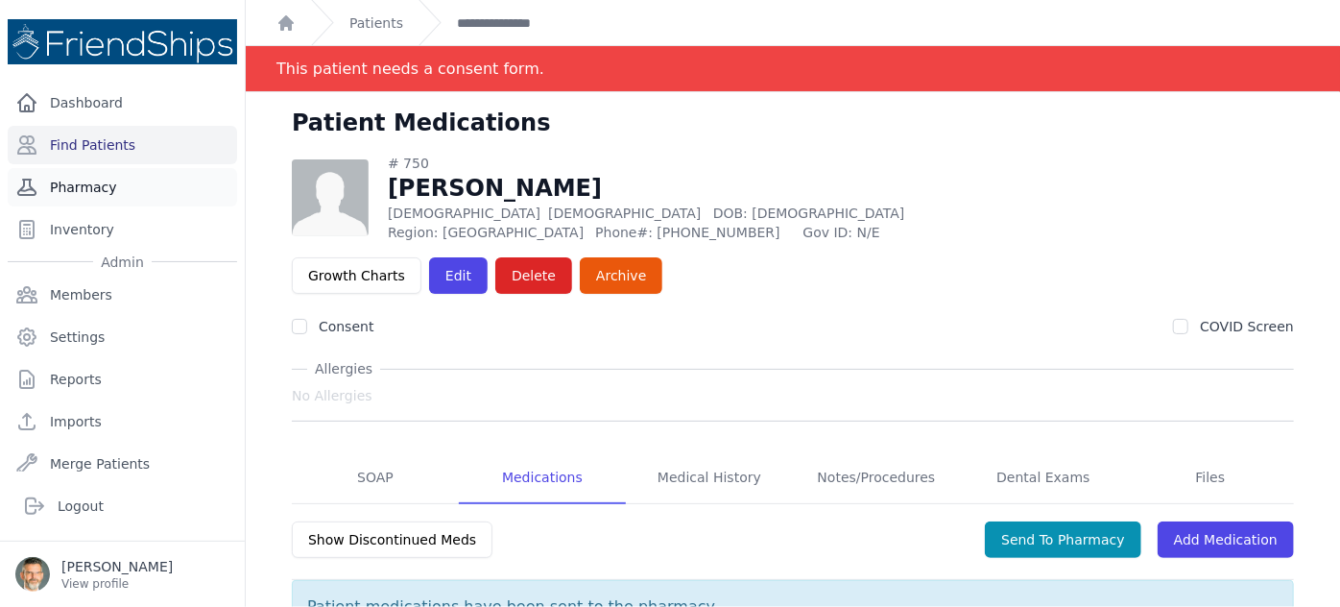
click at [83, 180] on link "Pharmacy" at bounding box center [122, 187] width 229 height 38
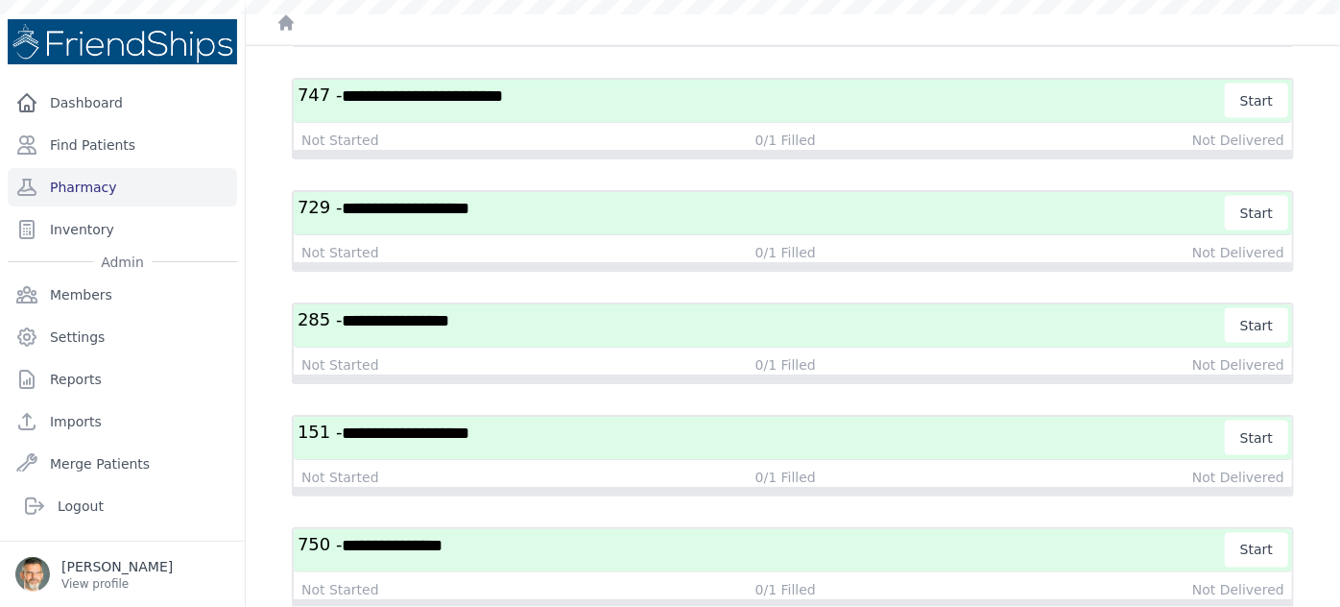
scroll to position [1393, 0]
